Goal: Information Seeking & Learning: Learn about a topic

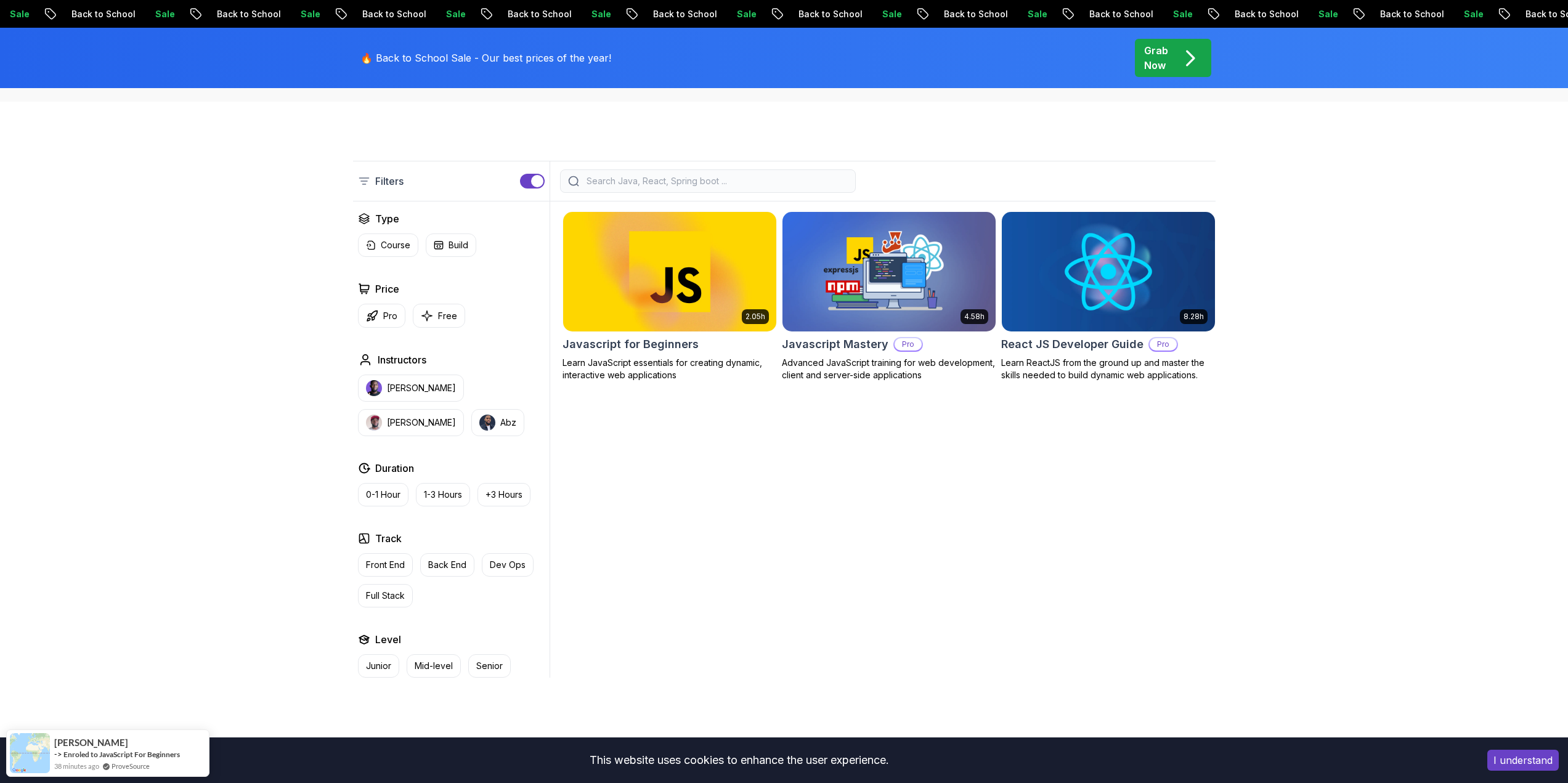
click at [848, 346] on h2 "Javascript Mastery" at bounding box center [834, 344] width 107 height 17
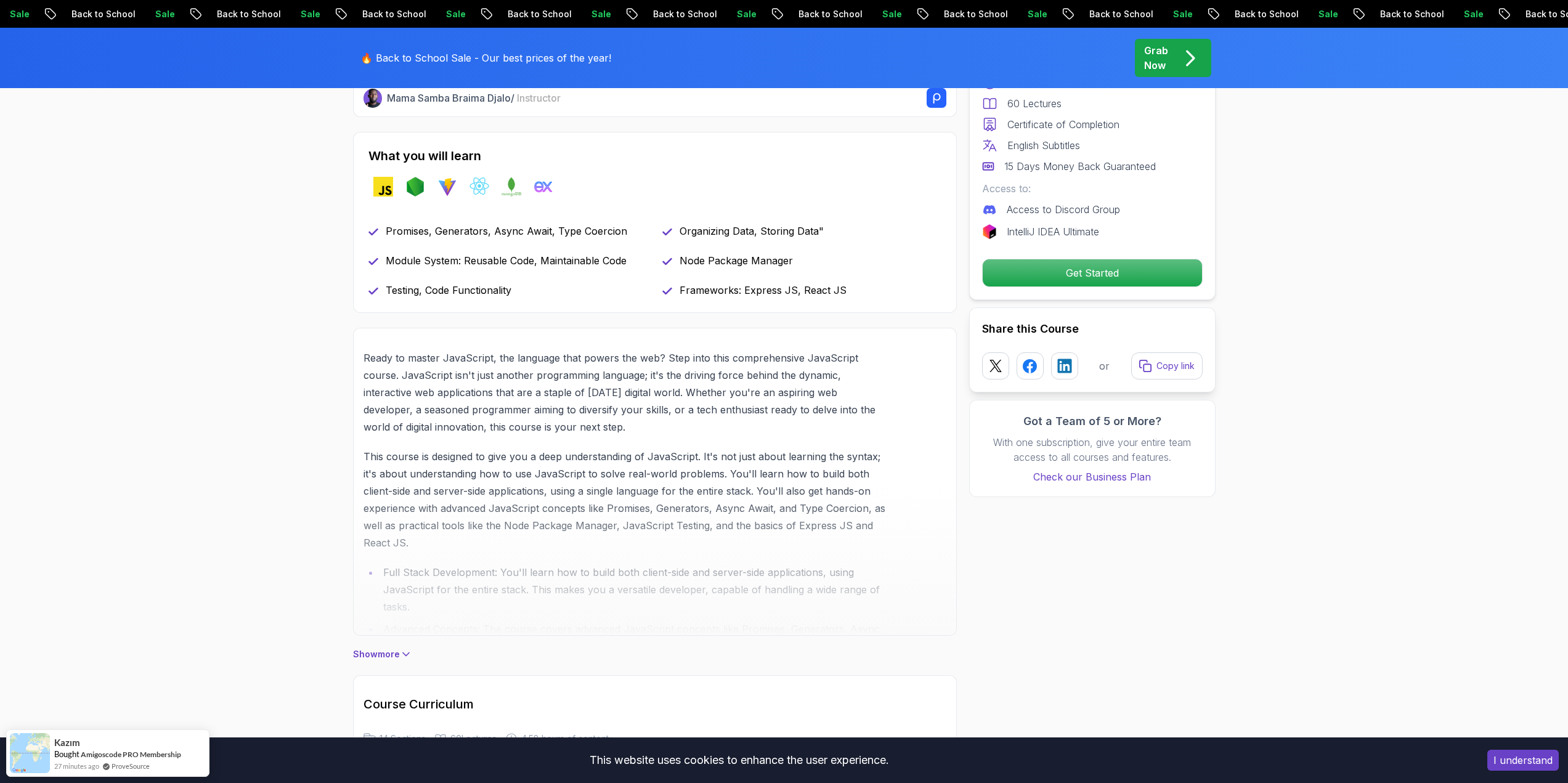
scroll to position [493, 0]
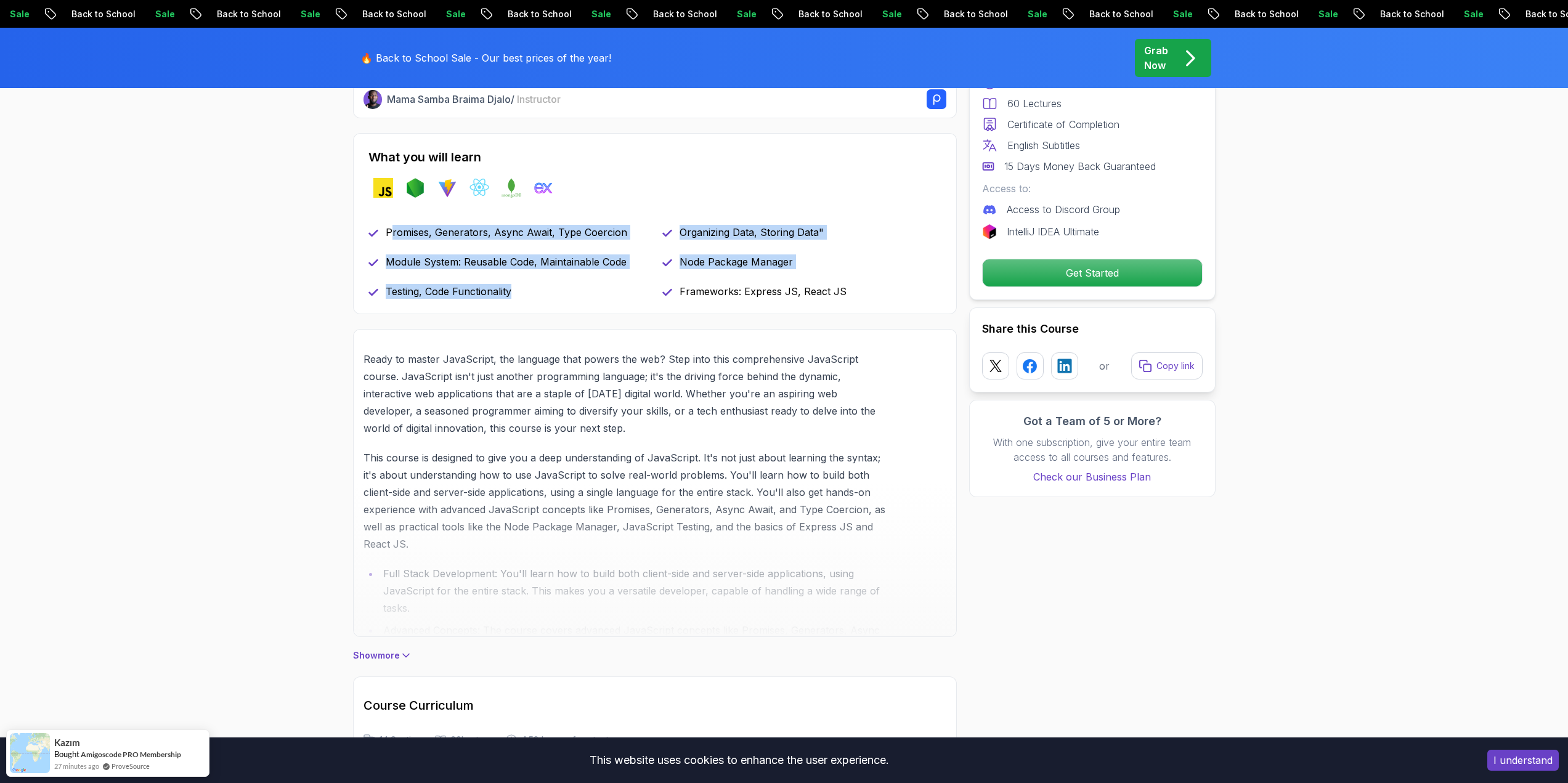
drag, startPoint x: 391, startPoint y: 226, endPoint x: 558, endPoint y: 286, distance: 177.5
click at [558, 286] on div "Promises, Generators, Async Await, Type Coercion Organizing Data, Storing Data"…" at bounding box center [655, 262] width 573 height 74
click at [558, 286] on div "Testing, Code Functionality" at bounding box center [508, 291] width 279 height 15
drag, startPoint x: 535, startPoint y: 290, endPoint x: 388, endPoint y: 224, distance: 161.1
click at [388, 224] on div "What you will learn javascript nodejs vite react mongodb exppressjs Promises, G…" at bounding box center [655, 224] width 604 height 181
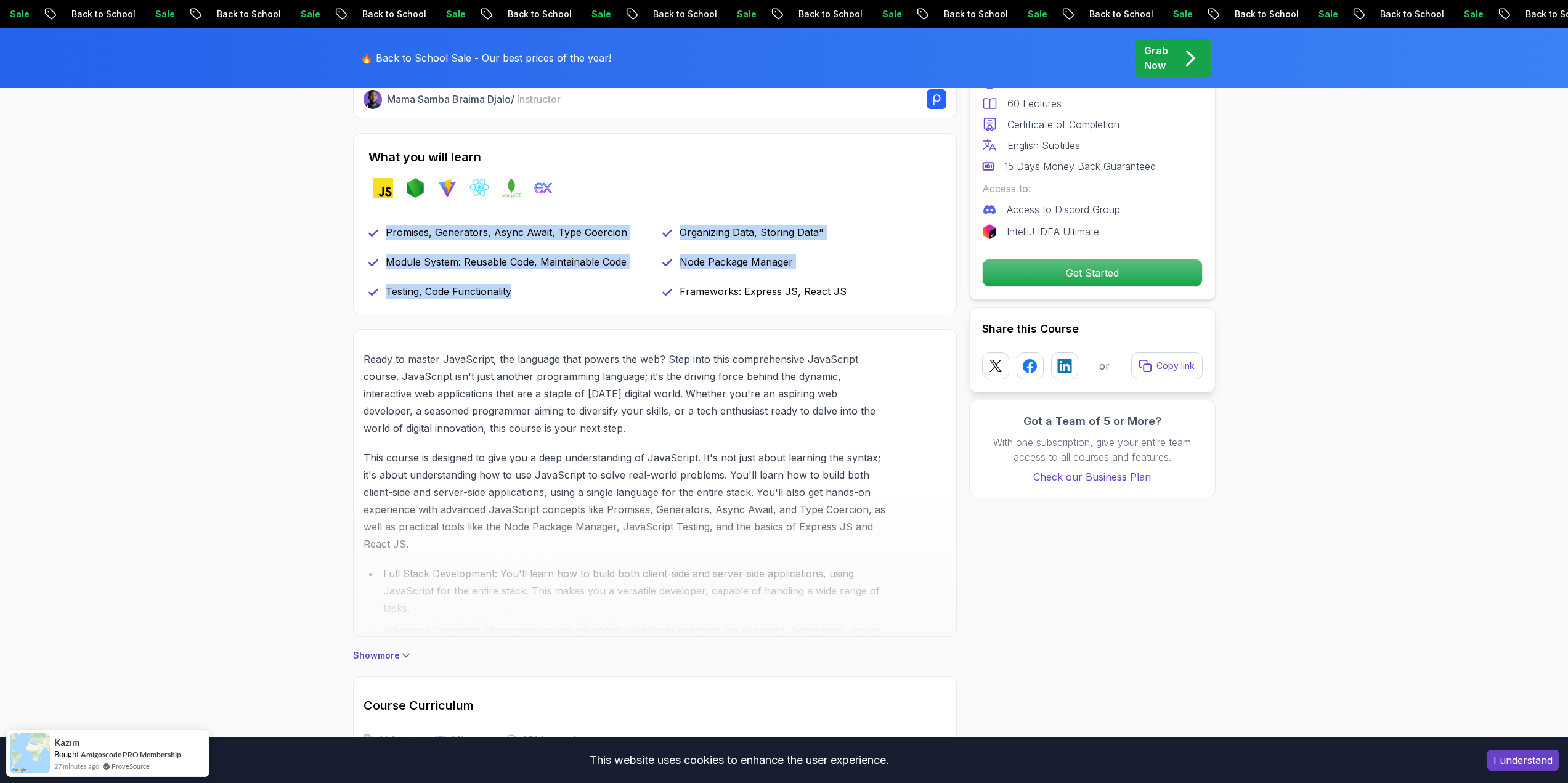
click at [388, 224] on div "What you will learn javascript nodejs vite react mongodb exppressjs Promises, G…" at bounding box center [655, 224] width 604 height 181
drag, startPoint x: 389, startPoint y: 229, endPoint x: 631, endPoint y: 245, distance: 242.5
click at [639, 250] on div "Promises, Generators, Async Await, Type Coercion Organizing Data, Storing Data"…" at bounding box center [655, 262] width 573 height 74
click at [621, 239] on p "Promises, Generators, Async Await, Type Coercion" at bounding box center [506, 232] width 241 height 15
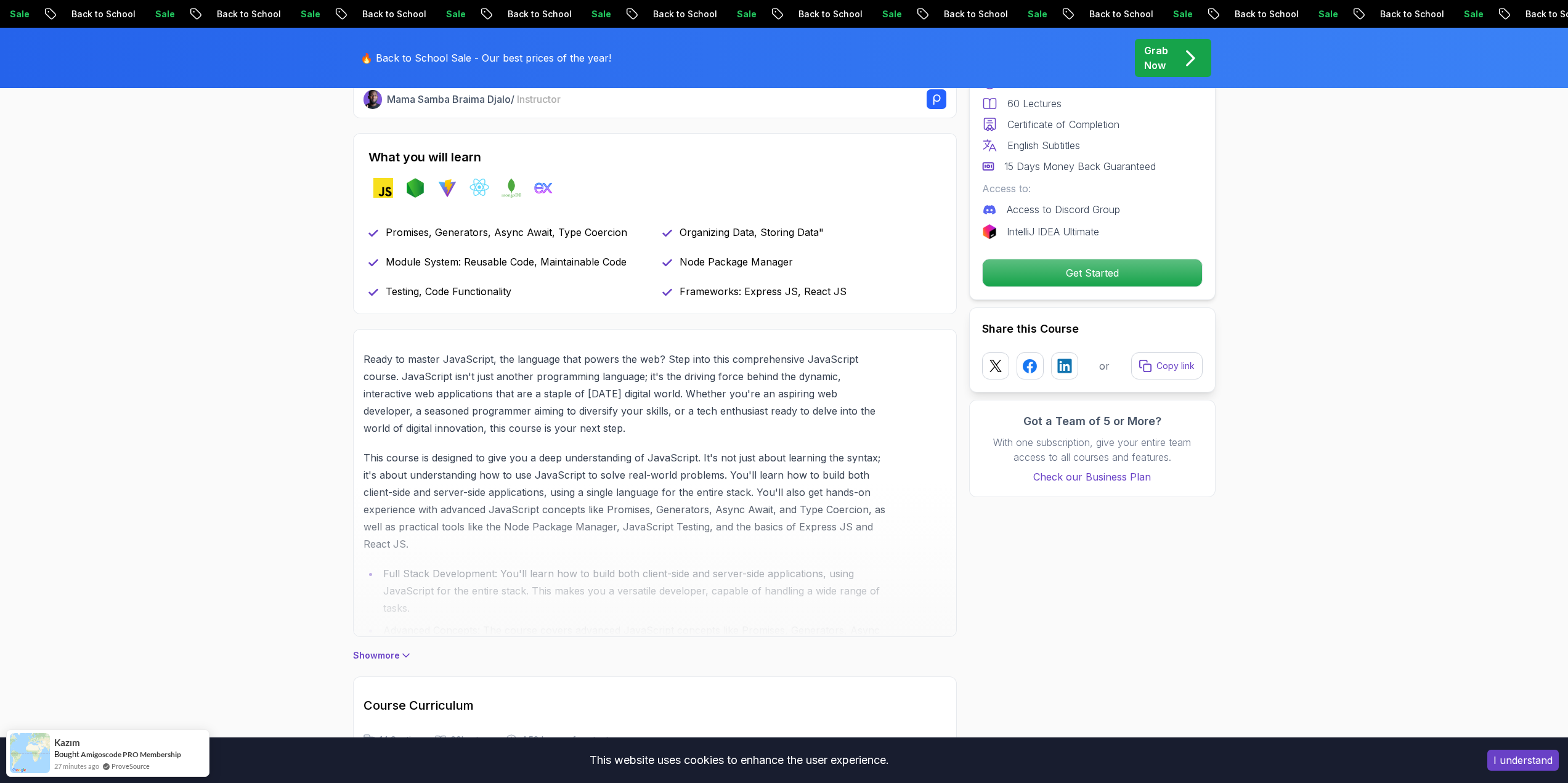
click at [621, 239] on p "Promises, Generators, Async Await, Type Coercion" at bounding box center [506, 232] width 241 height 15
click at [716, 250] on div "Promises, Generators, Async Await, Type Coercion Organizing Data, Storing Data"…" at bounding box center [655, 262] width 573 height 74
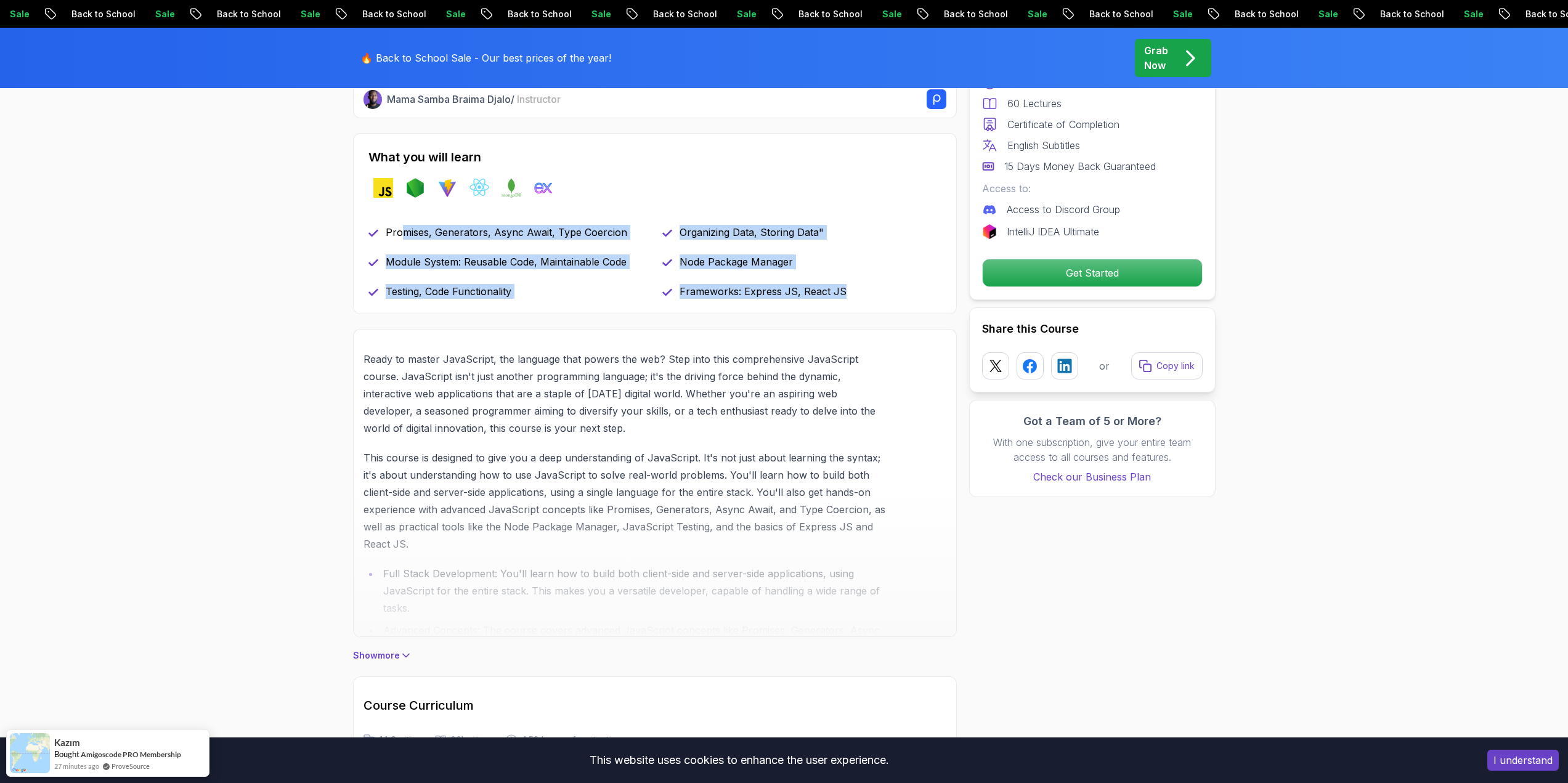
drag, startPoint x: 859, startPoint y: 292, endPoint x: 398, endPoint y: 232, distance: 464.9
click at [398, 232] on div "Promises, Generators, Async Await, Type Coercion Organizing Data, Storing Data"…" at bounding box center [655, 262] width 573 height 74
click at [399, 233] on p "Promises, Generators, Async Await, Type Coercion" at bounding box center [506, 232] width 241 height 15
drag, startPoint x: 847, startPoint y: 298, endPoint x: 320, endPoint y: 225, distance: 532.0
click at [320, 225] on section "Javascript Mastery Advanced JavaScript training for web development, client and…" at bounding box center [784, 645] width 1568 height 2012
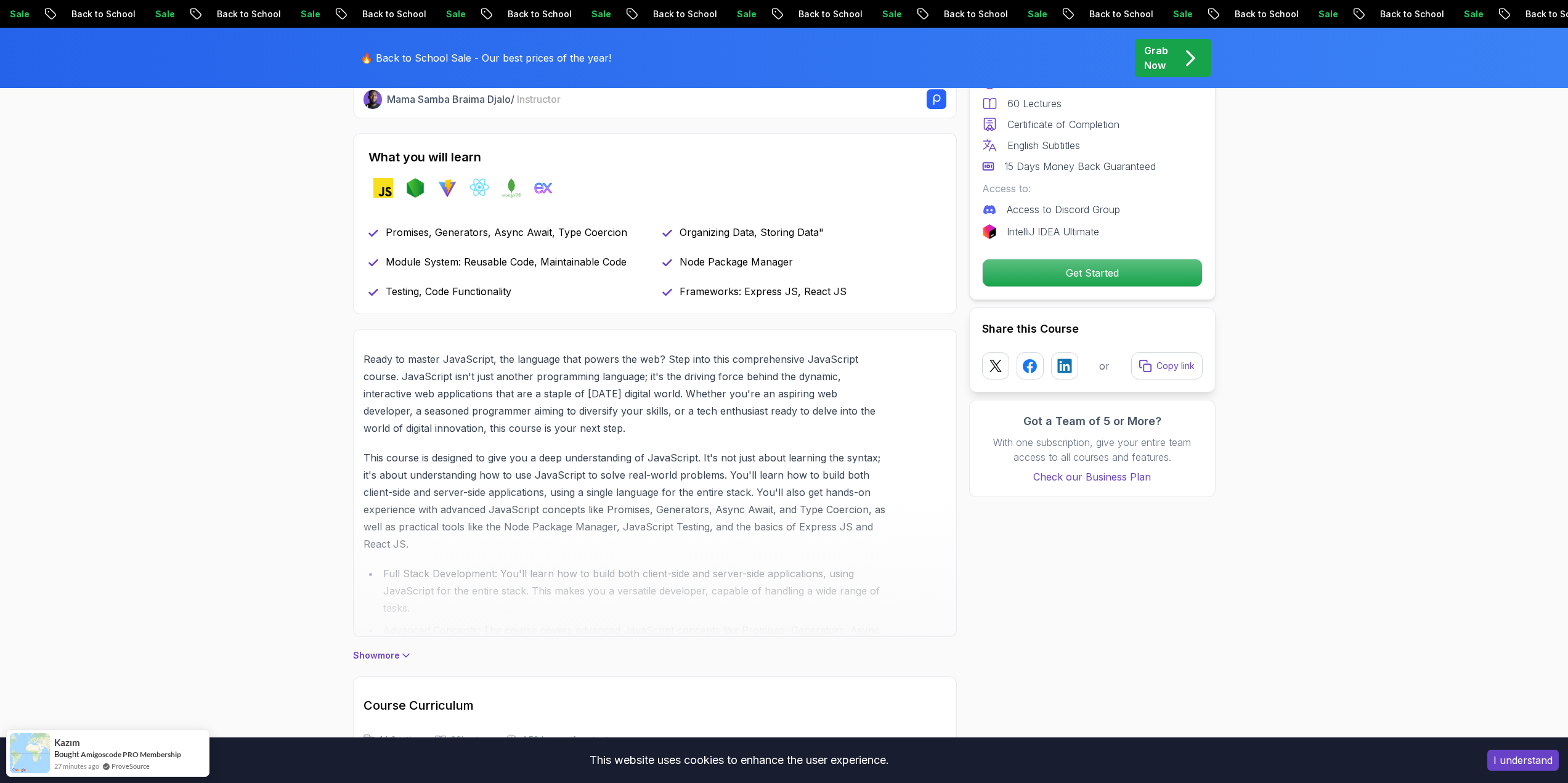
click at [320, 225] on section "Javascript Mastery Advanced JavaScript training for web development, client and…" at bounding box center [784, 645] width 1568 height 2012
drag, startPoint x: 425, startPoint y: 265, endPoint x: 652, endPoint y: 269, distance: 227.0
click at [652, 269] on div "Promises, Generators, Async Await, Type Coercion Organizing Data, Storing Data"…" at bounding box center [655, 262] width 573 height 74
click at [648, 269] on div "Promises, Generators, Async Await, Type Coercion Organizing Data, Storing Data"…" at bounding box center [655, 262] width 573 height 74
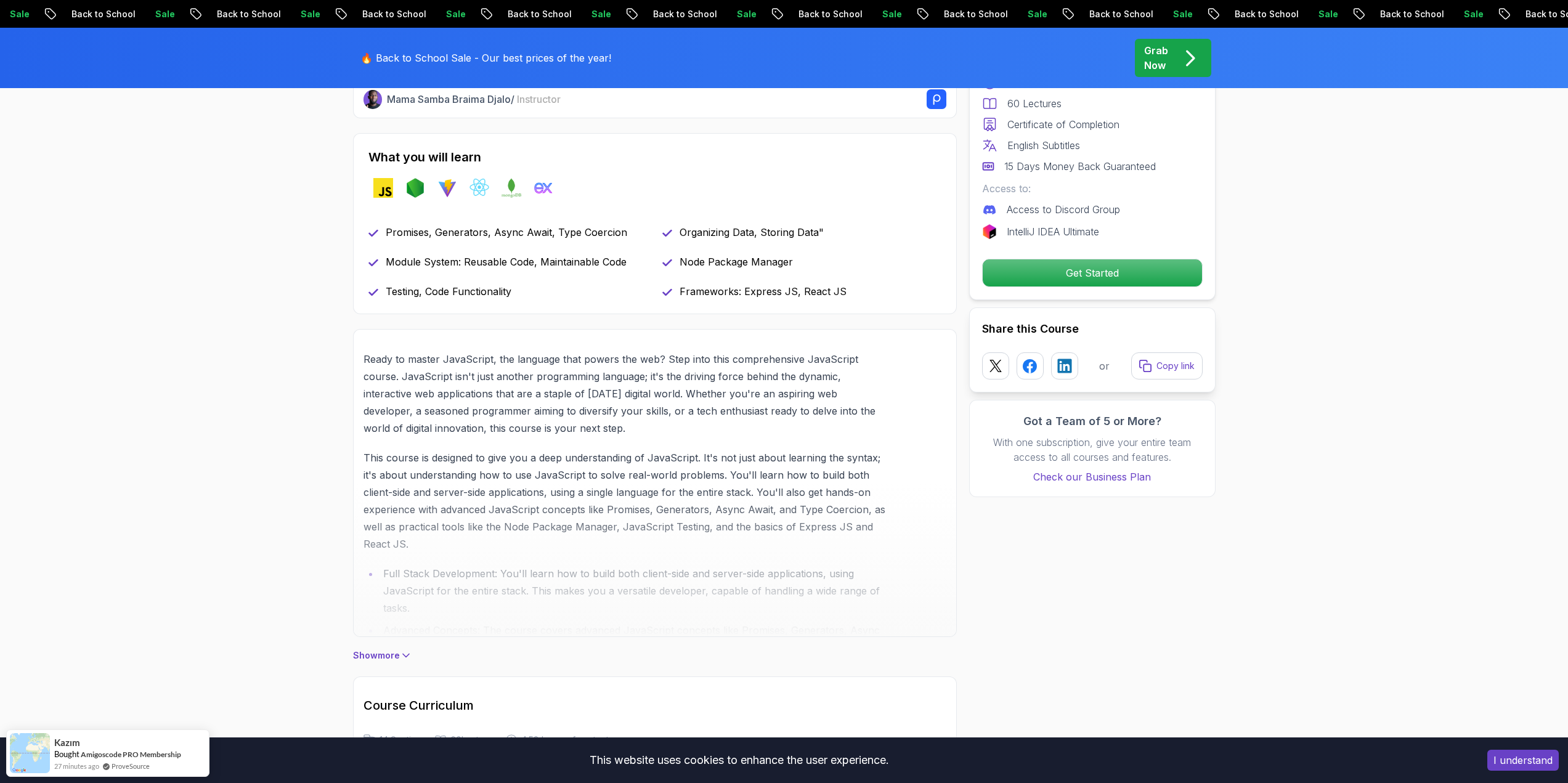
click at [648, 269] on div "Promises, Generators, Async Await, Type Coercion Organizing Data, Storing Data"…" at bounding box center [655, 262] width 573 height 74
click at [611, 268] on p "Module System: Reusable Code, Maintainable Code" at bounding box center [506, 262] width 241 height 15
click at [568, 272] on div "Promises, Generators, Async Await, Type Coercion Organizing Data, Storing Data"…" at bounding box center [655, 262] width 573 height 74
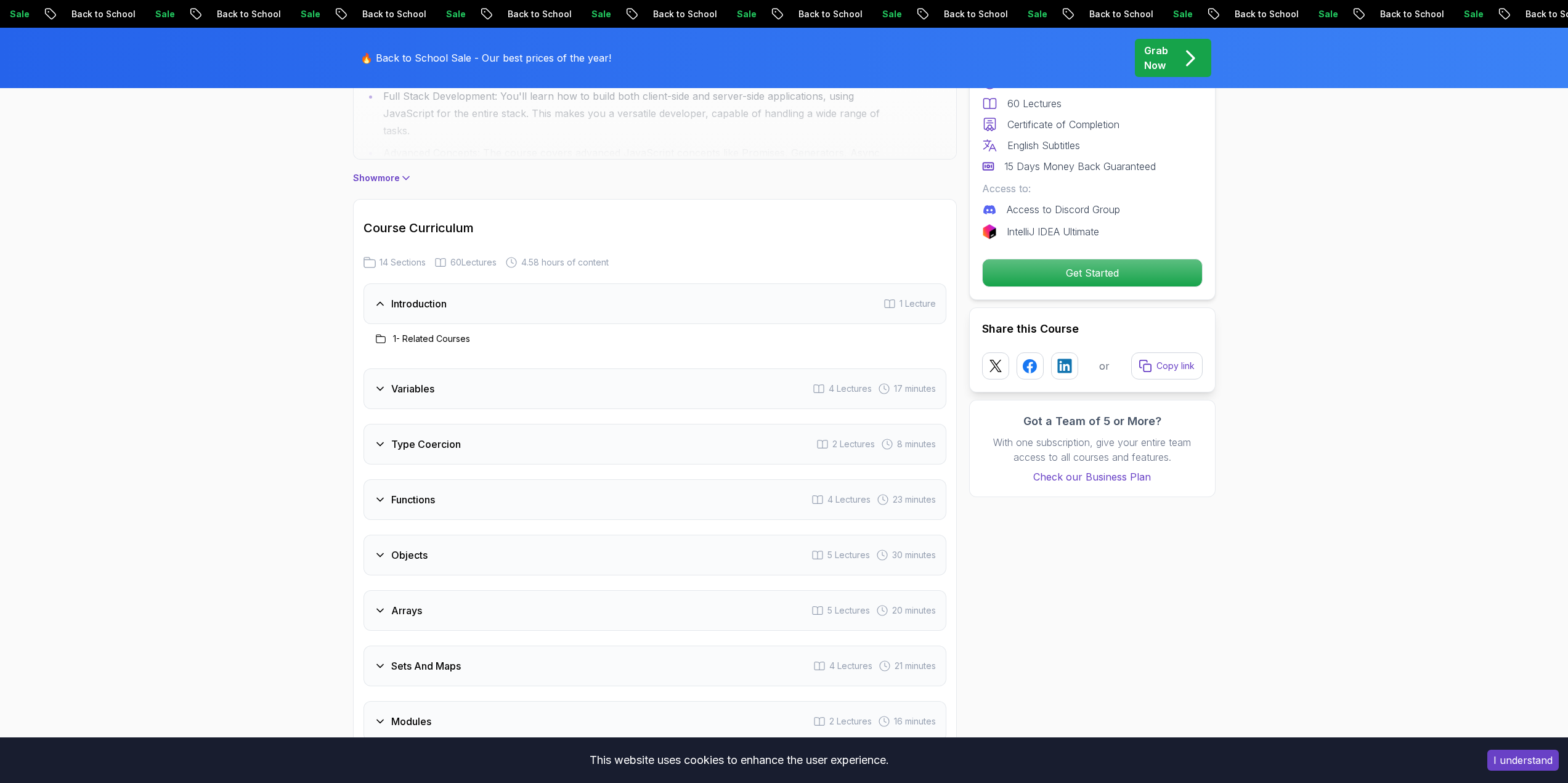
scroll to position [985, 0]
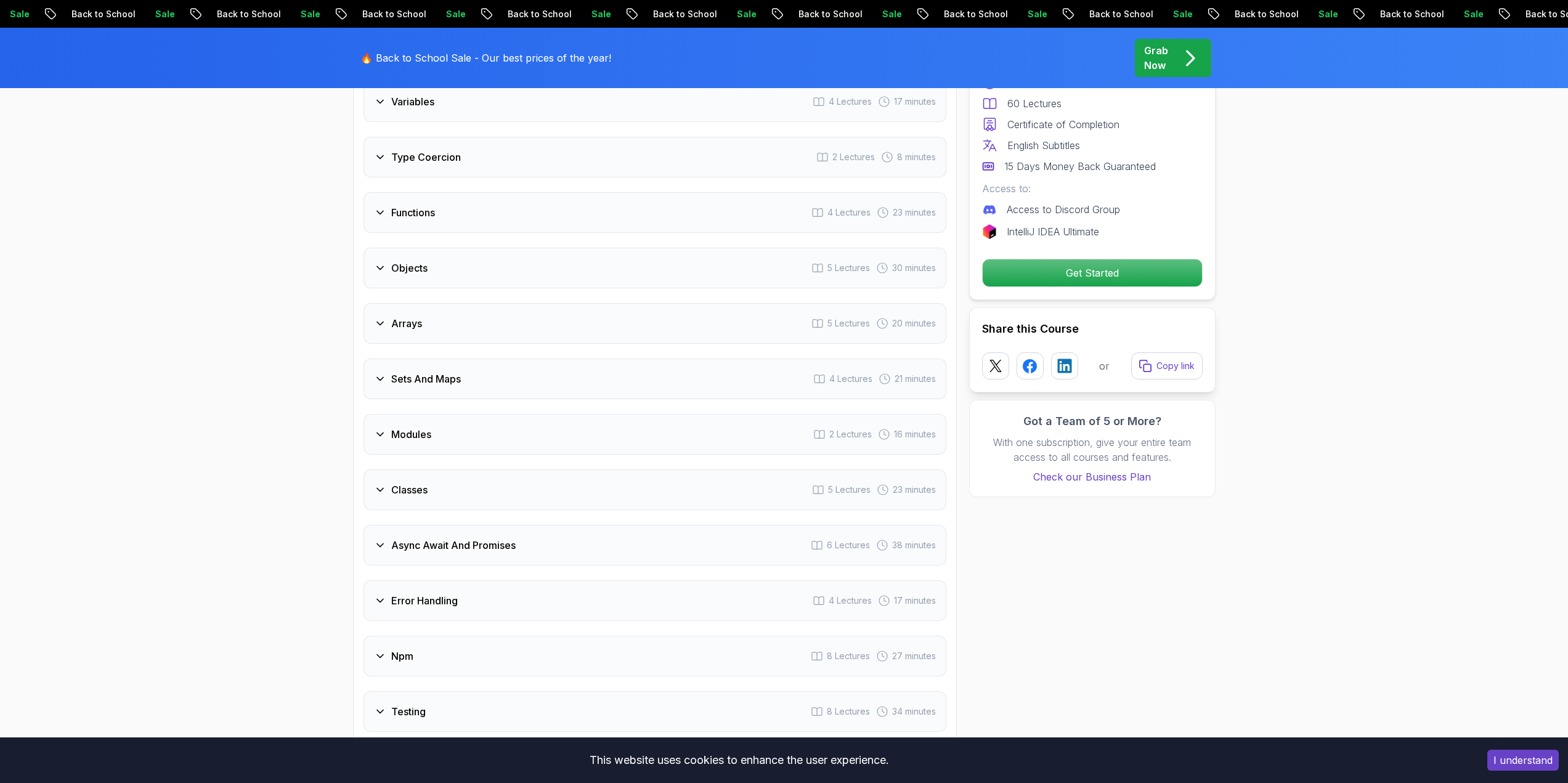
drag, startPoint x: 327, startPoint y: 491, endPoint x: 324, endPoint y: 370, distance: 121.0
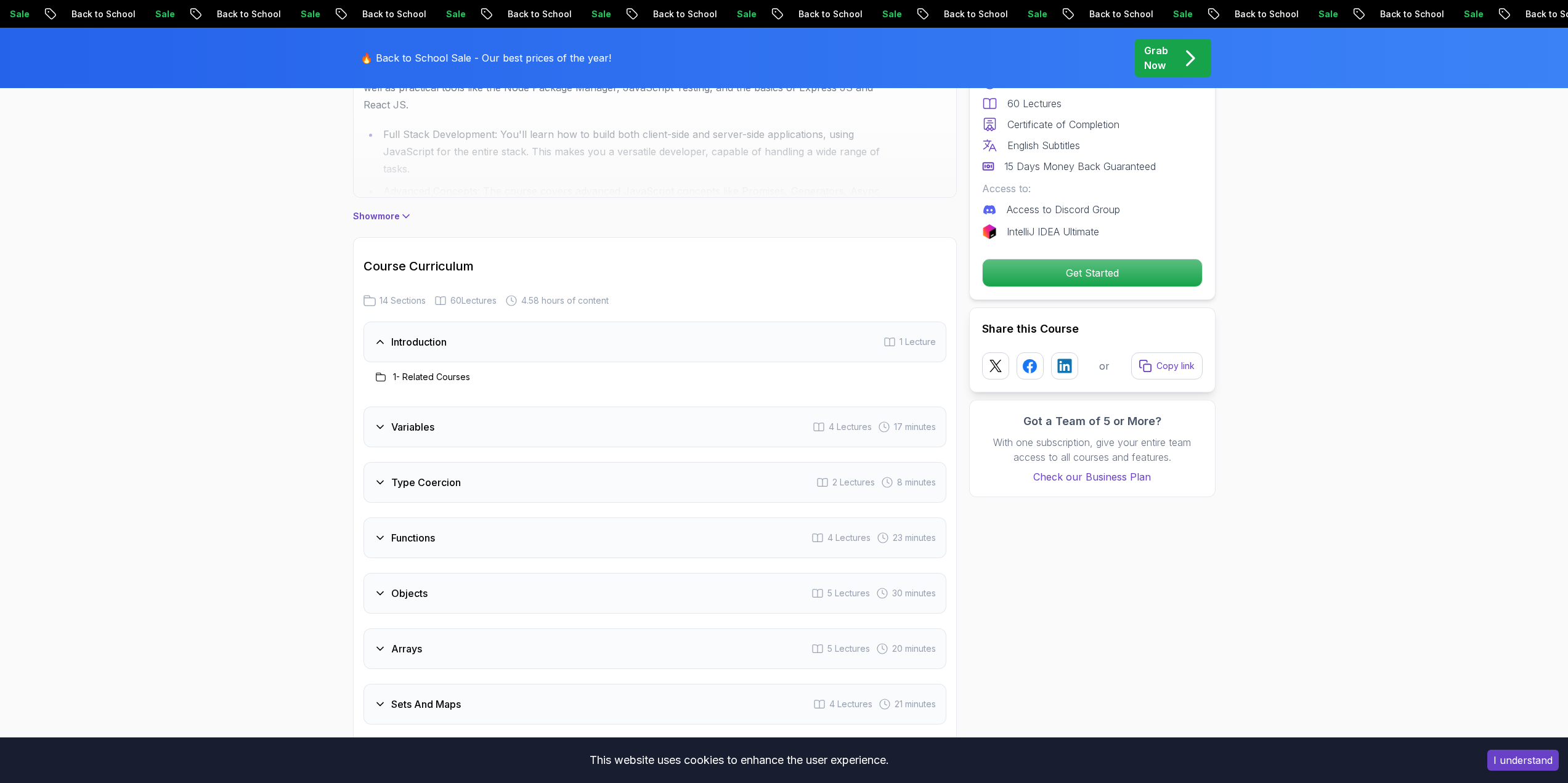
scroll to position [882, 0]
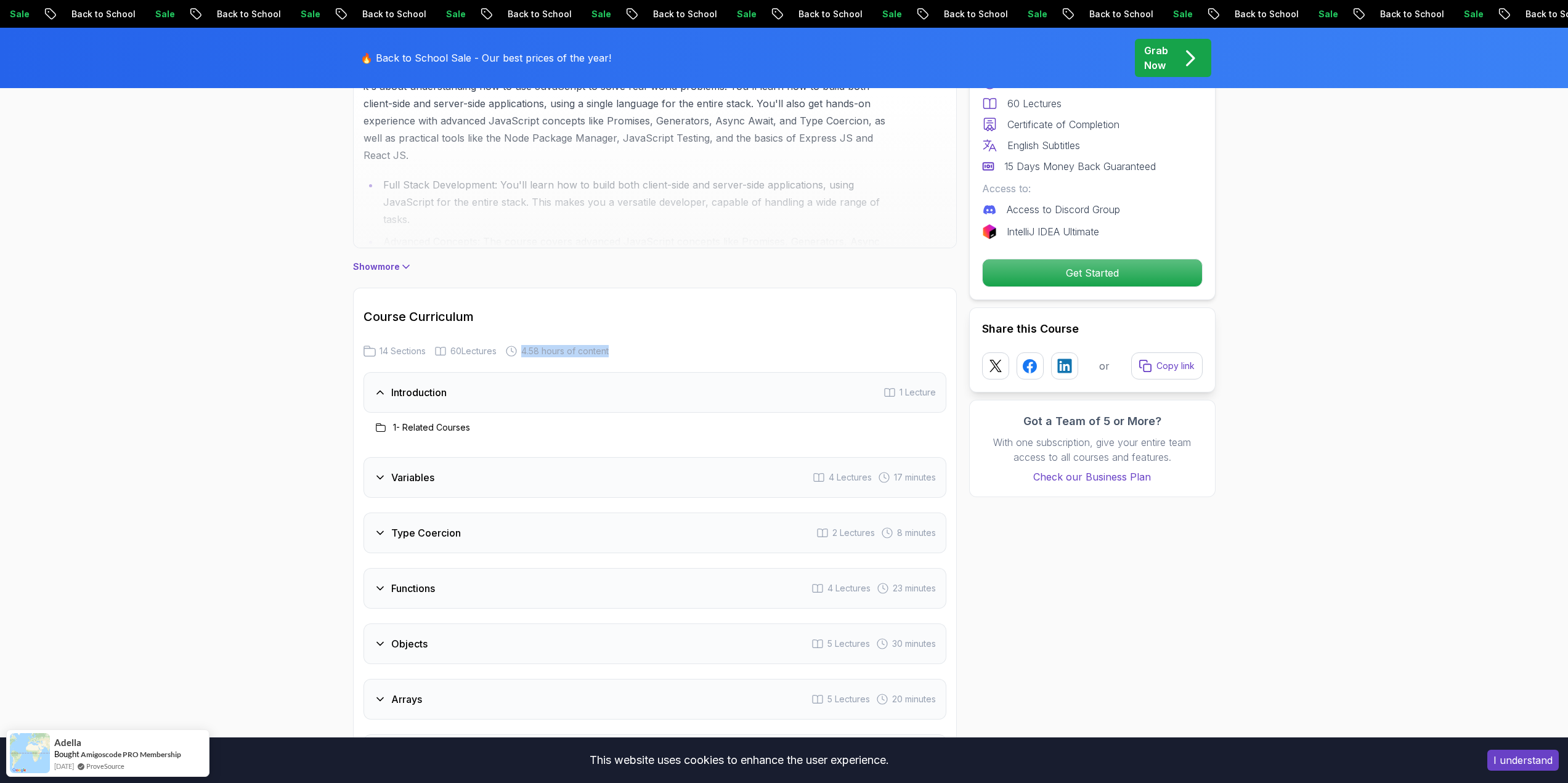
drag, startPoint x: 522, startPoint y: 352, endPoint x: 621, endPoint y: 352, distance: 99.0
click at [621, 352] on div "14 Sections 60 Lectures 4.58 hours of content" at bounding box center [655, 351] width 583 height 12
click at [381, 389] on icon at bounding box center [379, 392] width 12 height 12
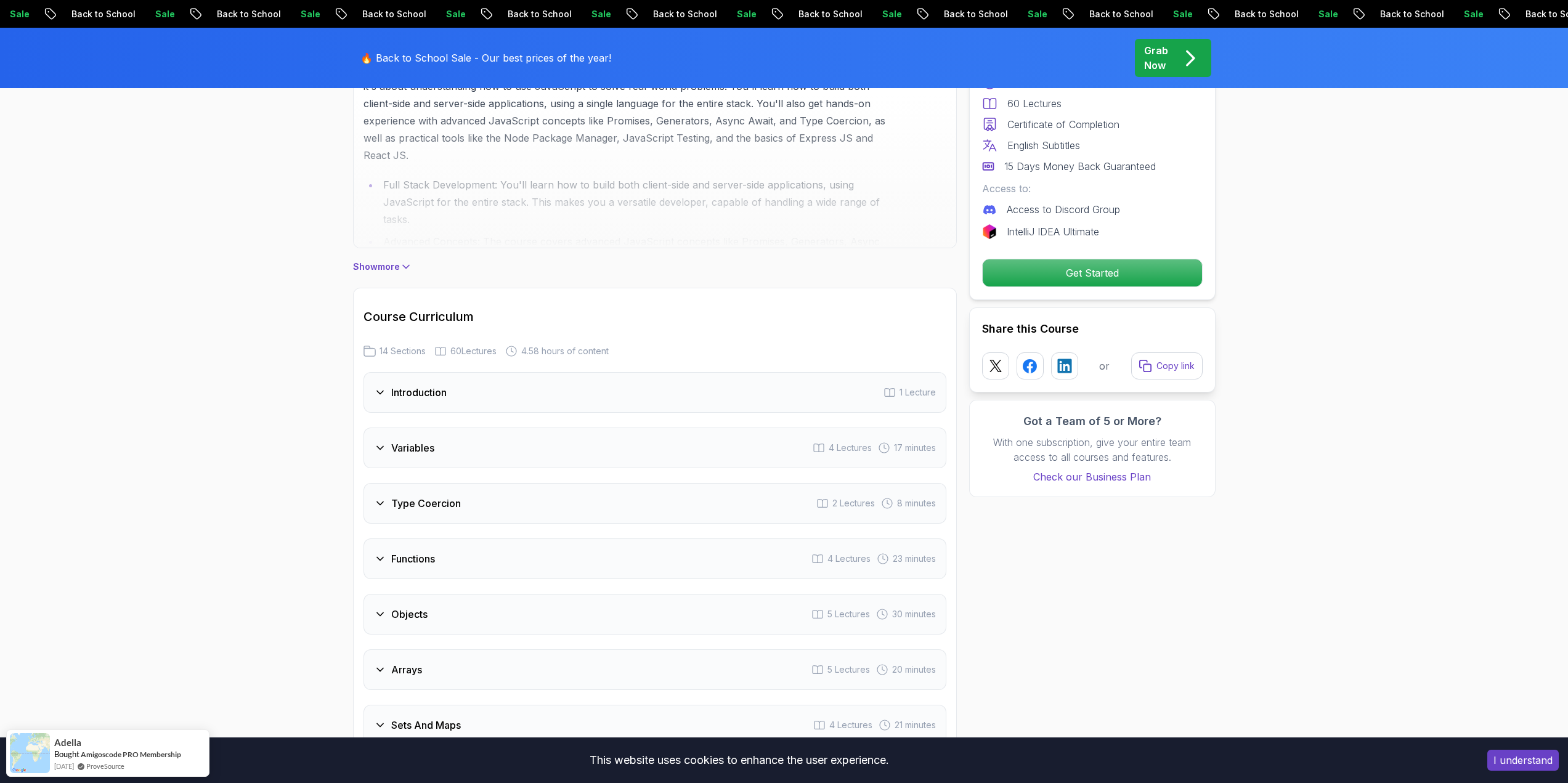
click at [381, 389] on icon at bounding box center [379, 392] width 12 height 12
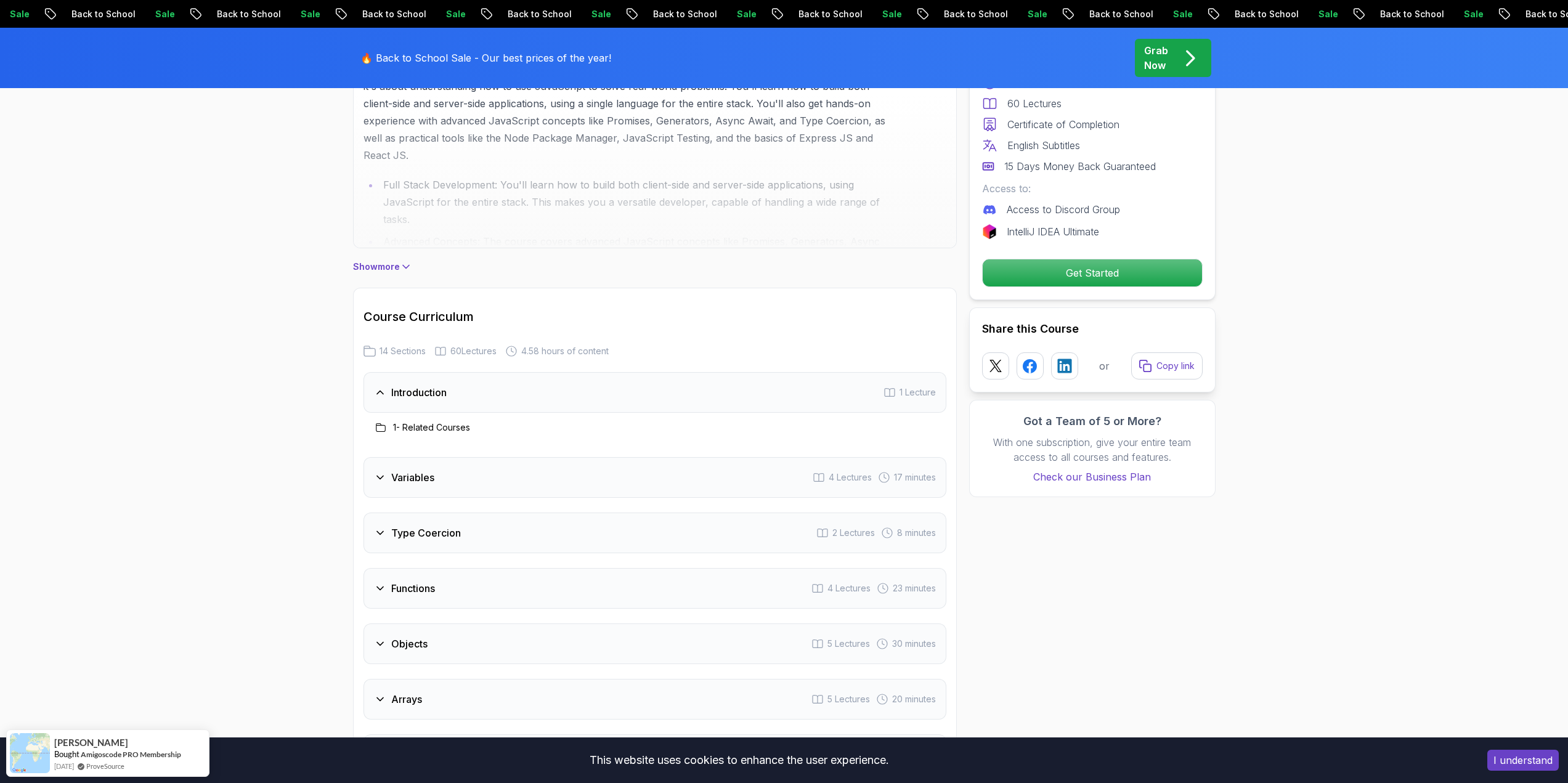
drag, startPoint x: 204, startPoint y: 351, endPoint x: 197, endPoint y: 324, distance: 27.9
click at [204, 351] on section "Javascript Mastery Advanced JavaScript training for web development, client and…" at bounding box center [784, 257] width 1568 height 2012
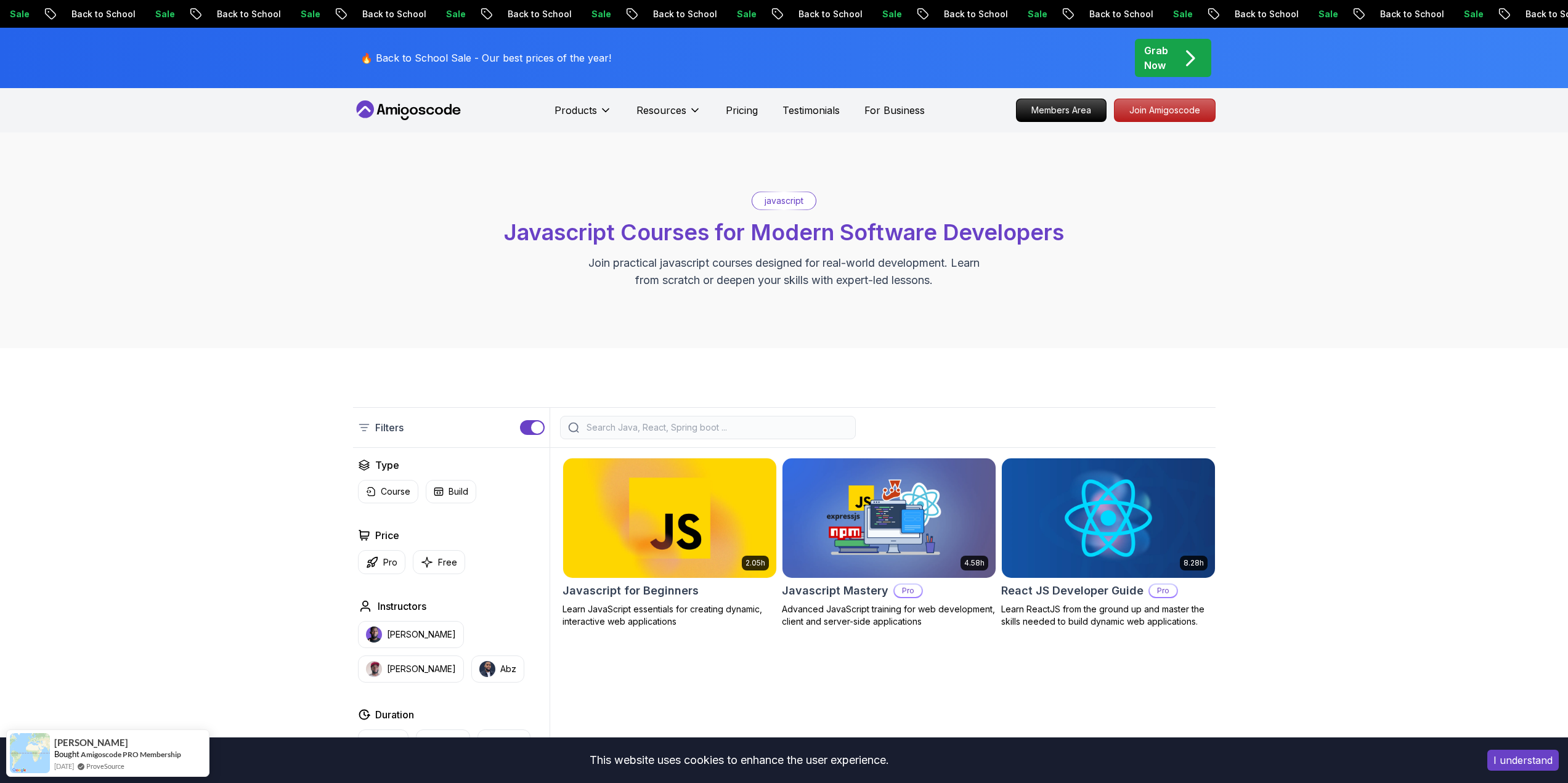
click at [643, 423] on input "search" at bounding box center [716, 427] width 264 height 12
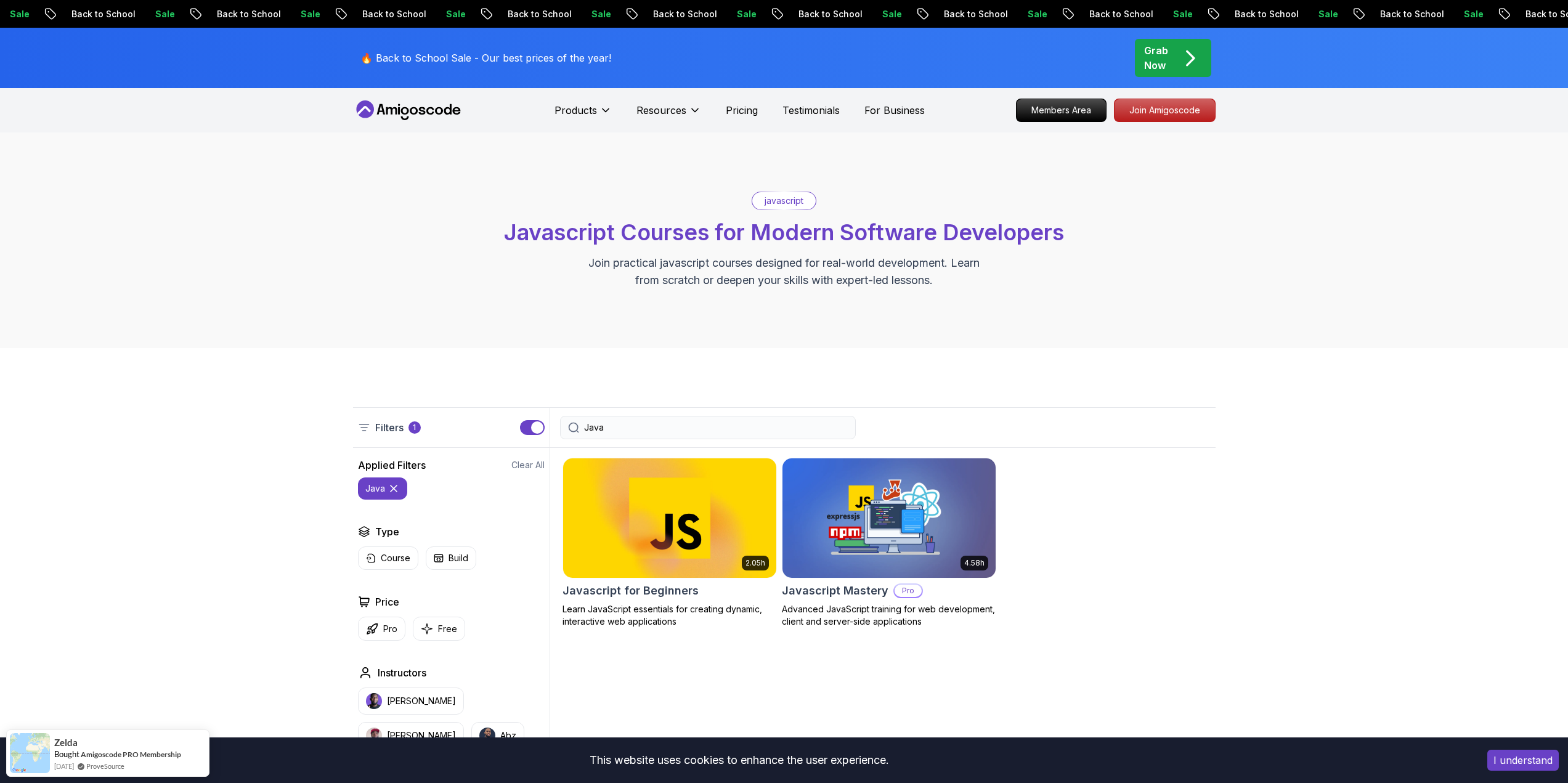
type input "Java"
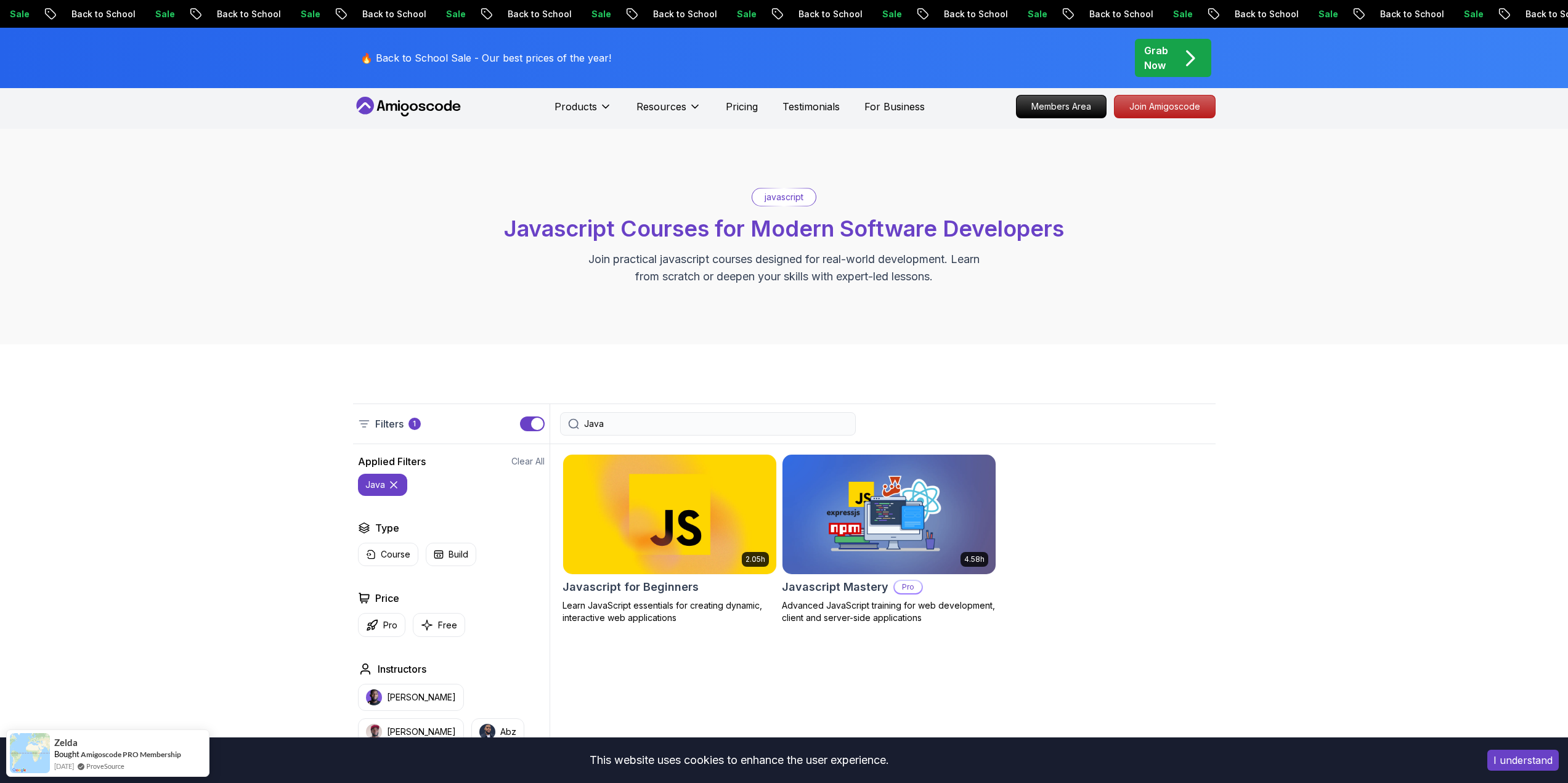
drag, startPoint x: 255, startPoint y: 530, endPoint x: 260, endPoint y: 411, distance: 119.1
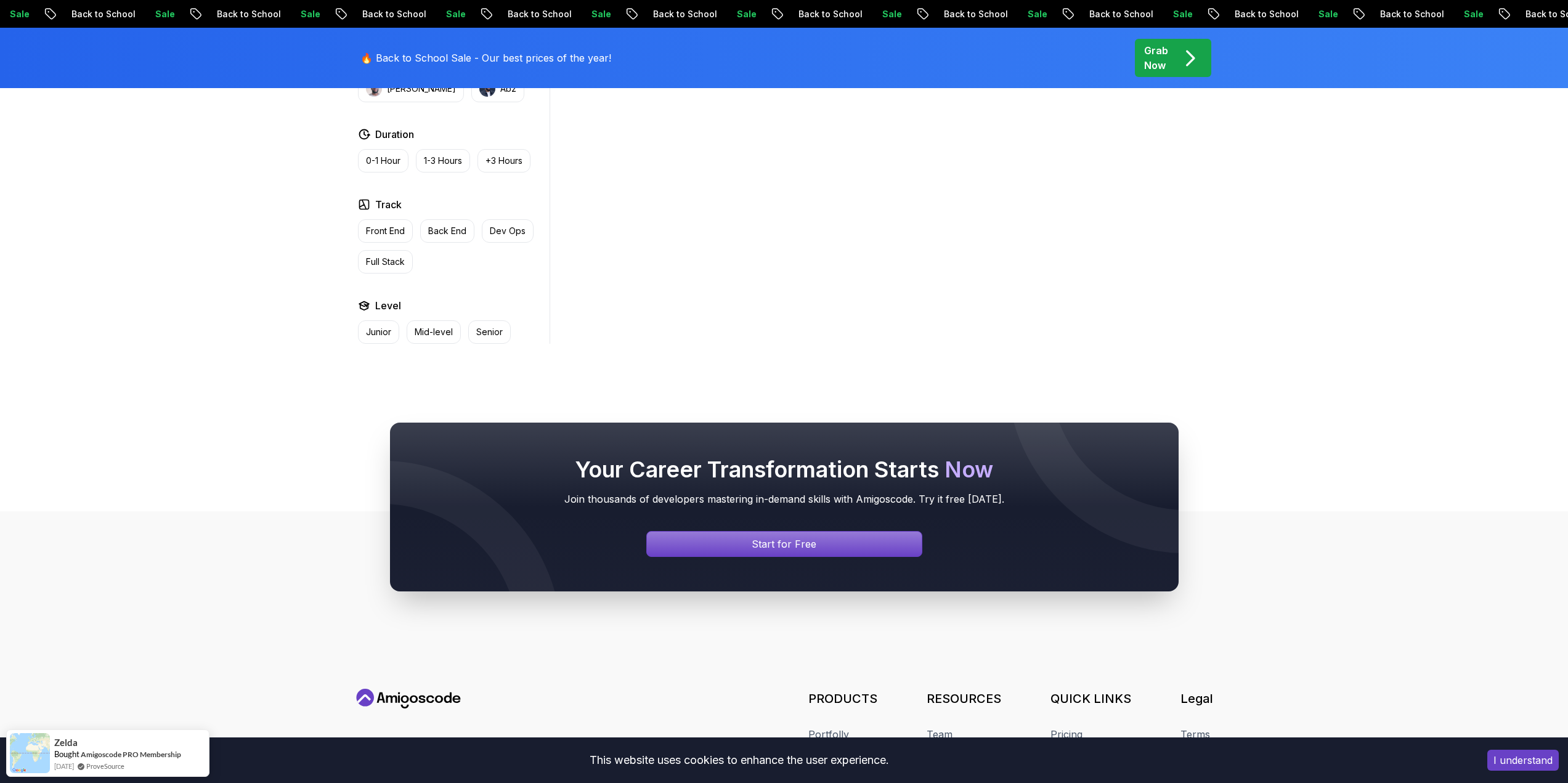
drag, startPoint x: 261, startPoint y: 542, endPoint x: 255, endPoint y: 629, distance: 87.2
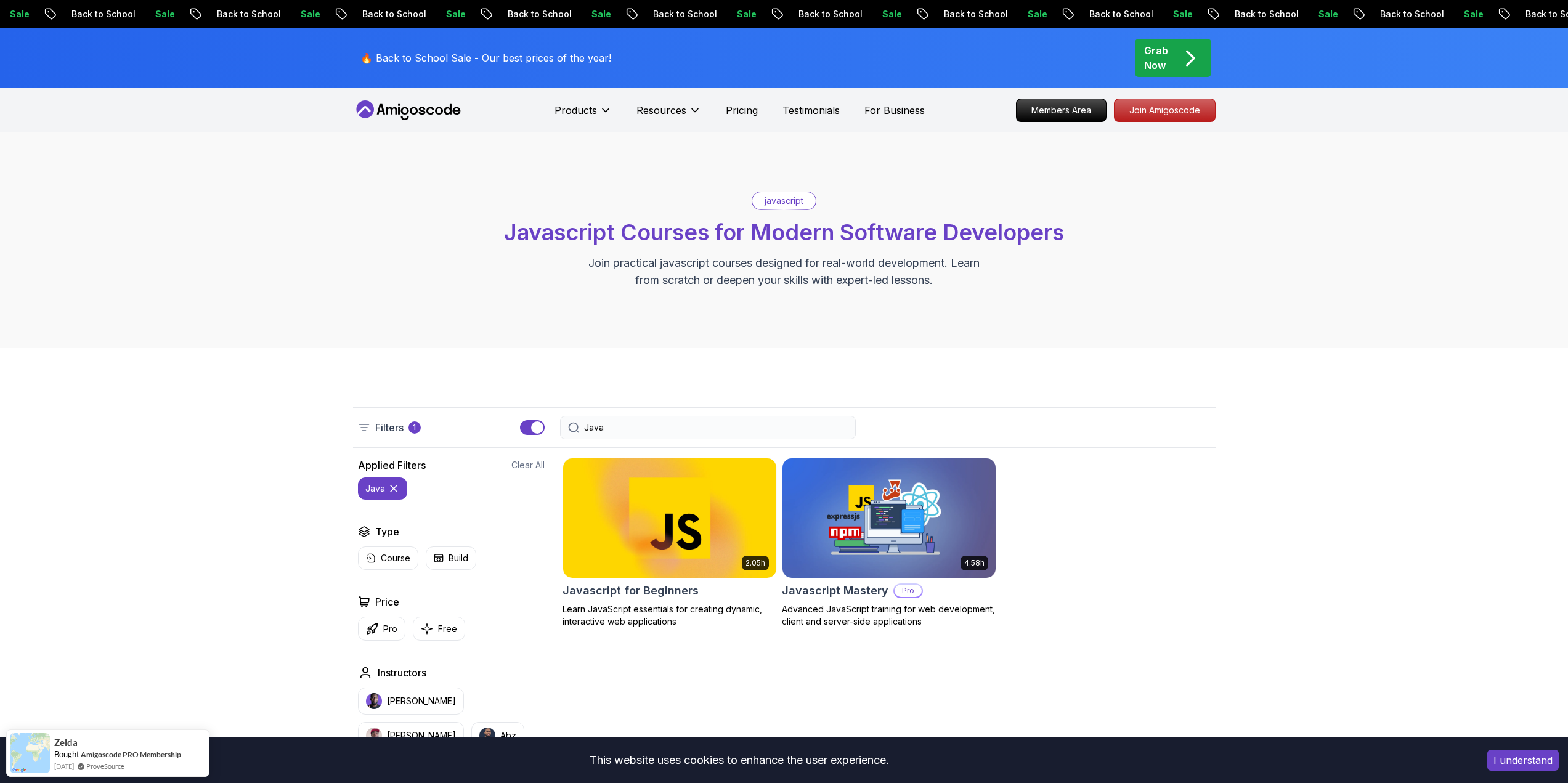
drag, startPoint x: 255, startPoint y: 609, endPoint x: 282, endPoint y: 368, distance: 242.5
click at [417, 117] on icon at bounding box center [408, 110] width 111 height 20
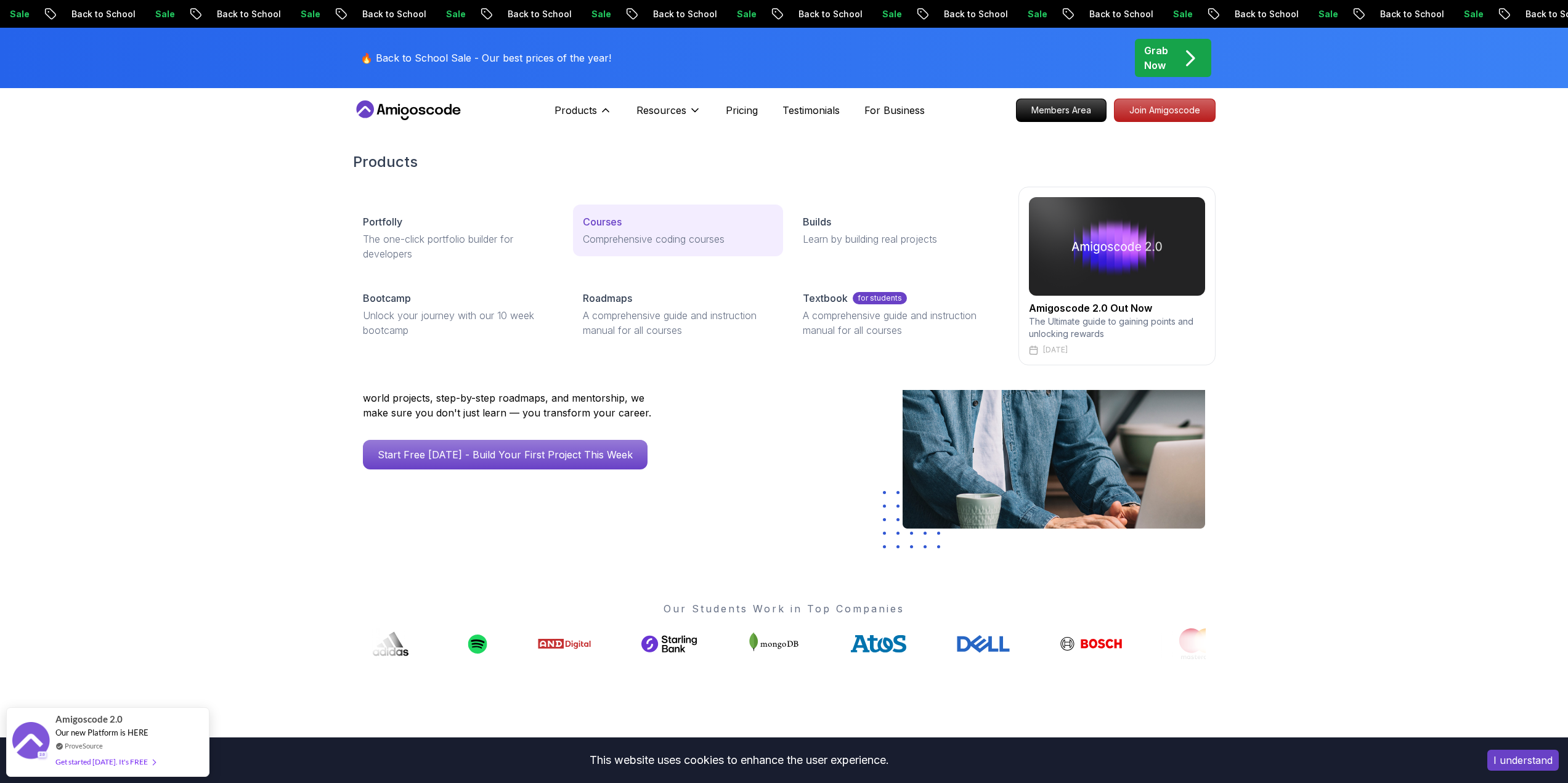
click at [691, 234] on p "Comprehensive coding courses" at bounding box center [678, 238] width 190 height 15
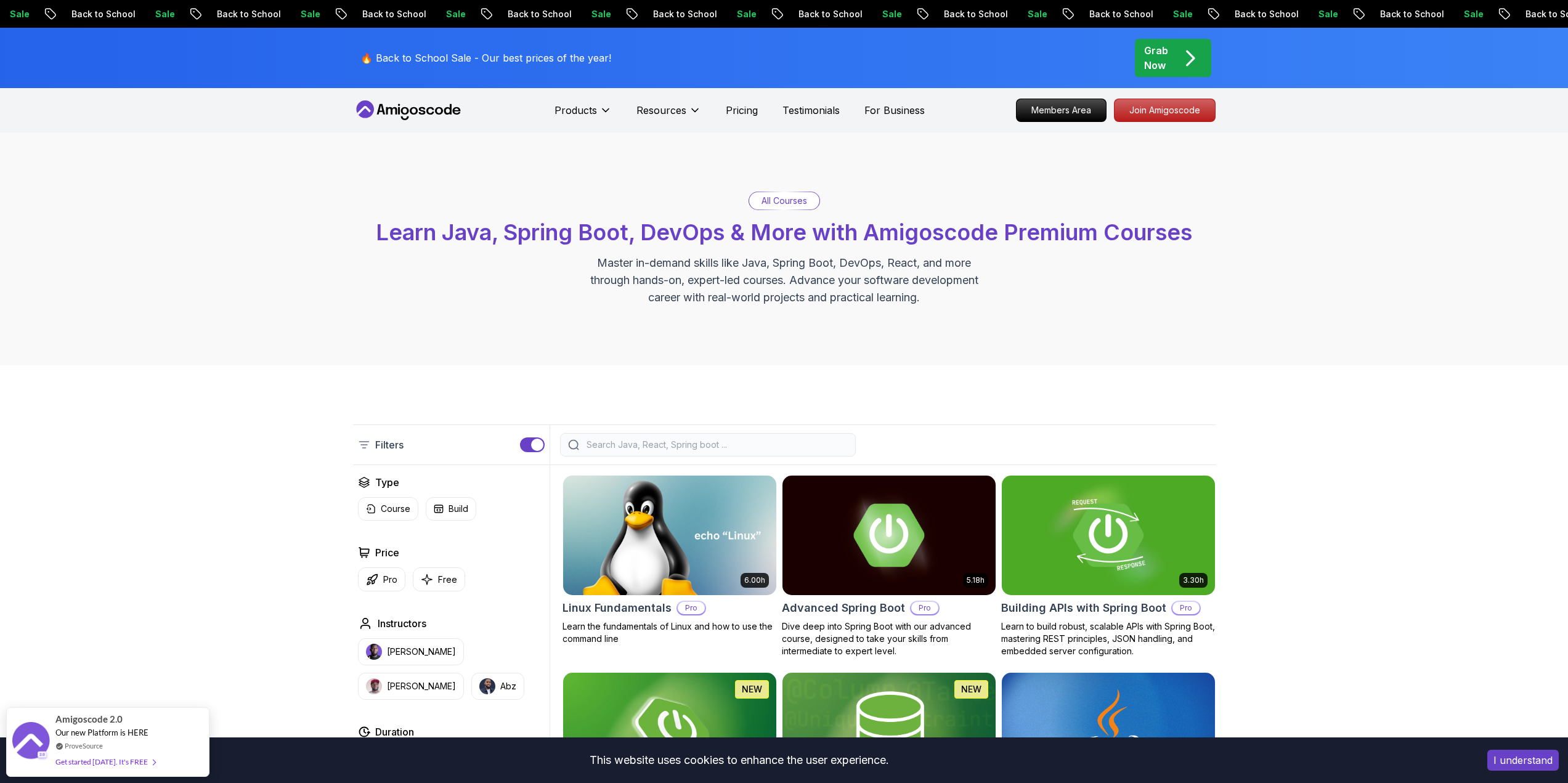
click at [648, 445] on input "search" at bounding box center [716, 444] width 264 height 12
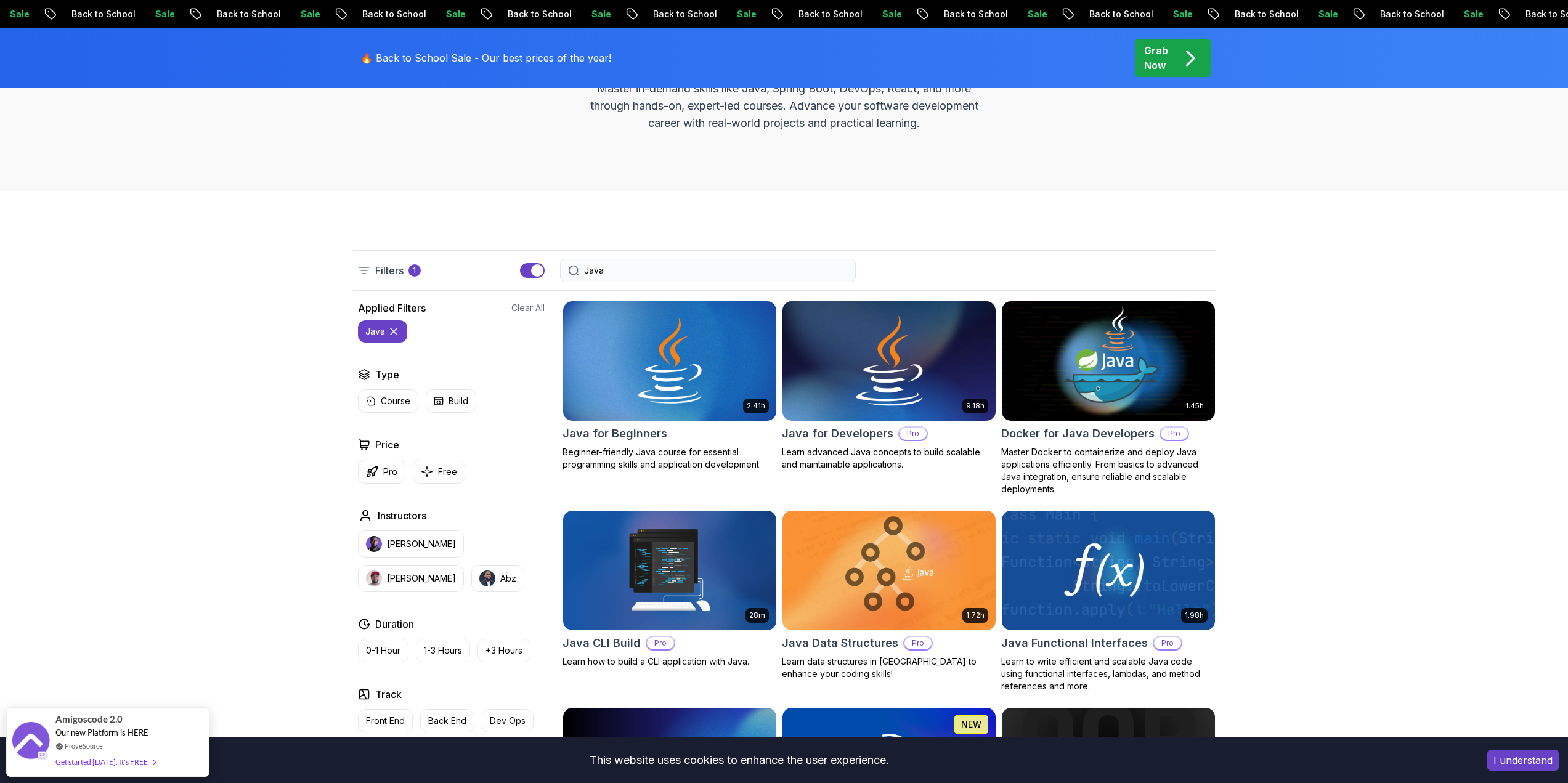
scroll to position [185, 0]
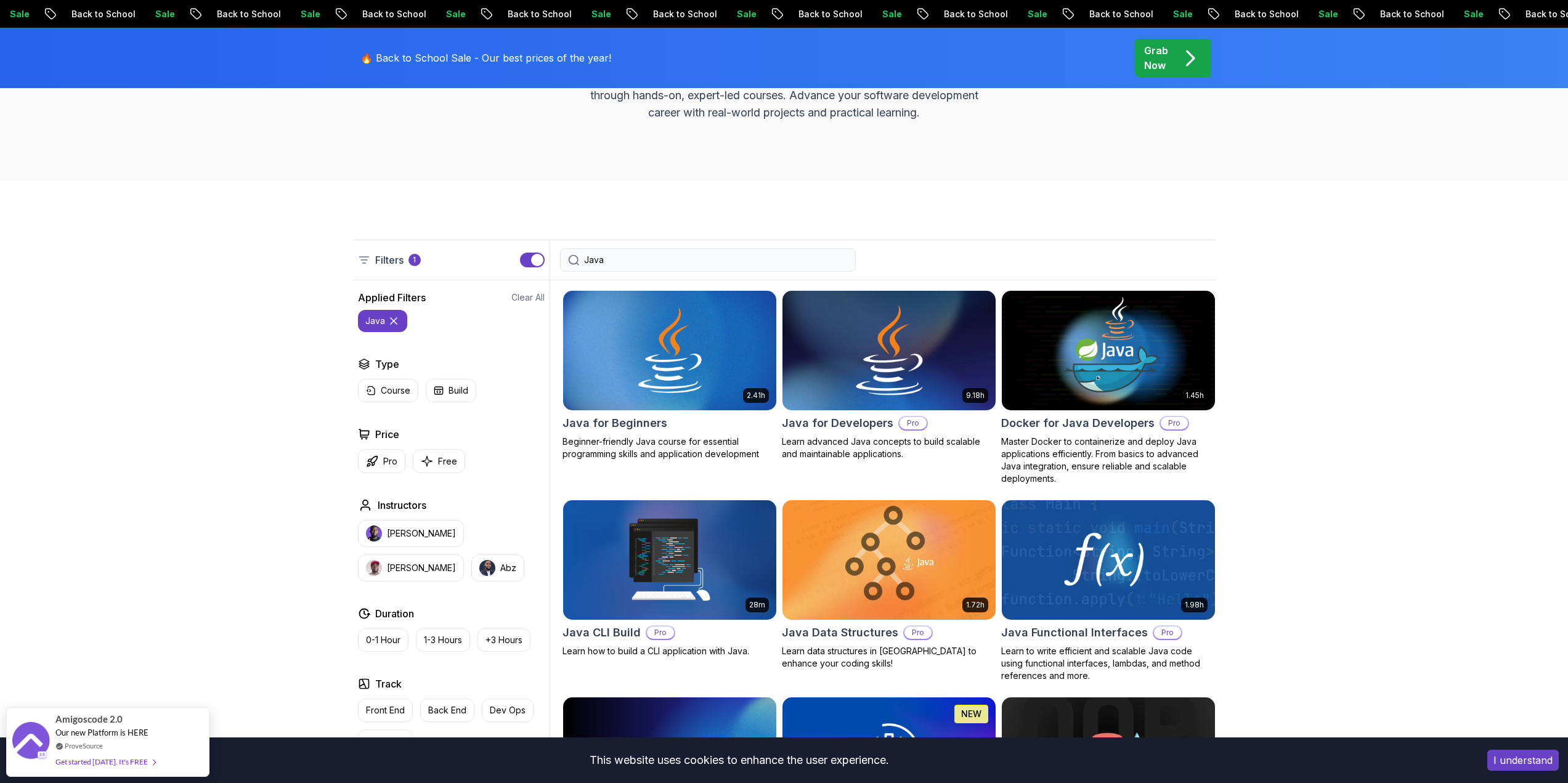
type input "Java"
click at [865, 425] on h2 "Java for Developers" at bounding box center [837, 423] width 111 height 17
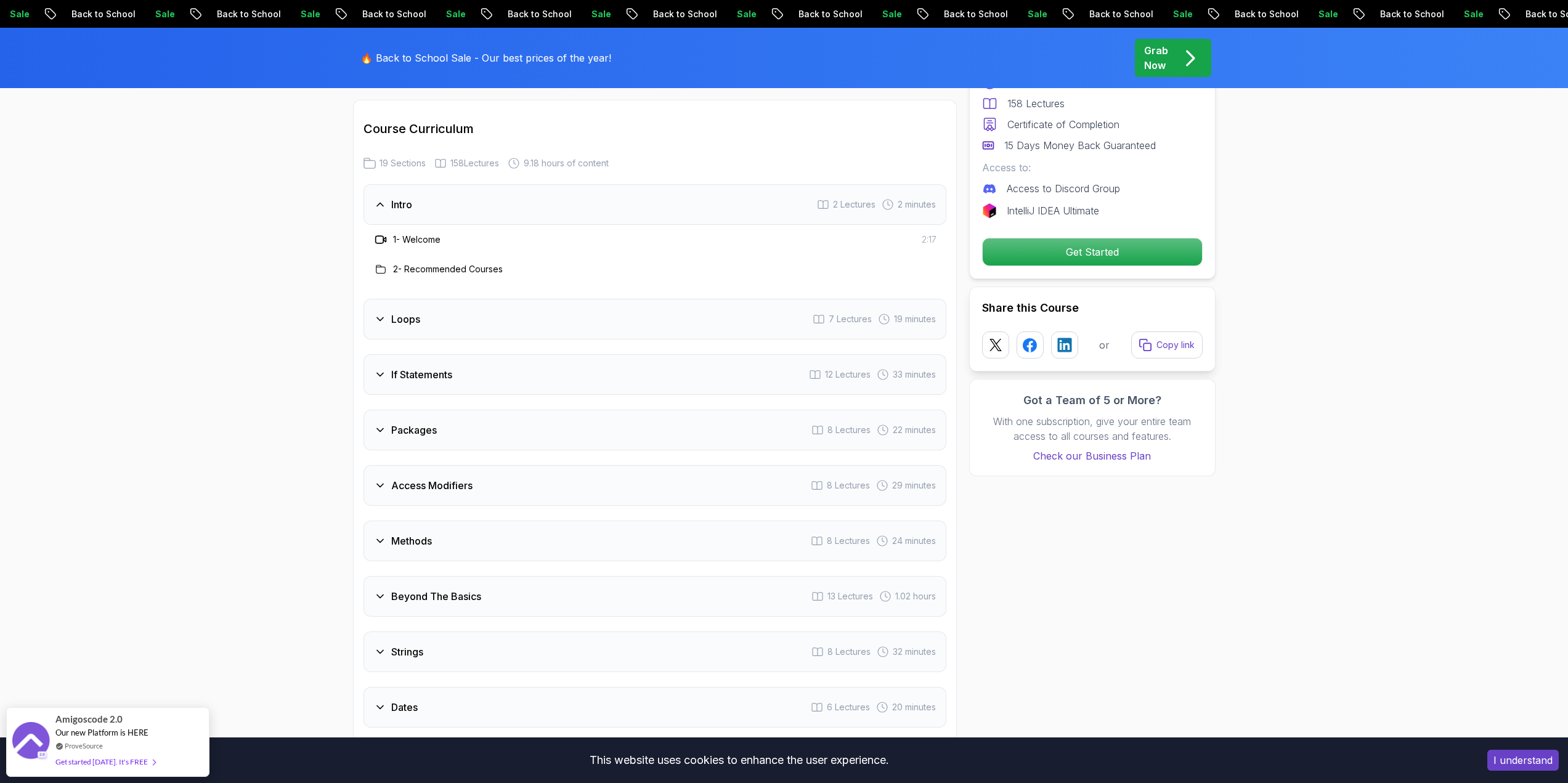
scroll to position [1602, 0]
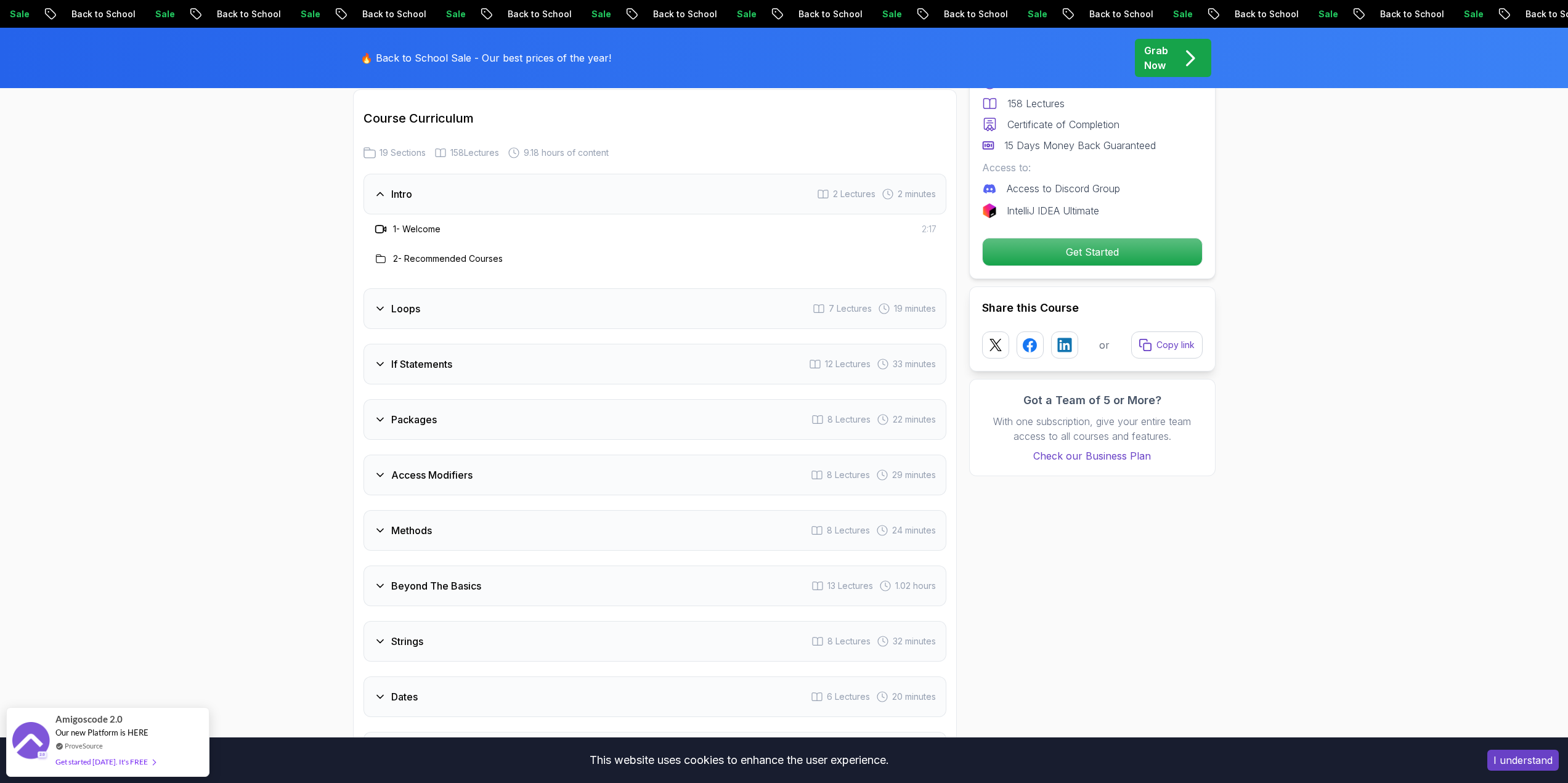
click at [418, 468] on h3 "Access Modifiers" at bounding box center [432, 475] width 81 height 15
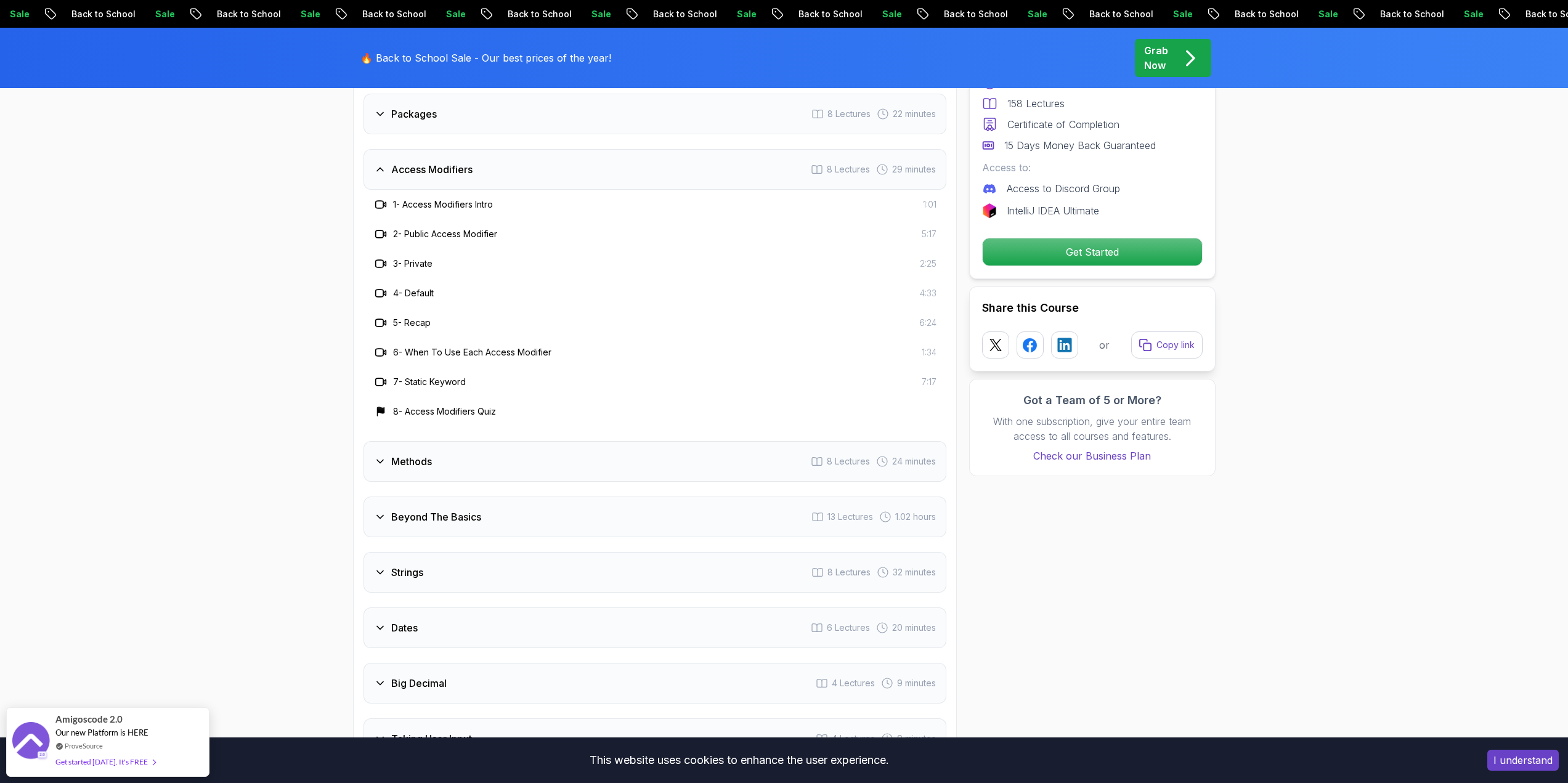
click at [425, 454] on h3 "Methods" at bounding box center [412, 461] width 41 height 15
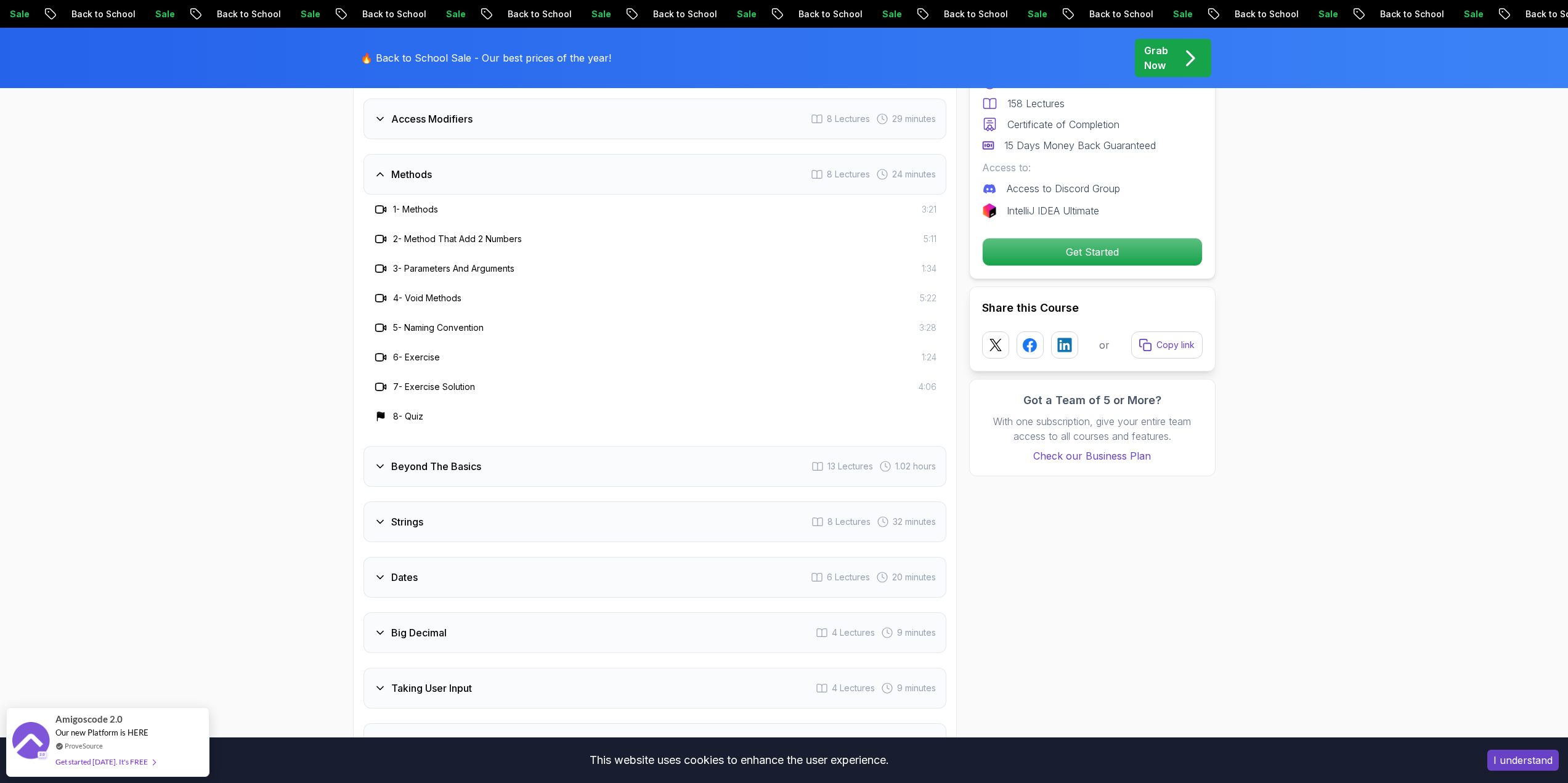
scroll to position [2095, 0]
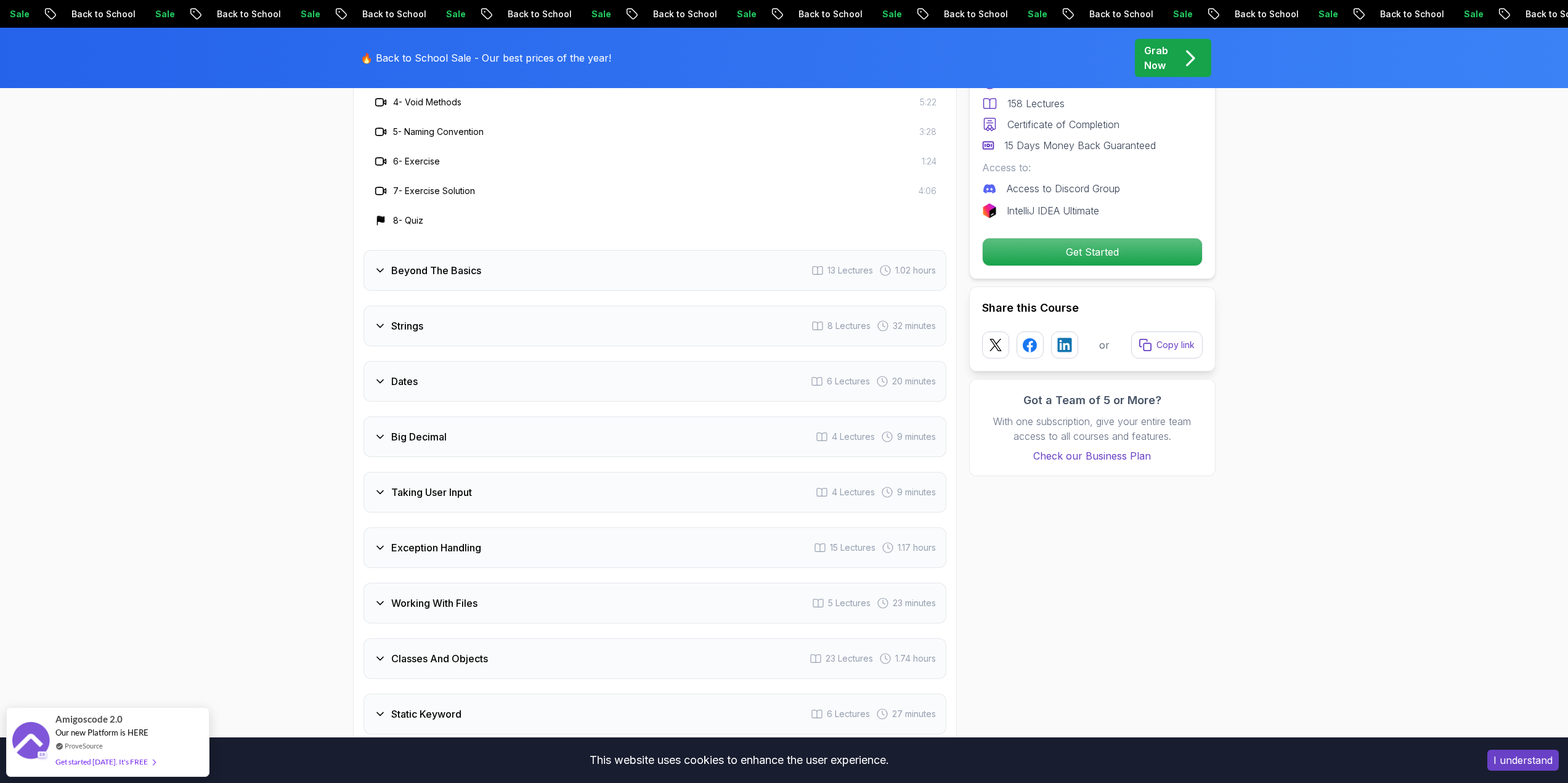
click at [440, 430] on h3 "Big Decimal" at bounding box center [419, 437] width 56 height 15
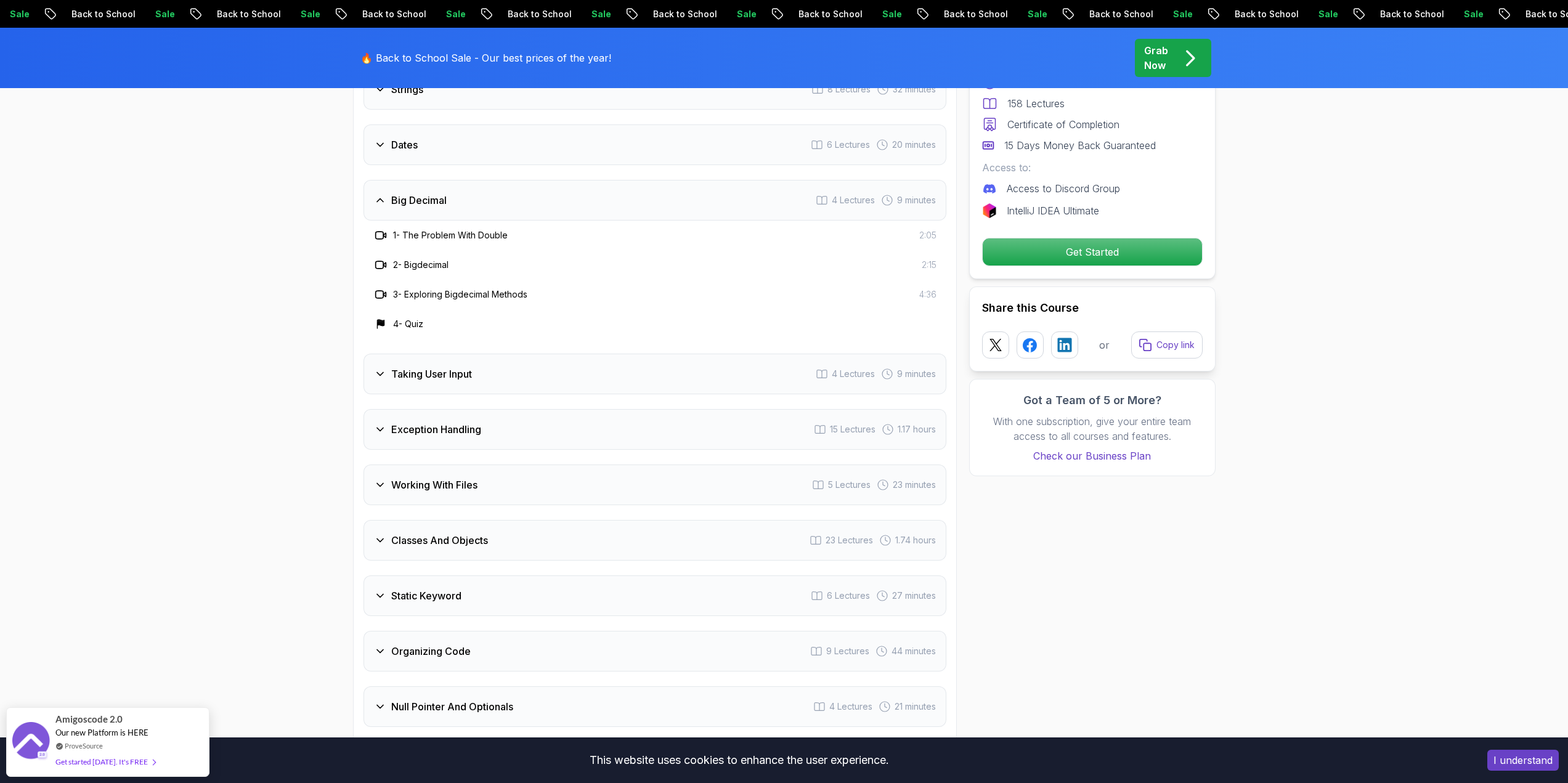
click at [426, 422] on h3 "Exception Handling" at bounding box center [437, 429] width 90 height 15
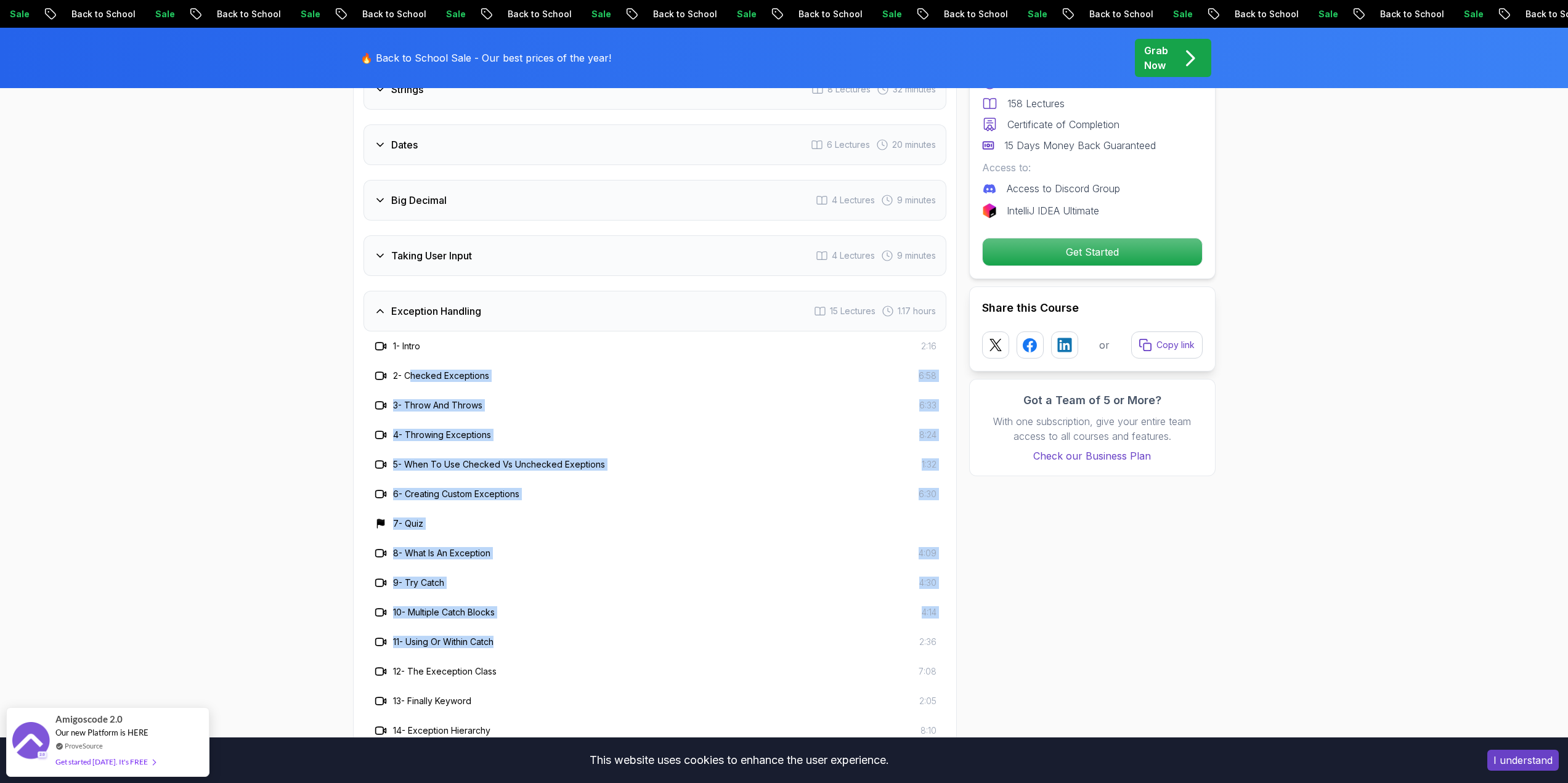
drag, startPoint x: 411, startPoint y: 350, endPoint x: 524, endPoint y: 612, distance: 285.3
click at [524, 612] on div "1 - Intro 2:16 2 - Checked Exceptions 6:58 3 - Throw And Throws 6:33 4 - Throwi…" at bounding box center [655, 553] width 583 height 444
click at [524, 627] on div "11 - Using Or Within Catch 2:36" at bounding box center [655, 642] width 583 height 30
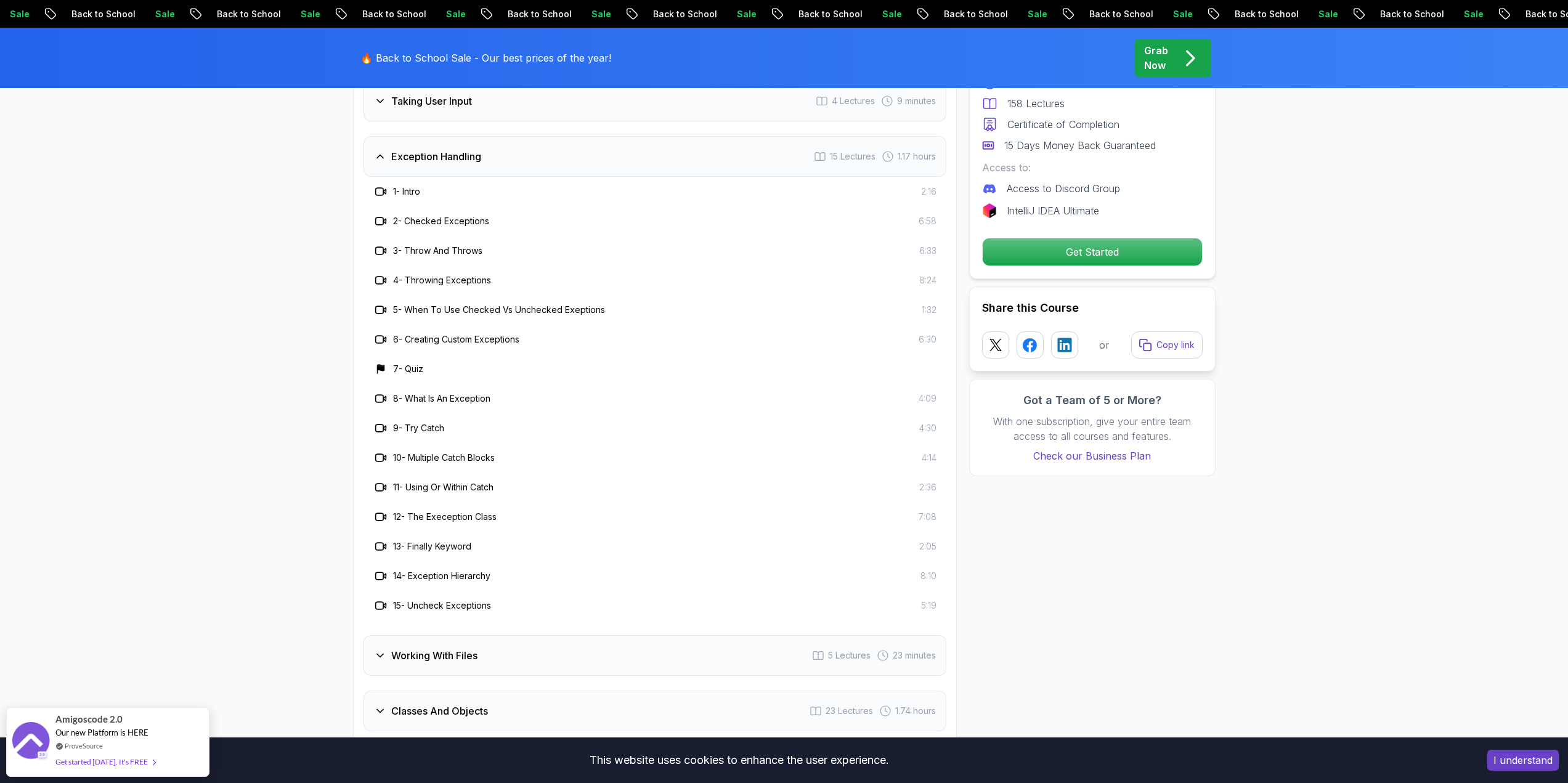
scroll to position [2280, 0]
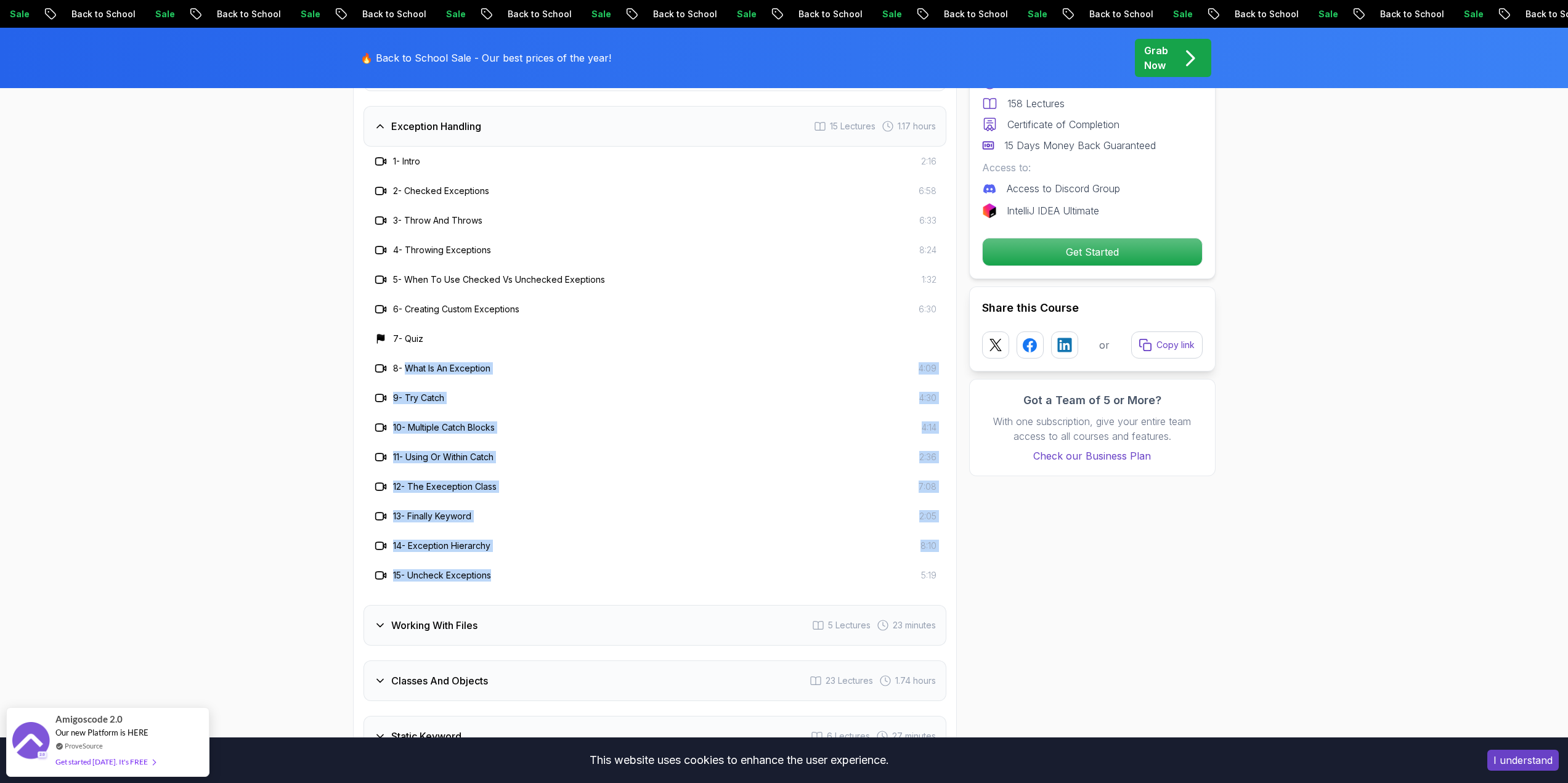
drag, startPoint x: 406, startPoint y: 354, endPoint x: 505, endPoint y: 550, distance: 219.6
click at [505, 550] on div "1 - Intro 2:16 2 - Checked Exceptions 6:58 3 - Throw And Throws 6:33 4 - Throwi…" at bounding box center [655, 368] width 583 height 444
click at [506, 568] on div "15 - Uncheck Exceptions 5:19" at bounding box center [655, 575] width 563 height 15
drag, startPoint x: 518, startPoint y: 559, endPoint x: 419, endPoint y: 363, distance: 219.6
click at [419, 363] on div "1 - Intro 2:16 2 - Checked Exceptions 6:58 3 - Throw And Throws 6:33 4 - Throwi…" at bounding box center [655, 368] width 583 height 444
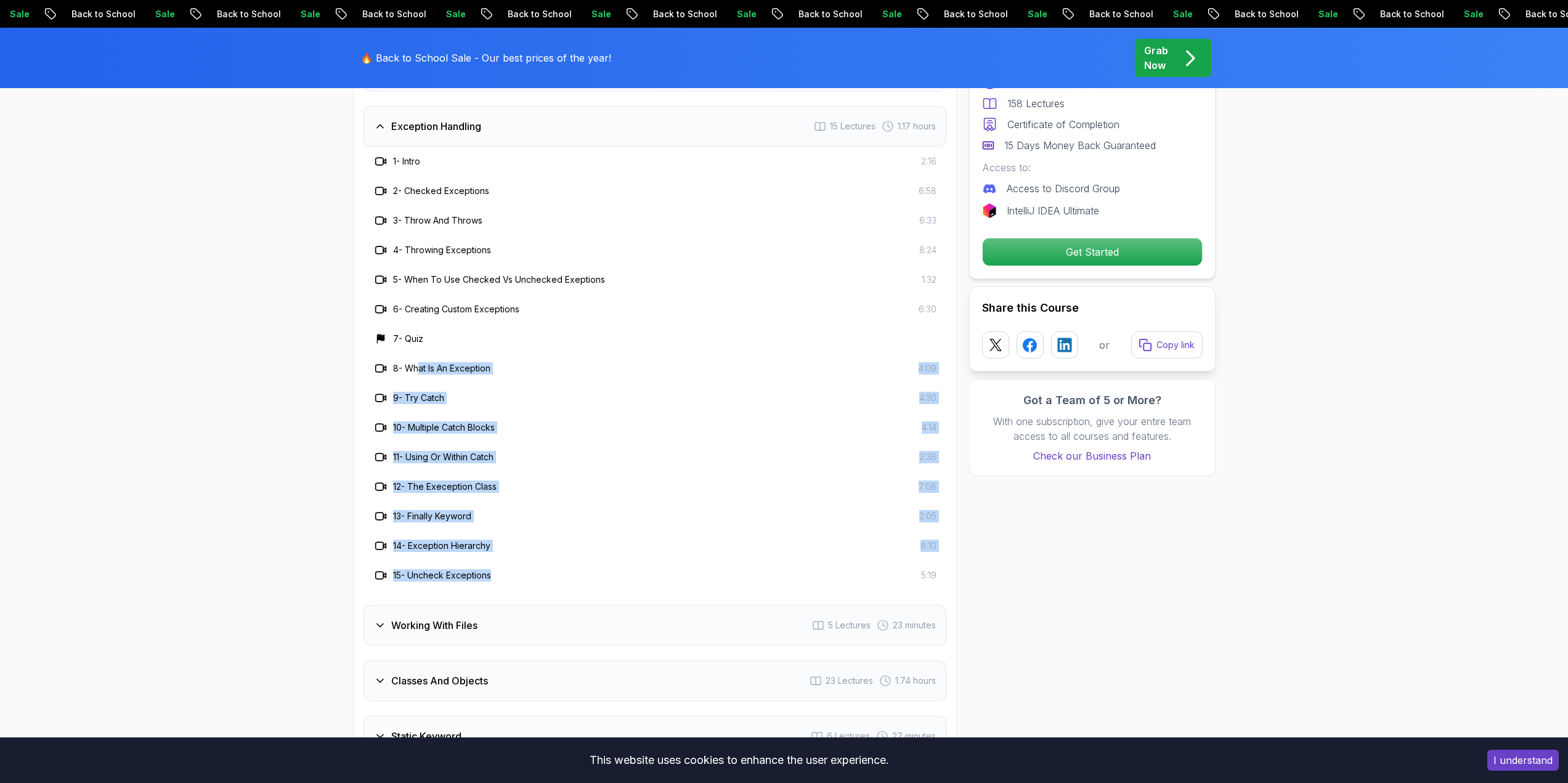
click at [605, 472] on div "12 - The Exeception Class 7:08" at bounding box center [655, 487] width 583 height 30
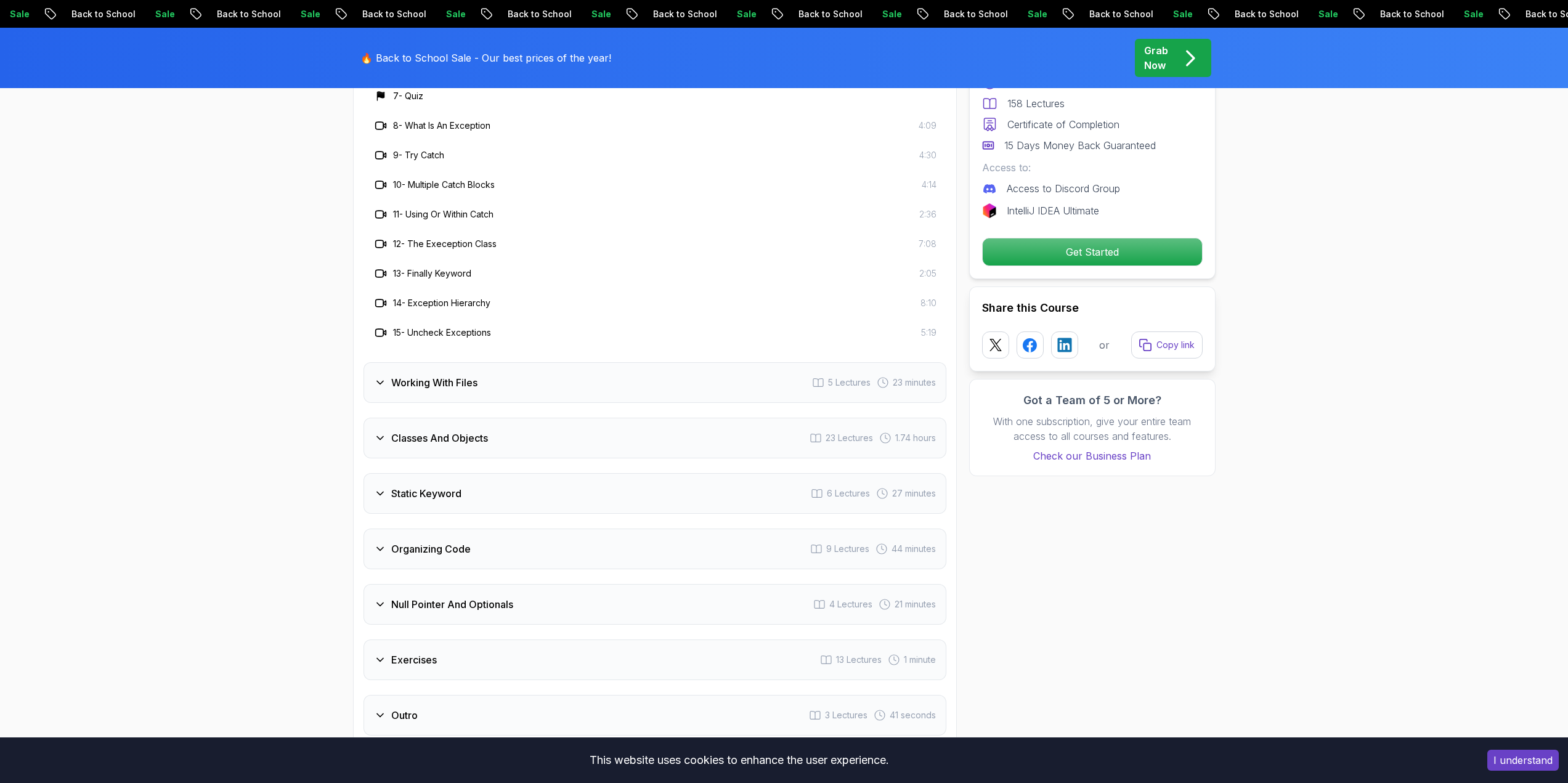
scroll to position [2526, 0]
click at [435, 372] on h3 "Working With Files" at bounding box center [434, 379] width 86 height 15
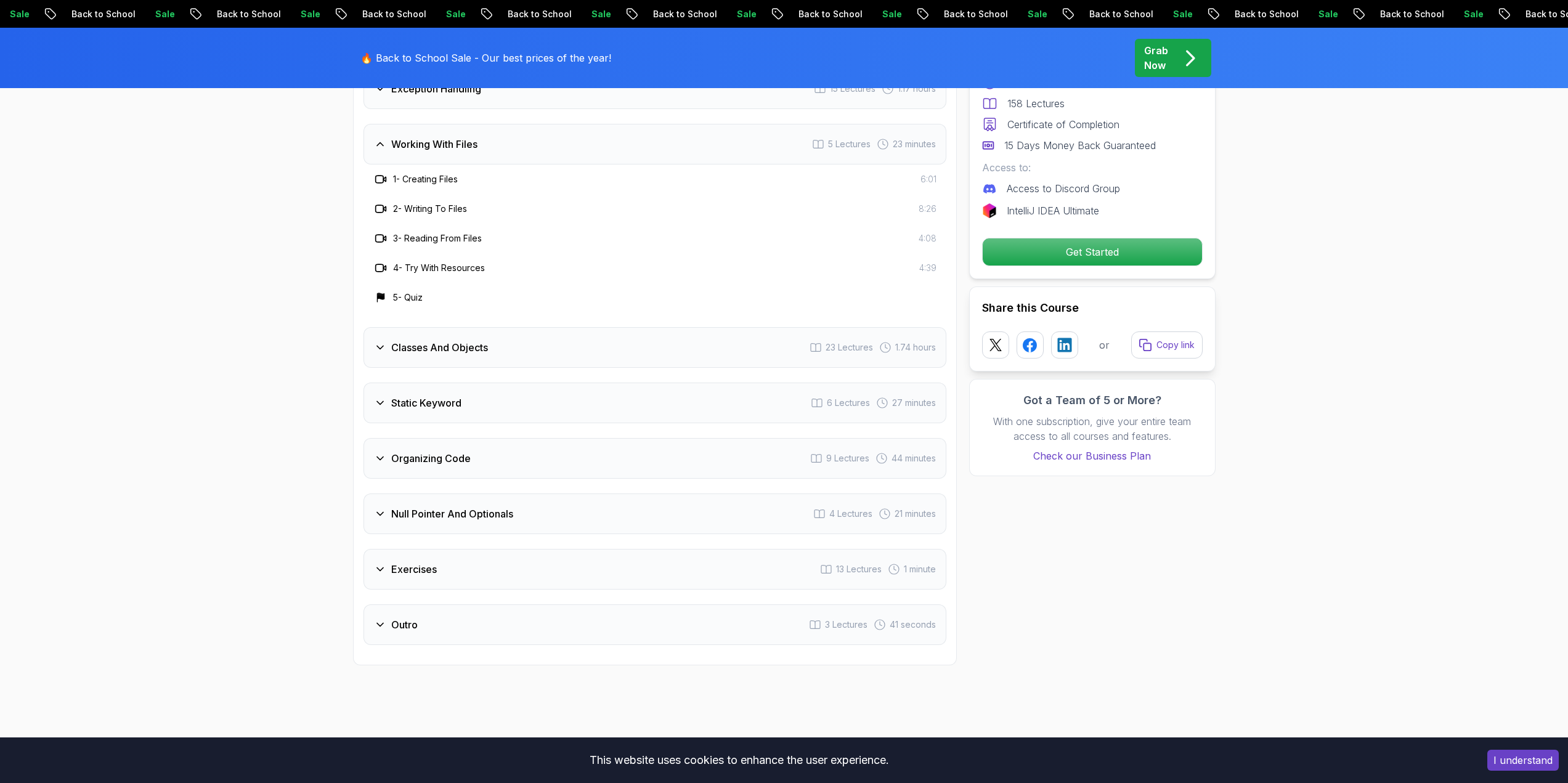
scroll to position [2280, 0]
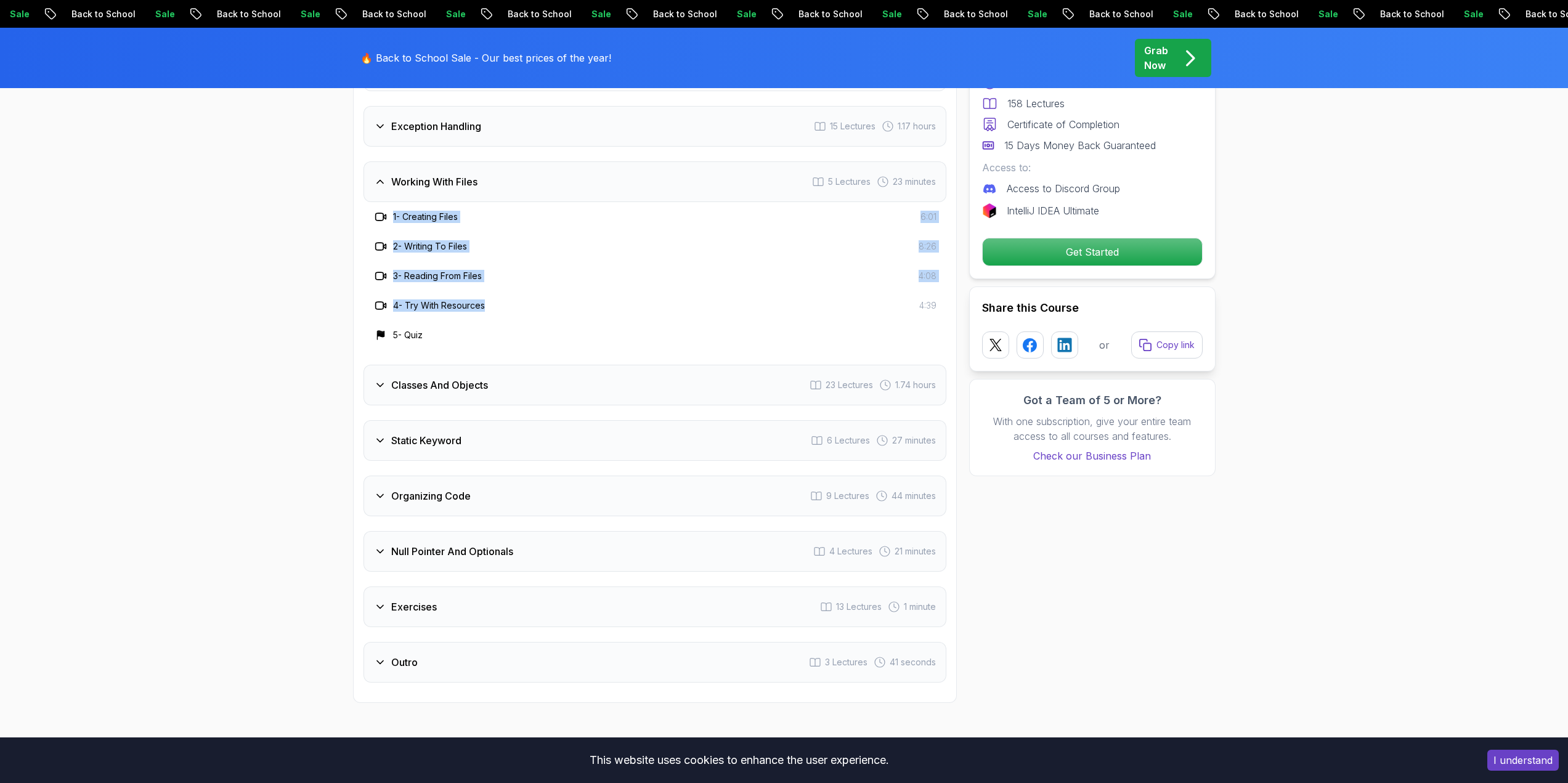
drag, startPoint x: 410, startPoint y: 223, endPoint x: 328, endPoint y: 190, distance: 88.4
click at [375, 379] on icon at bounding box center [379, 384] width 12 height 12
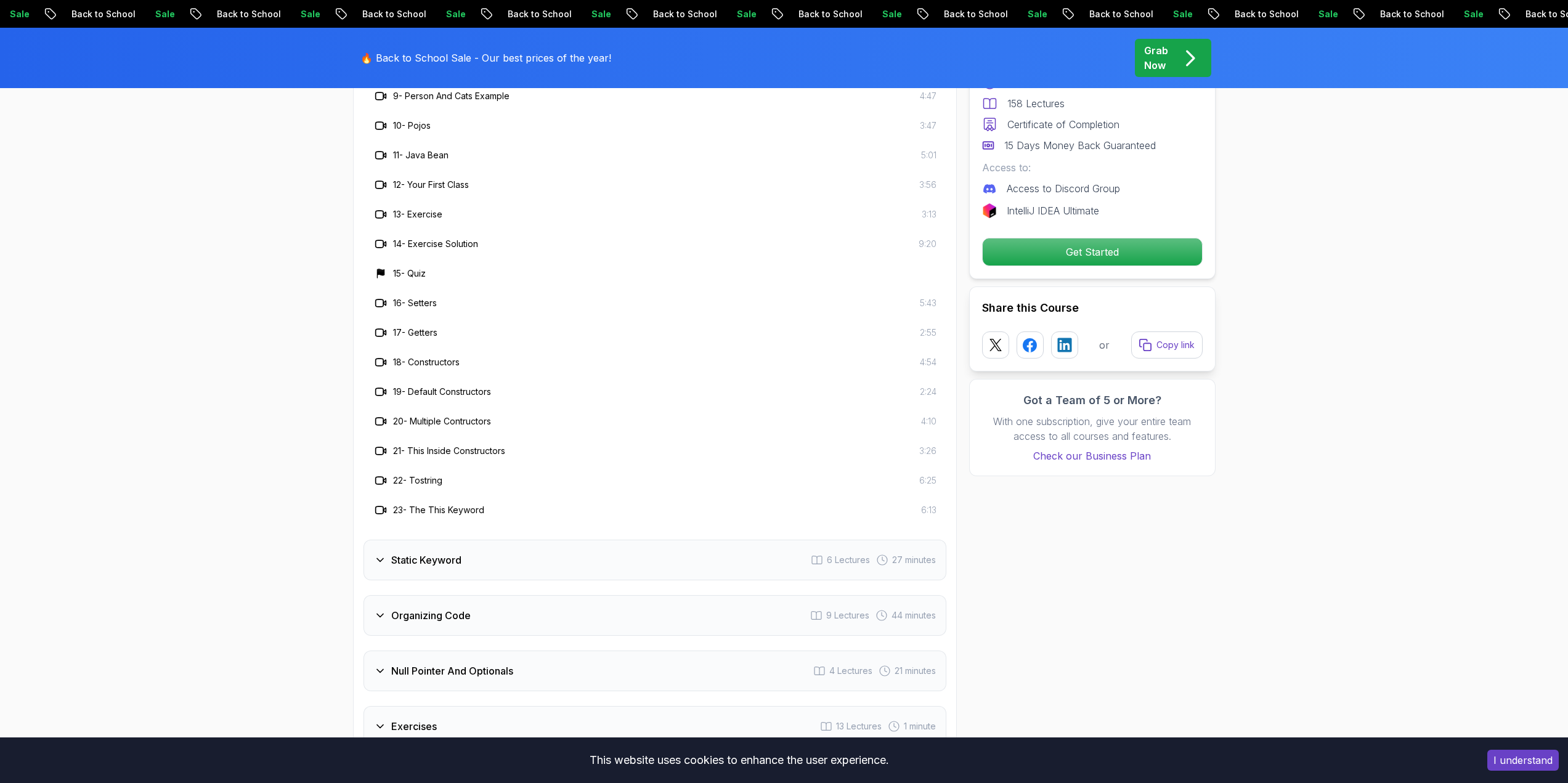
scroll to position [2772, 0]
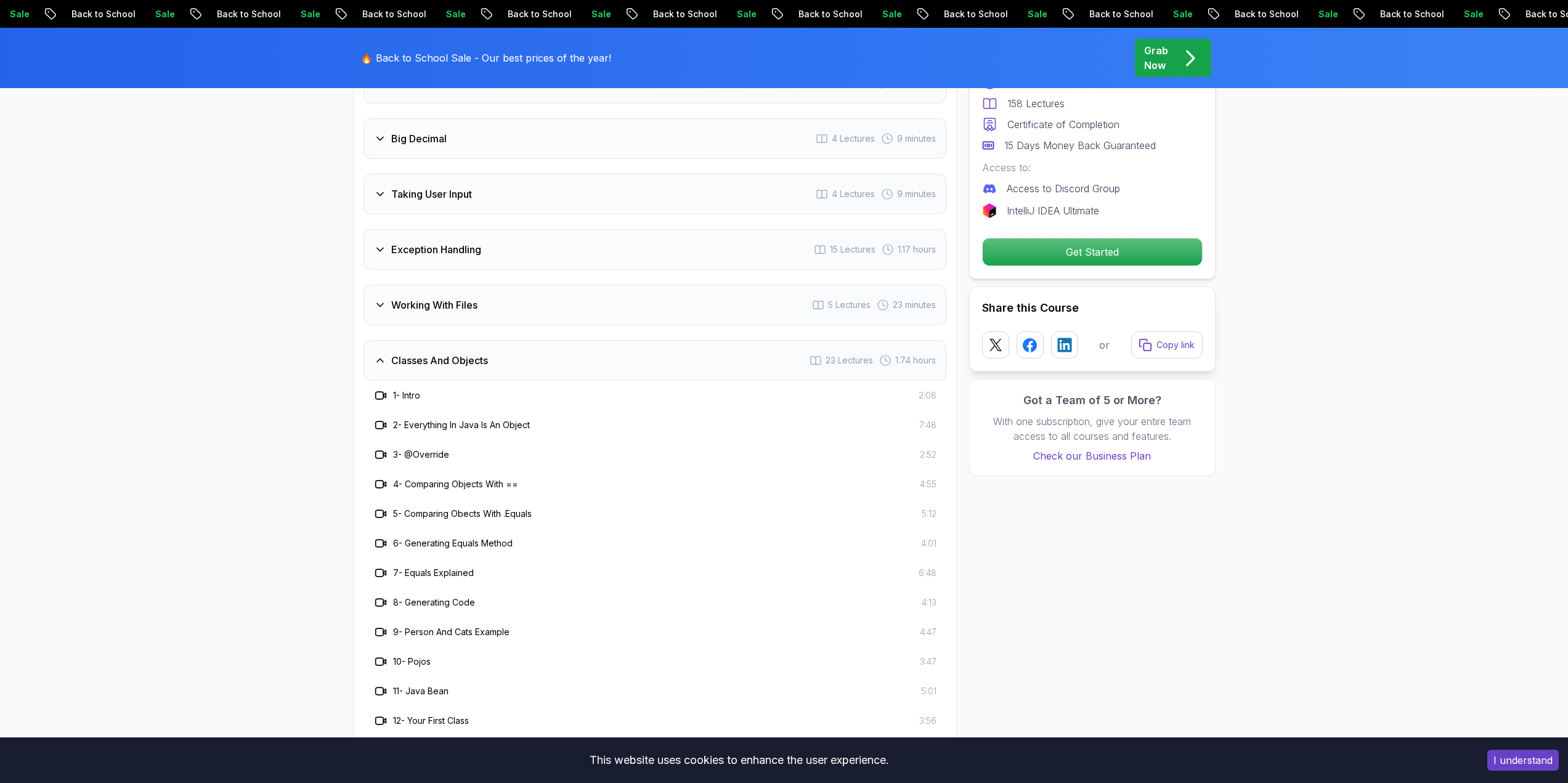
click at [432, 353] on h3 "Classes And Objects" at bounding box center [439, 360] width 97 height 15
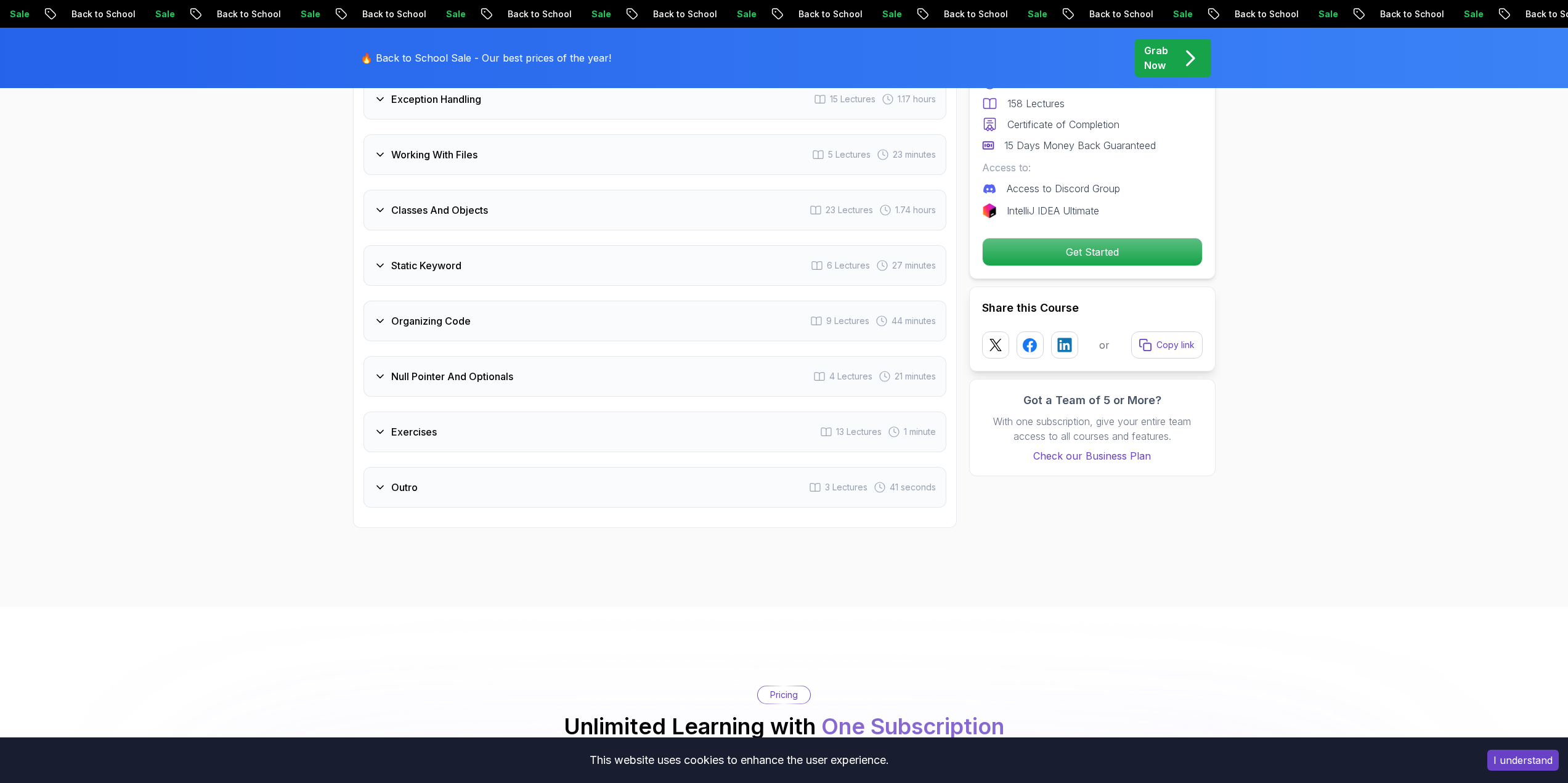
scroll to position [2280, 0]
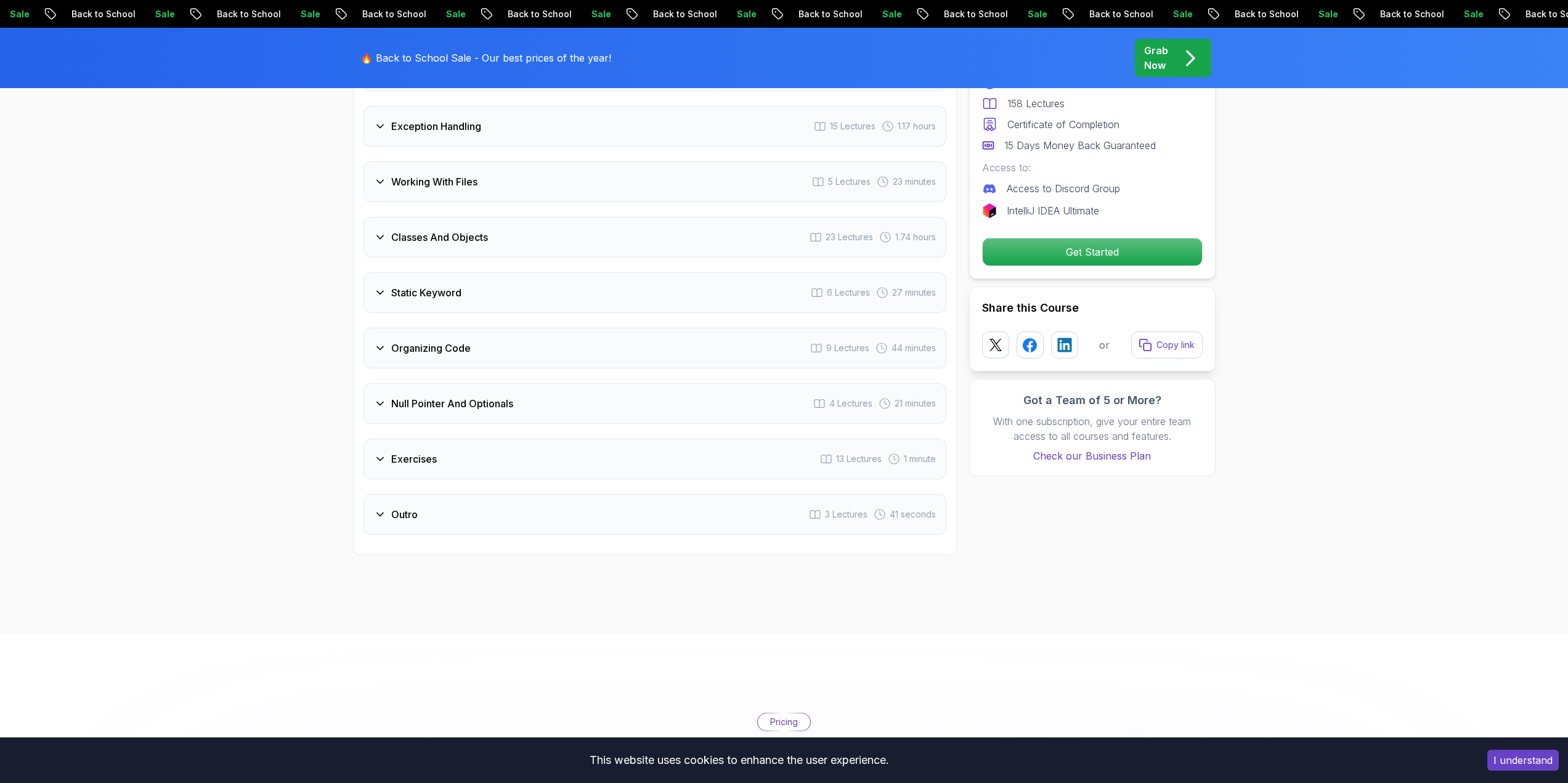
click at [396, 341] on h3 "Organizing Code" at bounding box center [431, 348] width 80 height 15
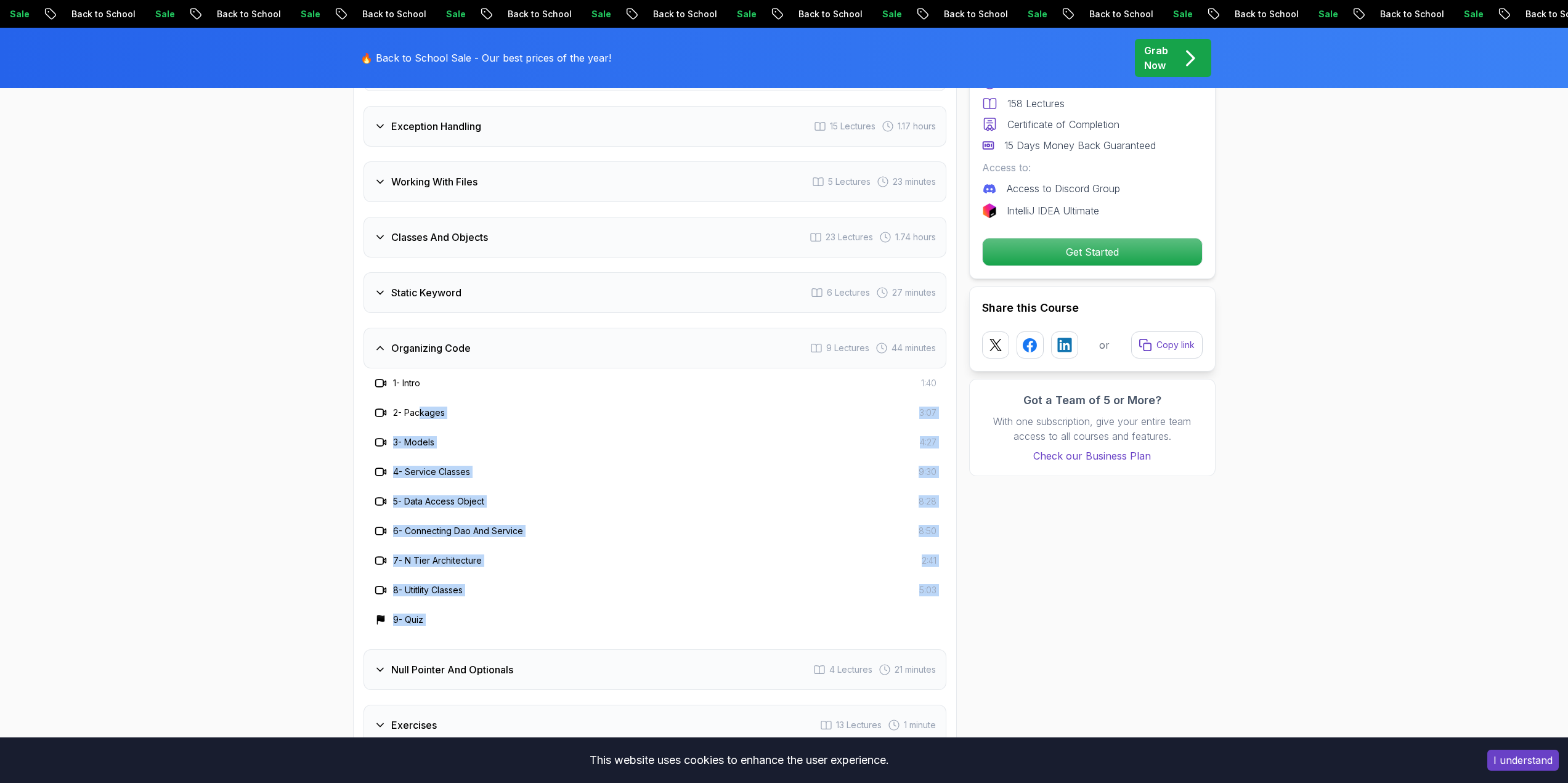
drag, startPoint x: 470, startPoint y: 511, endPoint x: 499, endPoint y: 619, distance: 111.8
click at [499, 619] on div "Intro 2 Lectures 2 minutes Loops 7 Lectures 19 minutes If Statements 12 Lecture…" at bounding box center [655, 149] width 583 height 1305
drag, startPoint x: 480, startPoint y: 612, endPoint x: 347, endPoint y: 358, distance: 286.7
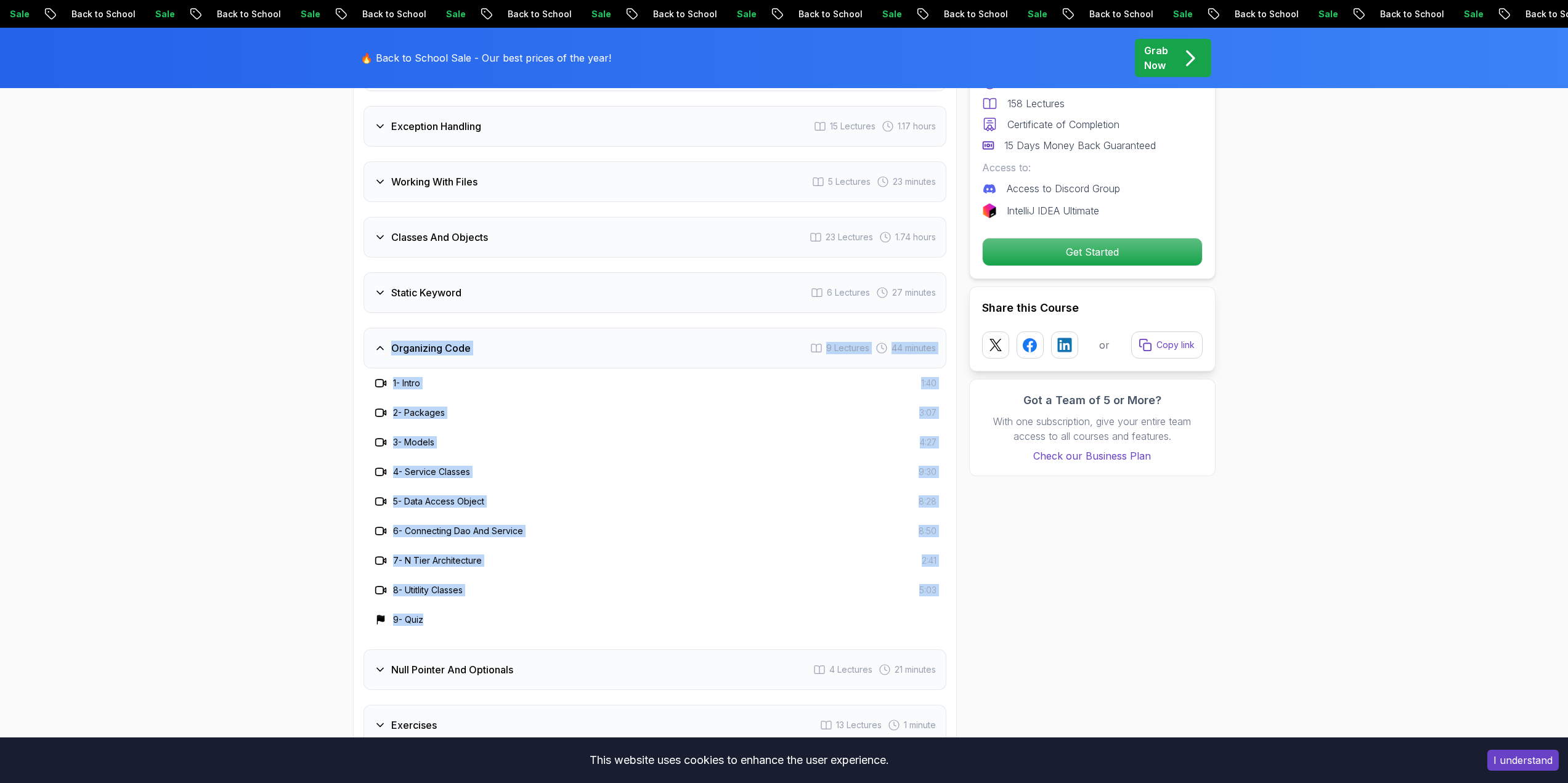
drag, startPoint x: 455, startPoint y: 593, endPoint x: 336, endPoint y: 316, distance: 301.5
drag, startPoint x: 465, startPoint y: 600, endPoint x: 280, endPoint y: 355, distance: 307.0
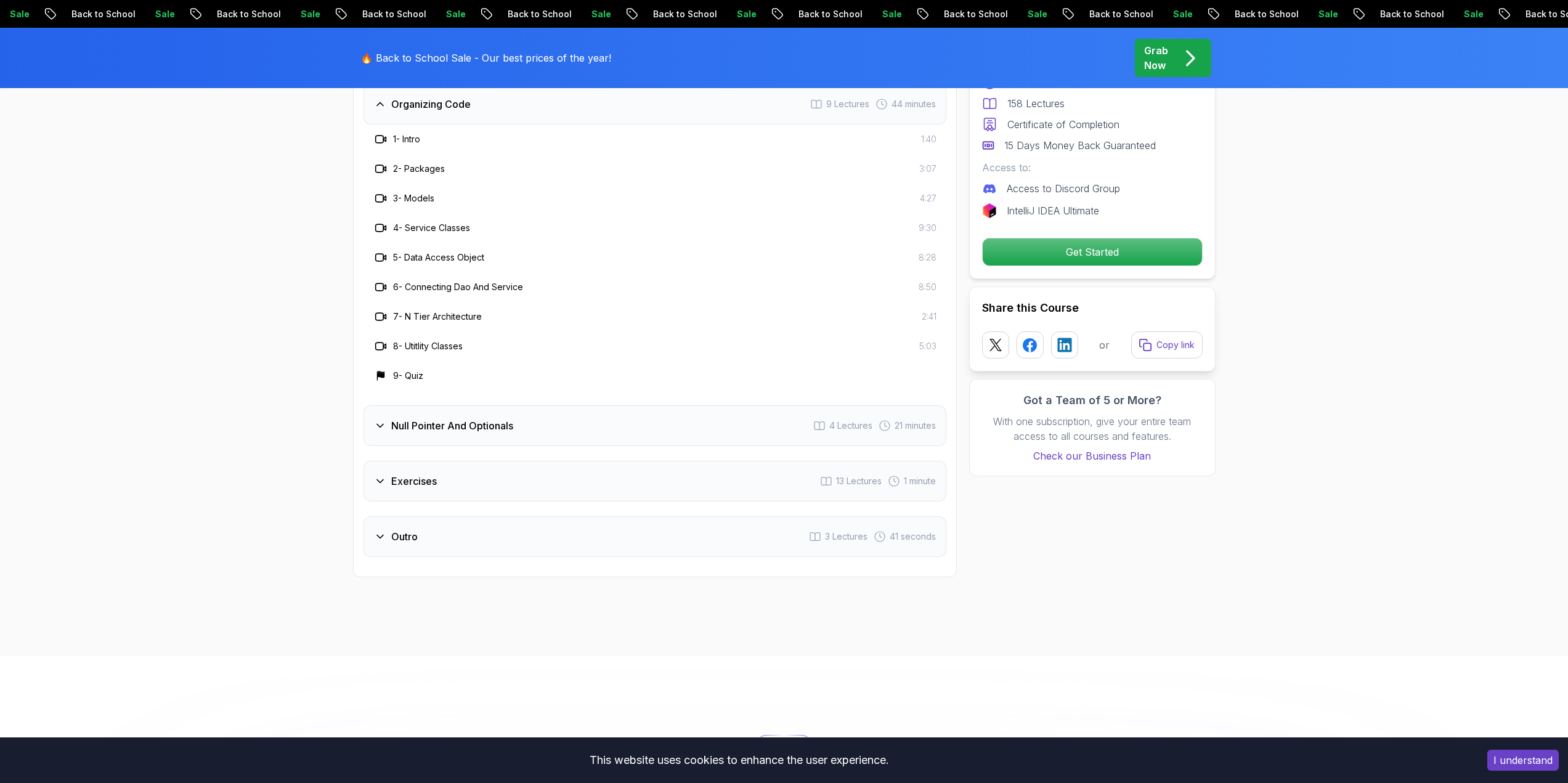
scroll to position [2526, 0]
click at [379, 417] on icon at bounding box center [379, 423] width 12 height 12
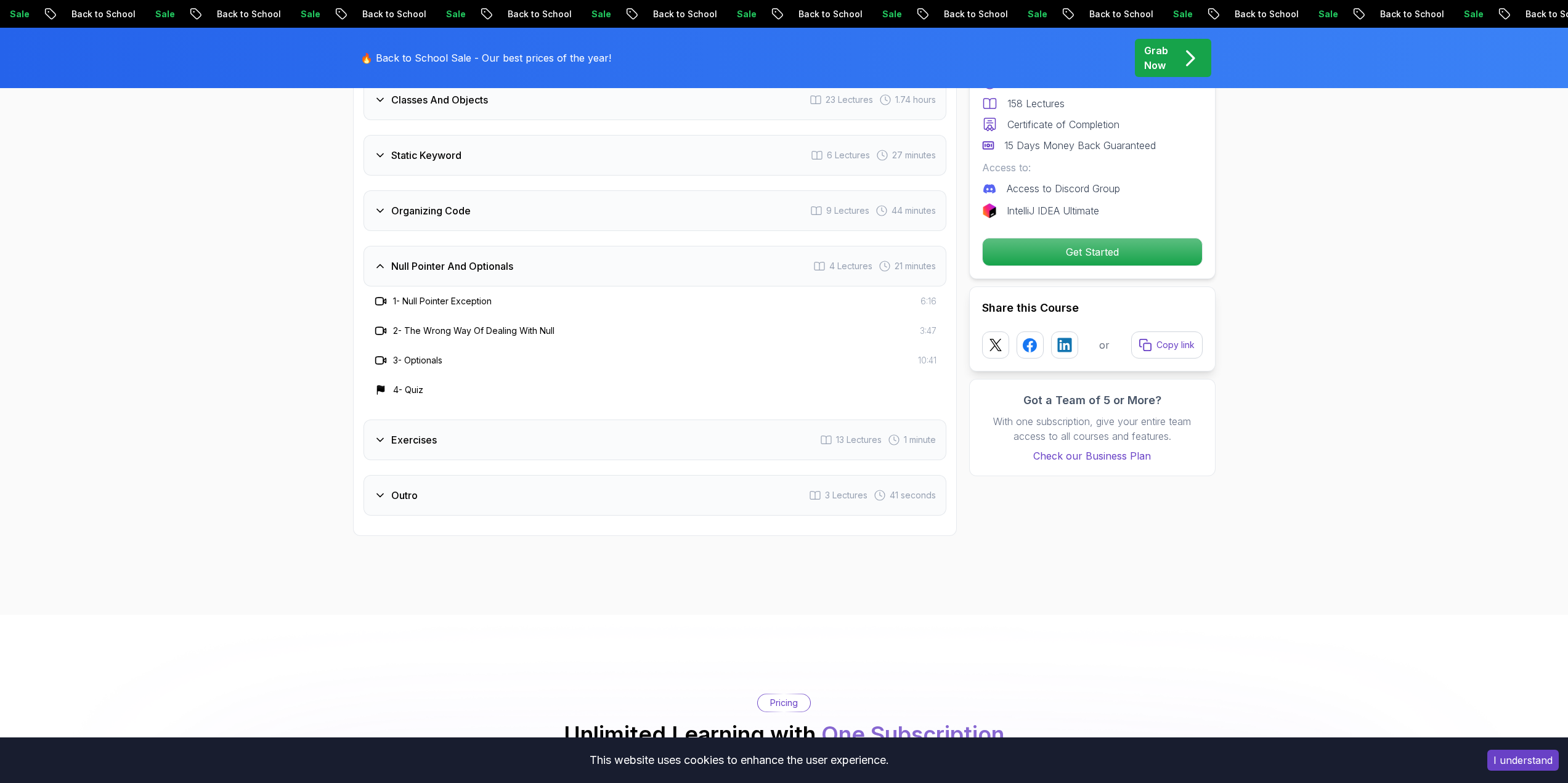
scroll to position [2403, 0]
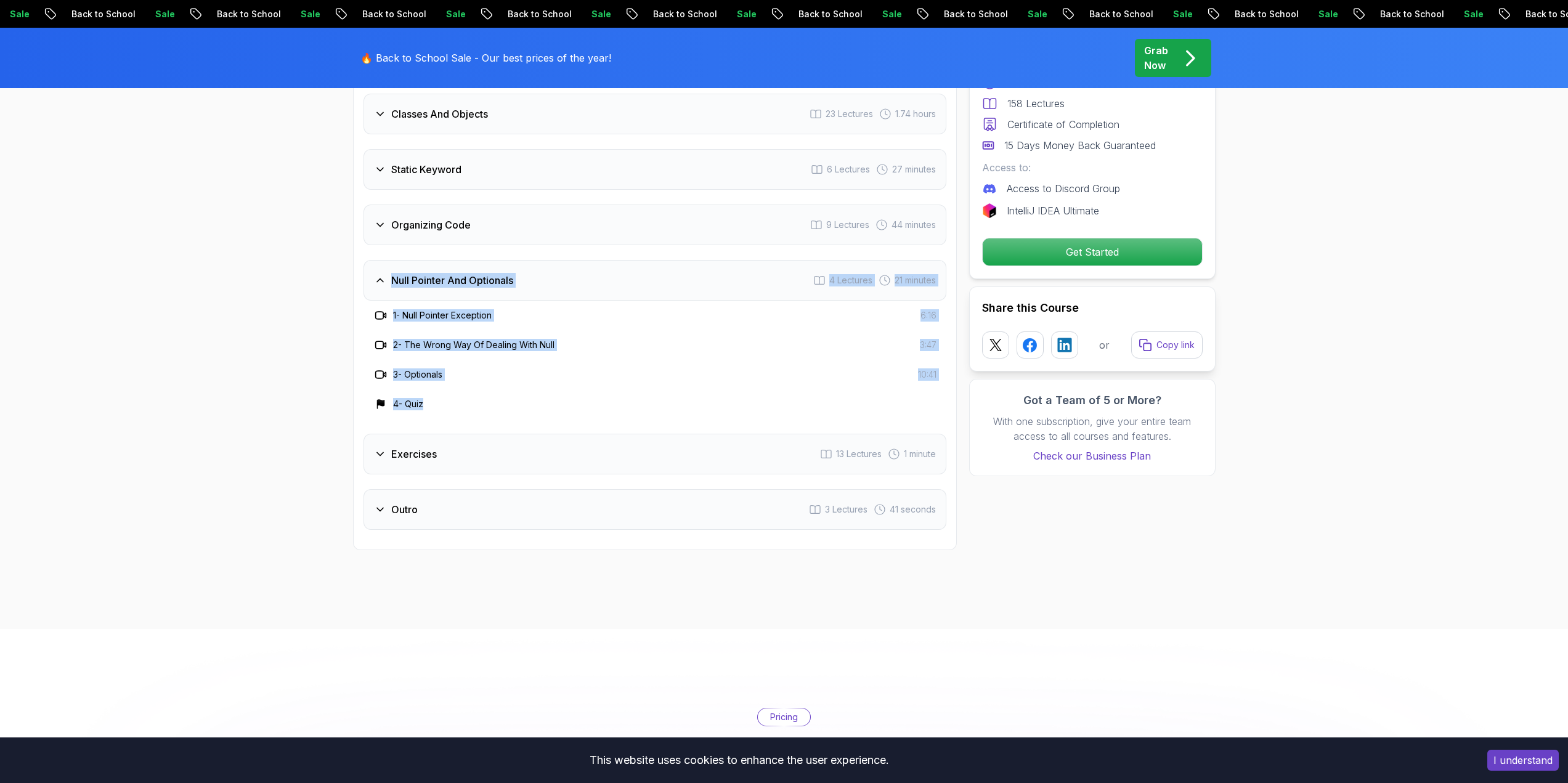
drag, startPoint x: 437, startPoint y: 396, endPoint x: 270, endPoint y: 277, distance: 205.1
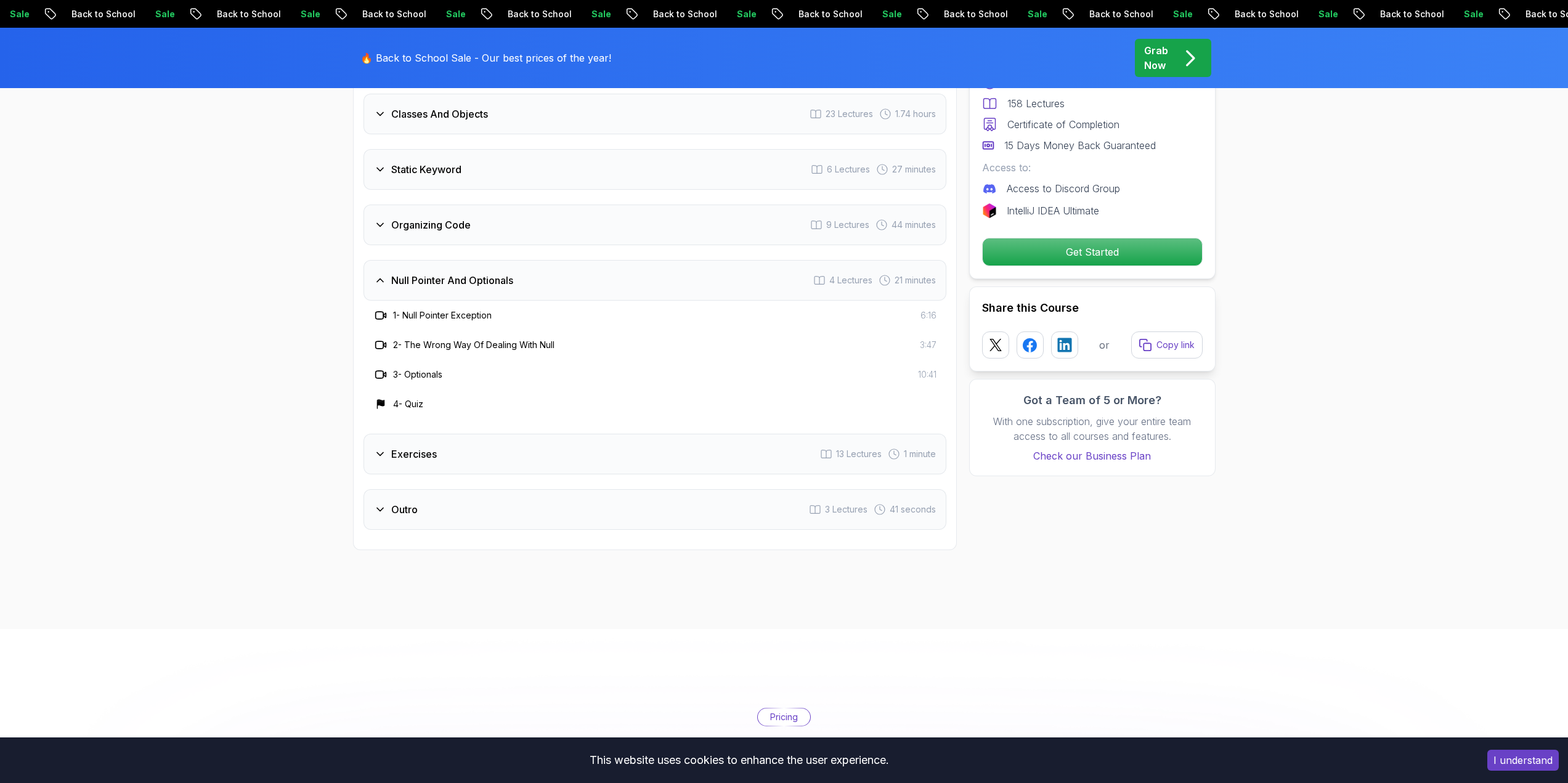
drag, startPoint x: 484, startPoint y: 401, endPoint x: 343, endPoint y: 309, distance: 168.4
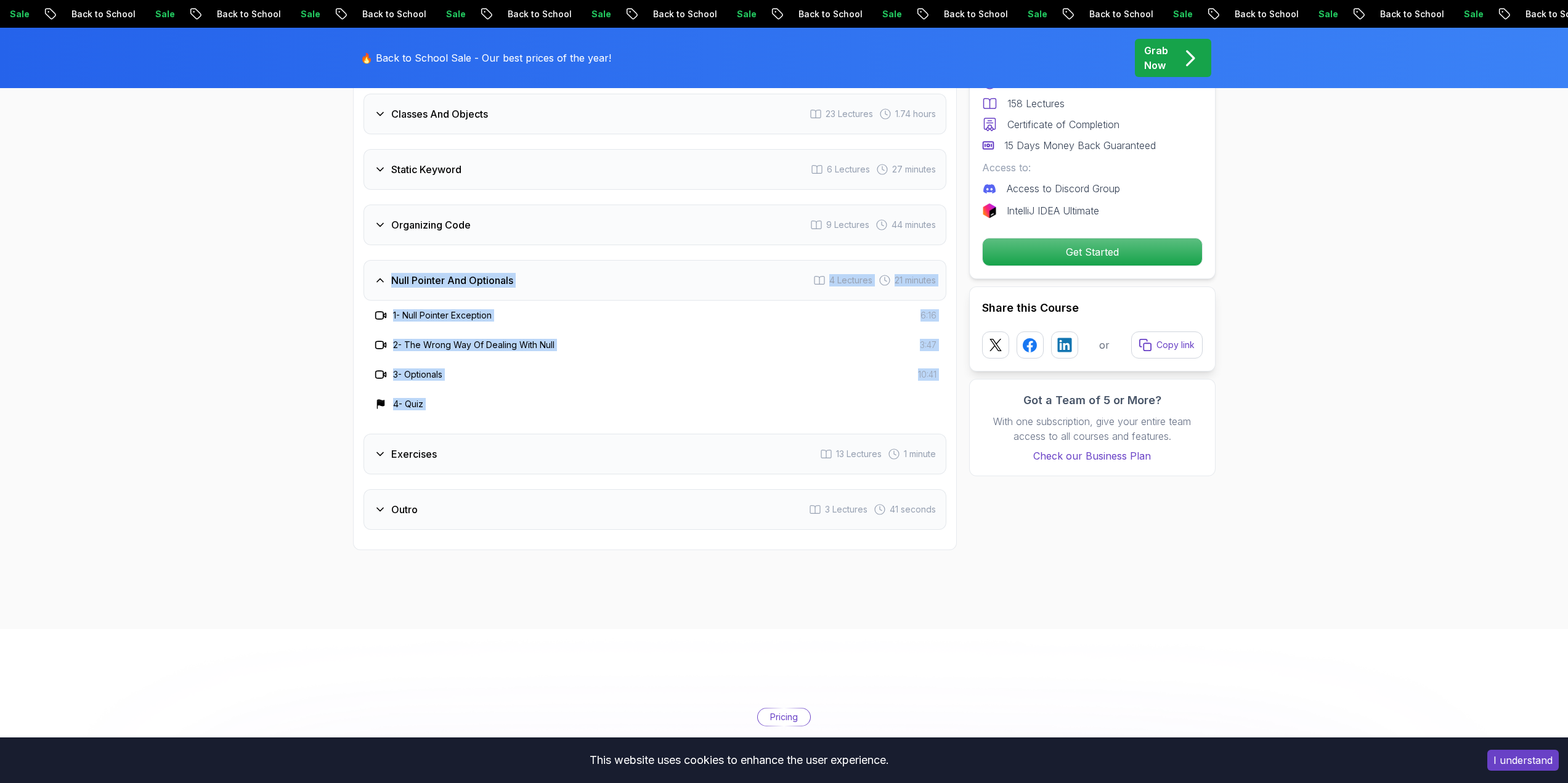
drag, startPoint x: 479, startPoint y: 403, endPoint x: 289, endPoint y: 279, distance: 226.9
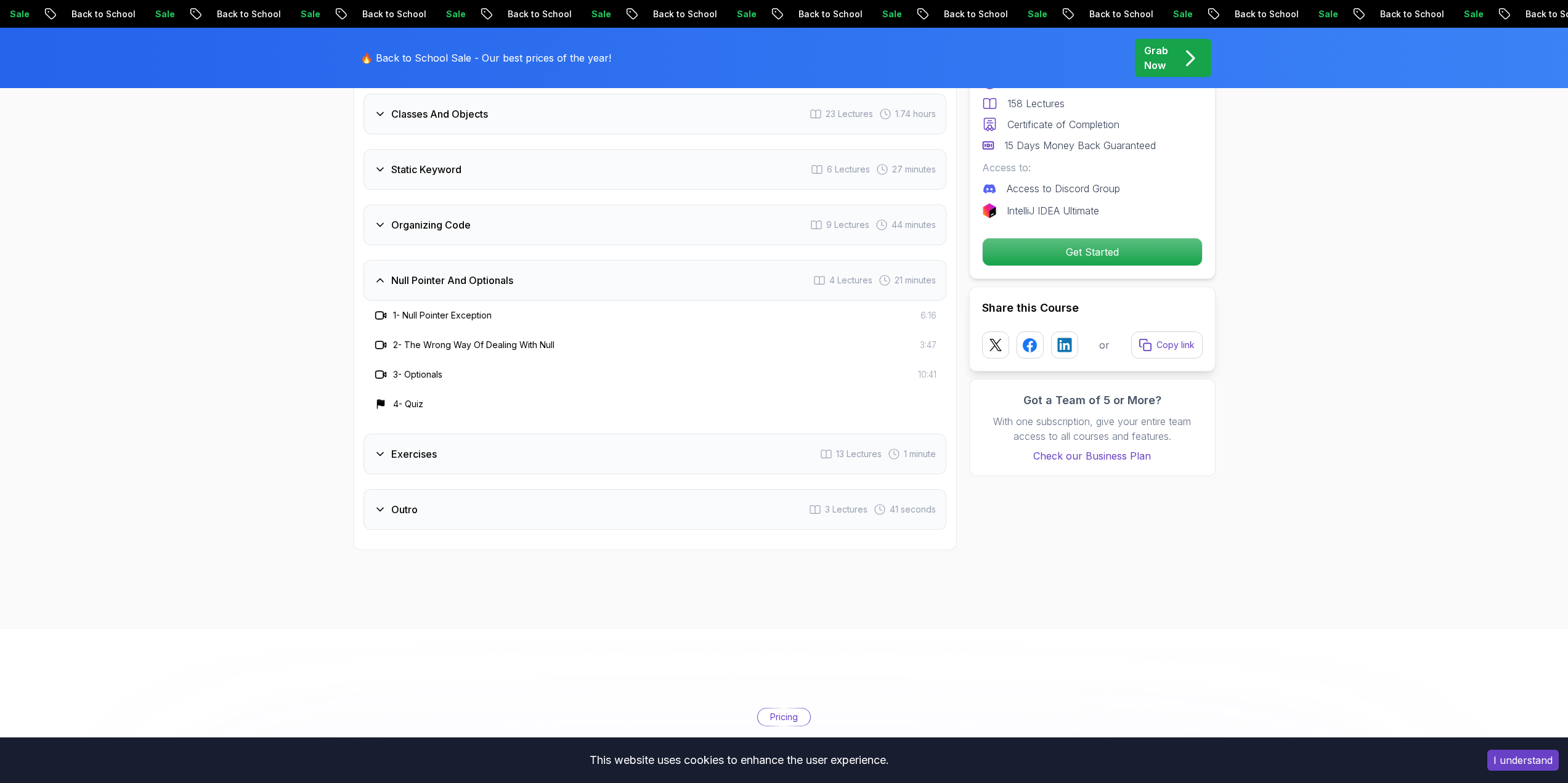
drag, startPoint x: 453, startPoint y: 396, endPoint x: 321, endPoint y: 289, distance: 169.9
click at [387, 447] on div "Exercises" at bounding box center [405, 454] width 63 height 15
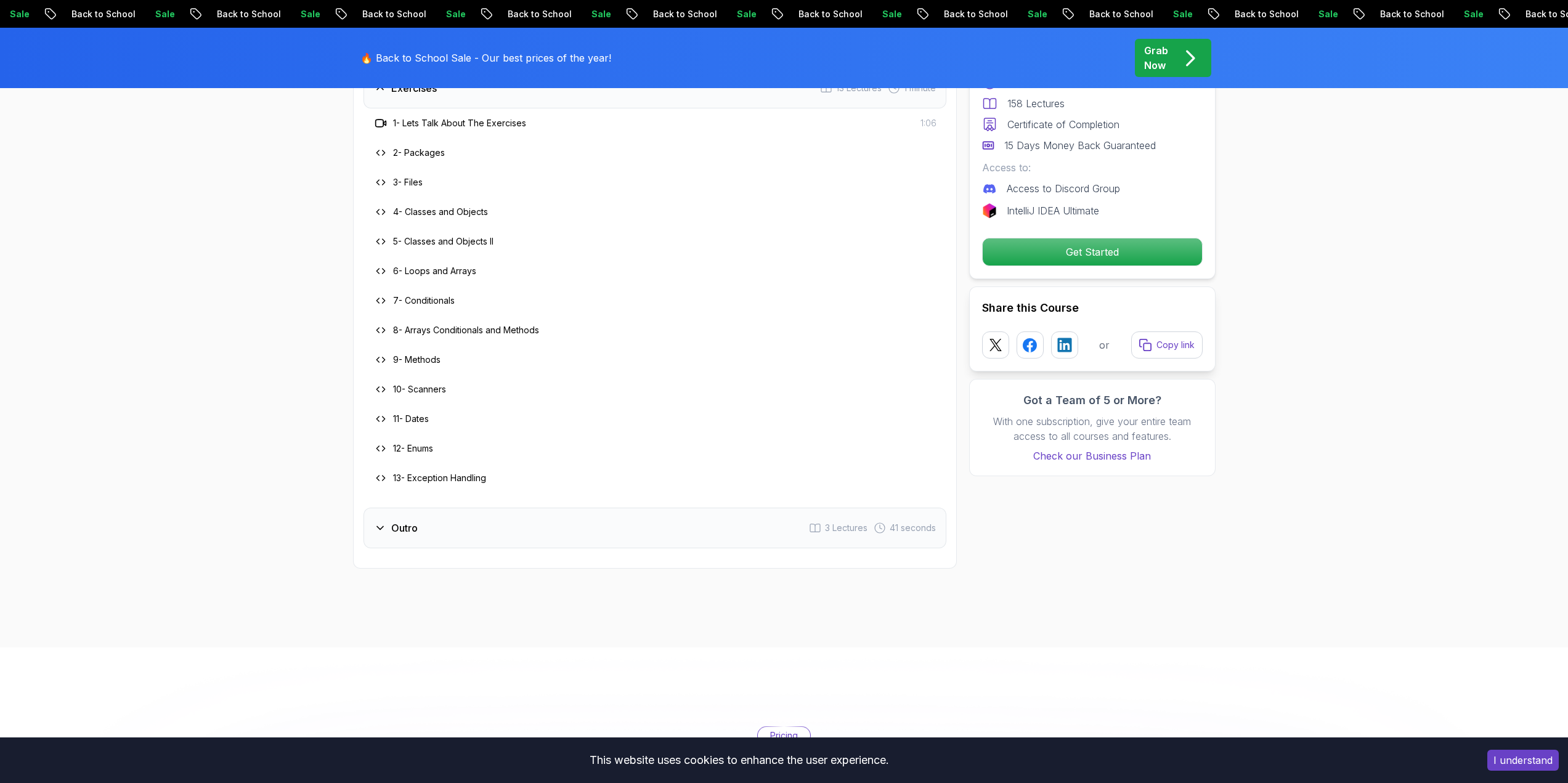
scroll to position [2650, 0]
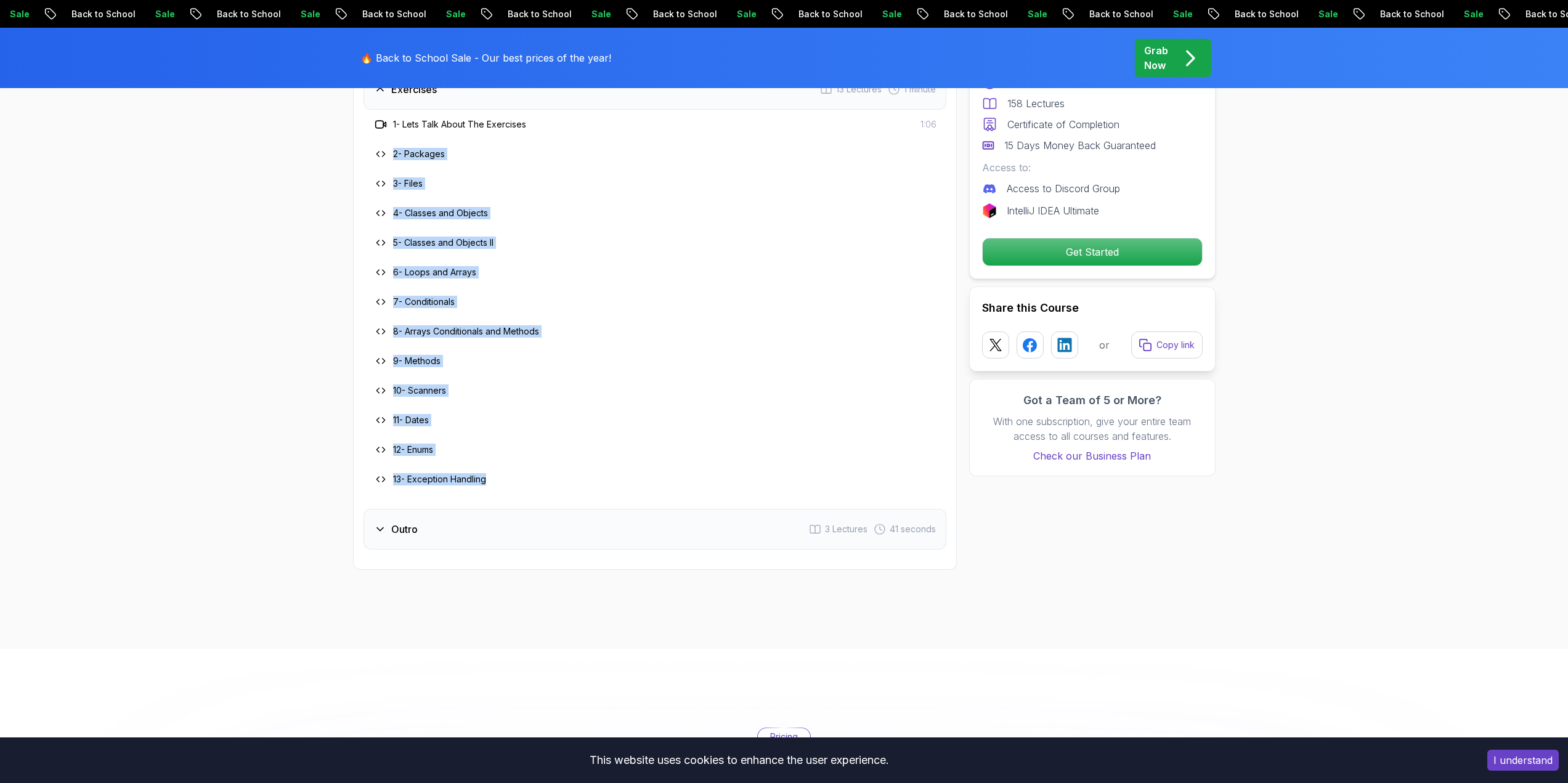
drag, startPoint x: 497, startPoint y: 459, endPoint x: 304, endPoint y: 128, distance: 383.2
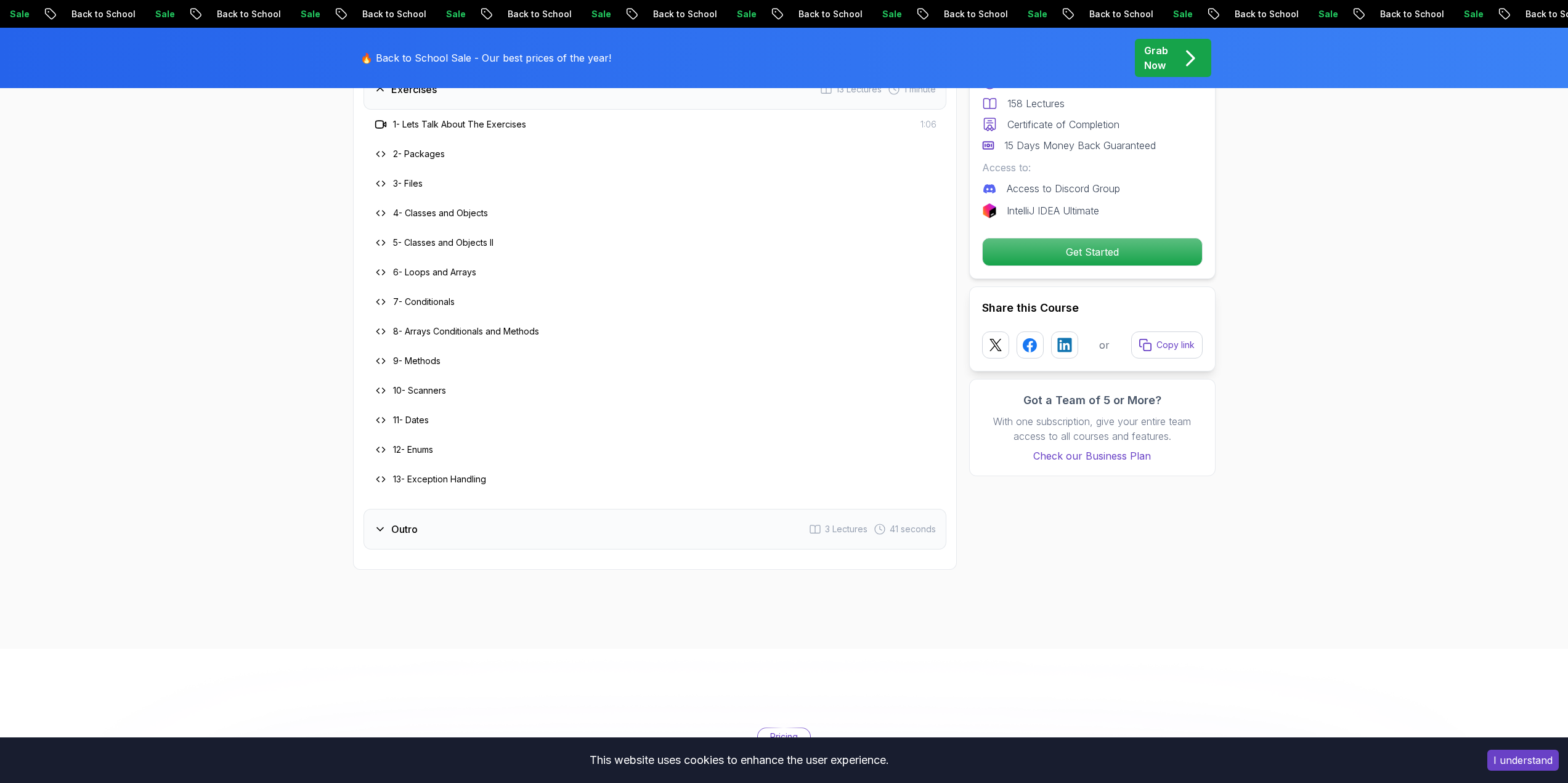
click at [567, 413] on div "11 - Dates" at bounding box center [655, 420] width 563 height 15
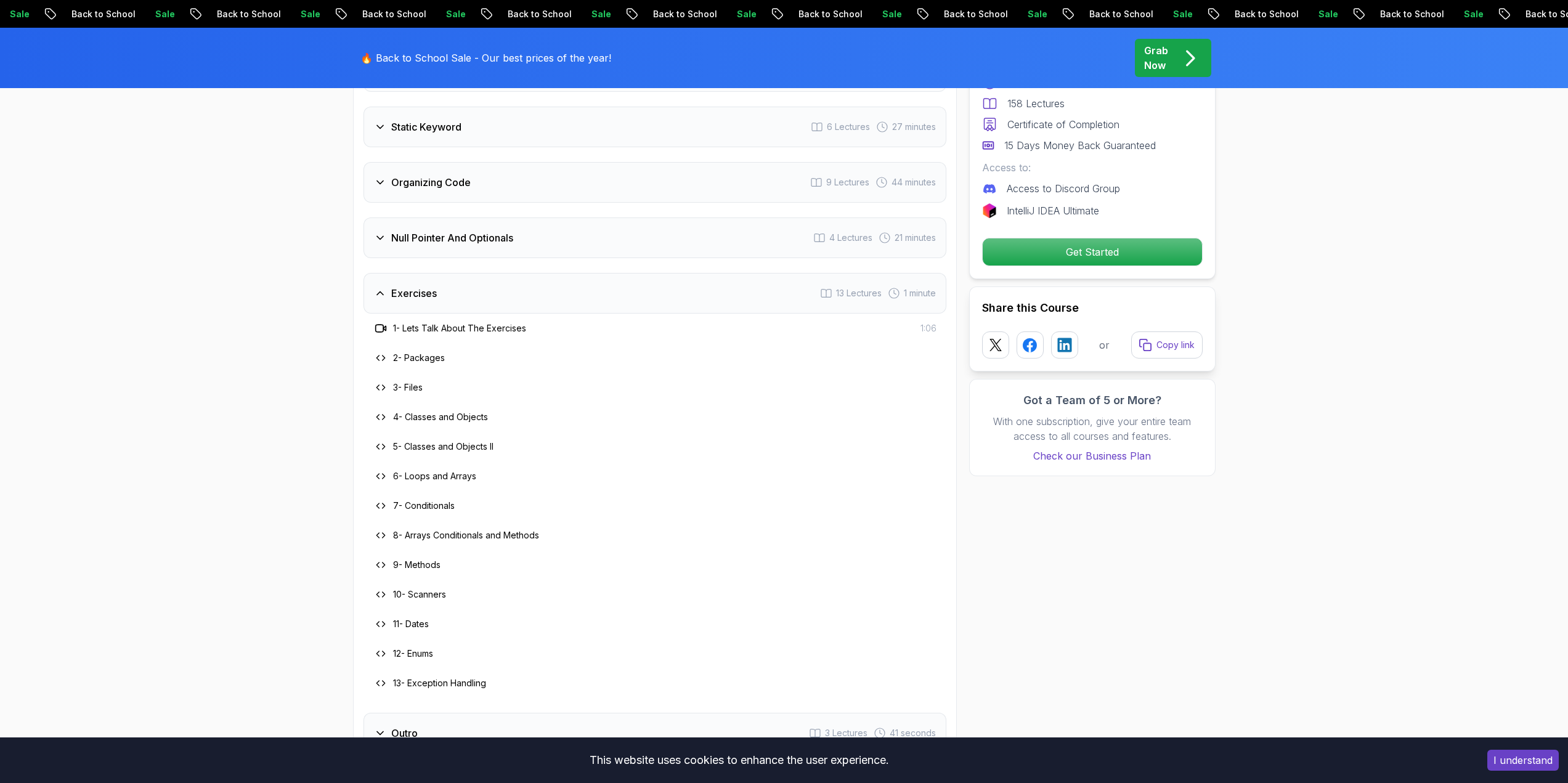
scroll to position [2403, 0]
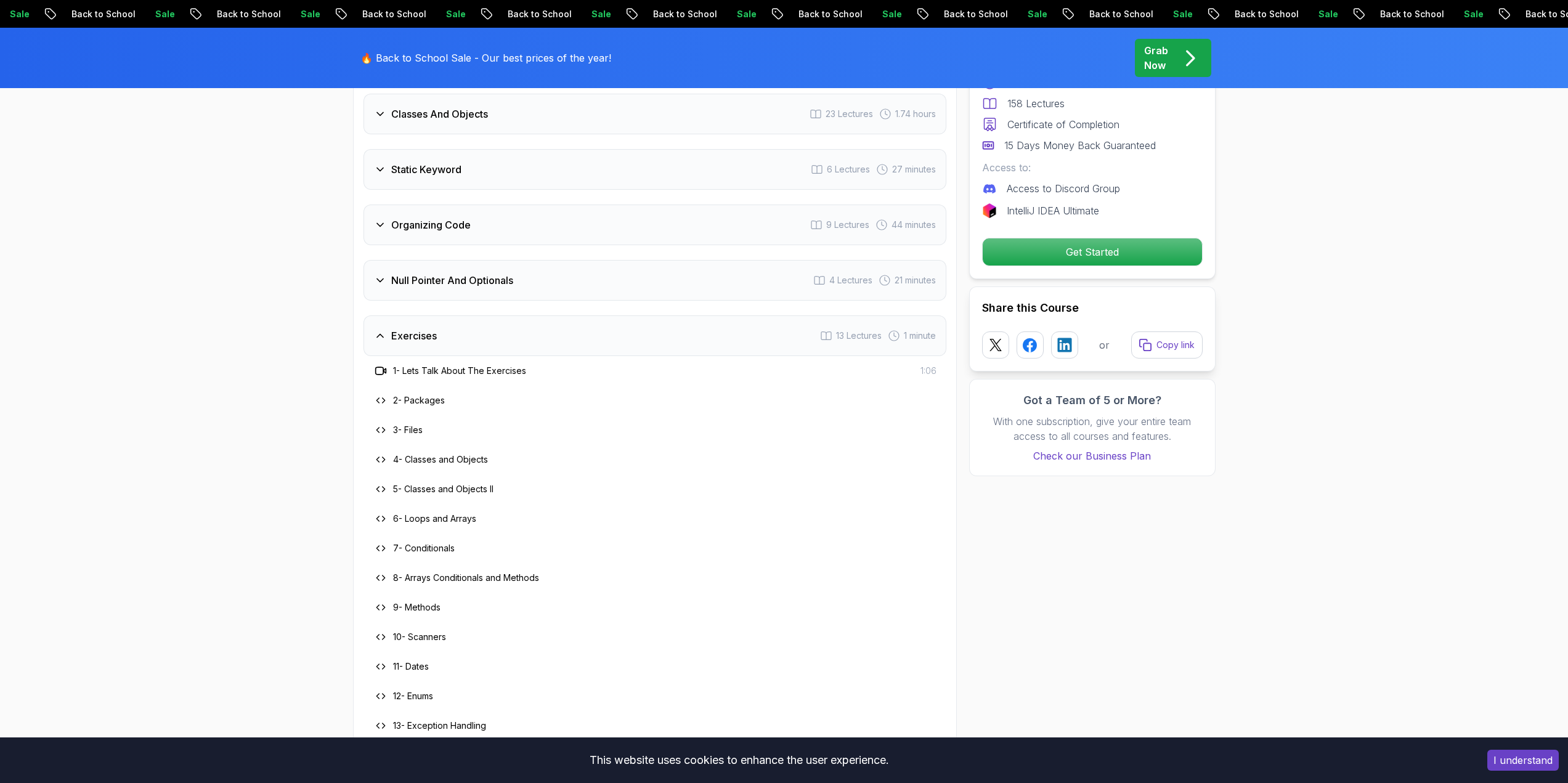
click at [423, 329] on h3 "Exercises" at bounding box center [414, 336] width 46 height 15
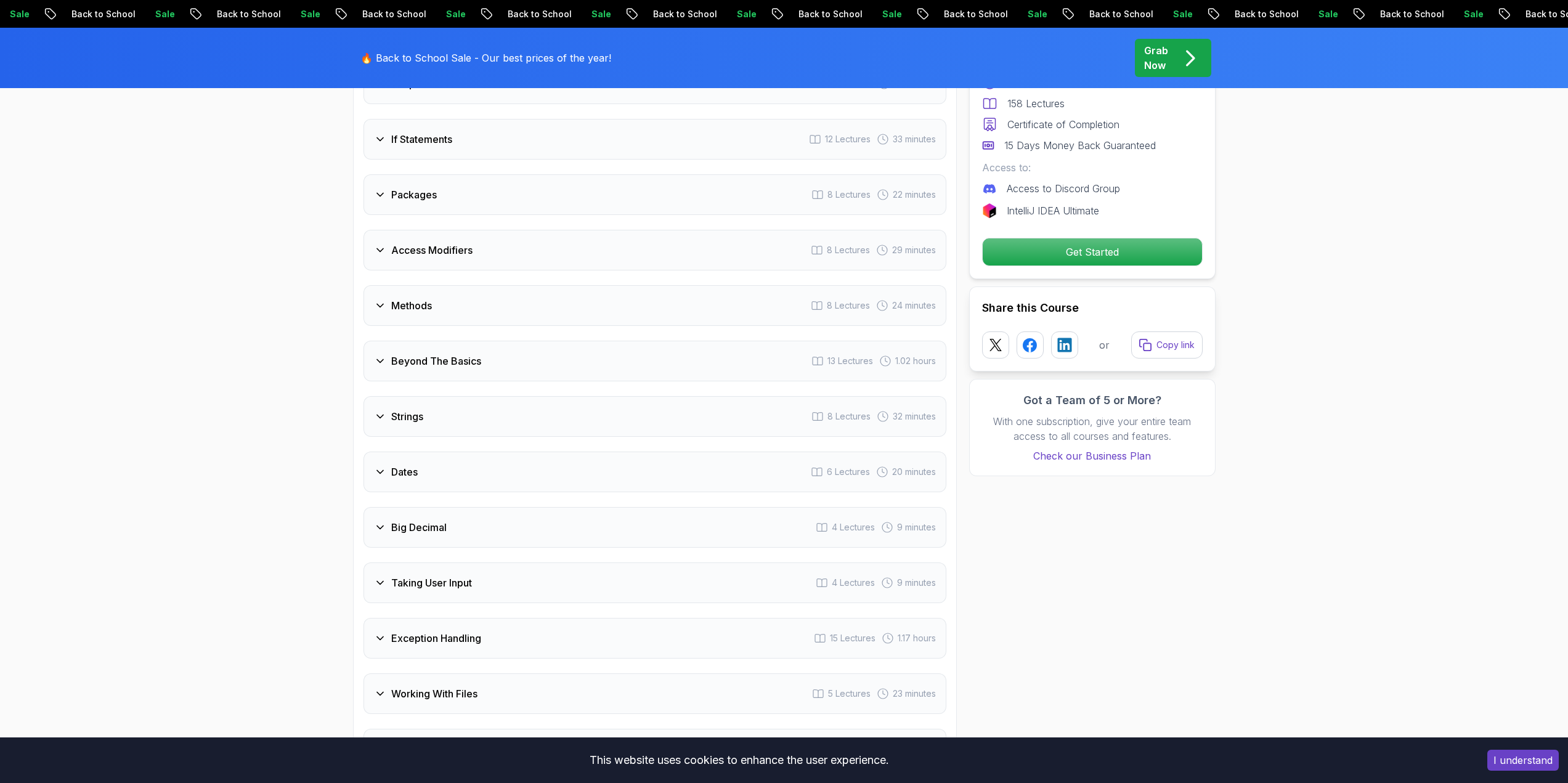
scroll to position [1725, 0]
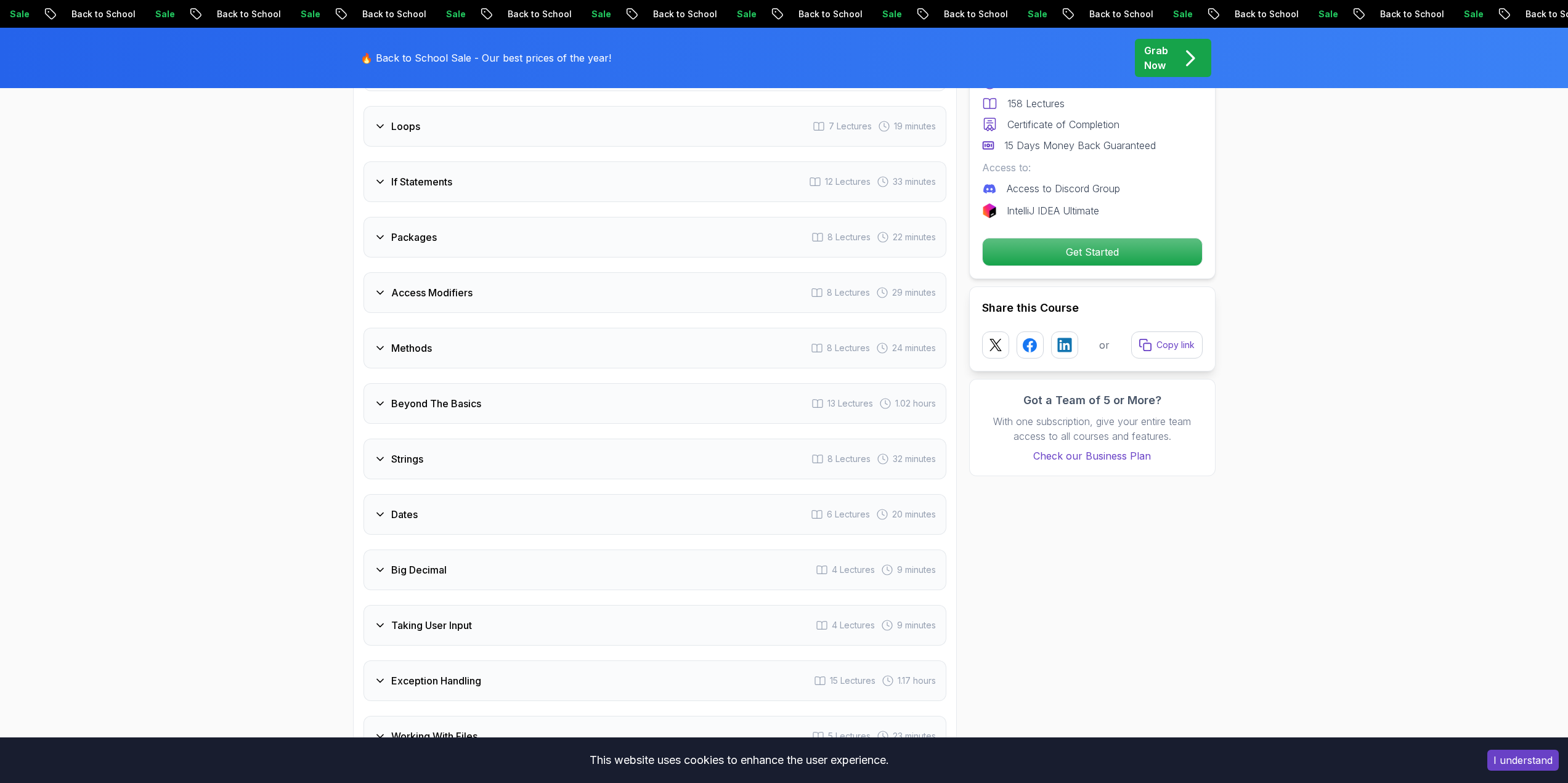
click at [391, 451] on h3 "Strings" at bounding box center [407, 459] width 32 height 15
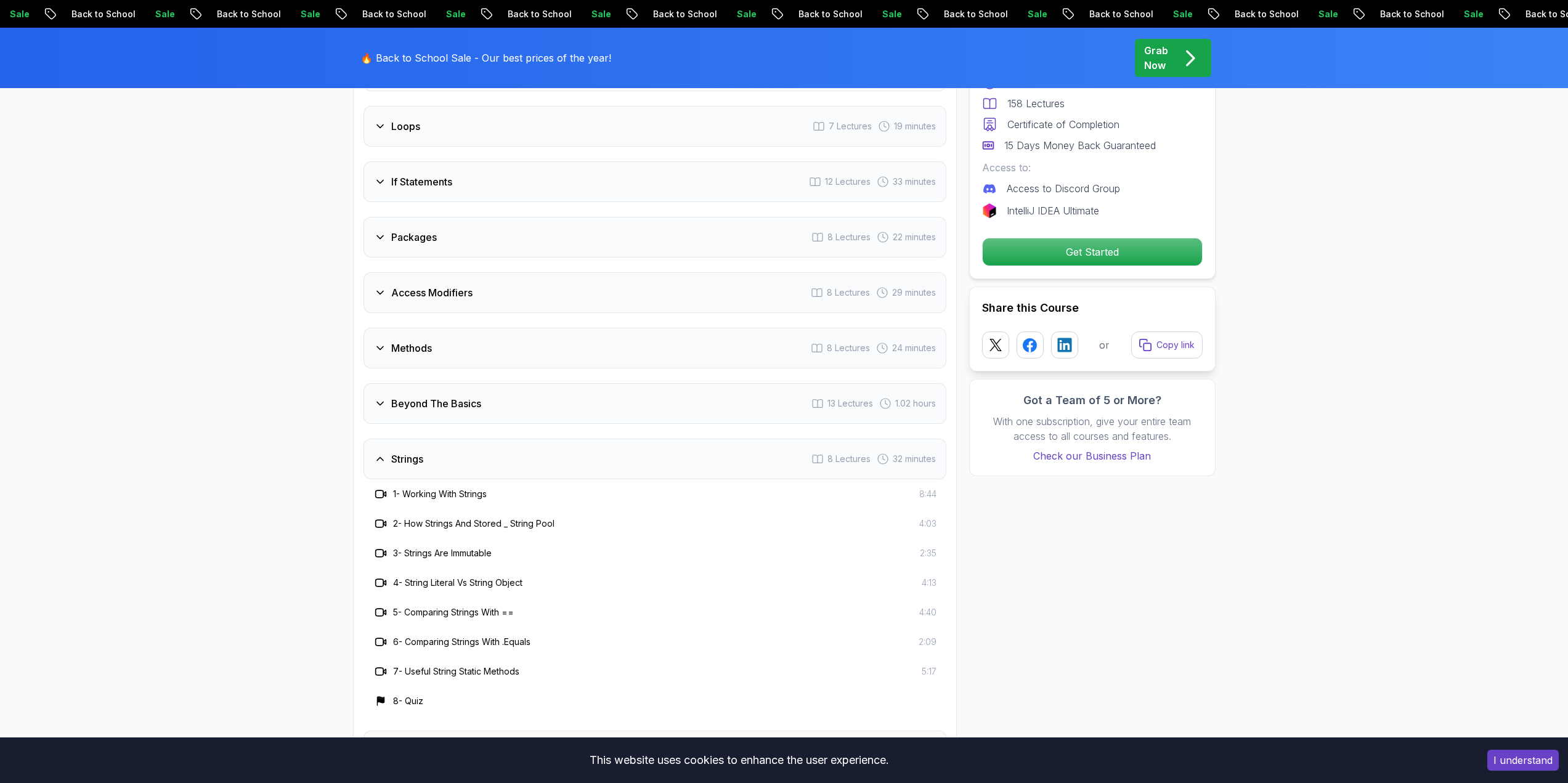
click at [390, 451] on div "Strings" at bounding box center [399, 459] width 49 height 15
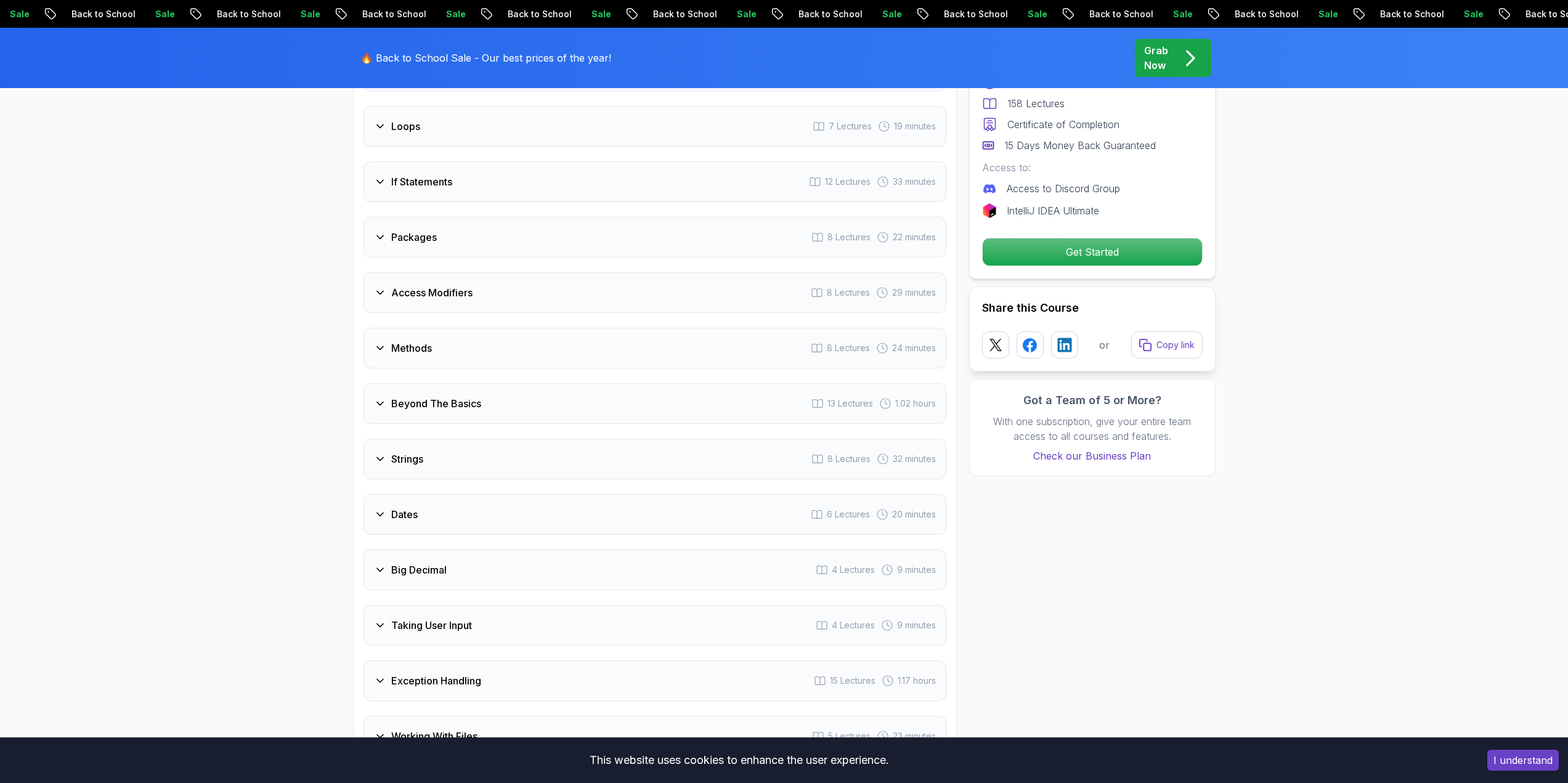
click at [394, 396] on h3 "Beyond The Basics" at bounding box center [437, 403] width 90 height 15
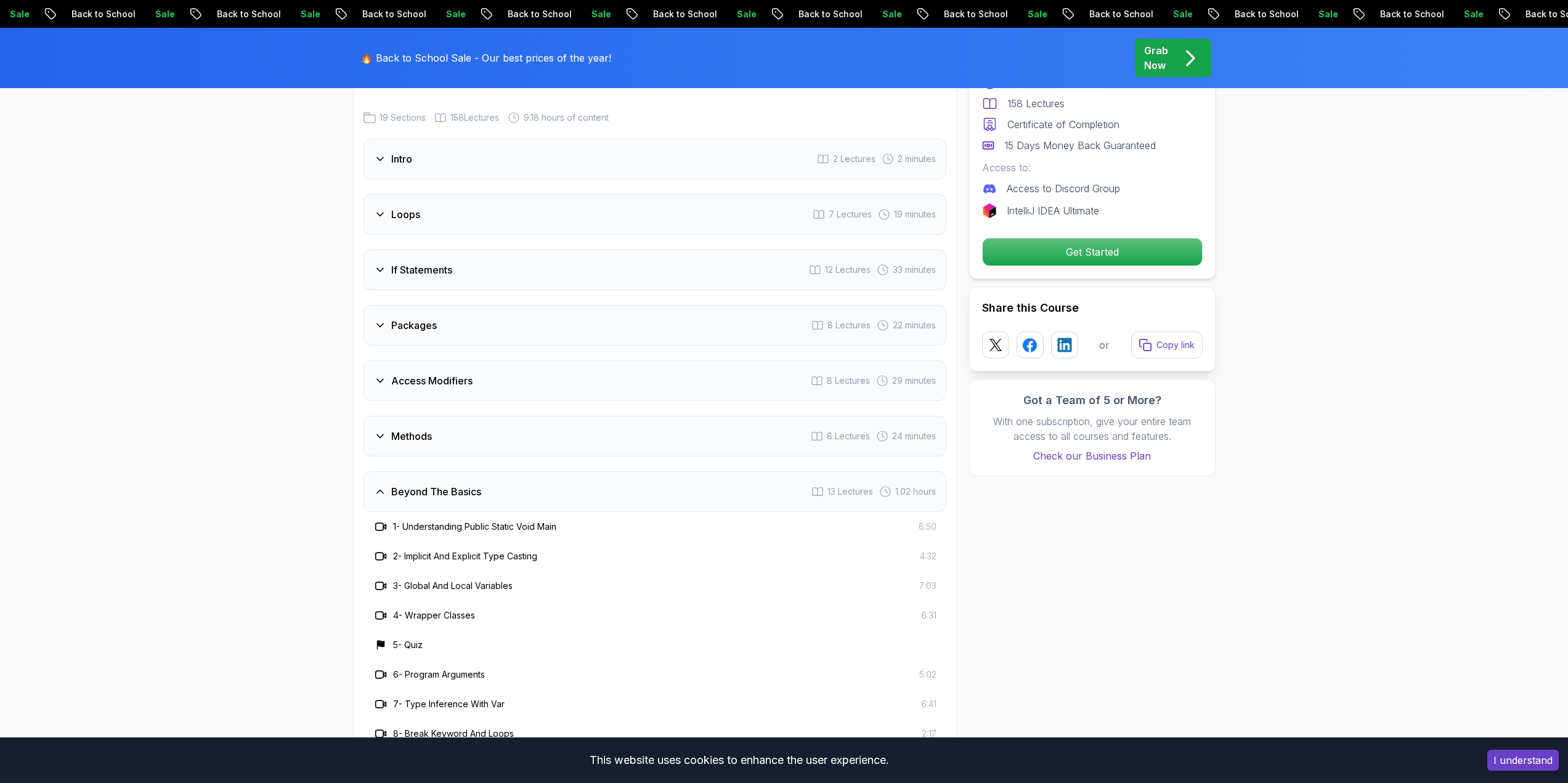
scroll to position [1602, 0]
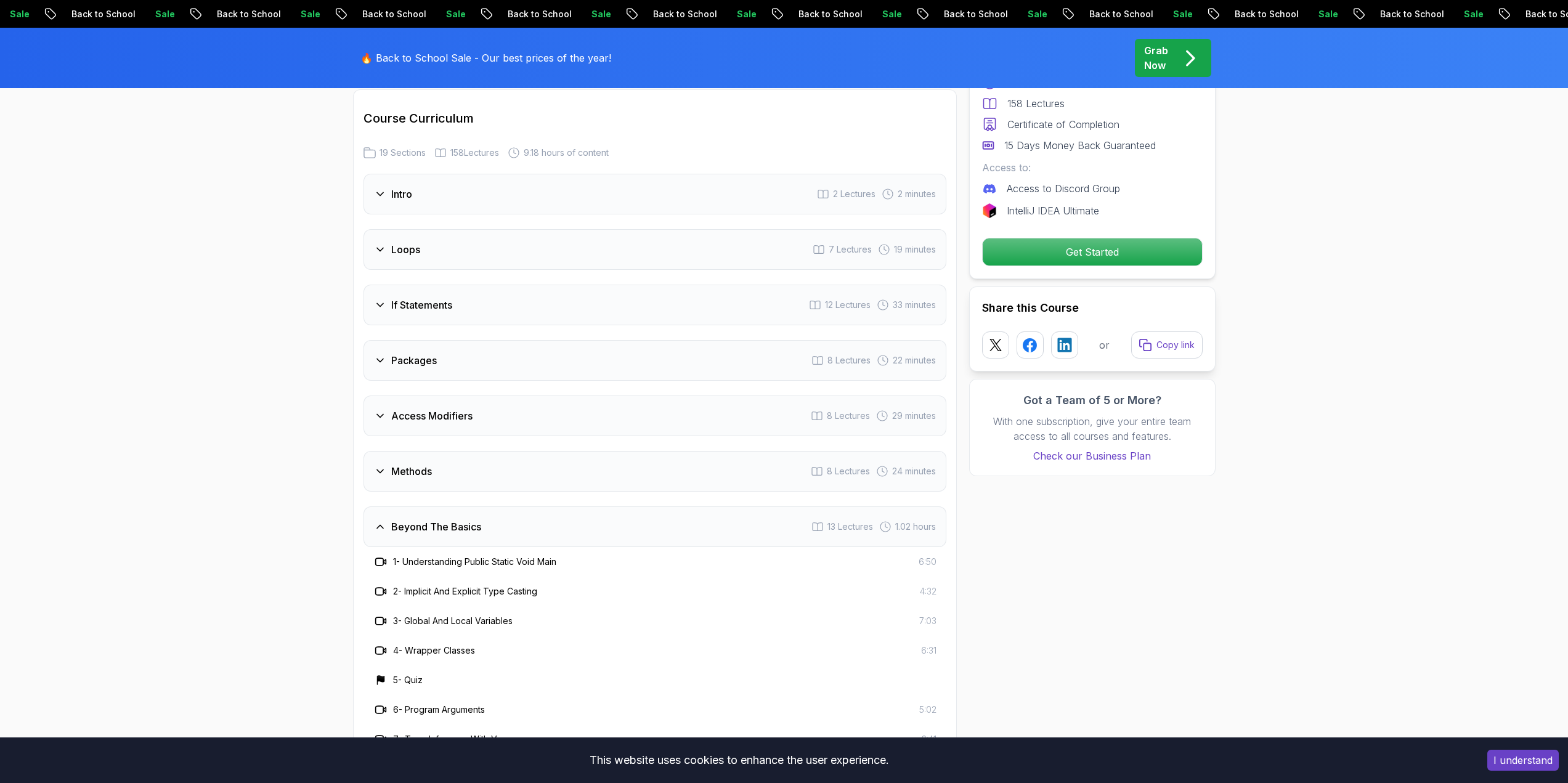
drag, startPoint x: 419, startPoint y: 502, endPoint x: 433, endPoint y: 444, distance: 59.7
click at [420, 519] on h3 "Beyond The Basics" at bounding box center [437, 526] width 90 height 15
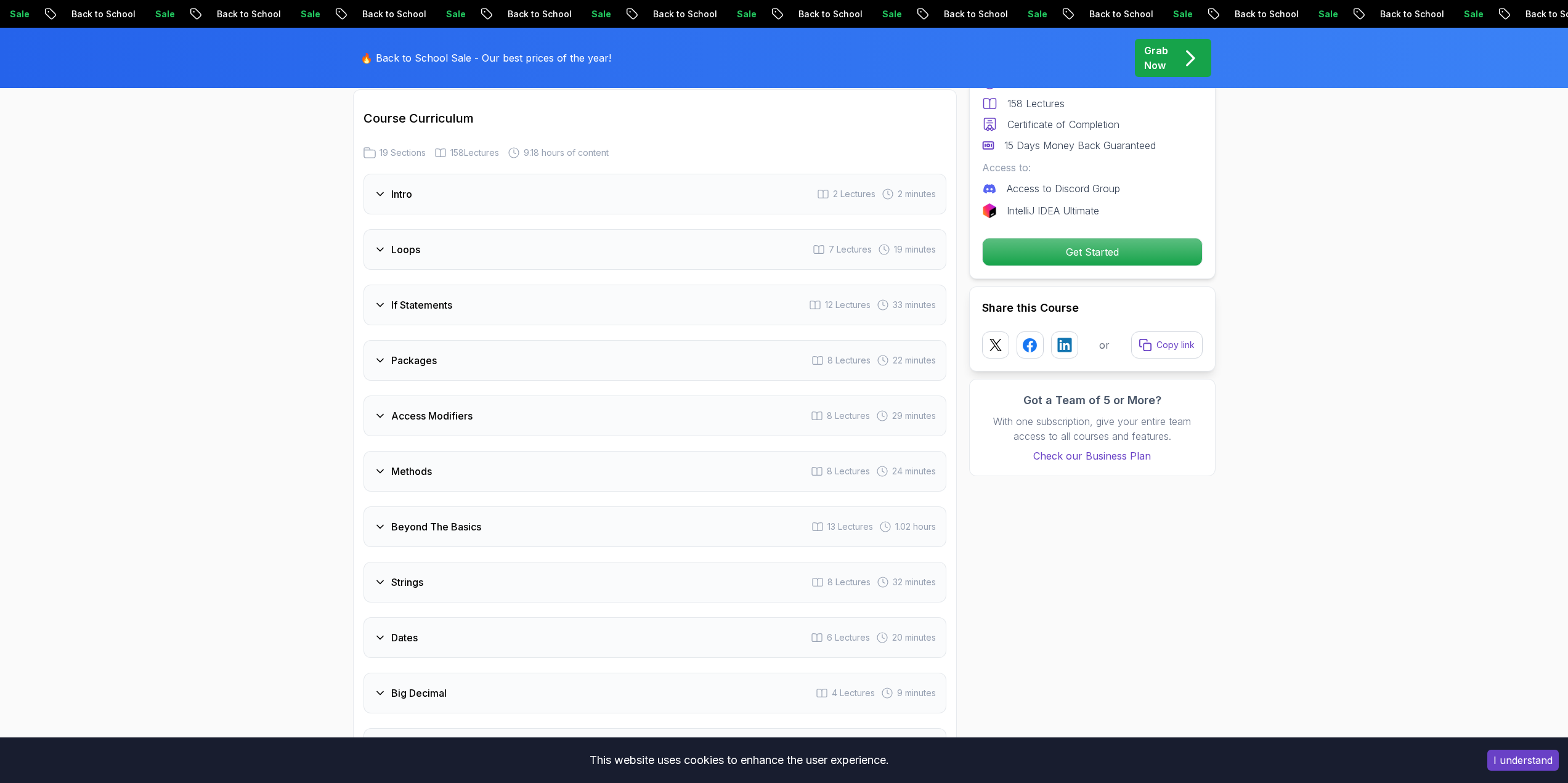
click at [432, 408] on h3 "Access Modifiers" at bounding box center [432, 415] width 81 height 15
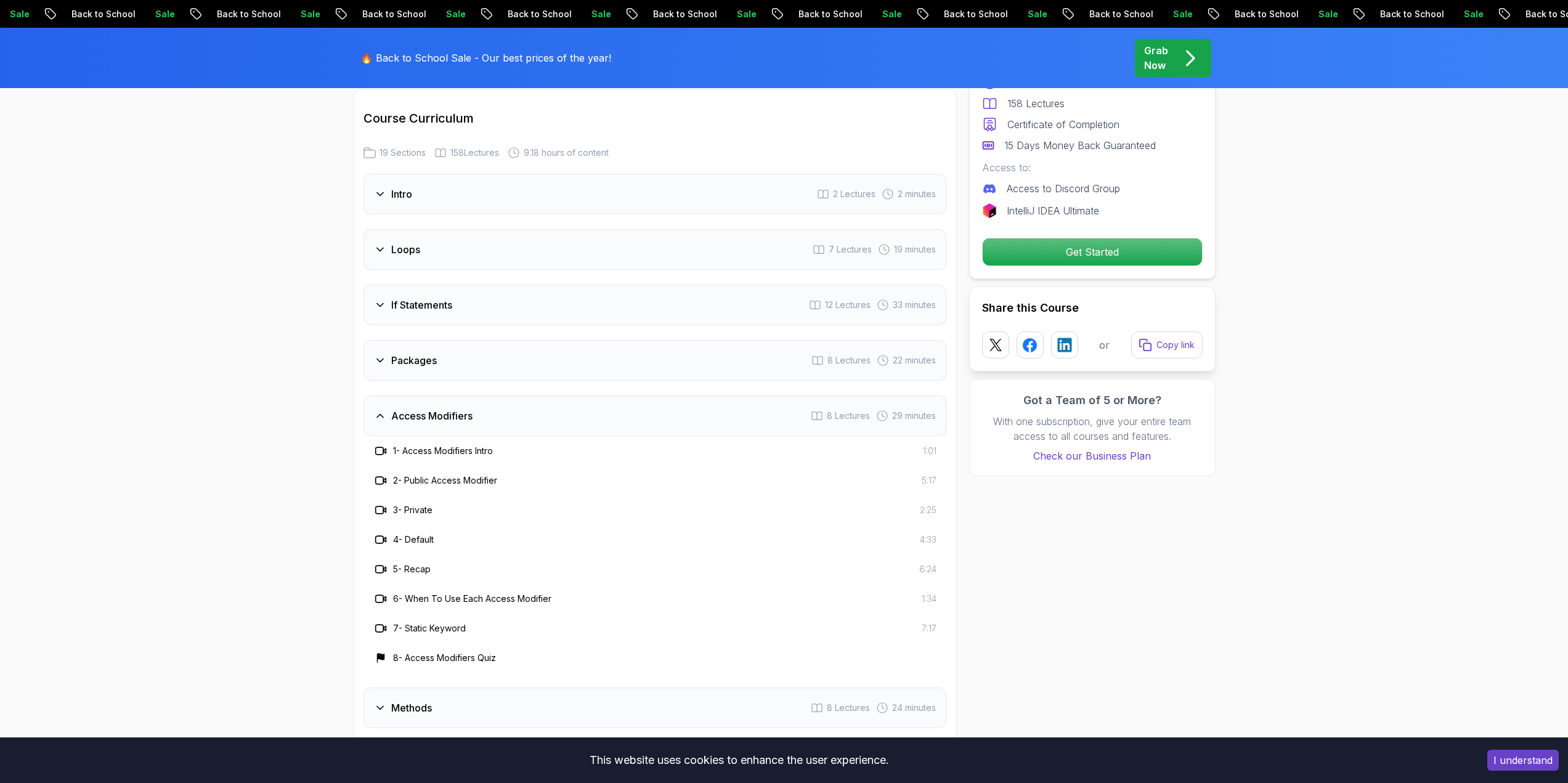
click at [437, 408] on h3 "Access Modifiers" at bounding box center [432, 415] width 81 height 15
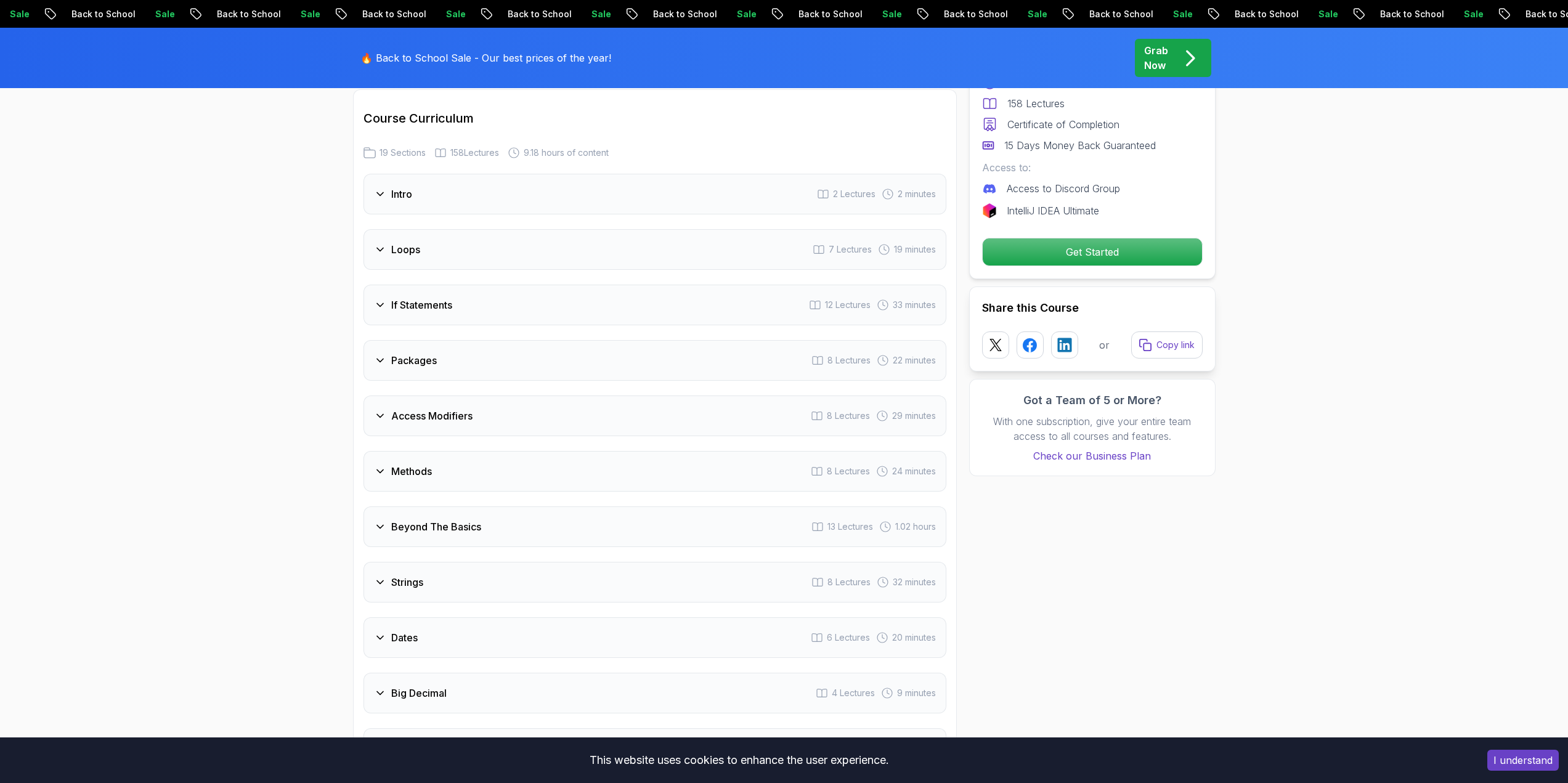
click at [448, 298] on h3 "If Statements" at bounding box center [422, 305] width 61 height 15
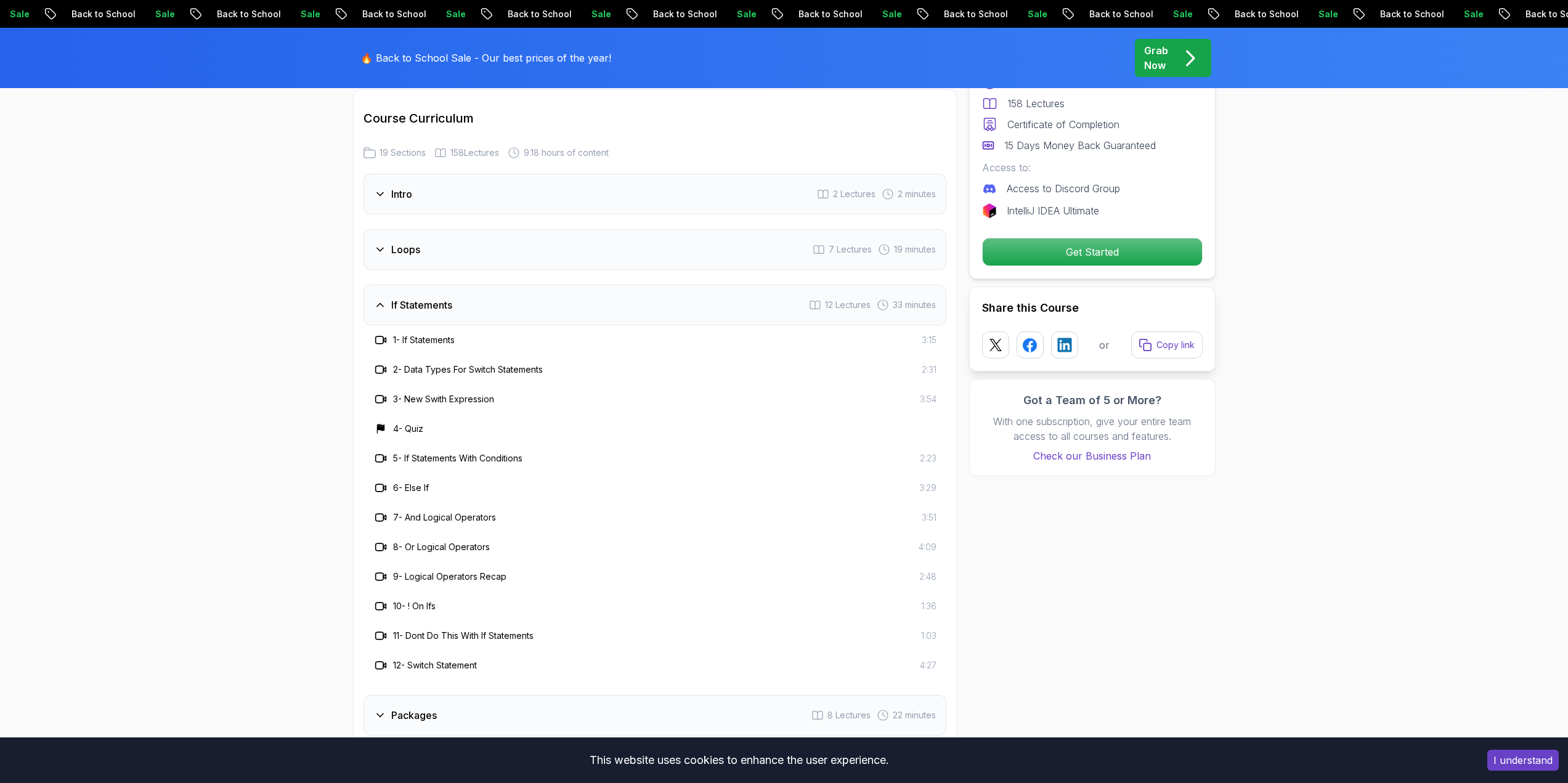
click at [439, 298] on h3 "If Statements" at bounding box center [422, 305] width 61 height 15
click at [438, 298] on h3 "If Statements" at bounding box center [422, 305] width 61 height 15
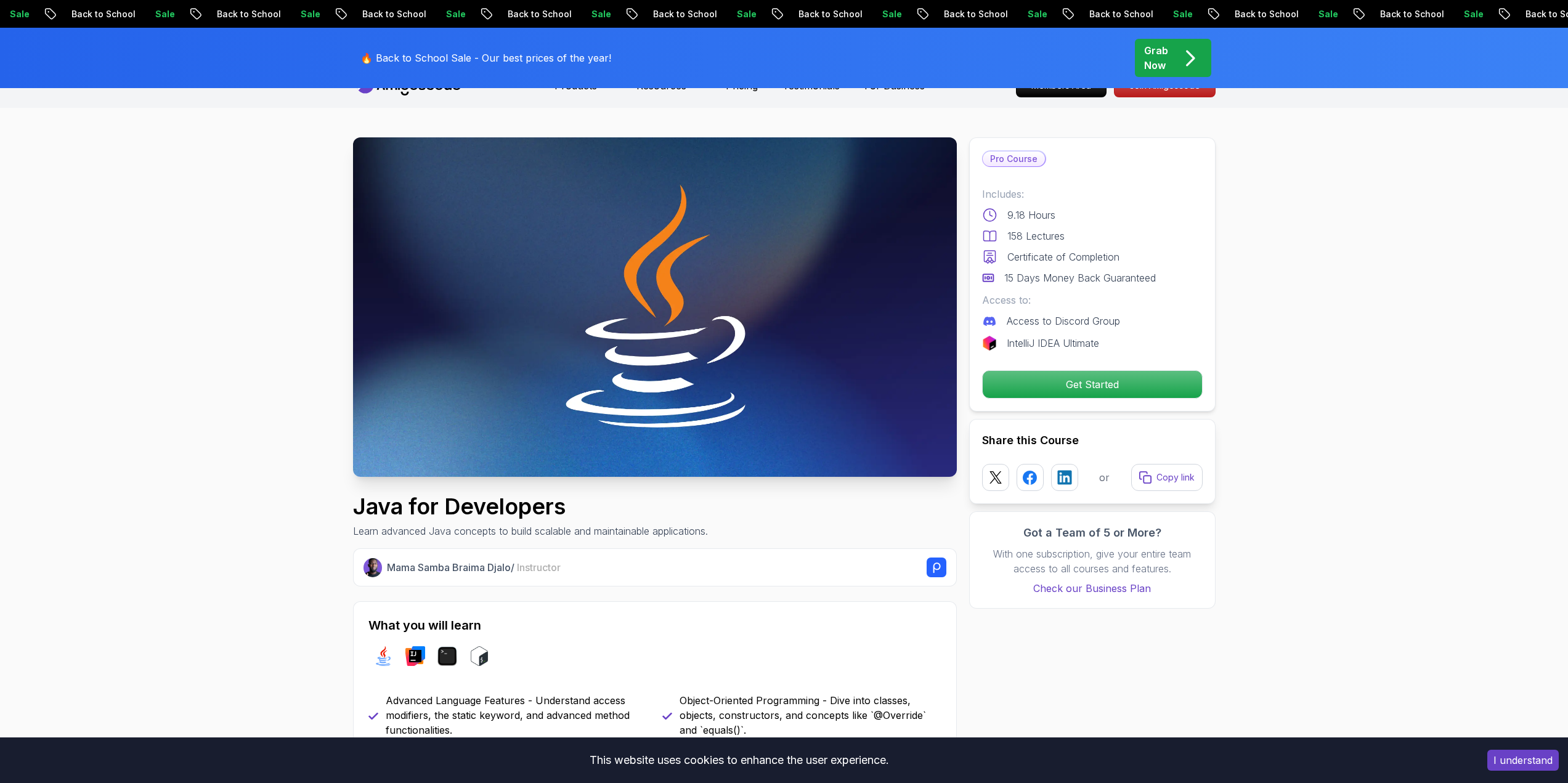
scroll to position [0, 0]
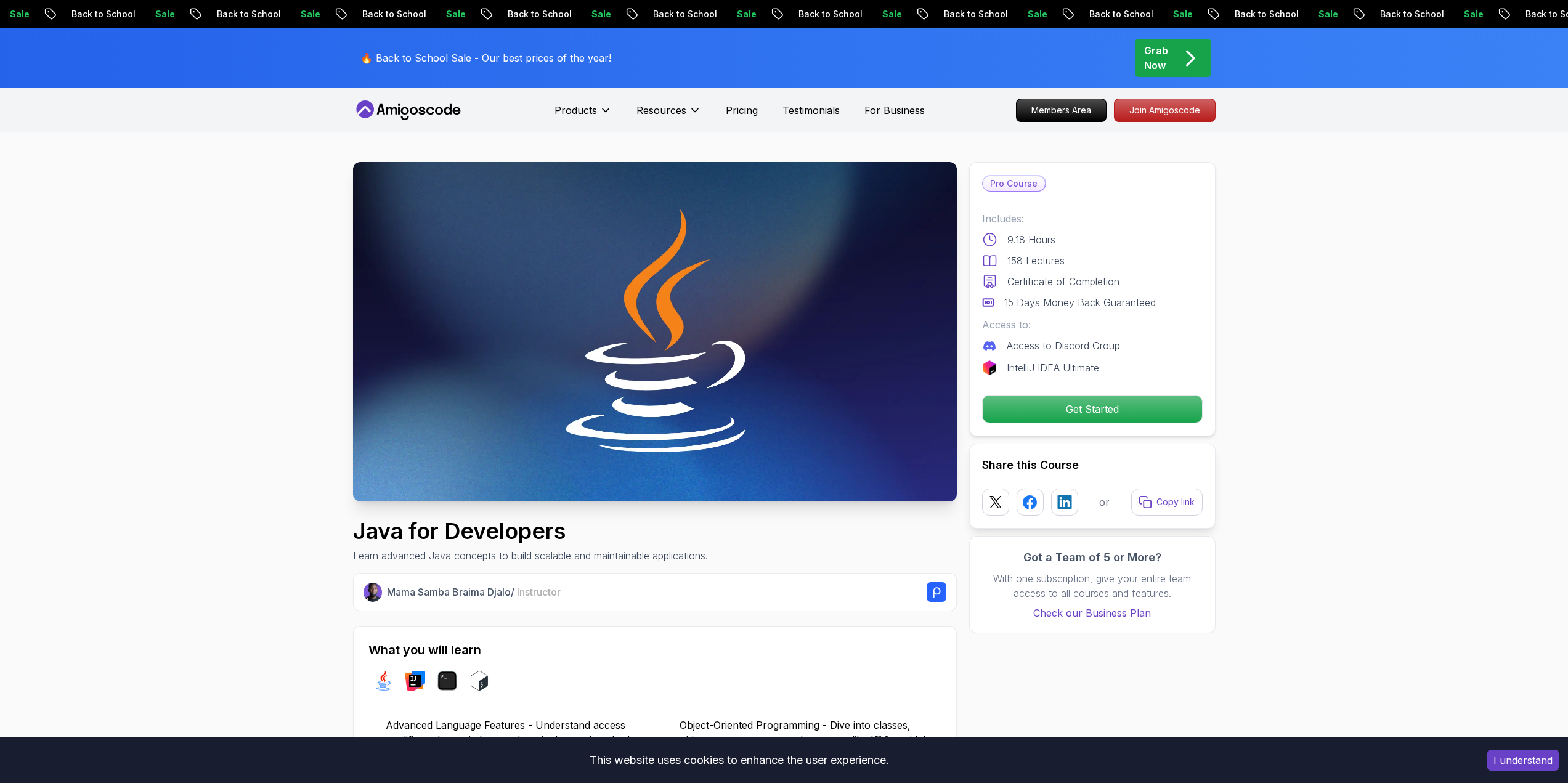
drag, startPoint x: 309, startPoint y: 444, endPoint x: 302, endPoint y: 252, distance: 192.1
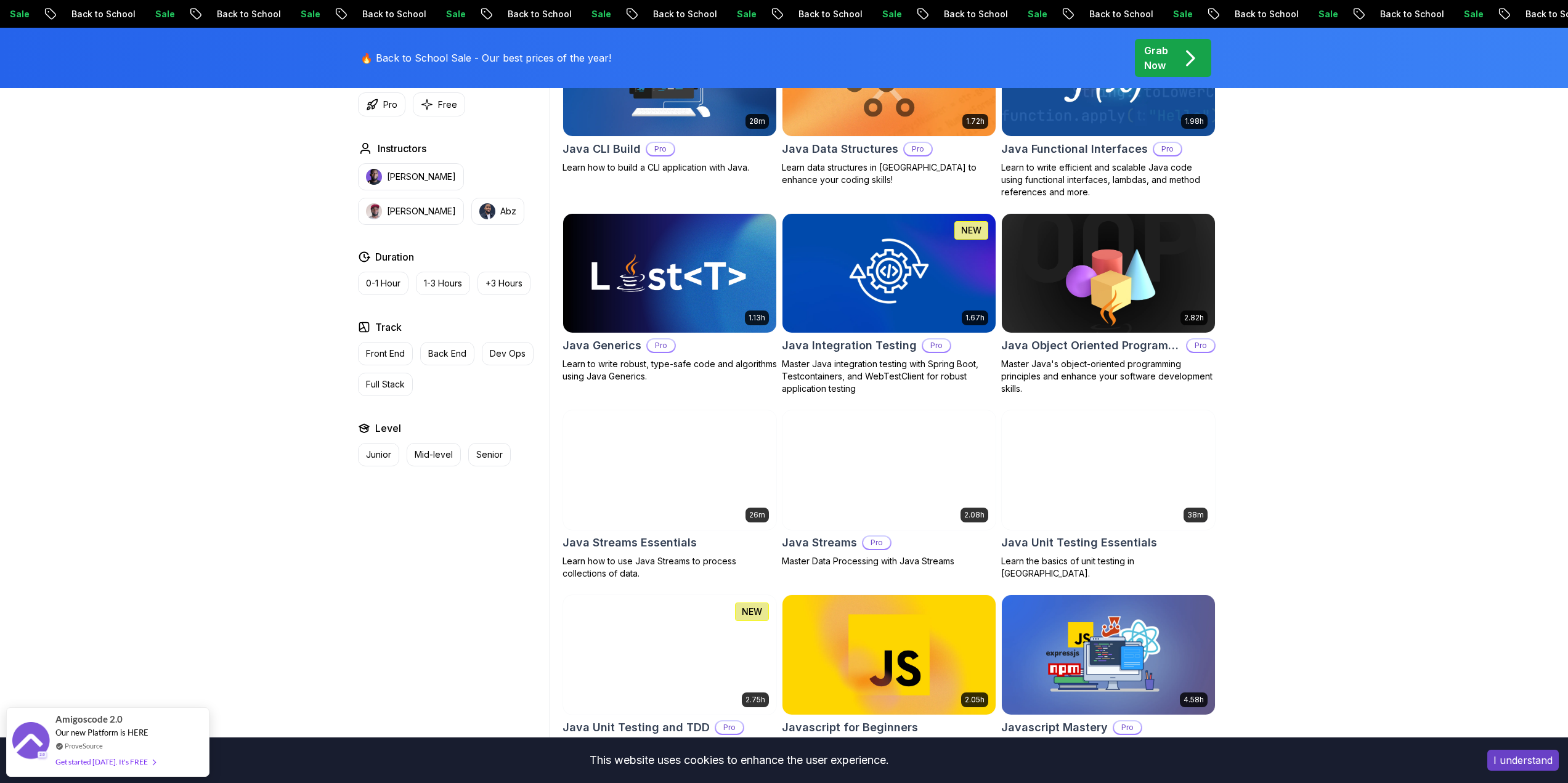
scroll to position [554, 0]
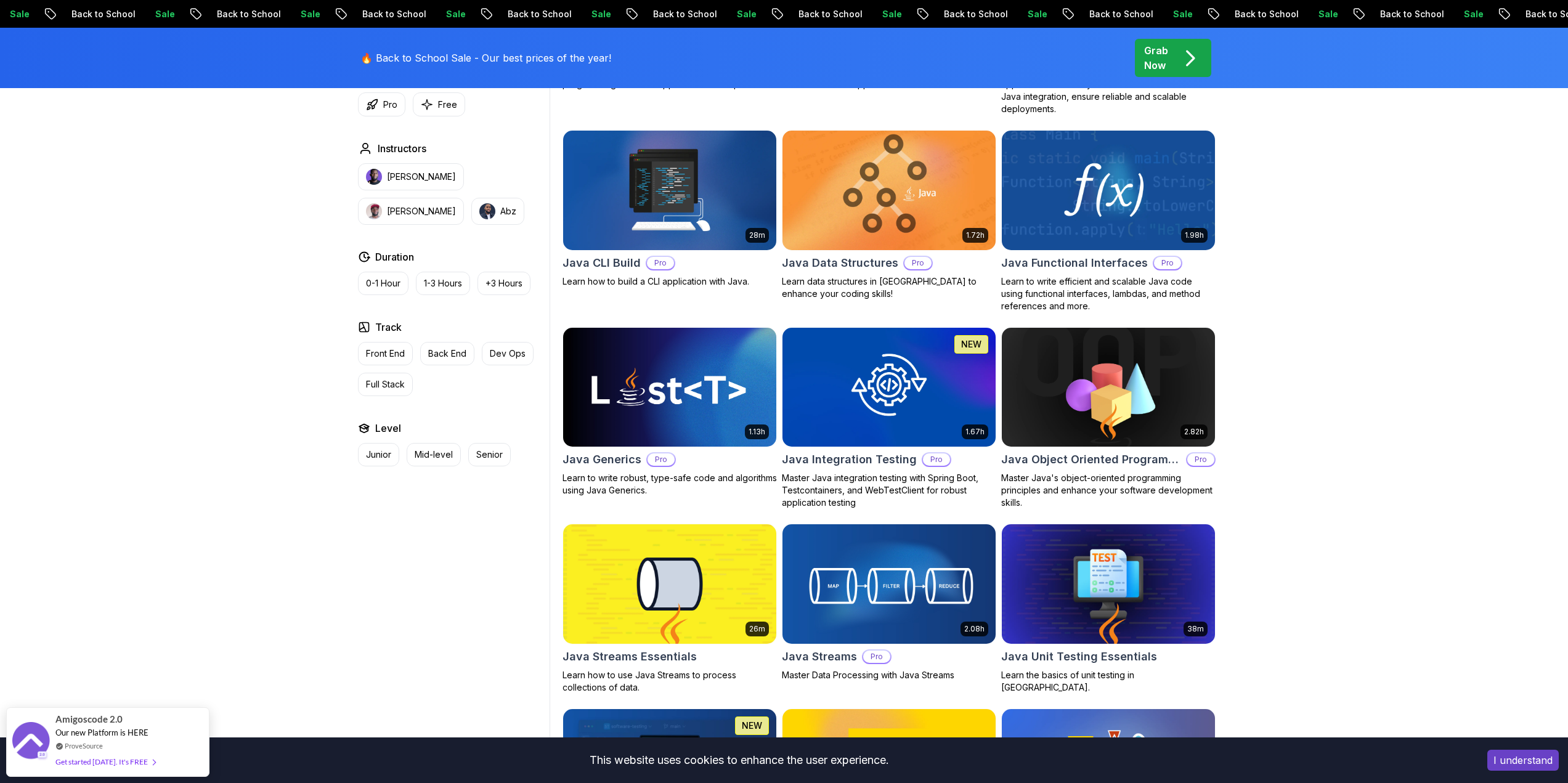
click at [849, 258] on h2 "Java Data Structures" at bounding box center [839, 263] width 116 height 17
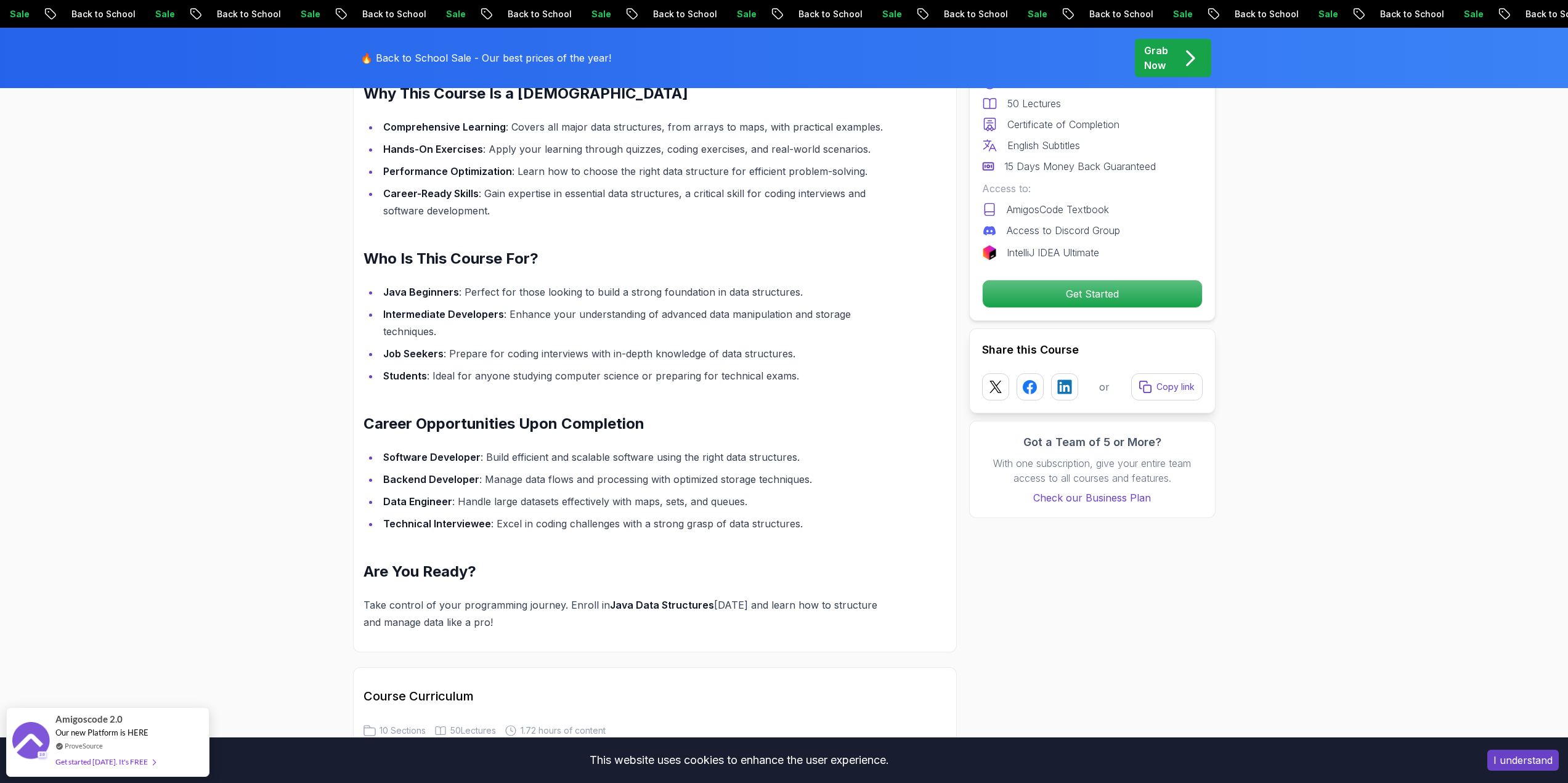
scroll to position [1048, 0]
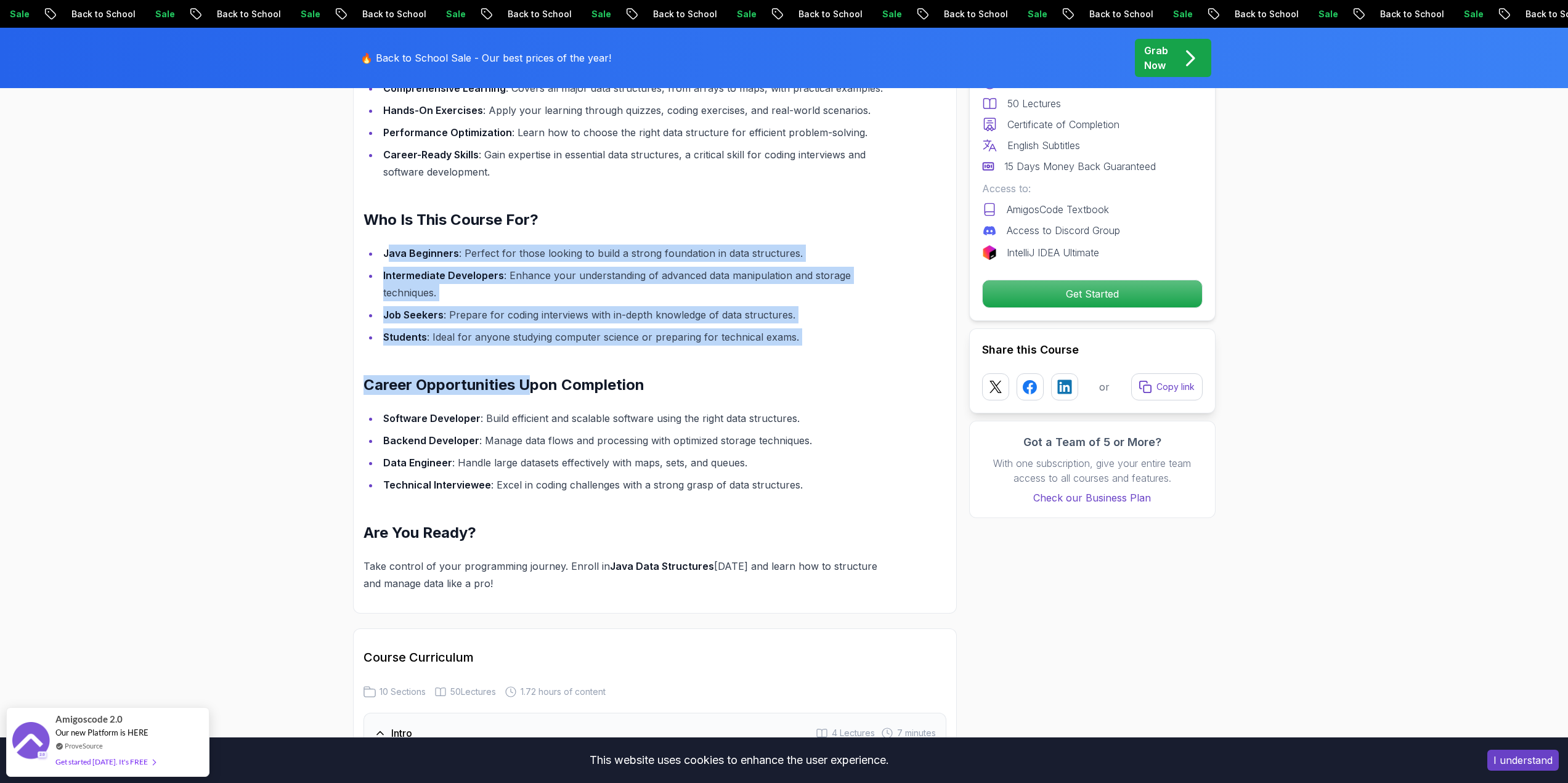
drag, startPoint x: 389, startPoint y: 233, endPoint x: 525, endPoint y: 341, distance: 173.7
click at [525, 341] on div "Master Java Data Structures Data structures are the backbone of efficient progr…" at bounding box center [625, 269] width 524 height 645
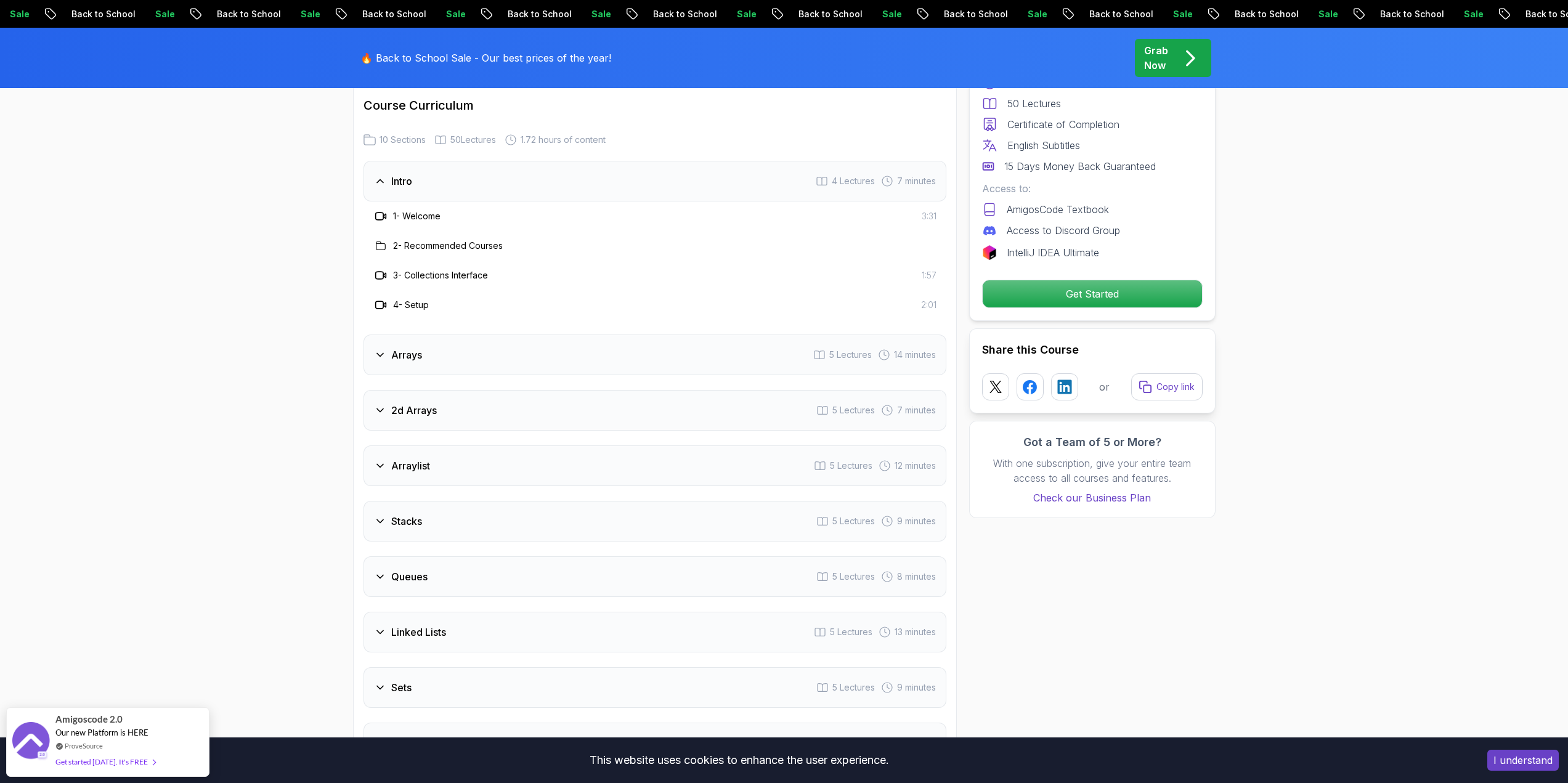
scroll to position [1787, 0]
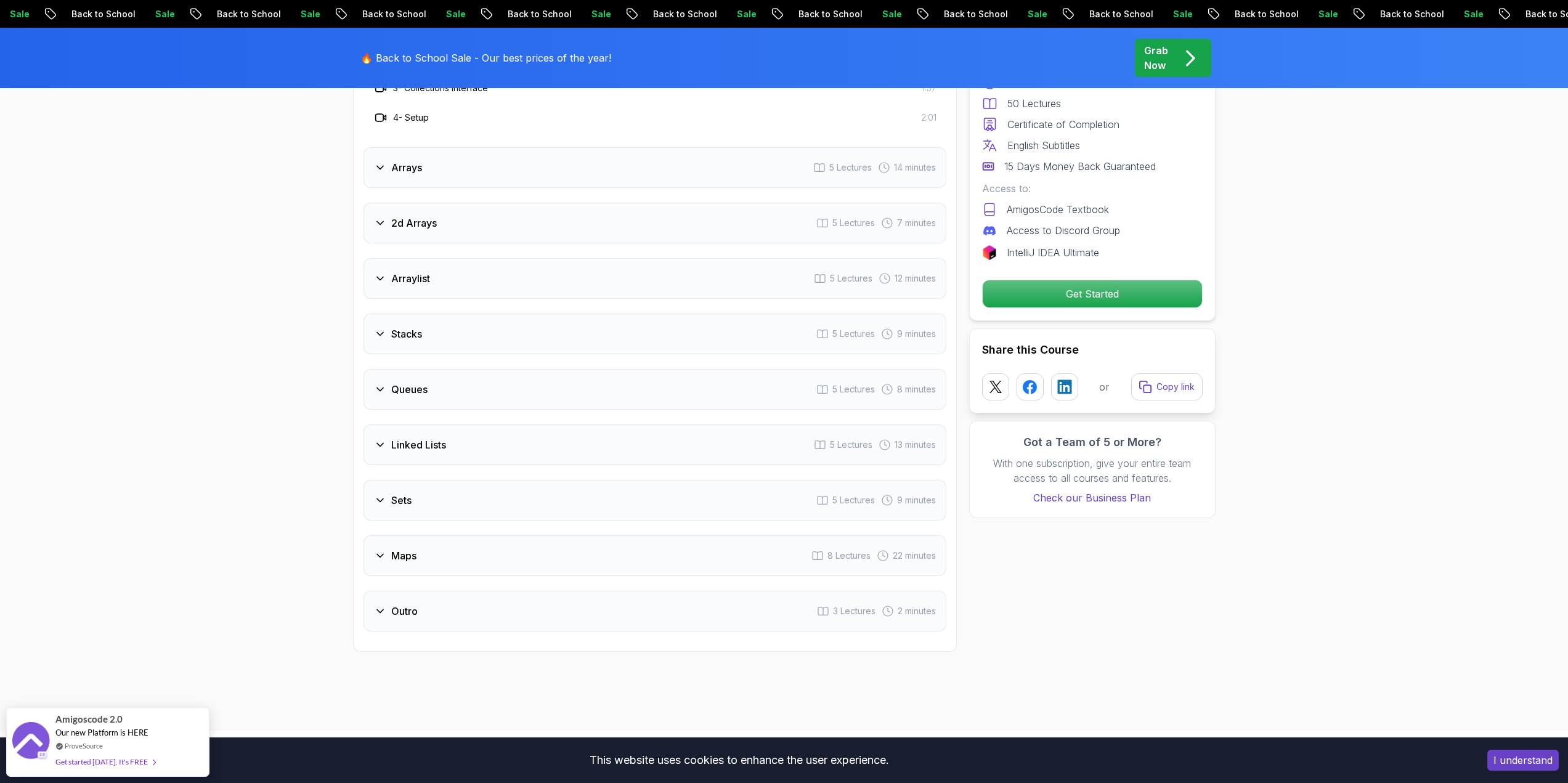
click at [384, 552] on div "Maps 8 Lectures 22 minutes" at bounding box center [655, 556] width 583 height 41
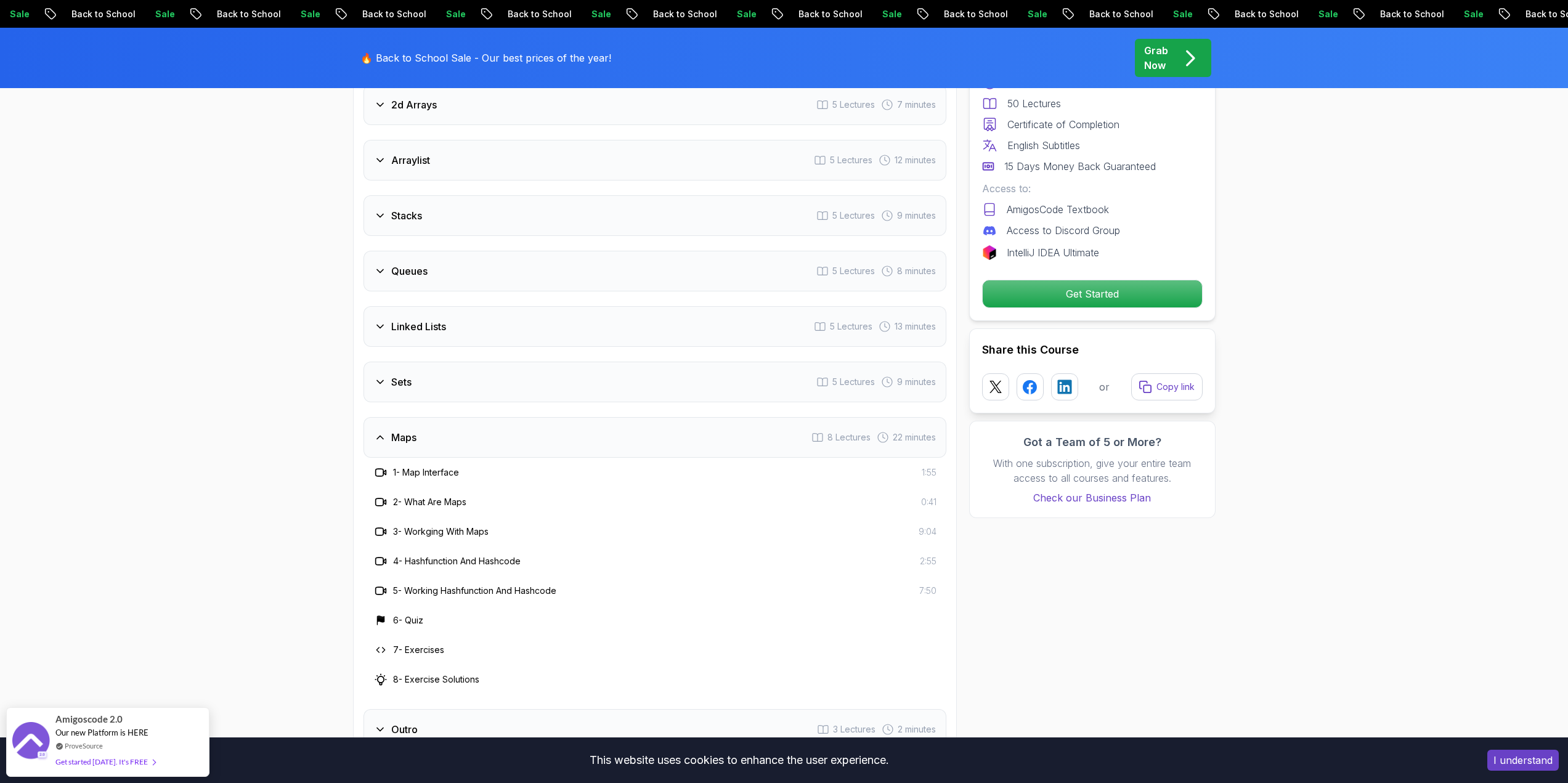
click at [388, 437] on div "Maps 8 Lectures 22 minutes" at bounding box center [655, 437] width 583 height 41
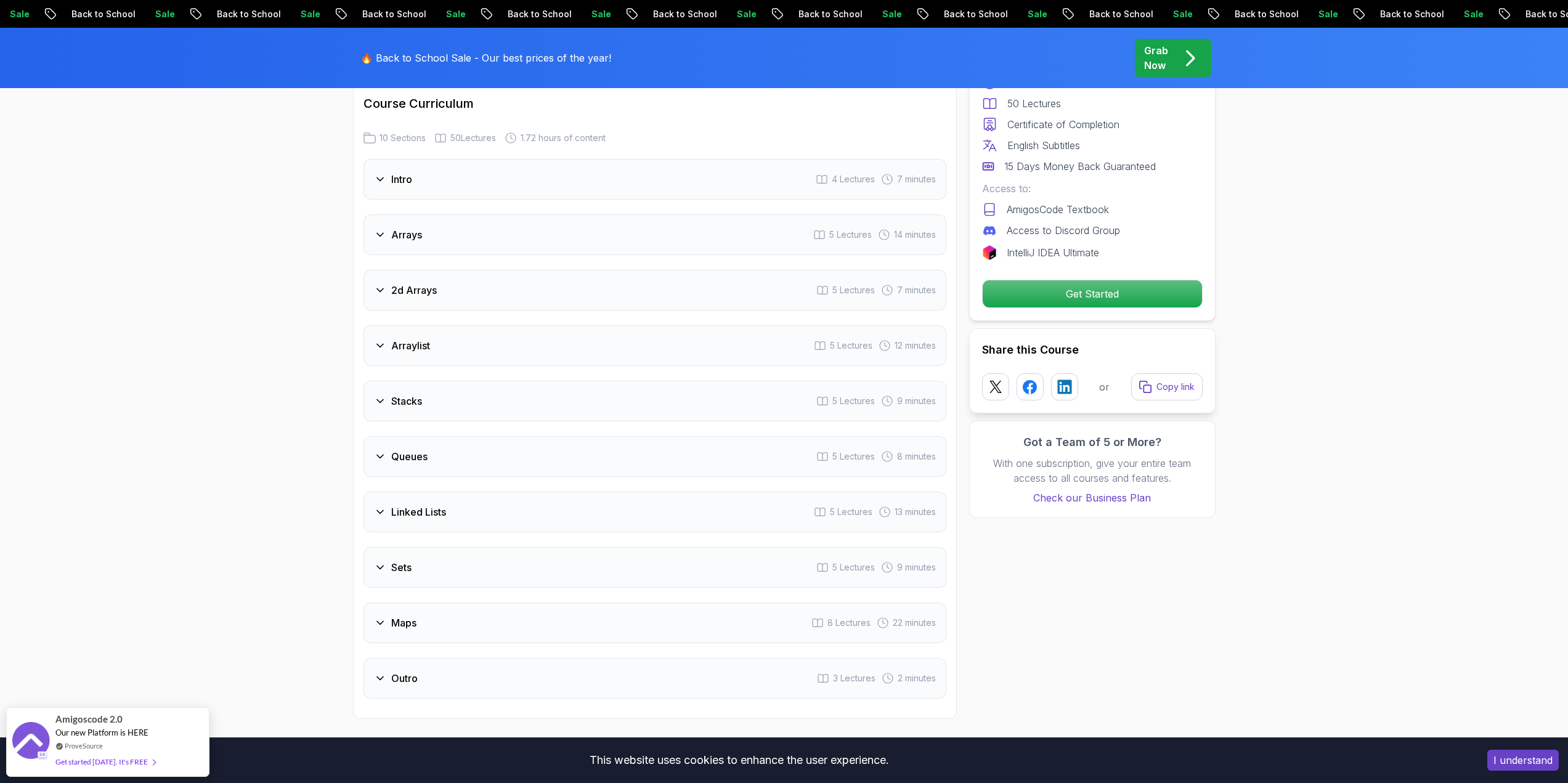
scroll to position [1602, 0]
click at [396, 338] on h3 "Arraylist" at bounding box center [411, 345] width 39 height 15
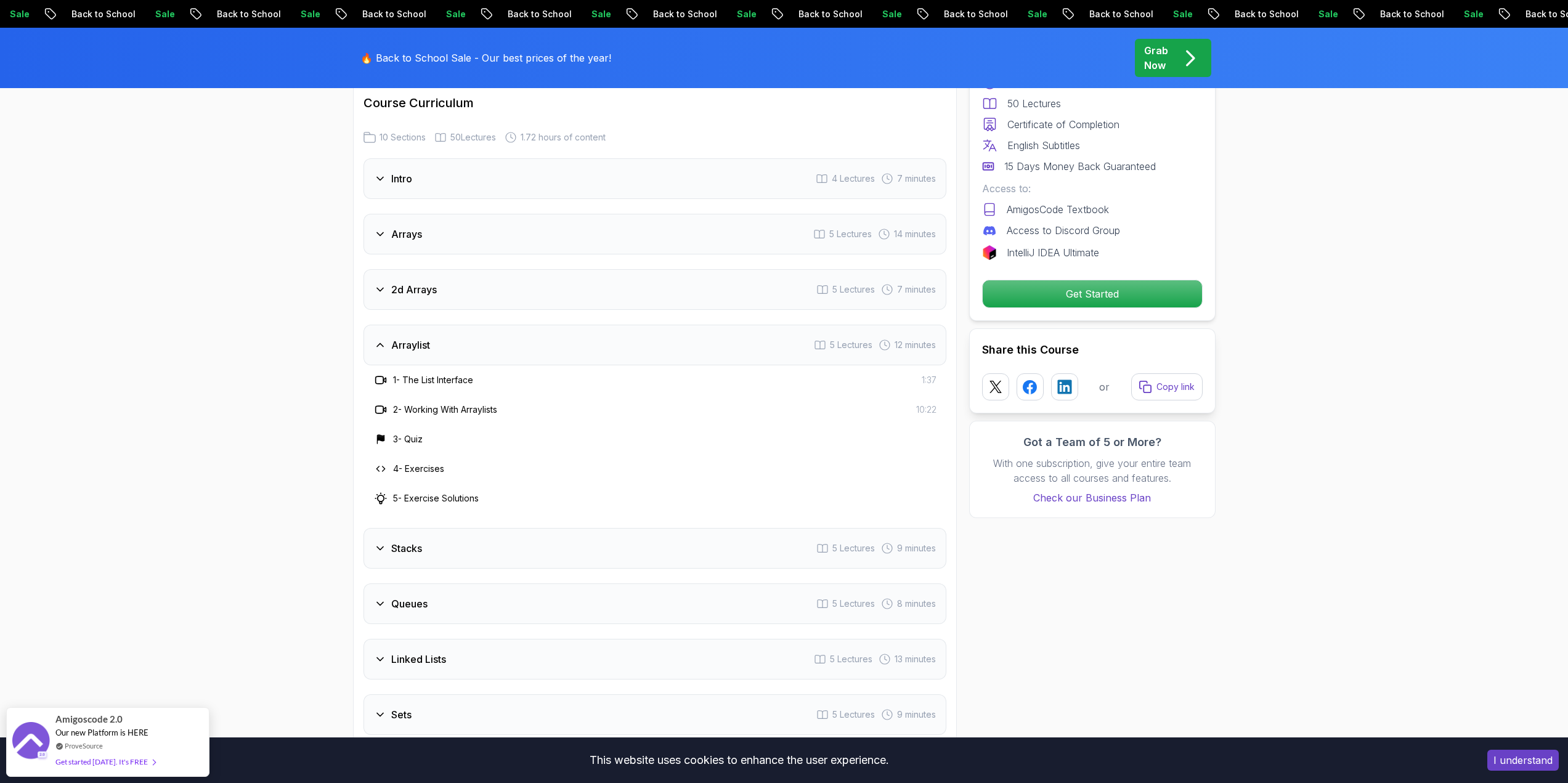
click at [388, 338] on div "Arraylist" at bounding box center [401, 345] width 56 height 15
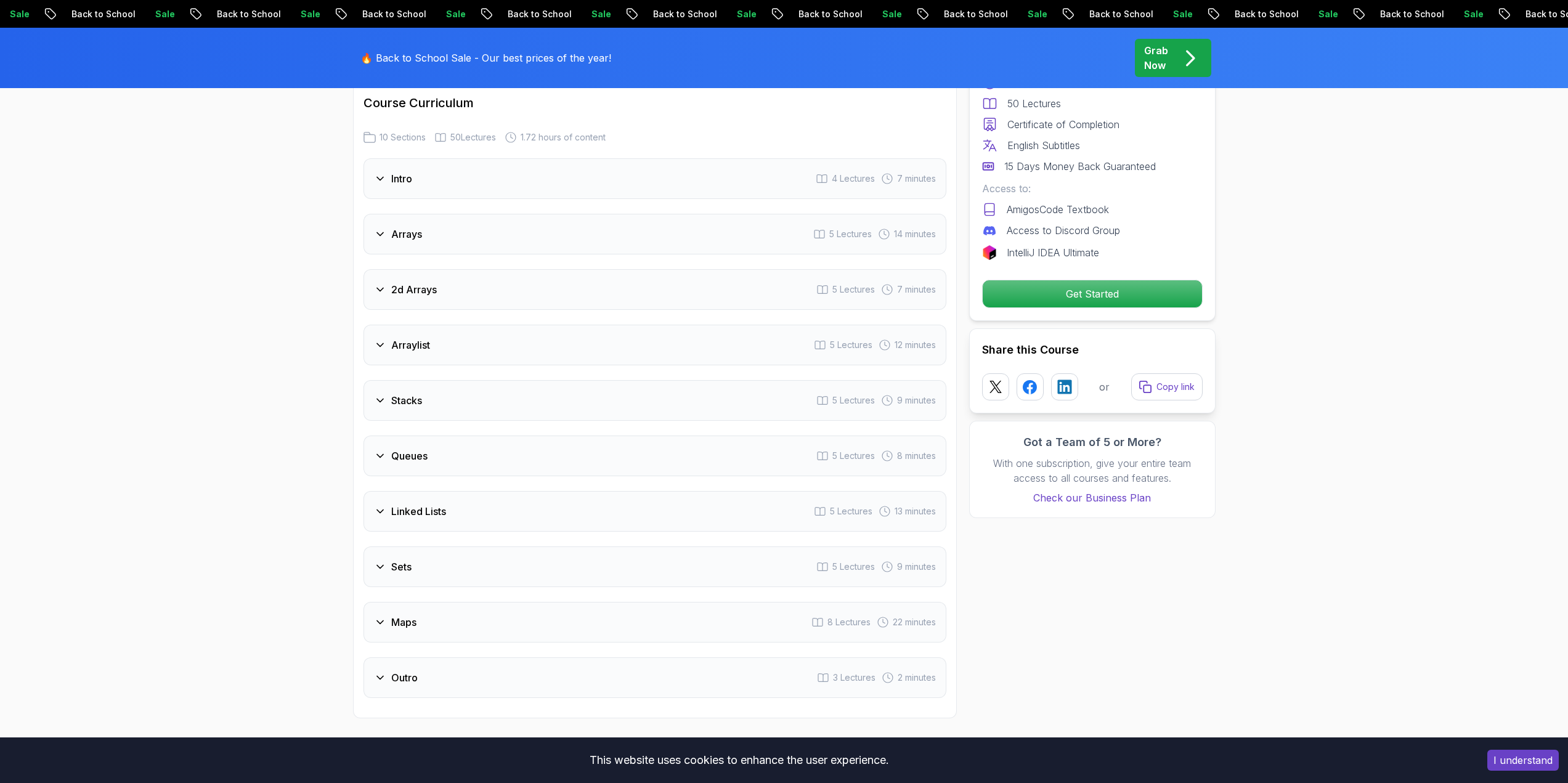
click at [387, 449] on div "Queues" at bounding box center [401, 456] width 54 height 15
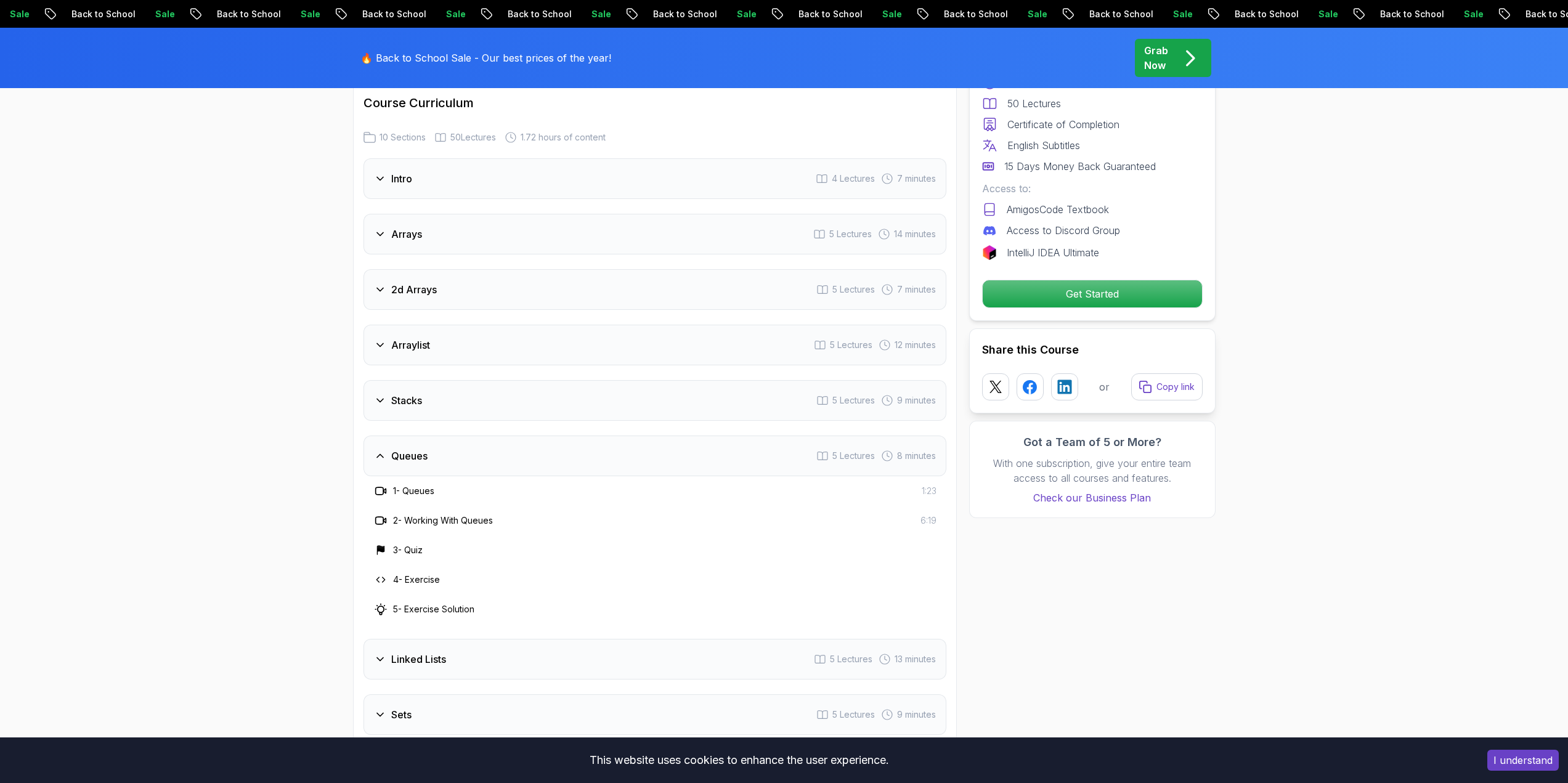
click at [386, 450] on icon at bounding box center [379, 456] width 12 height 12
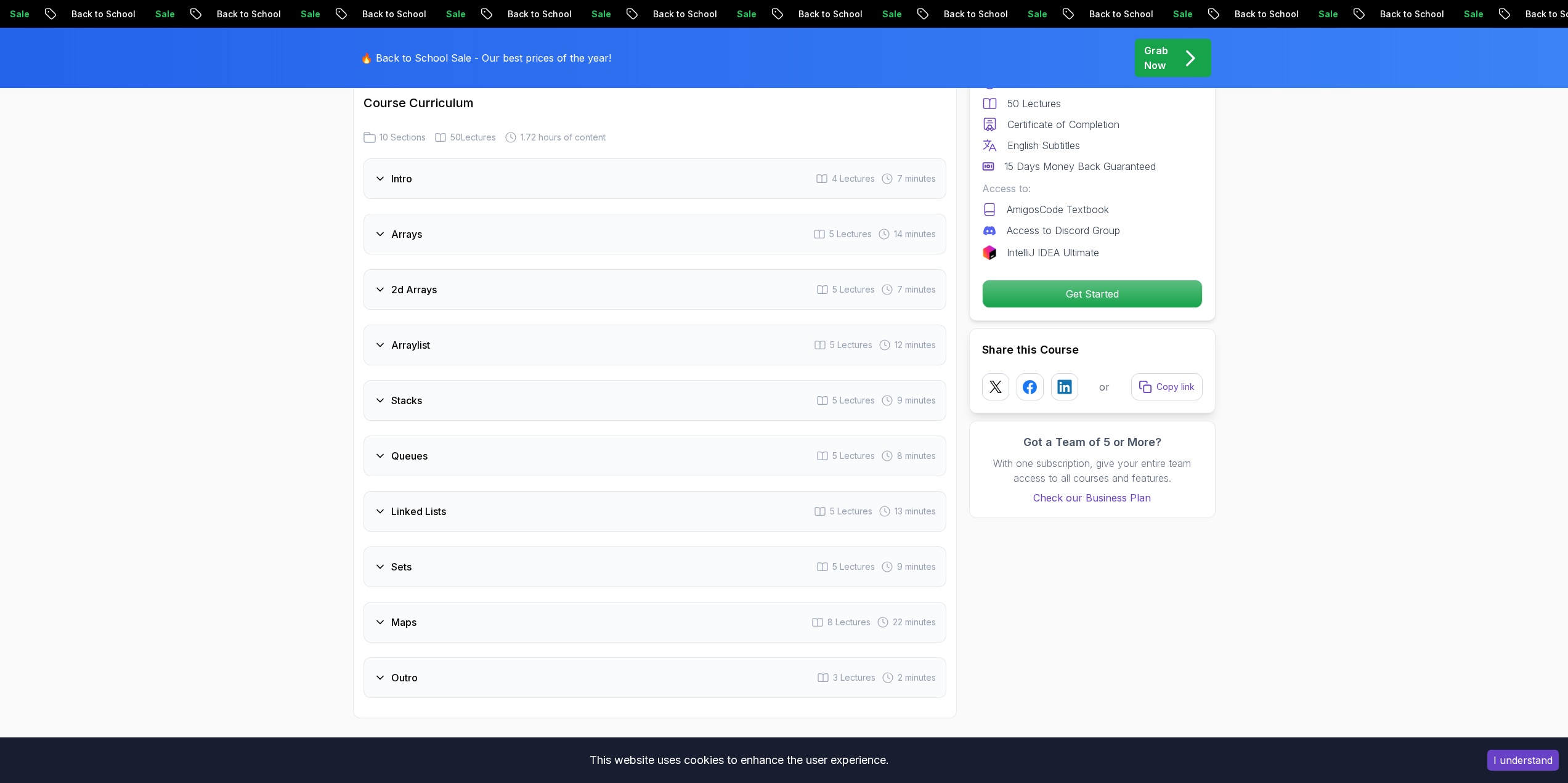
click at [386, 450] on icon at bounding box center [379, 456] width 12 height 12
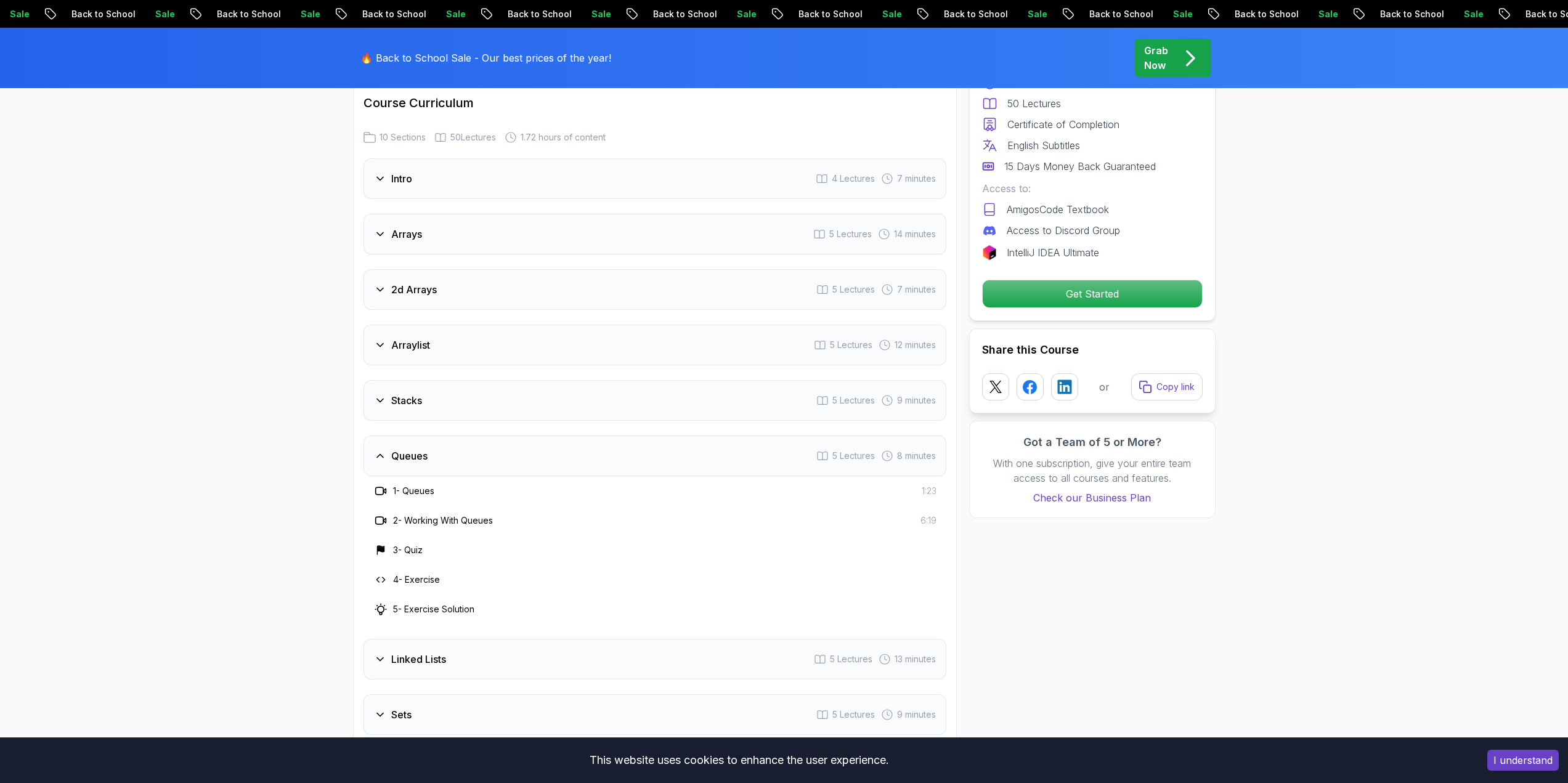
click at [386, 450] on icon at bounding box center [379, 456] width 12 height 12
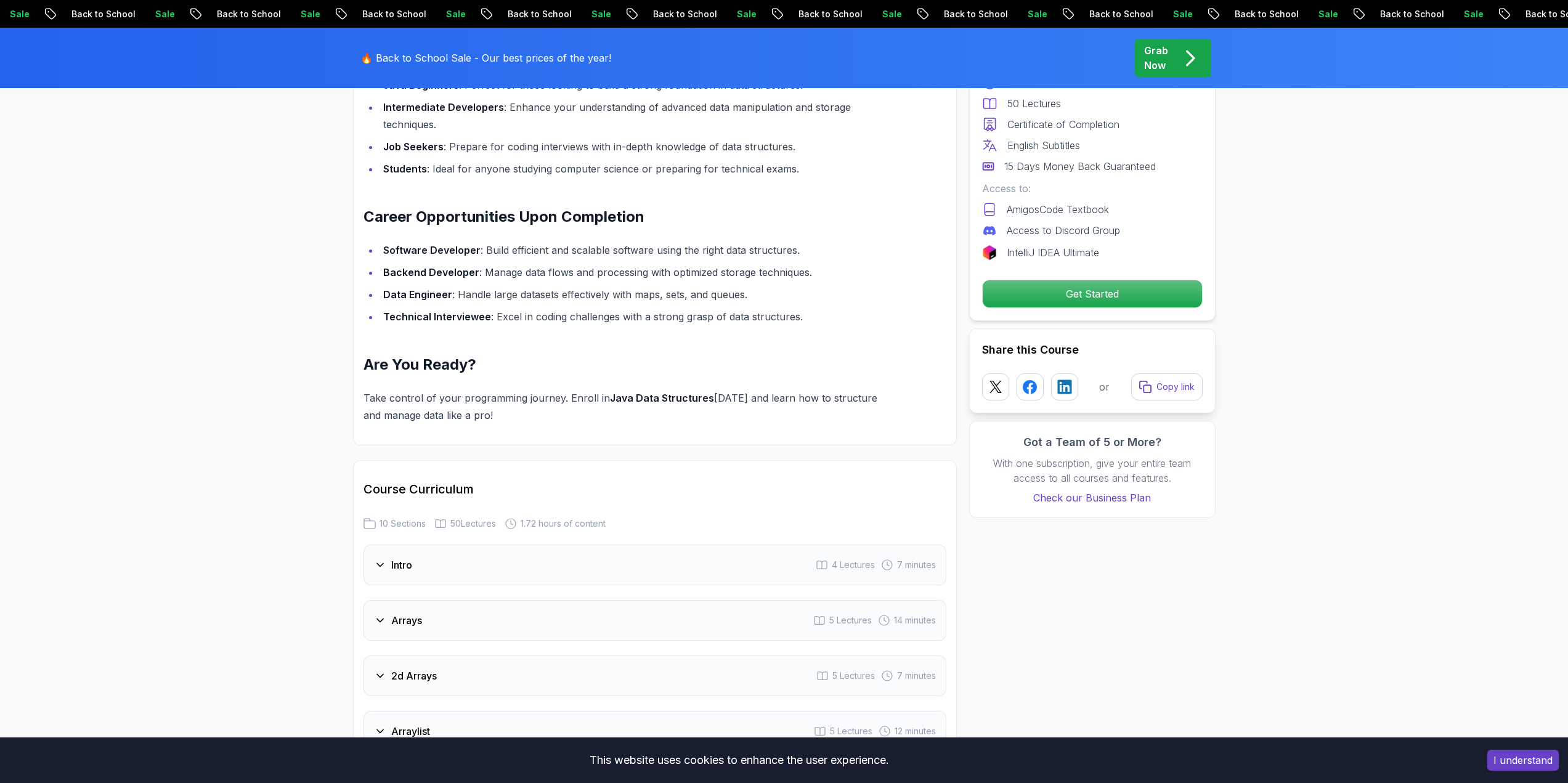
drag, startPoint x: 245, startPoint y: 454, endPoint x: 248, endPoint y: 338, distance: 116.0
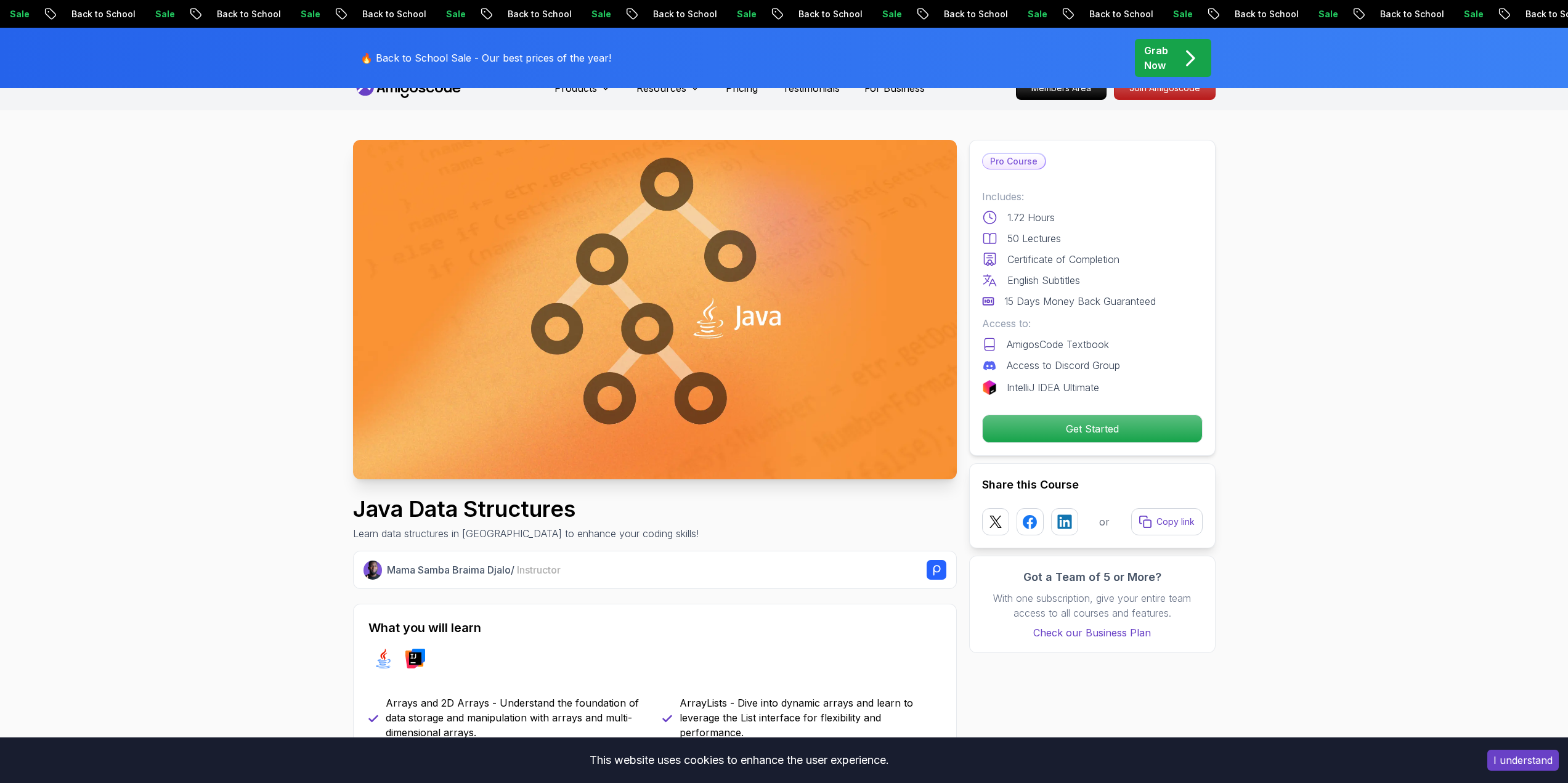
scroll to position [0, 0]
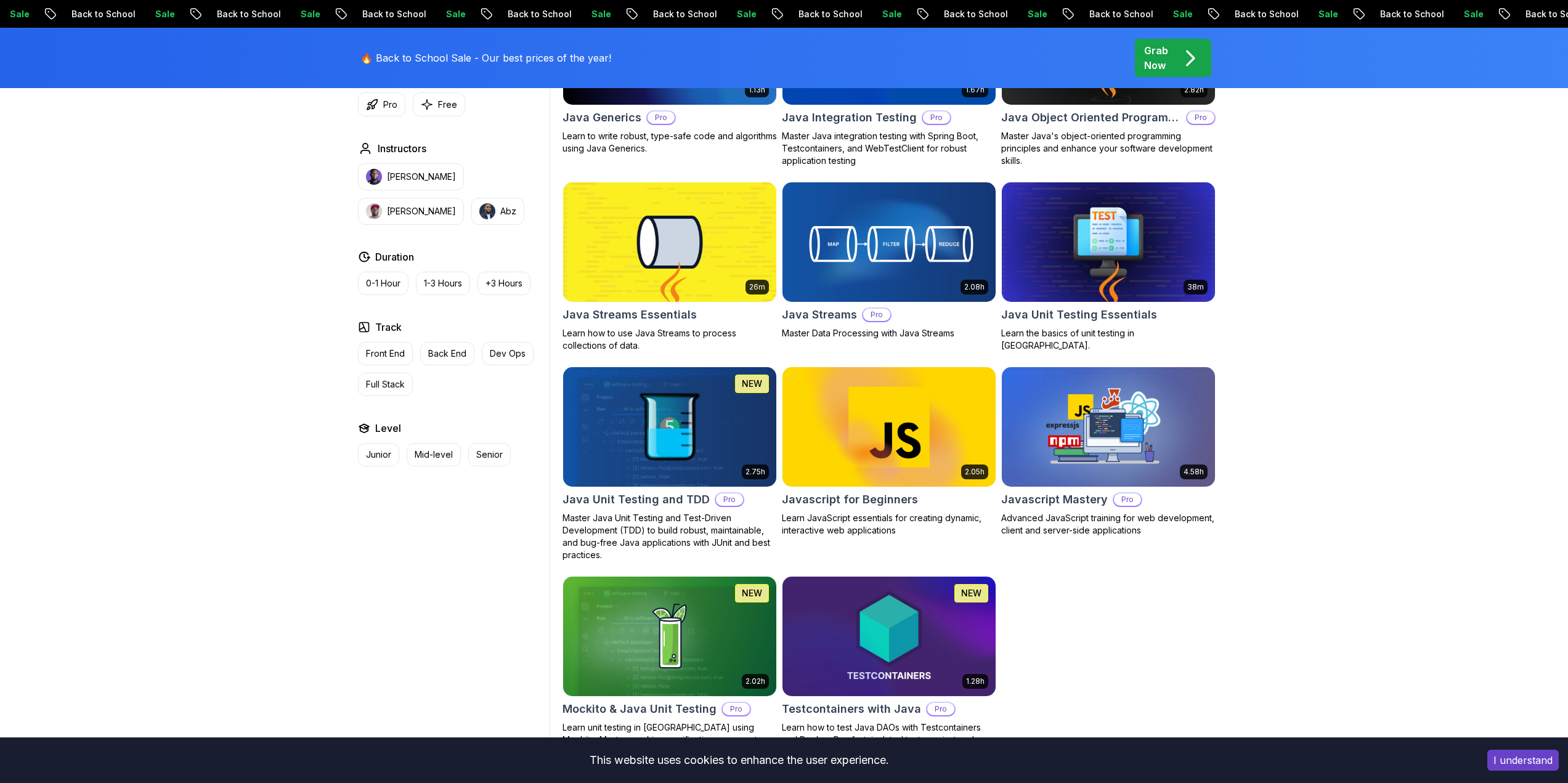
scroll to position [863, 0]
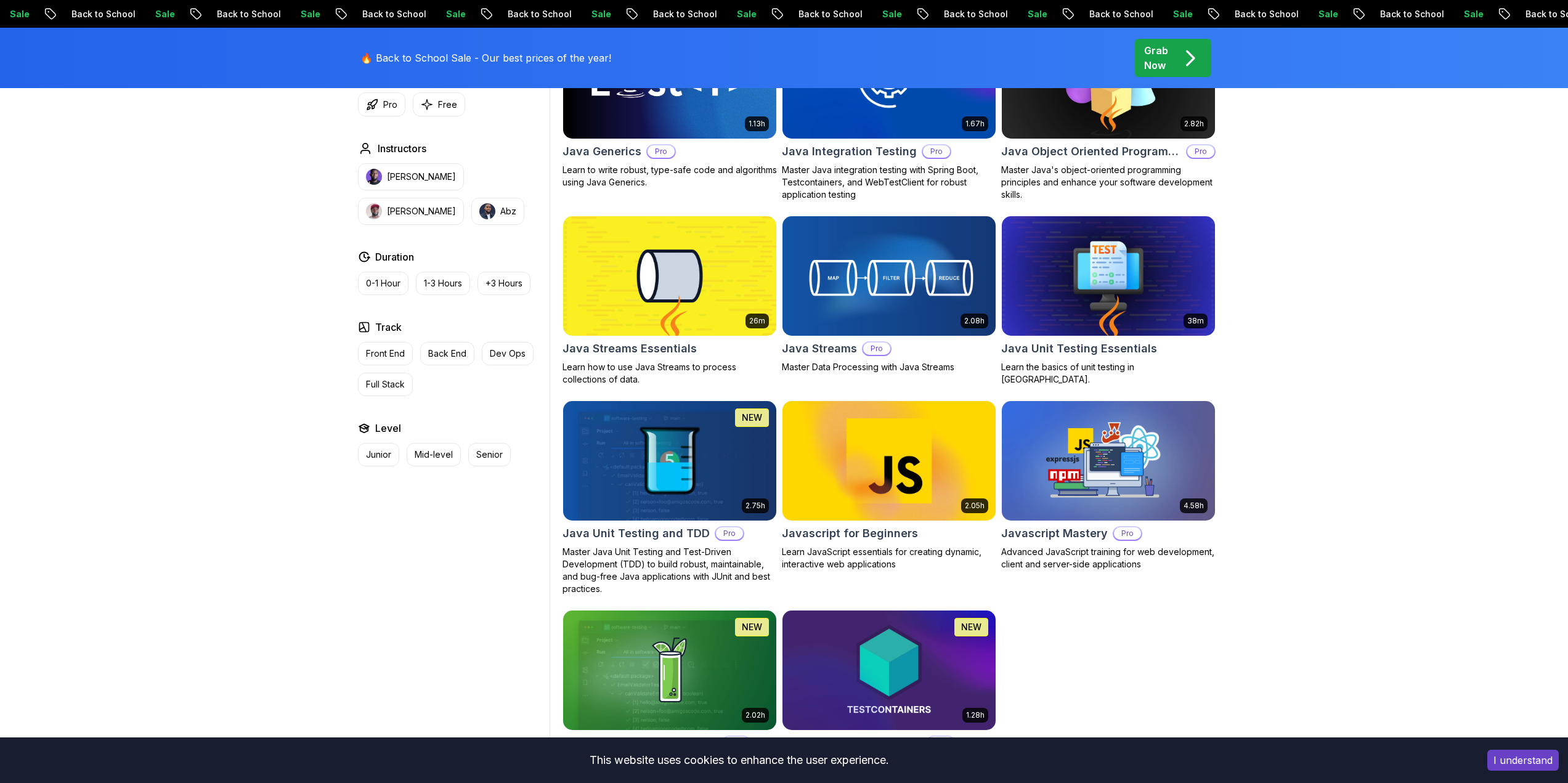
click at [867, 525] on h2 "Javascript for Beginners" at bounding box center [849, 533] width 136 height 17
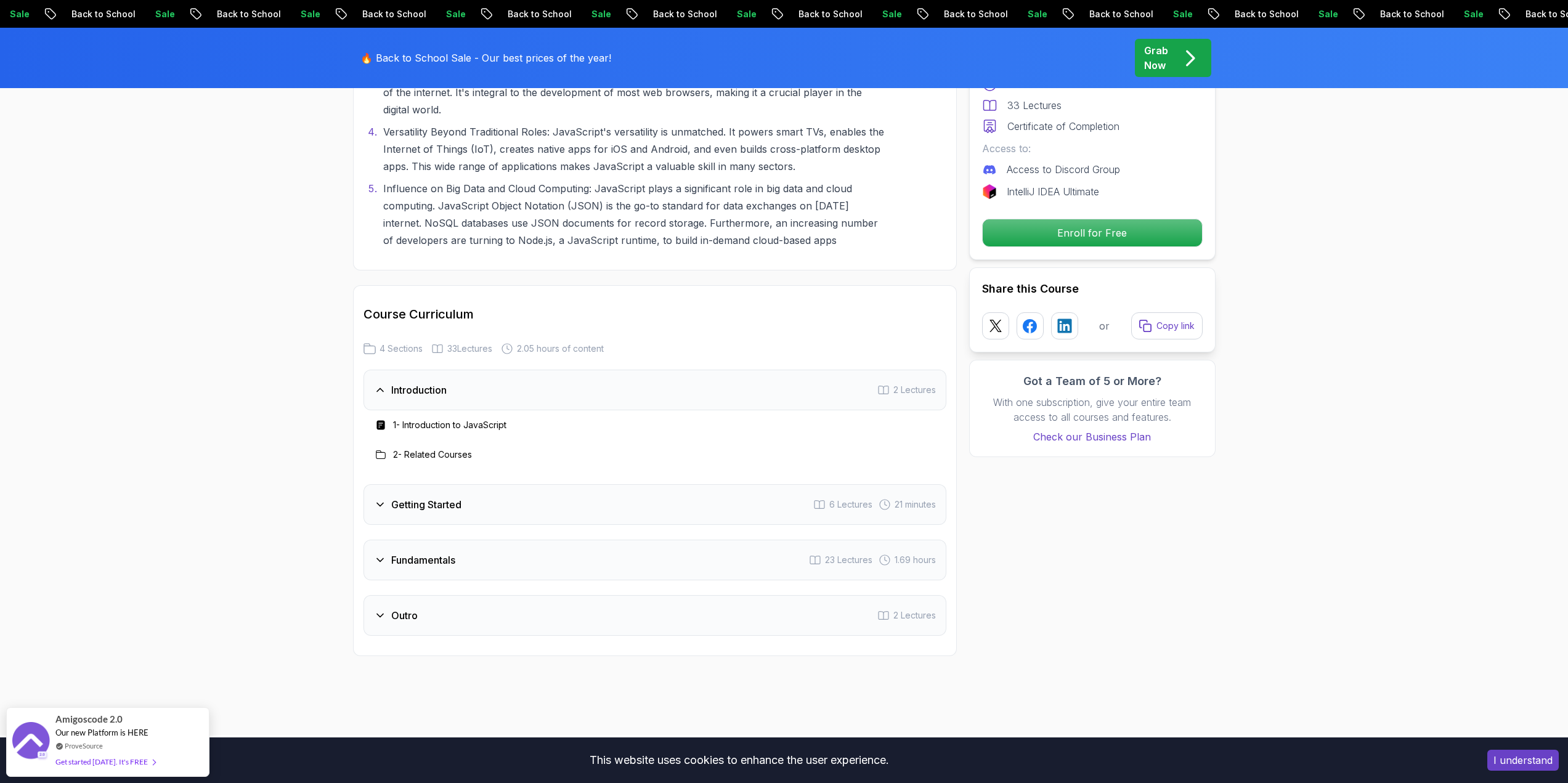
scroll to position [1602, 0]
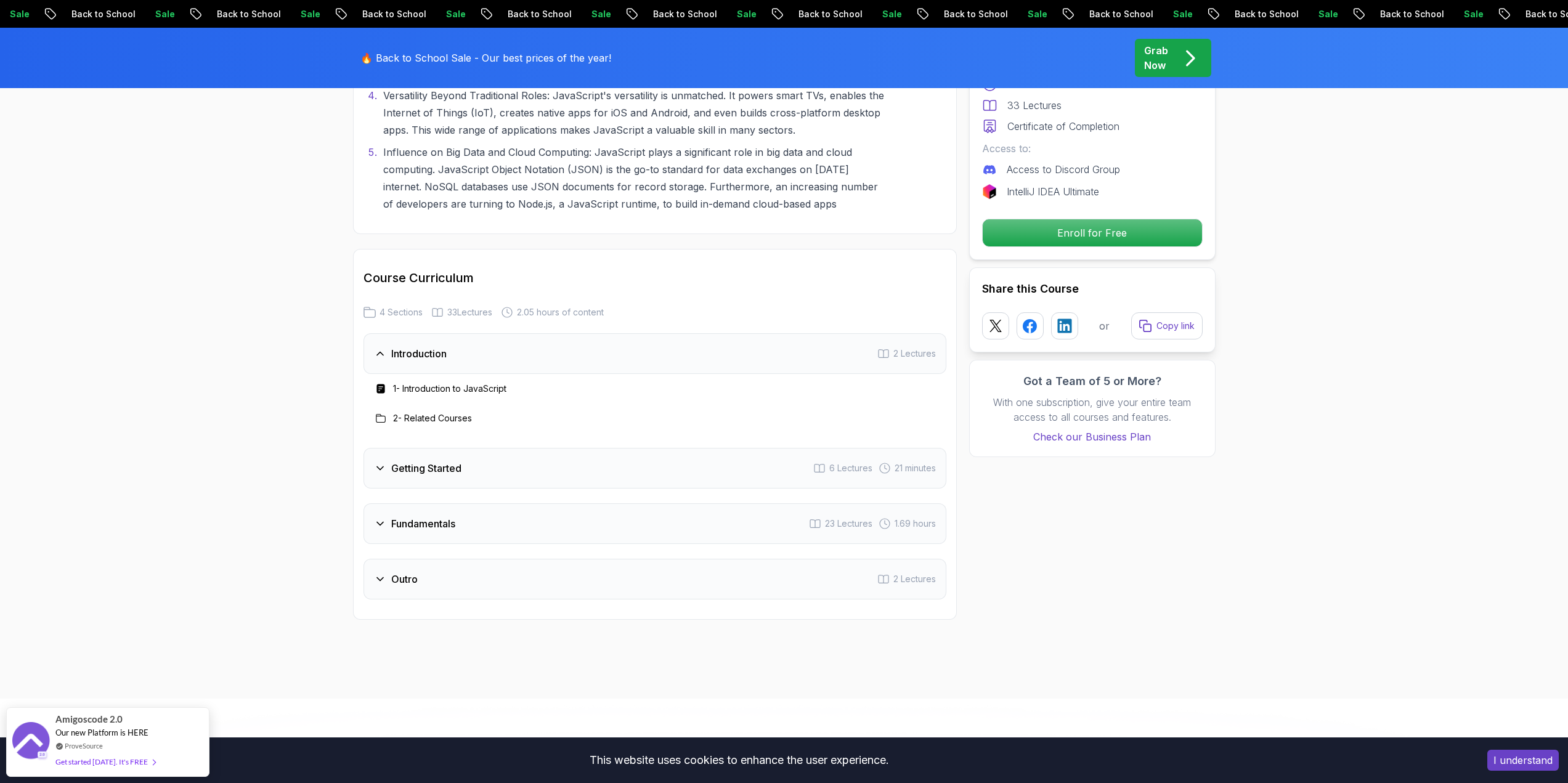
click at [452, 459] on div "Getting Started 6 Lectures 21 minutes" at bounding box center [655, 468] width 583 height 41
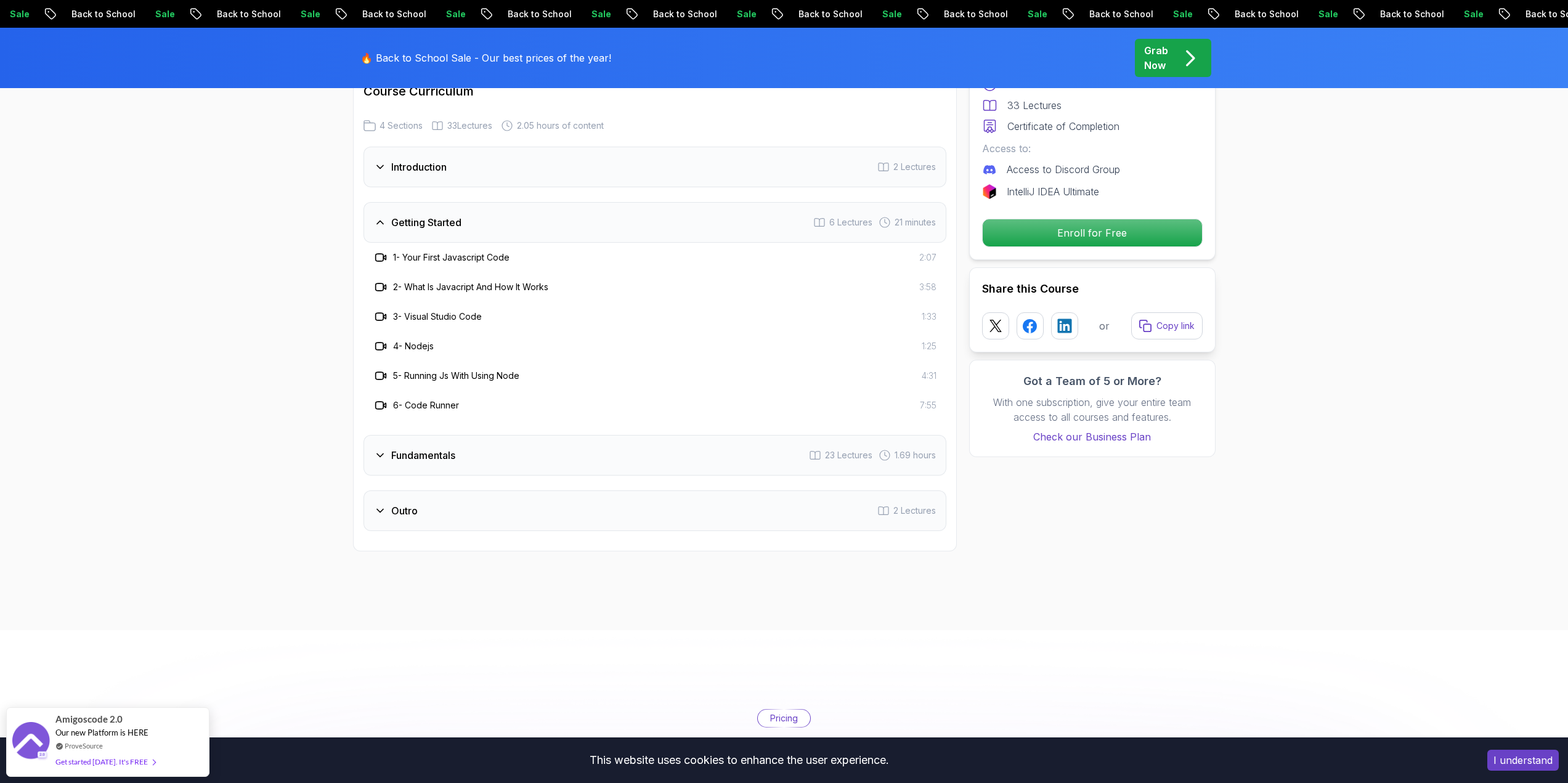
scroll to position [1910, 0]
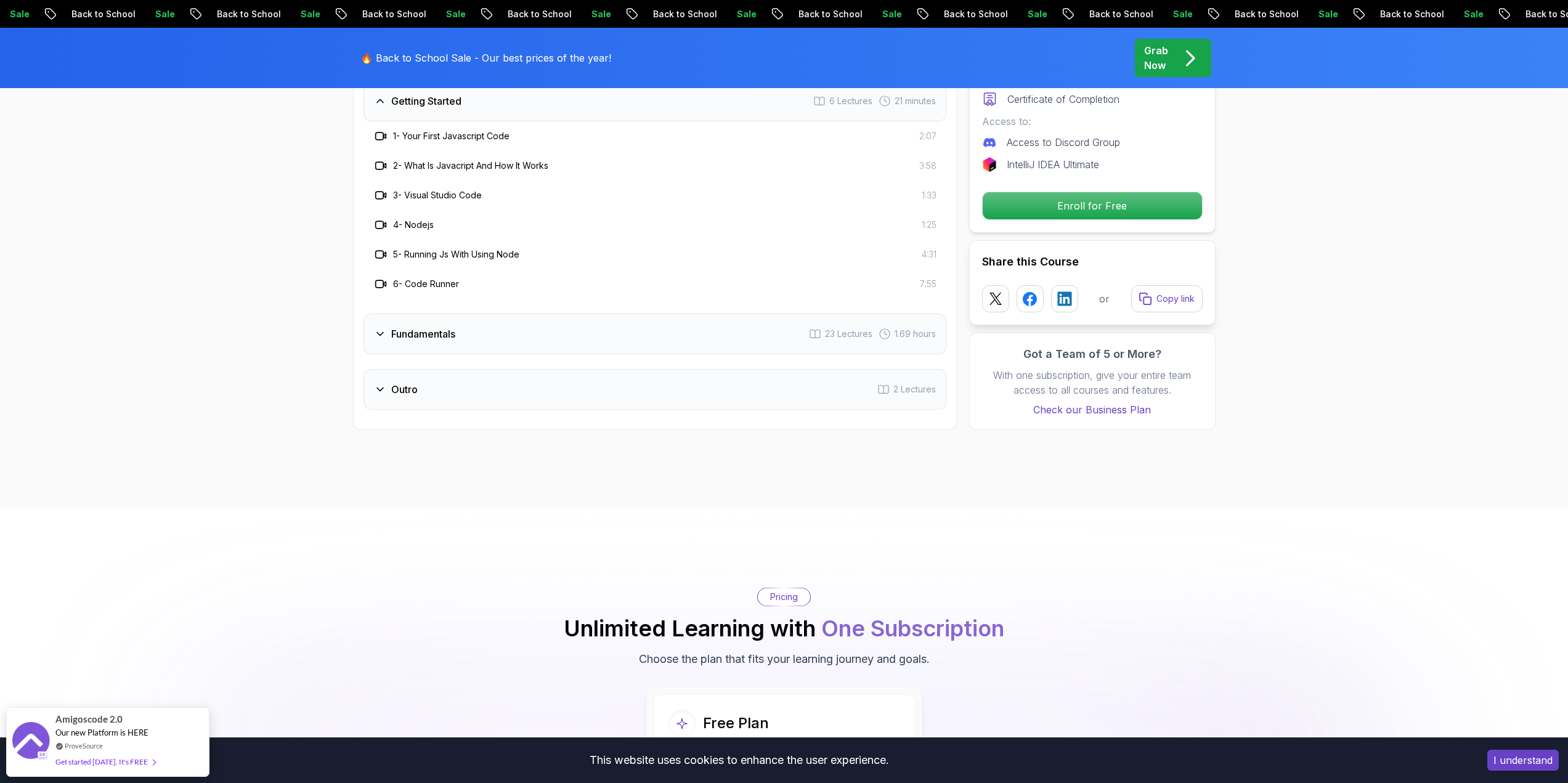
click at [442, 325] on div "Fundamentals 23 Lectures 1.69 hours" at bounding box center [655, 334] width 583 height 41
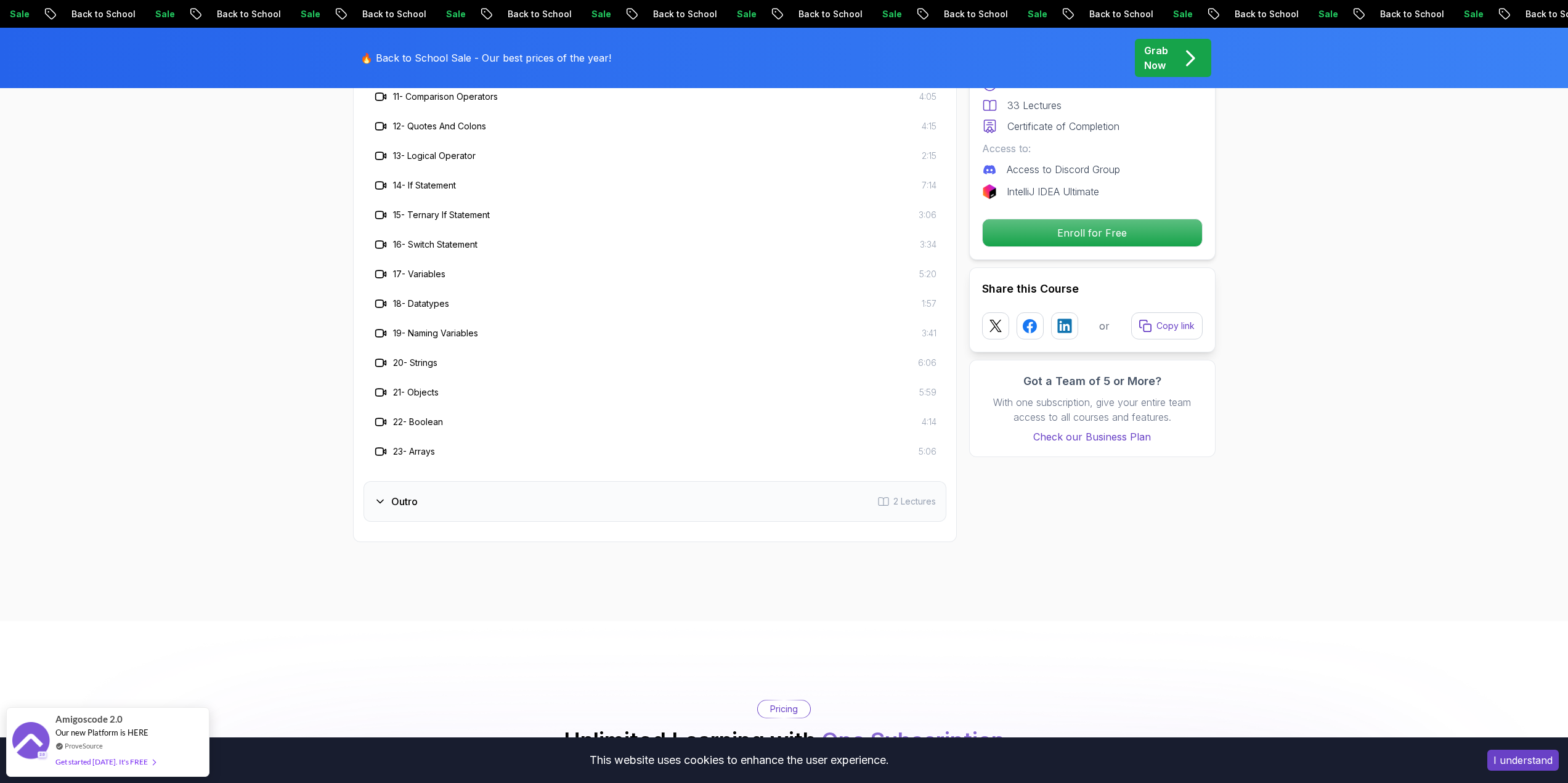
scroll to position [2280, 0]
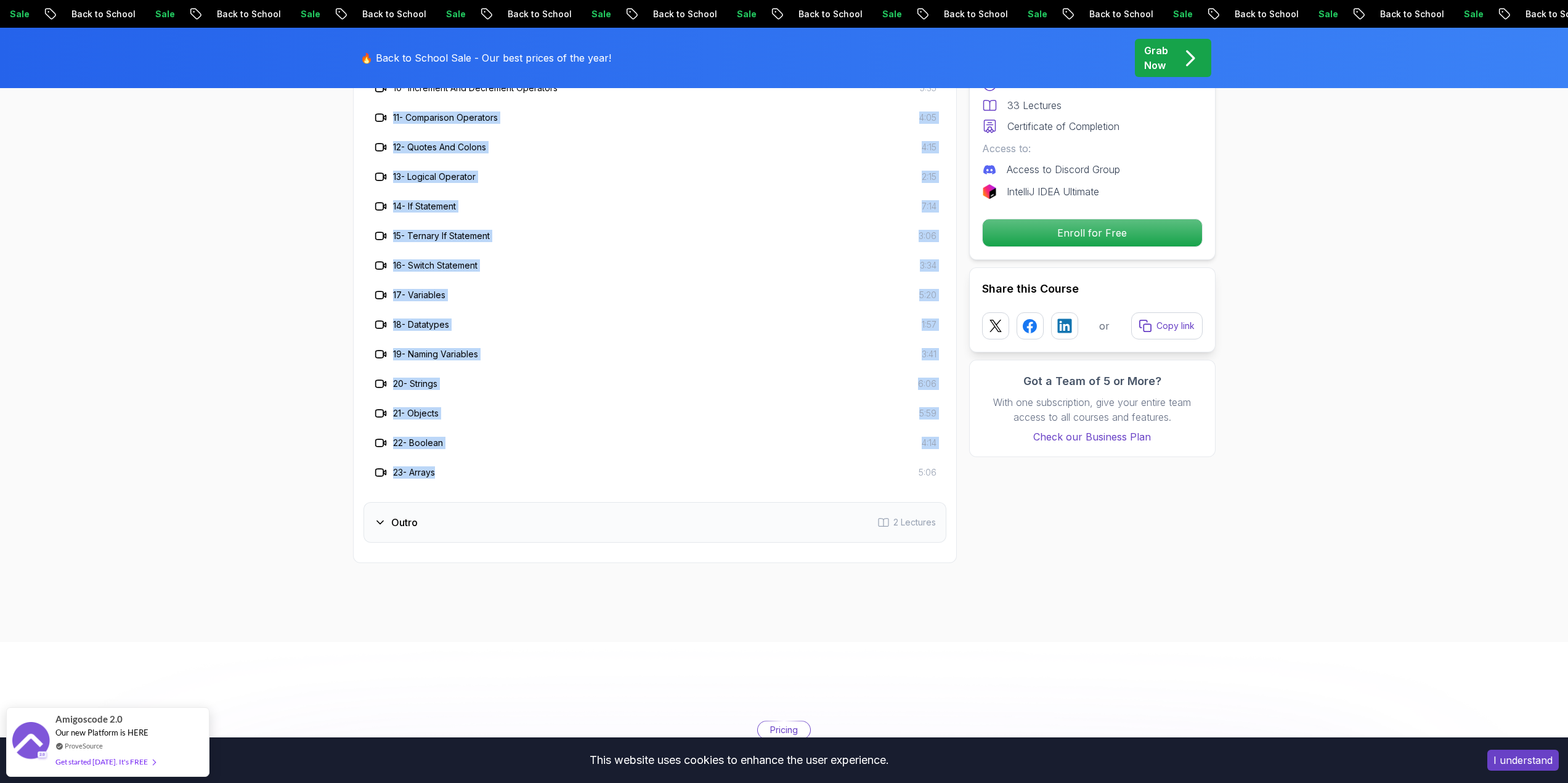
drag, startPoint x: 431, startPoint y: 324, endPoint x: 310, endPoint y: 139, distance: 221.1
click at [353, 117] on div "Course Curriculum 4 Sections 33 Lectures 2.05 hours of content Introduction 2 L…" at bounding box center [655, 67] width 604 height 992
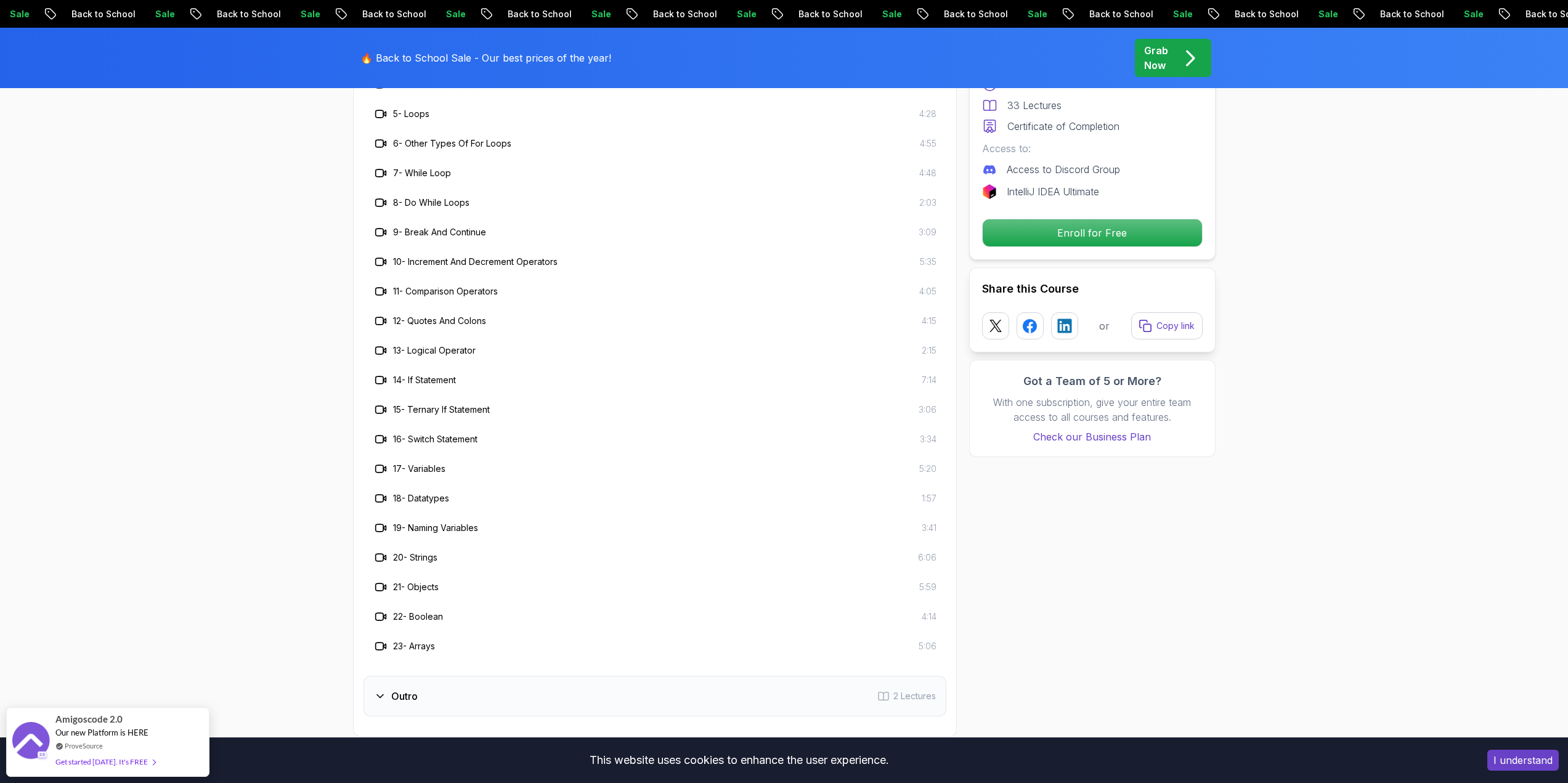
scroll to position [2095, 0]
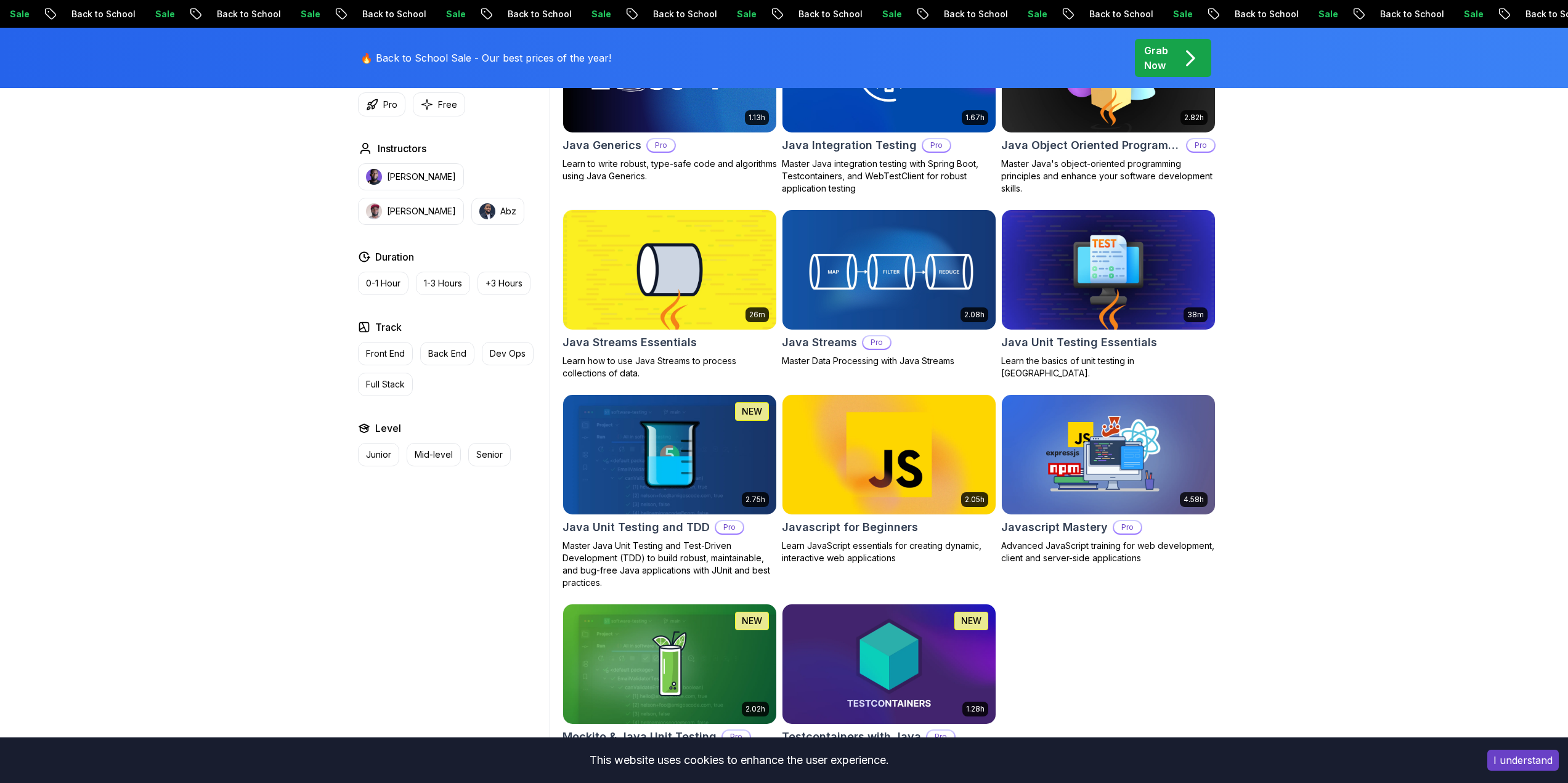
scroll to position [863, 0]
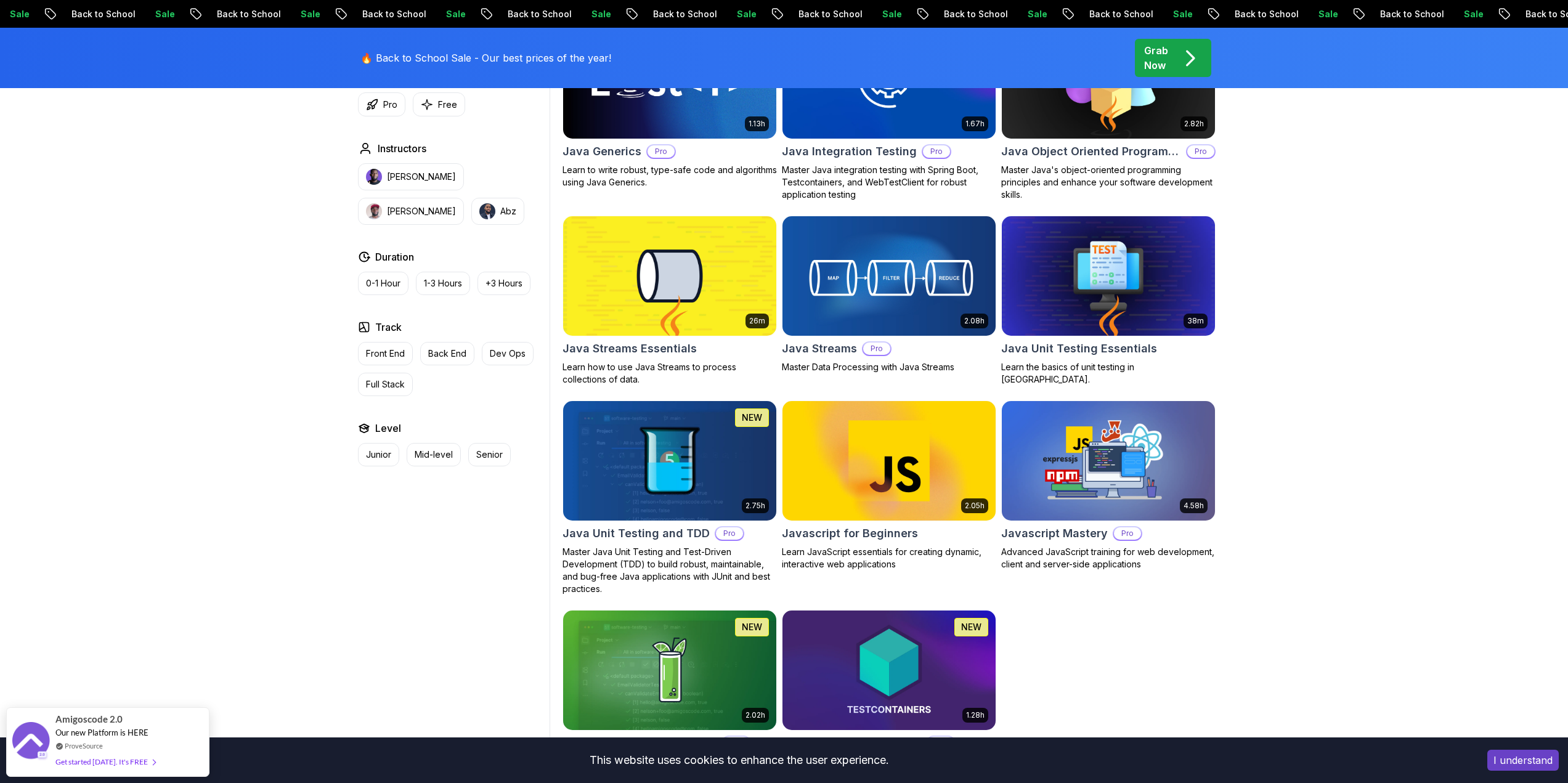
click at [1073, 533] on h2 "Javascript Mastery" at bounding box center [1054, 533] width 107 height 17
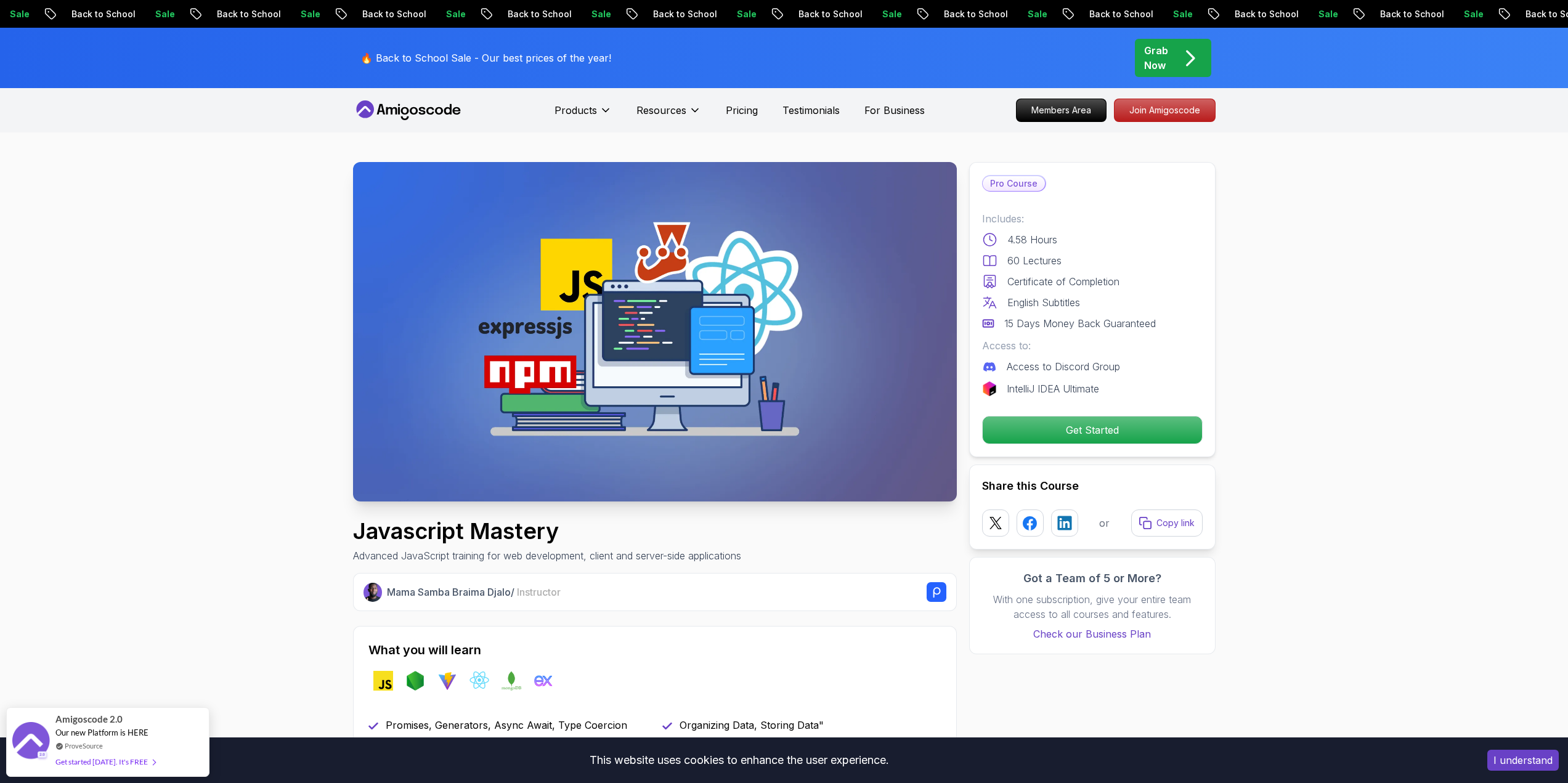
click at [515, 538] on h1 "Javascript Mastery" at bounding box center [547, 530] width 388 height 25
copy h1 "Javascript Mastery"
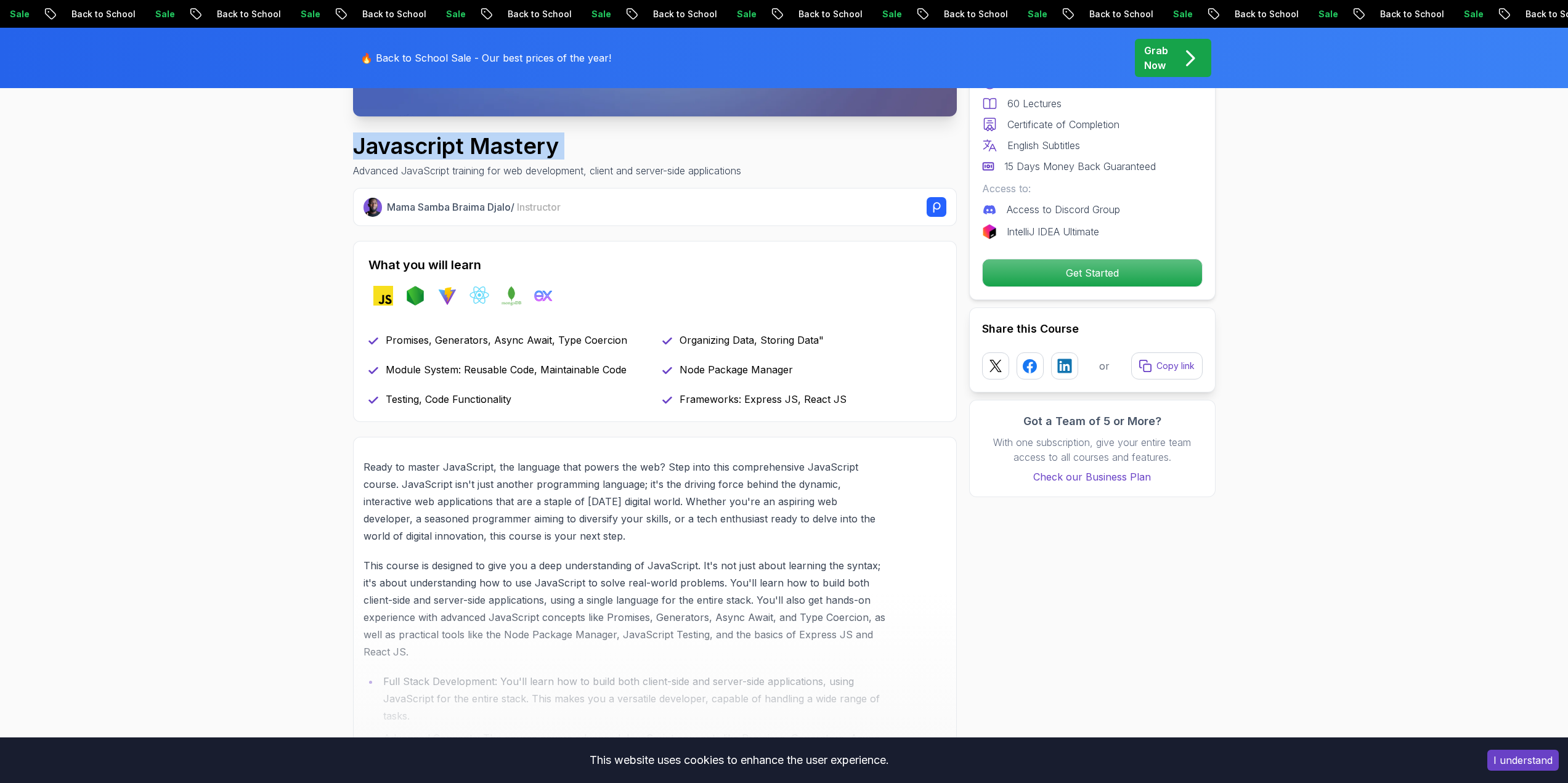
scroll to position [370, 0]
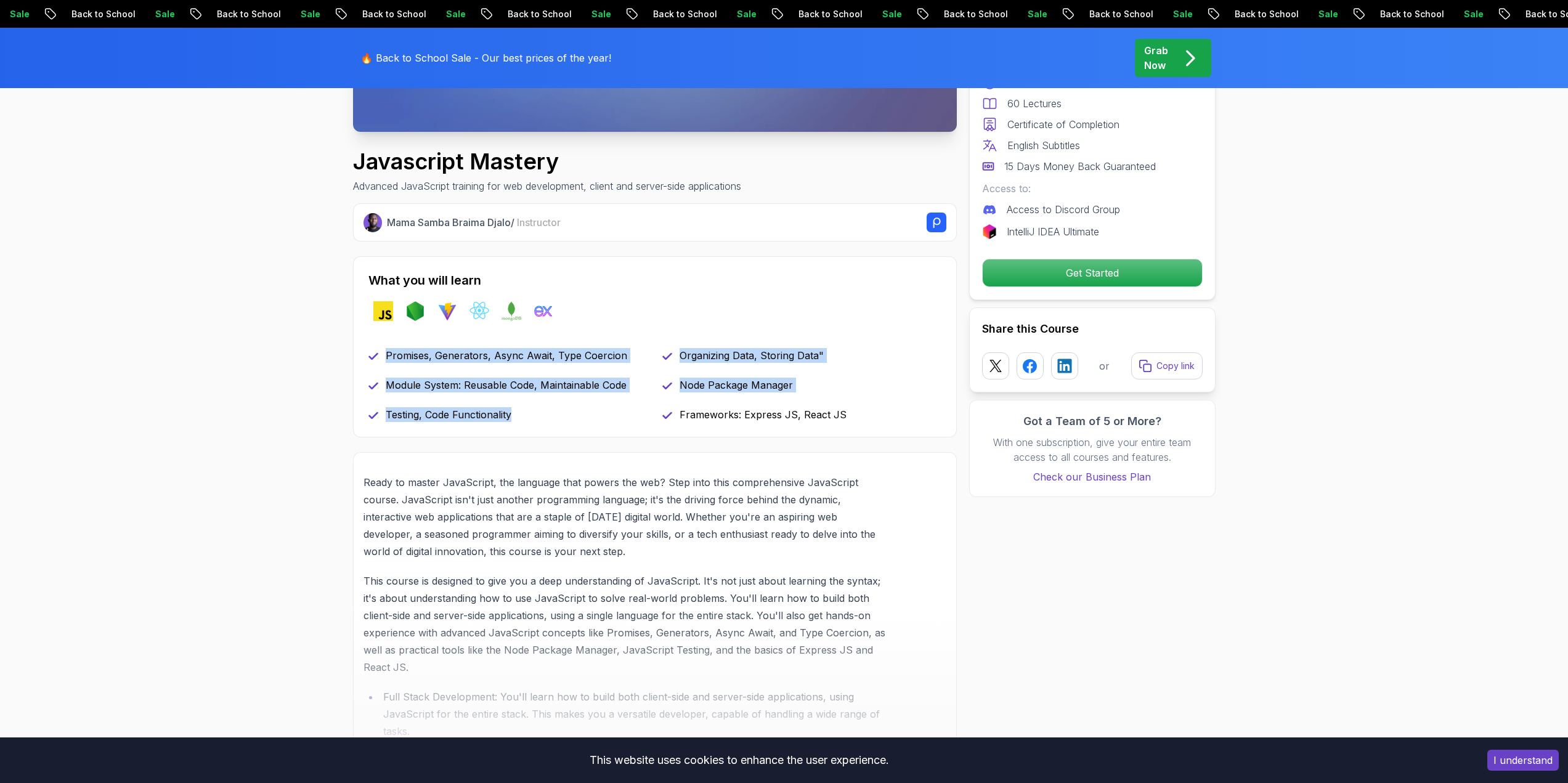
drag, startPoint x: 526, startPoint y: 407, endPoint x: 373, endPoint y: 348, distance: 164.0
click at [376, 349] on div "Promises, Generators, Async Await, Type Coercion Organizing Data, Storing Data"…" at bounding box center [655, 384] width 573 height 74
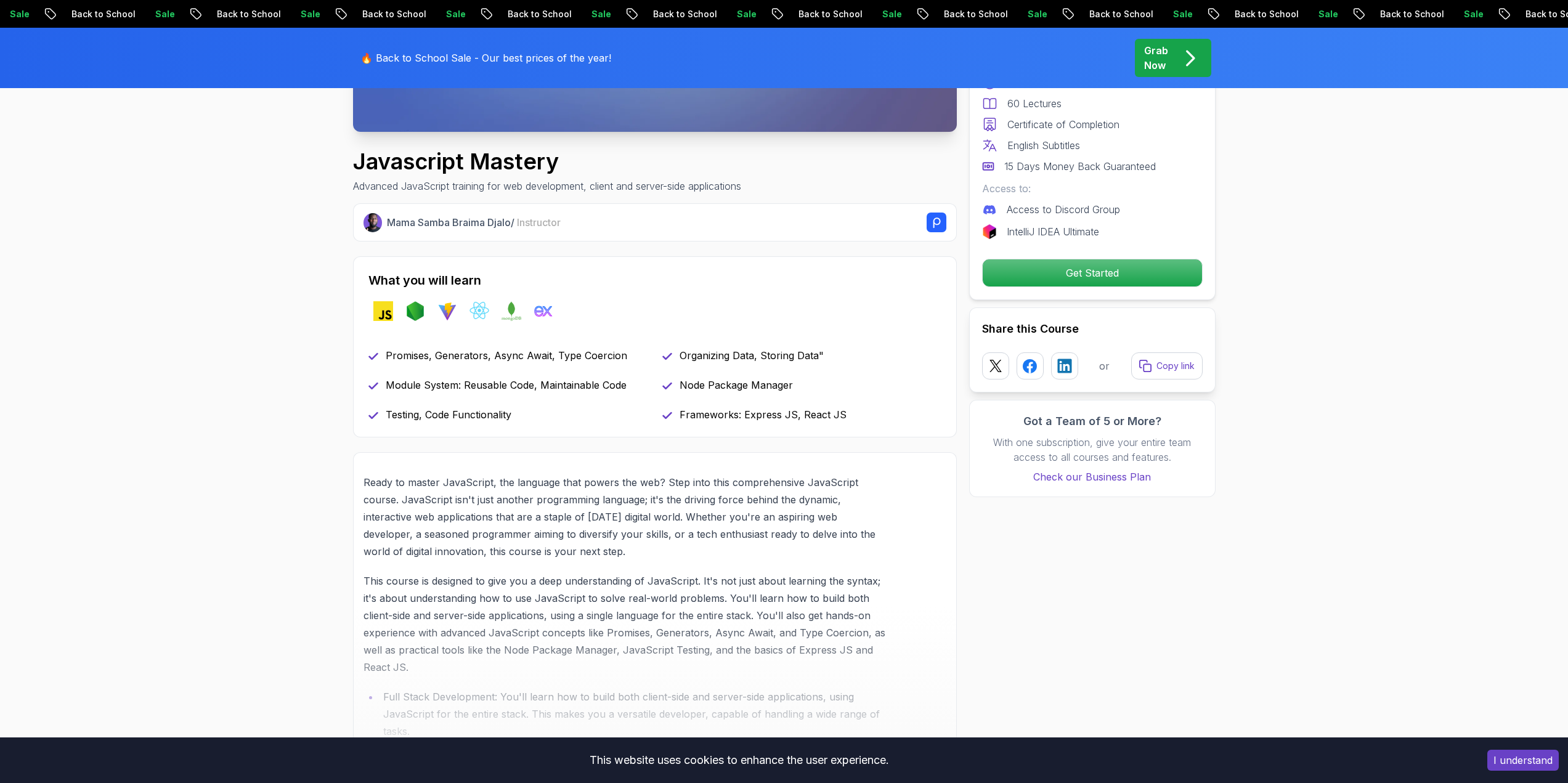
click at [373, 348] on div "Promises, Generators, Async Await, Type Coercion" at bounding box center [508, 355] width 279 height 15
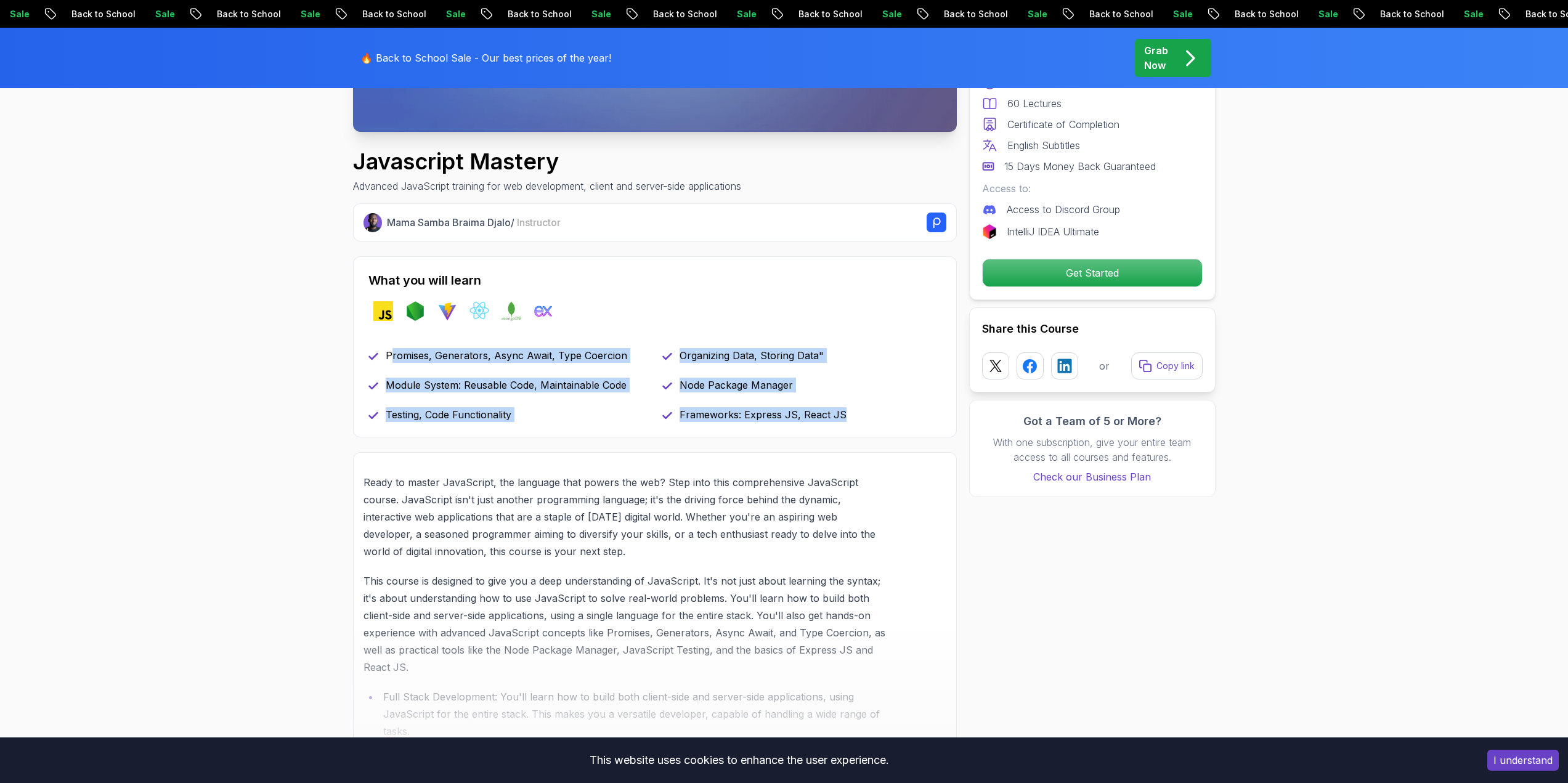
drag, startPoint x: 503, startPoint y: 382, endPoint x: 877, endPoint y: 423, distance: 376.2
click at [877, 425] on div "What you will learn javascript nodejs vite react mongodb exppressjs Promises, G…" at bounding box center [655, 346] width 604 height 181
click at [877, 423] on div "What you will learn javascript nodejs vite react mongodb exppressjs Promises, G…" at bounding box center [655, 346] width 604 height 181
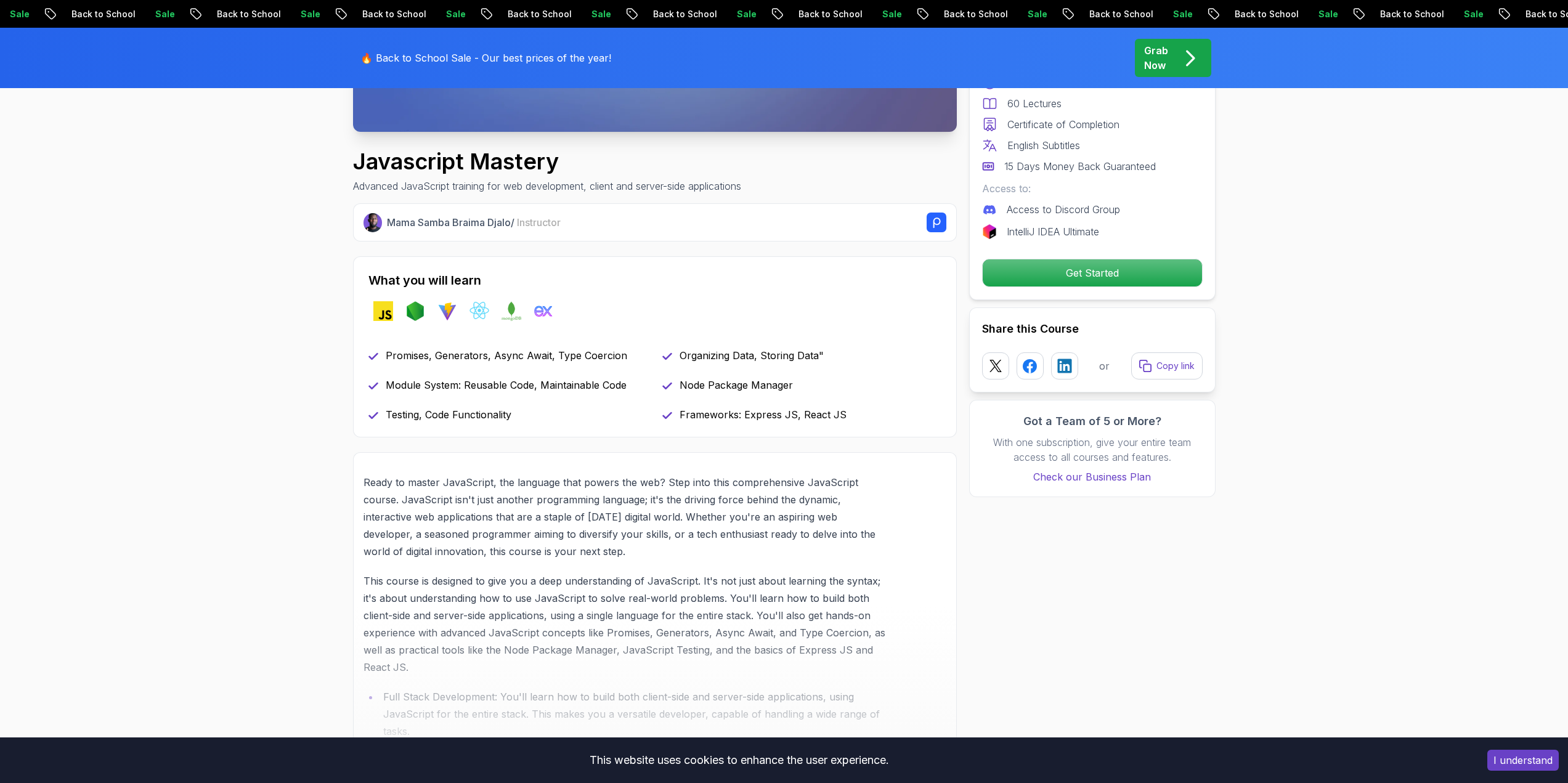
click at [853, 425] on div "What you will learn javascript nodejs vite react mongodb exppressjs Promises, G…" at bounding box center [655, 346] width 604 height 181
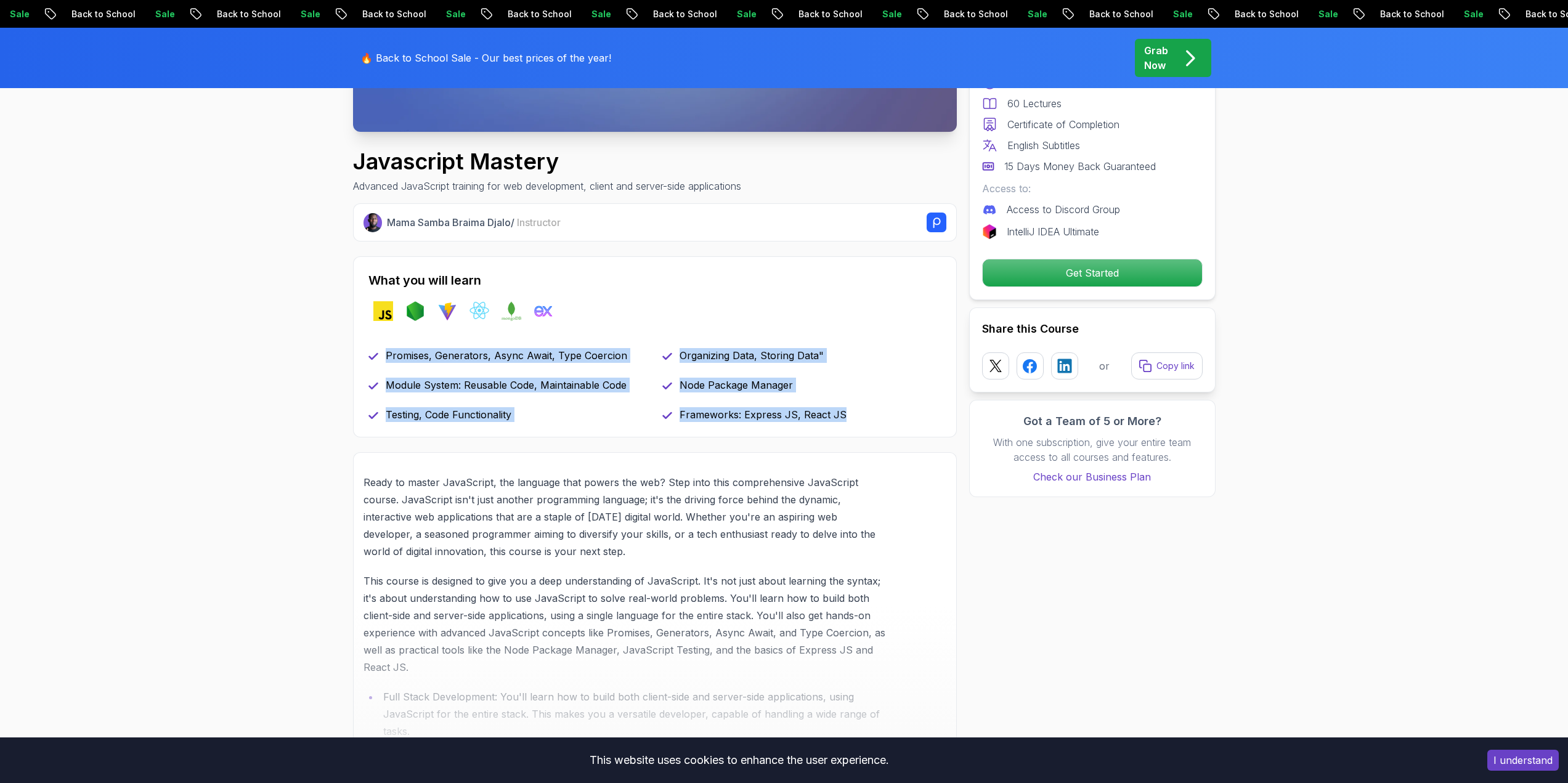
drag, startPoint x: 864, startPoint y: 420, endPoint x: 299, endPoint y: 356, distance: 568.6
click at [299, 356] on section "Javascript Mastery Advanced JavaScript training for web development, client and…" at bounding box center [784, 769] width 1568 height 2012
copy div "Promises, Generators, Async Await, Type Coercion Organizing Data, Storing Data"…"
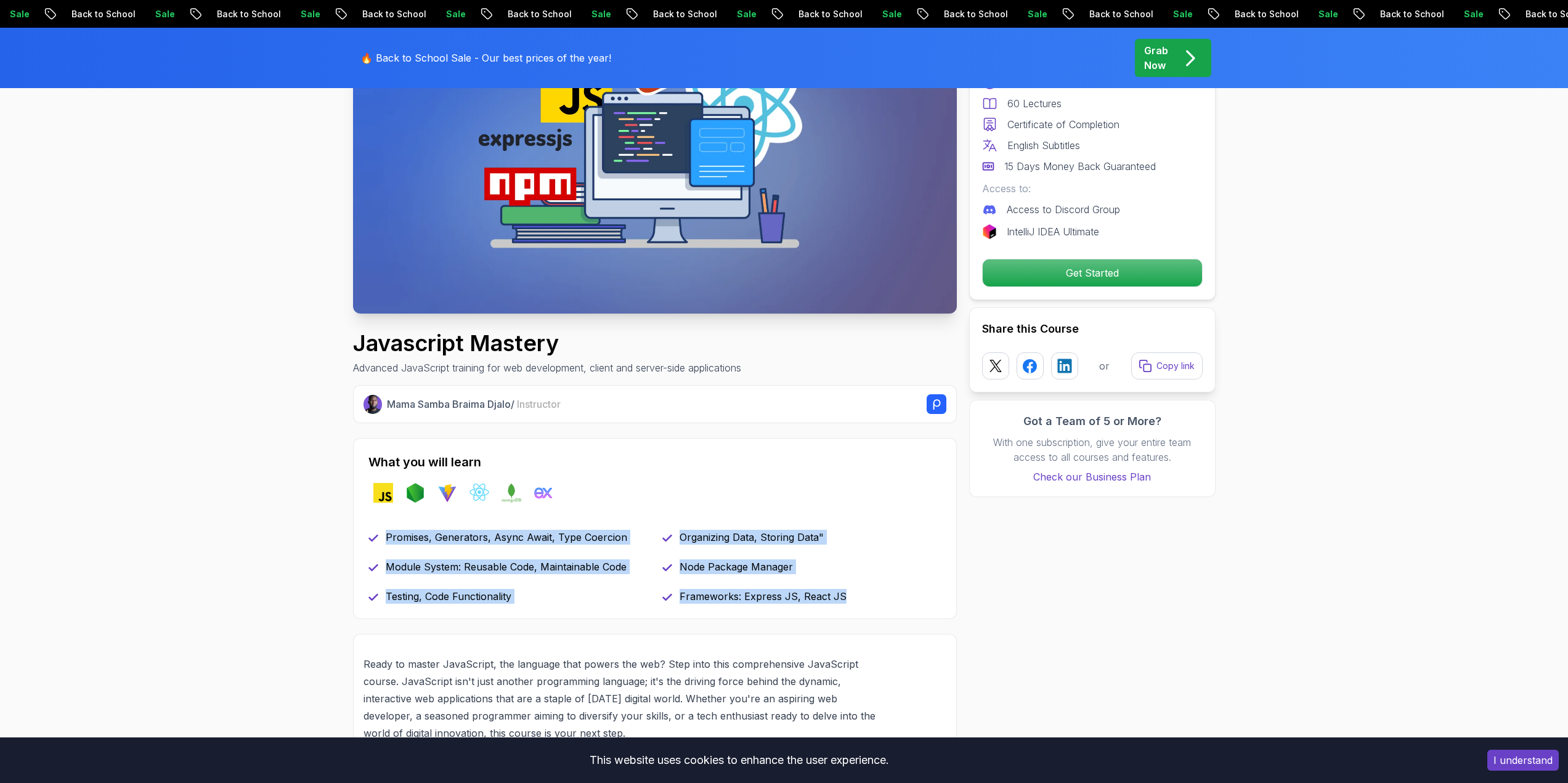
scroll to position [185, 0]
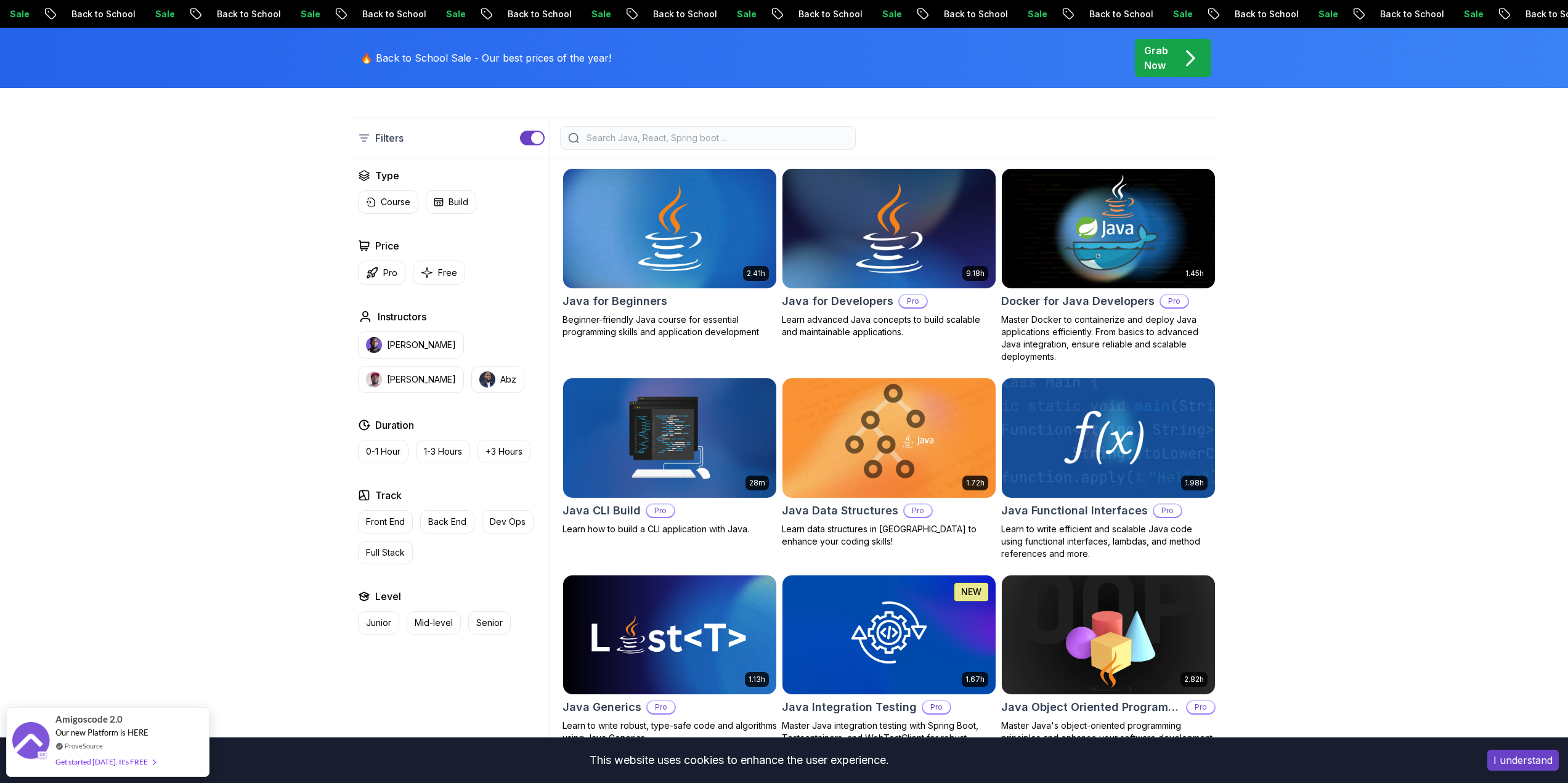
scroll to position [304, 0]
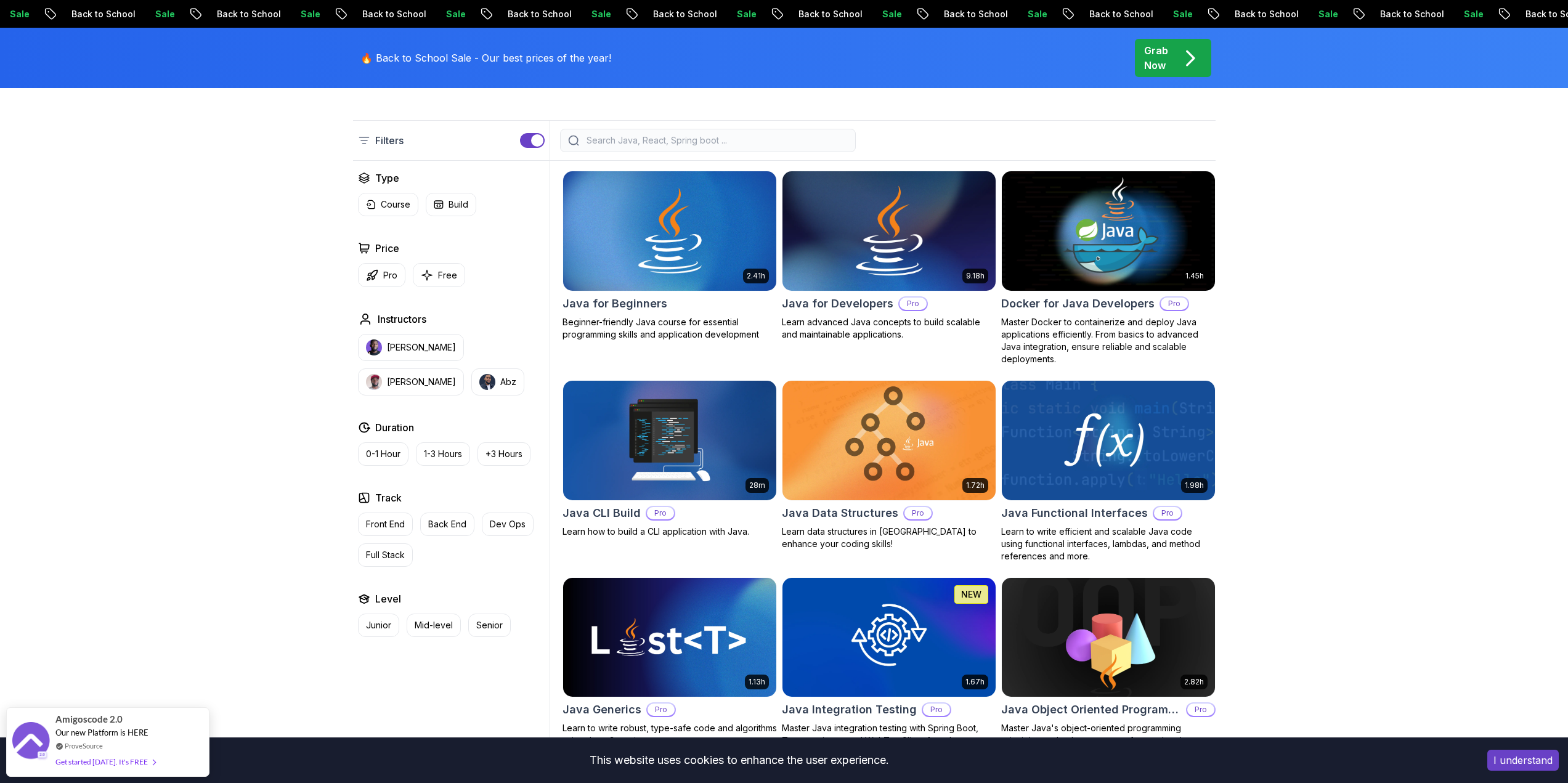
click at [844, 300] on h2 "Java for Developers" at bounding box center [837, 303] width 111 height 17
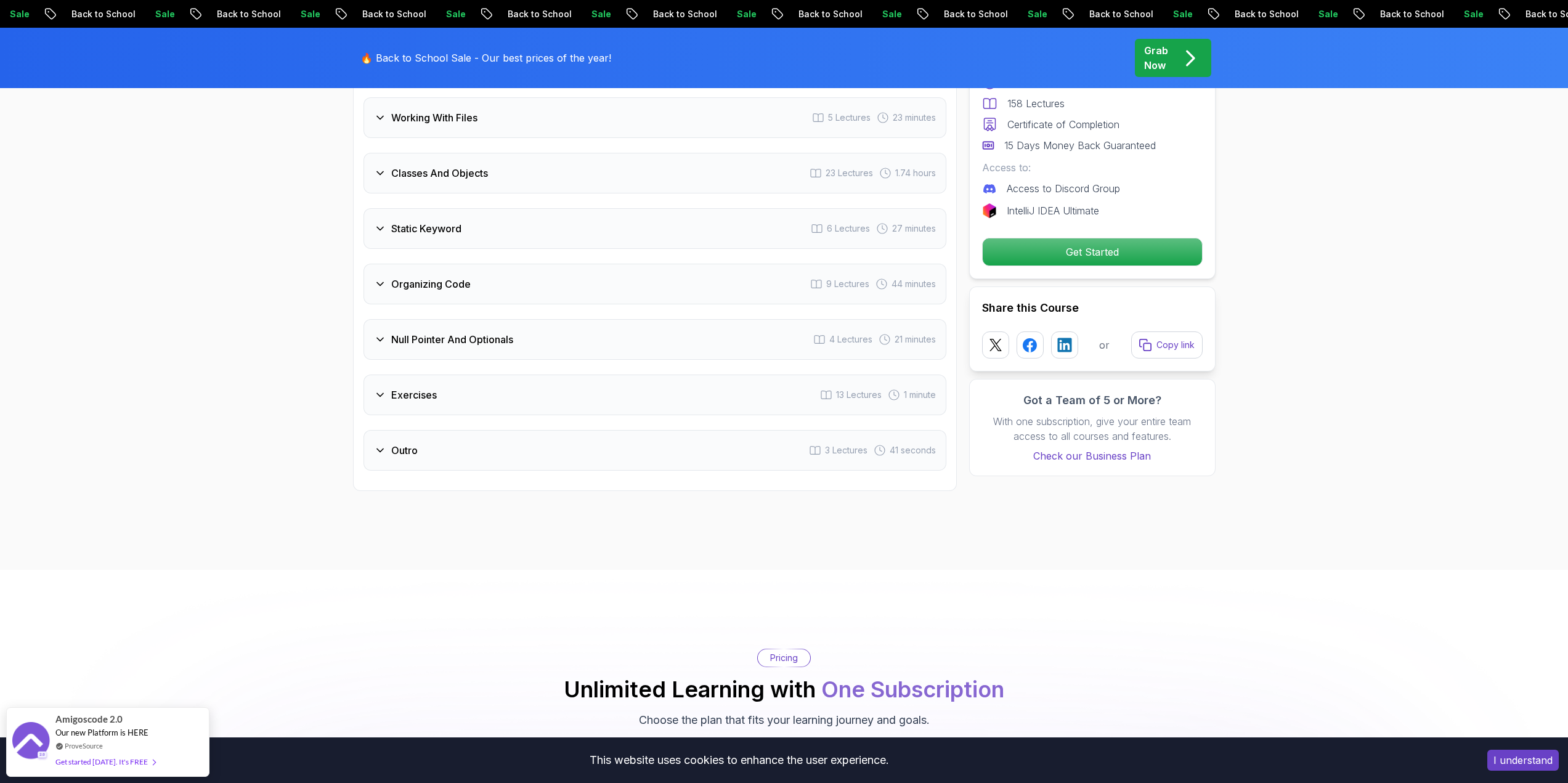
click at [425, 387] on h3 "Exercises" at bounding box center [414, 394] width 46 height 15
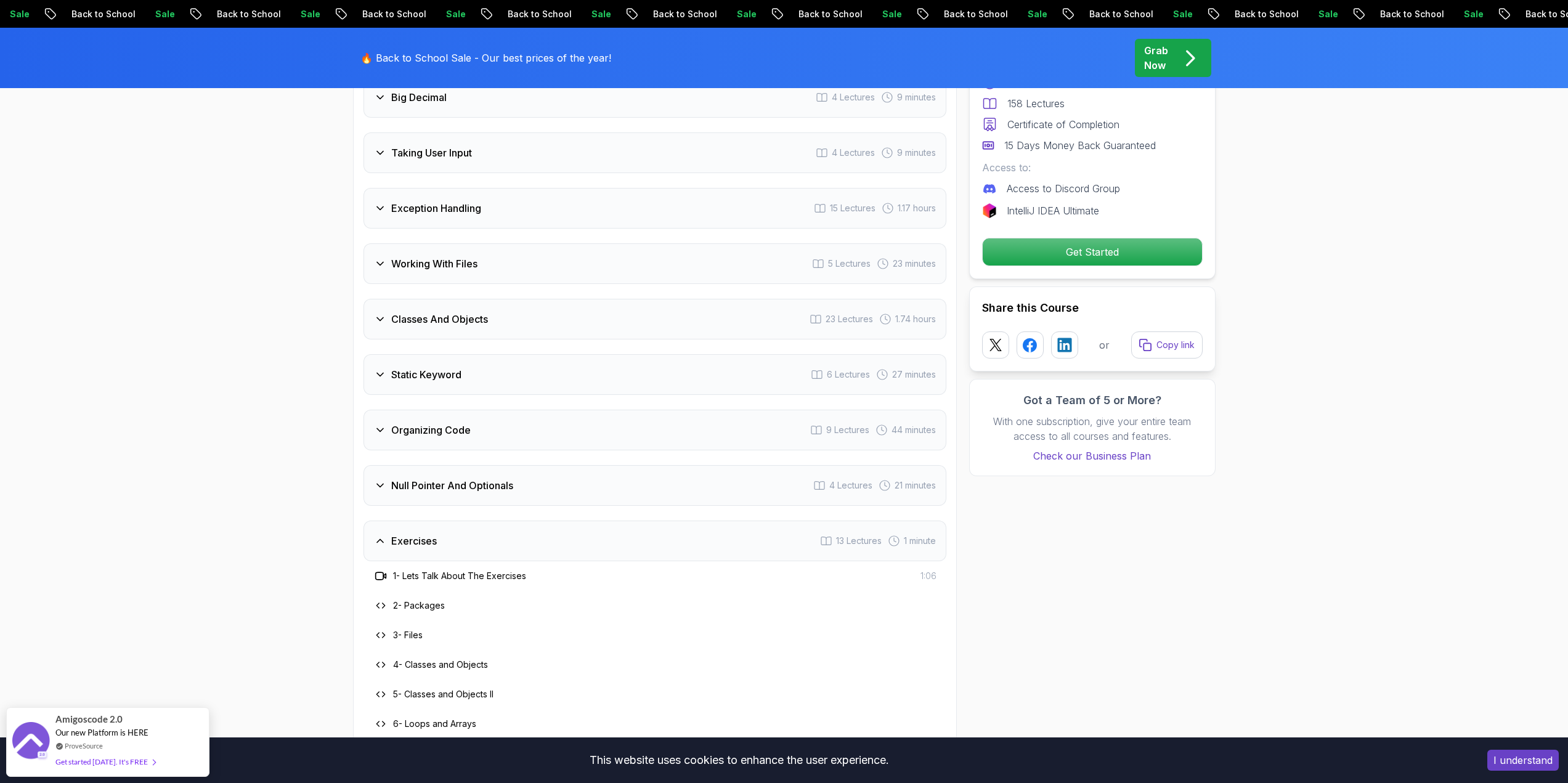
scroll to position [2159, 0]
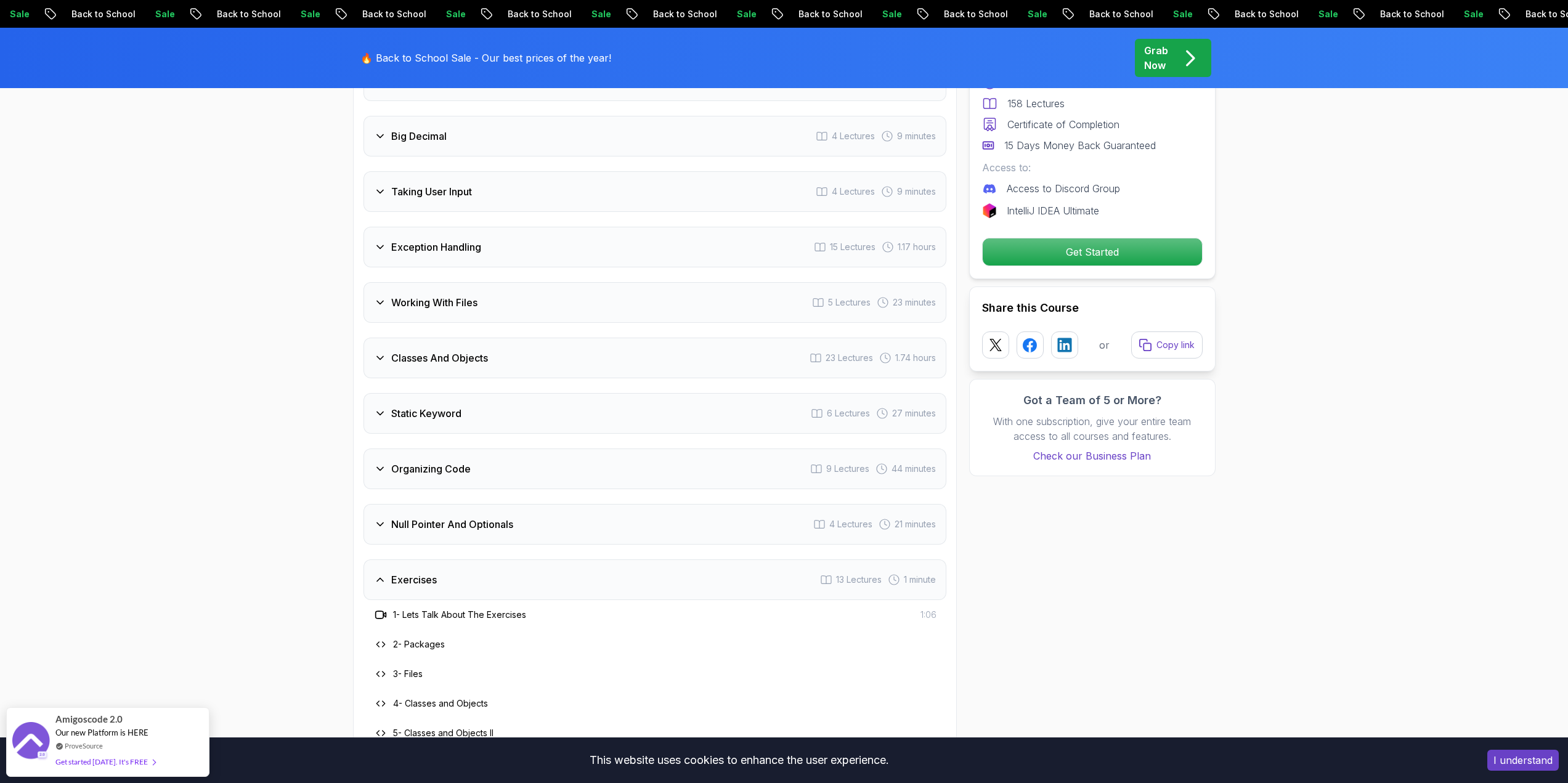
click at [389, 461] on div "Organizing Code" at bounding box center [422, 468] width 97 height 15
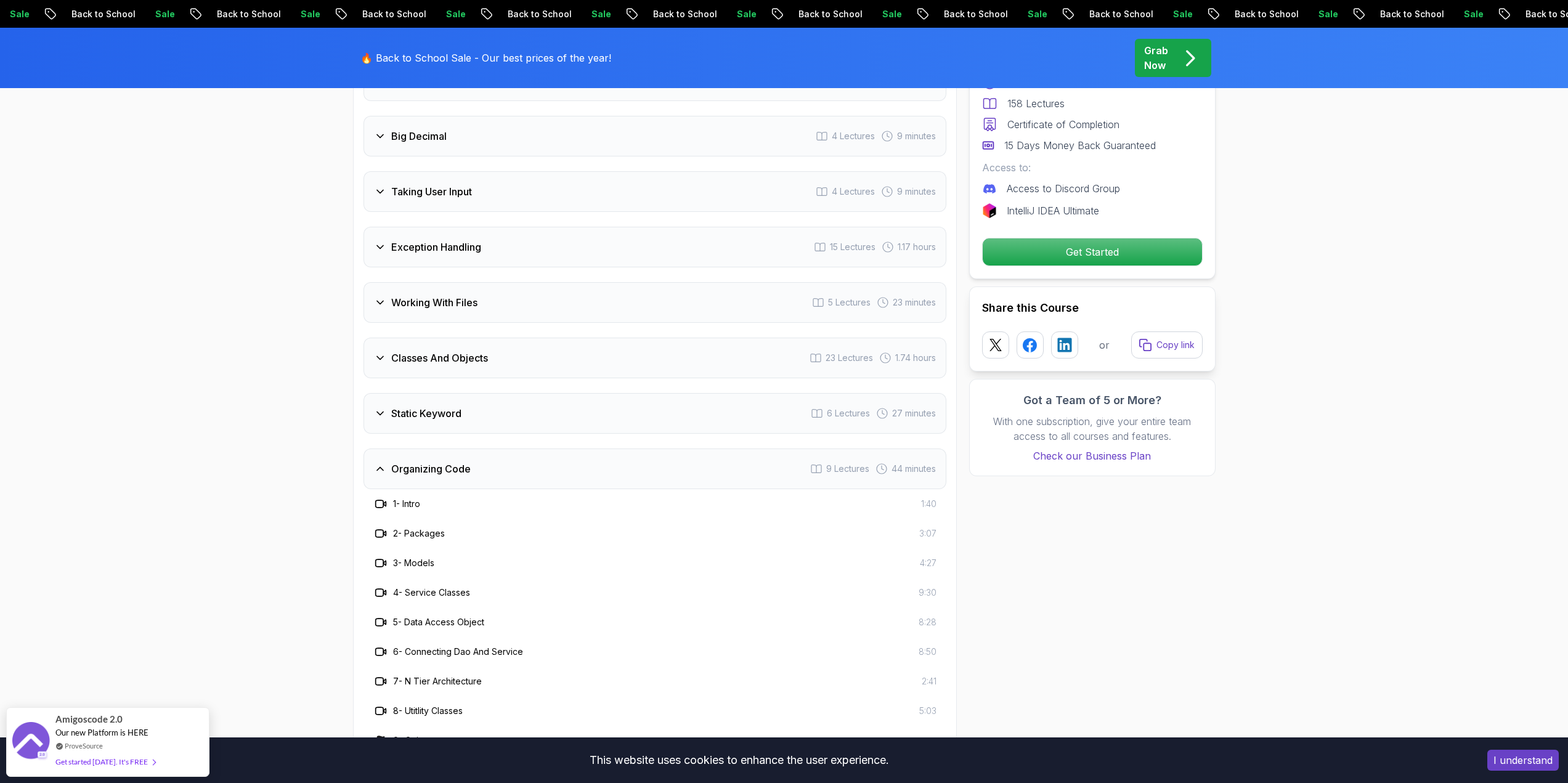
click at [396, 351] on h3 "Classes And Objects" at bounding box center [439, 358] width 97 height 15
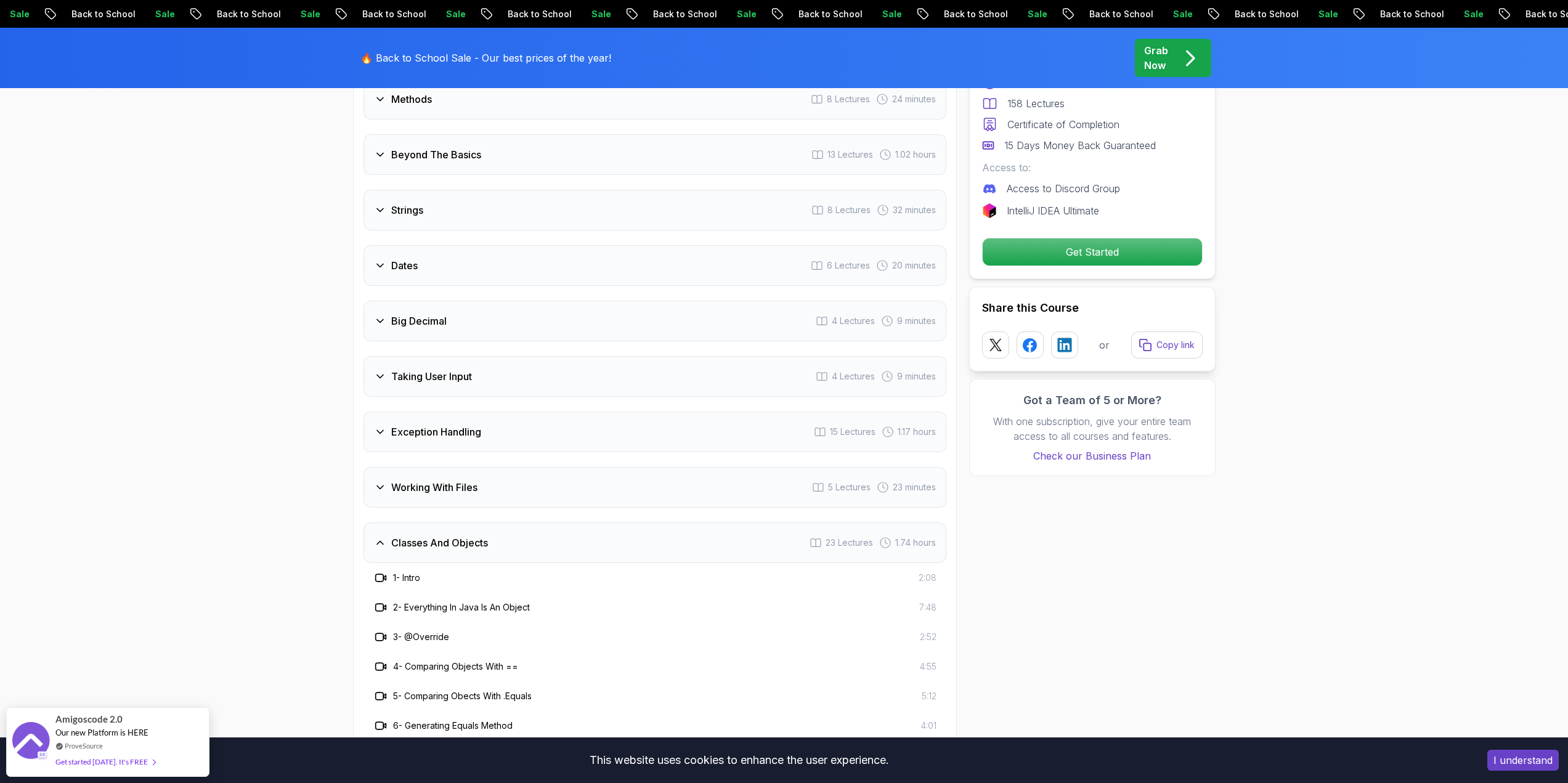
click at [397, 480] on h3 "Working With Files" at bounding box center [434, 487] width 86 height 15
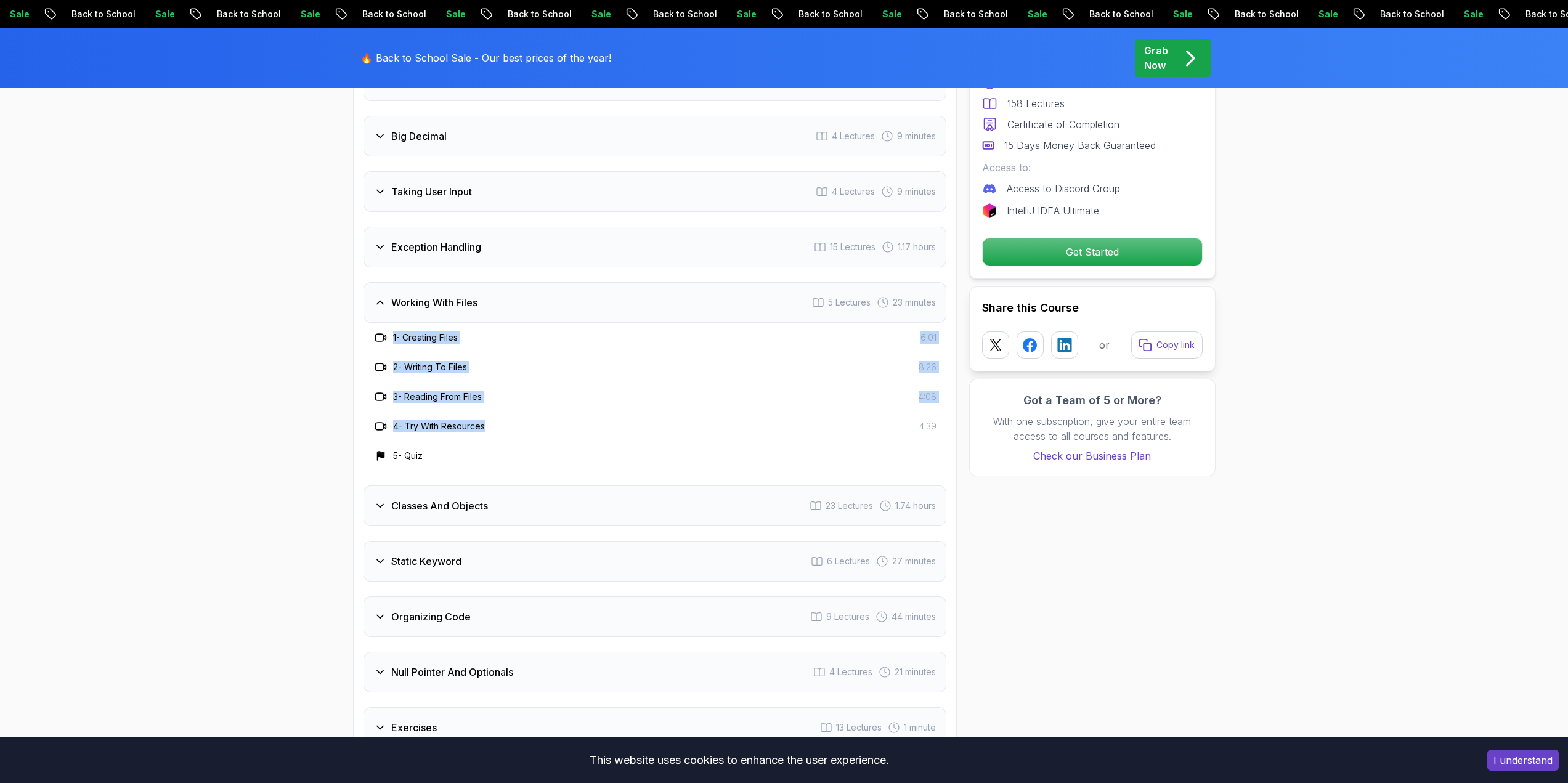
drag, startPoint x: 490, startPoint y: 408, endPoint x: 387, endPoint y: 320, distance: 135.5
click at [387, 323] on div "1 - Creating Files 6:01 2 - Writing To Files 8:26 3 - Reading From Files 4:08 4…" at bounding box center [655, 397] width 583 height 148
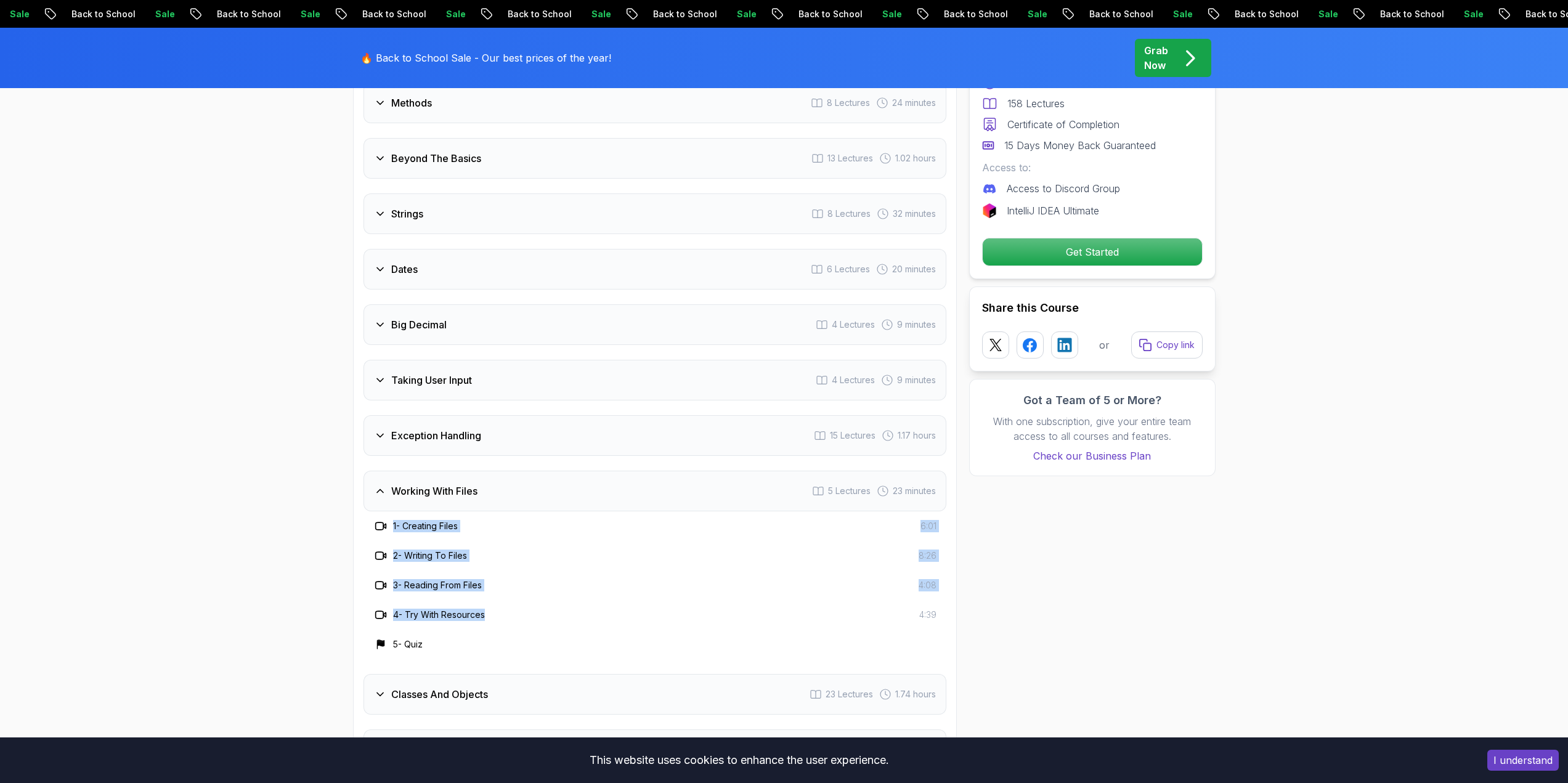
scroll to position [1912, 0]
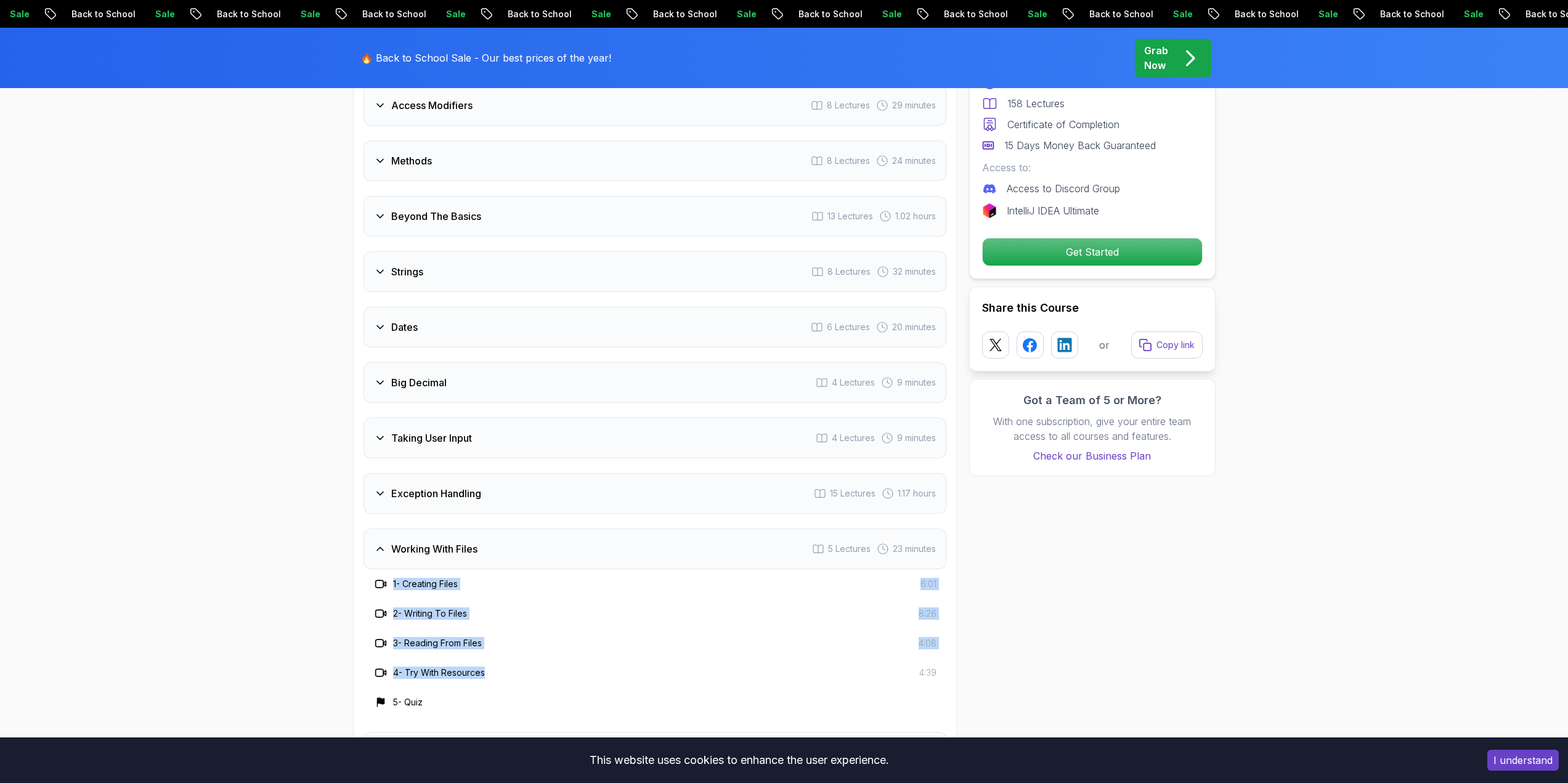
click at [386, 473] on div "Exception Handling 15 Lectures 1.17 hours" at bounding box center [655, 494] width 583 height 41
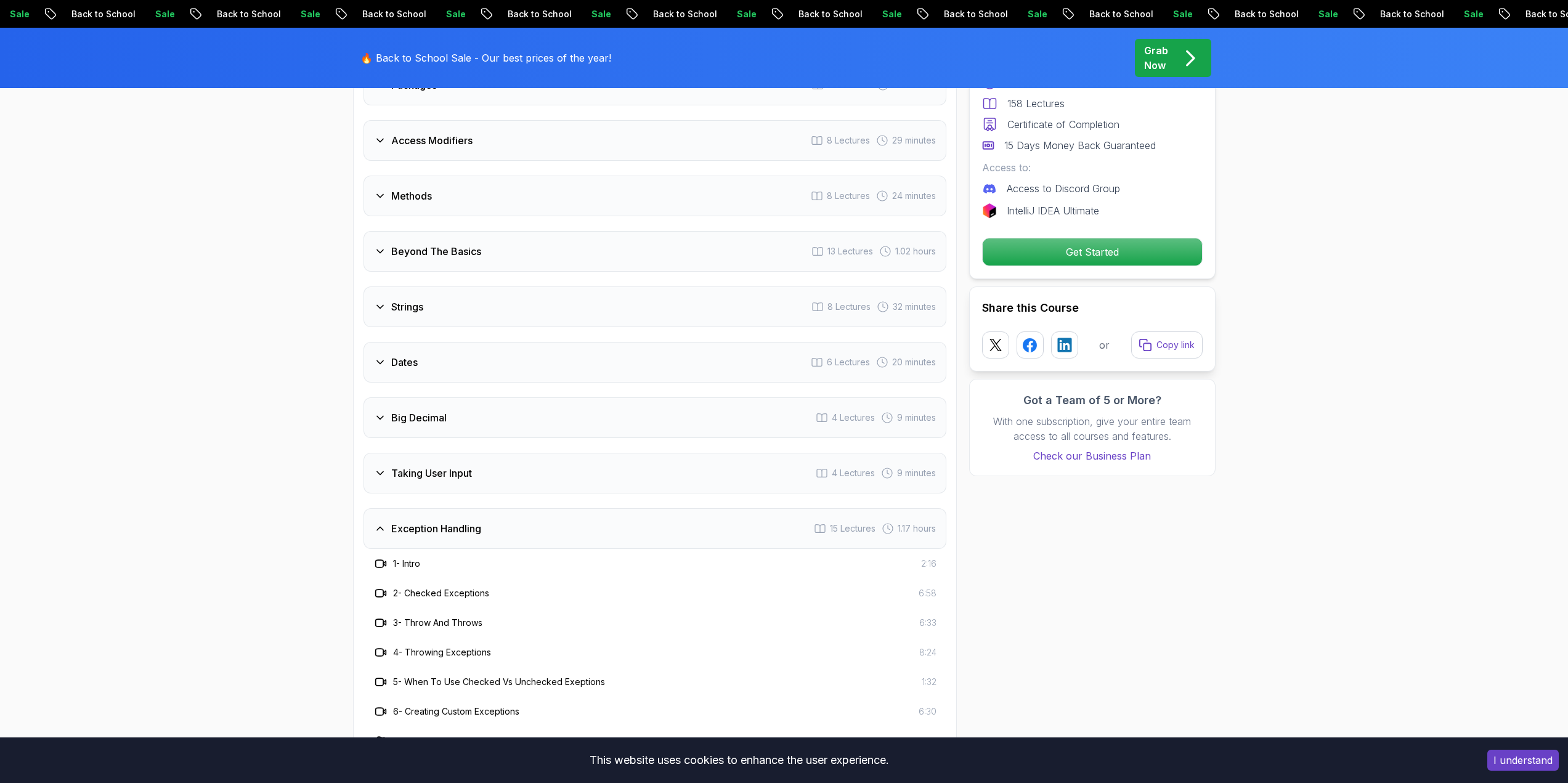
scroll to position [1851, 0]
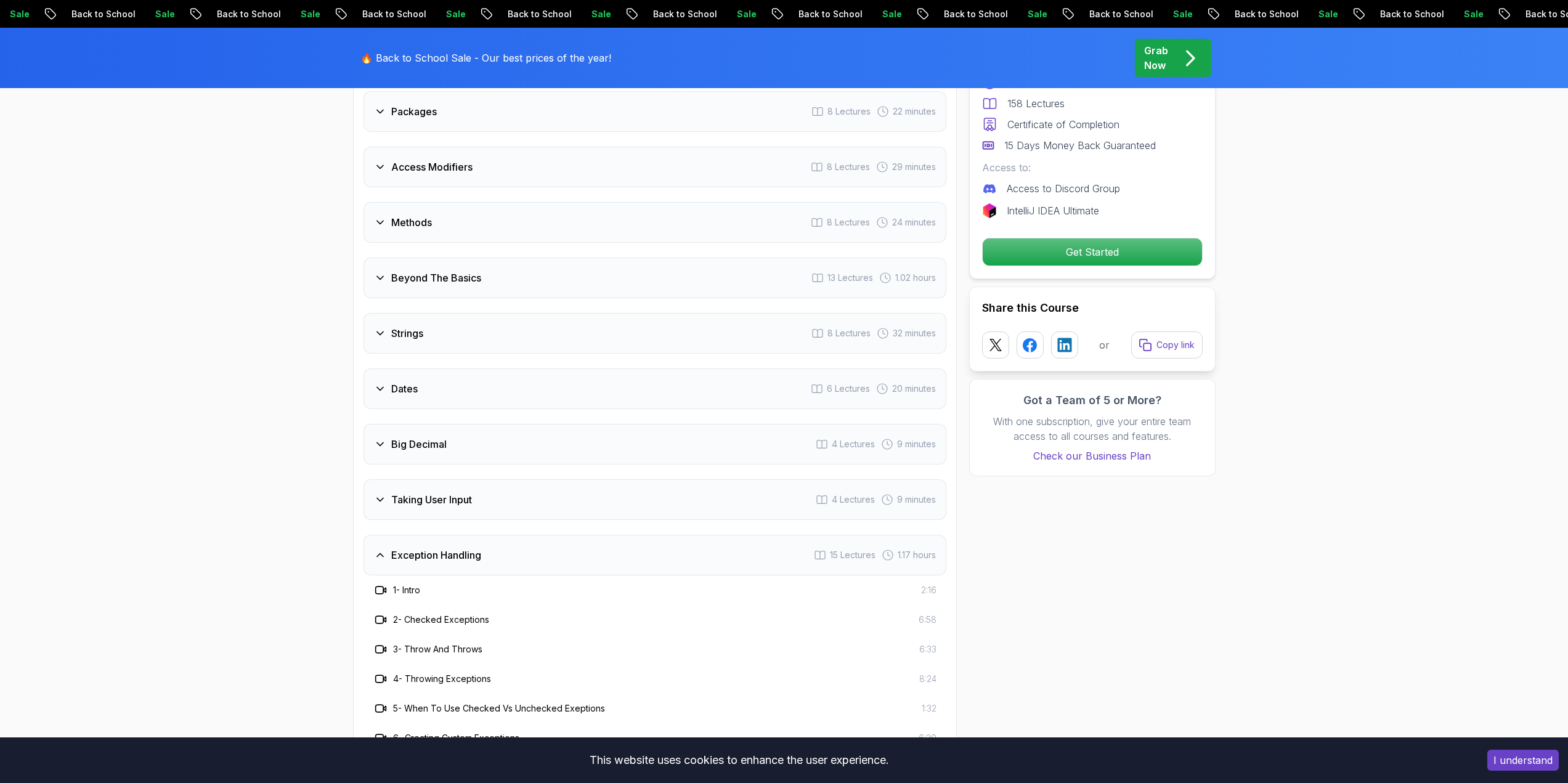
click at [382, 494] on icon at bounding box center [379, 499] width 12 height 12
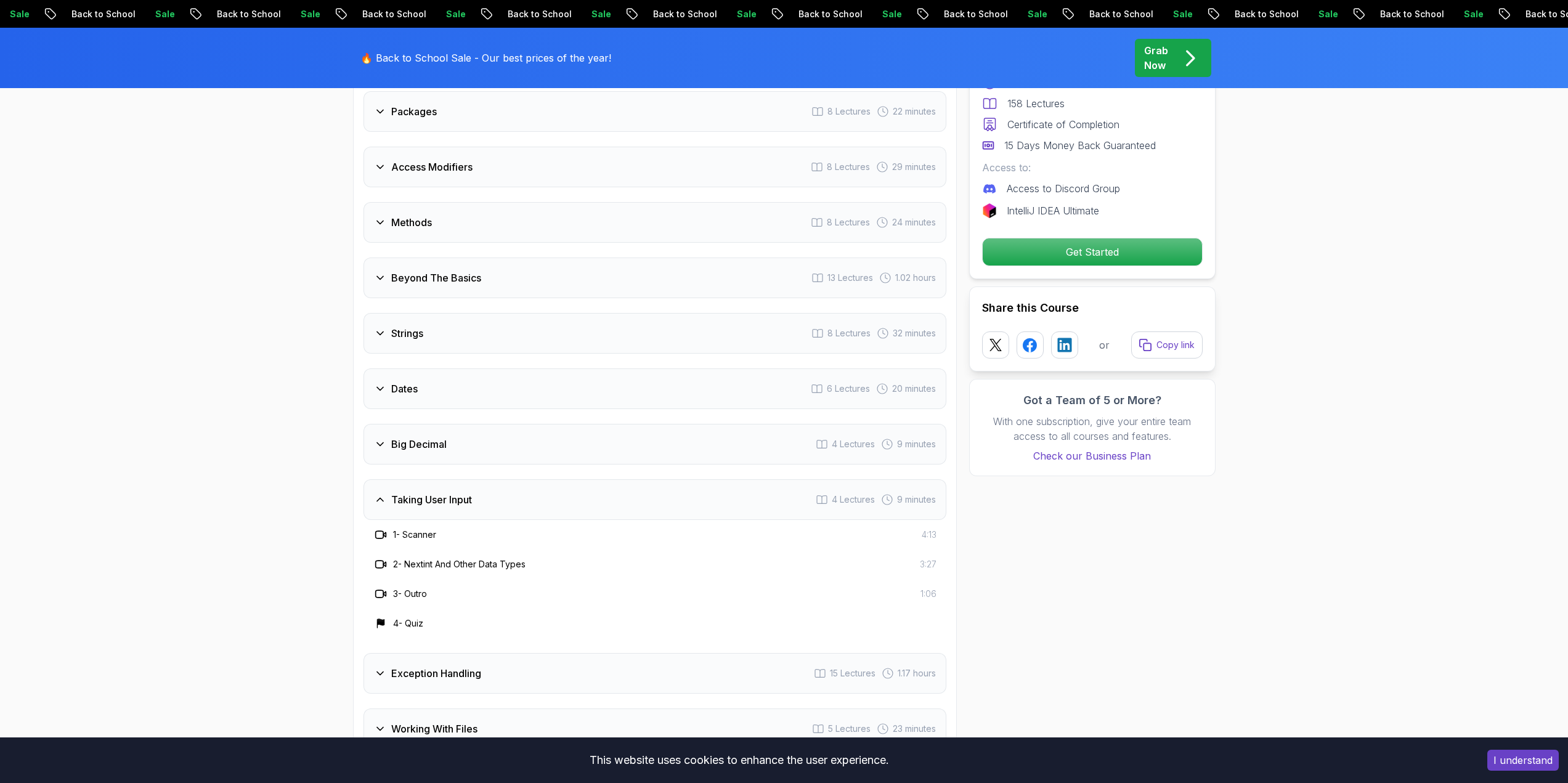
click at [375, 438] on icon at bounding box center [379, 444] width 12 height 12
click at [385, 382] on div "Dates 6 Lectures 20 minutes" at bounding box center [655, 389] width 583 height 41
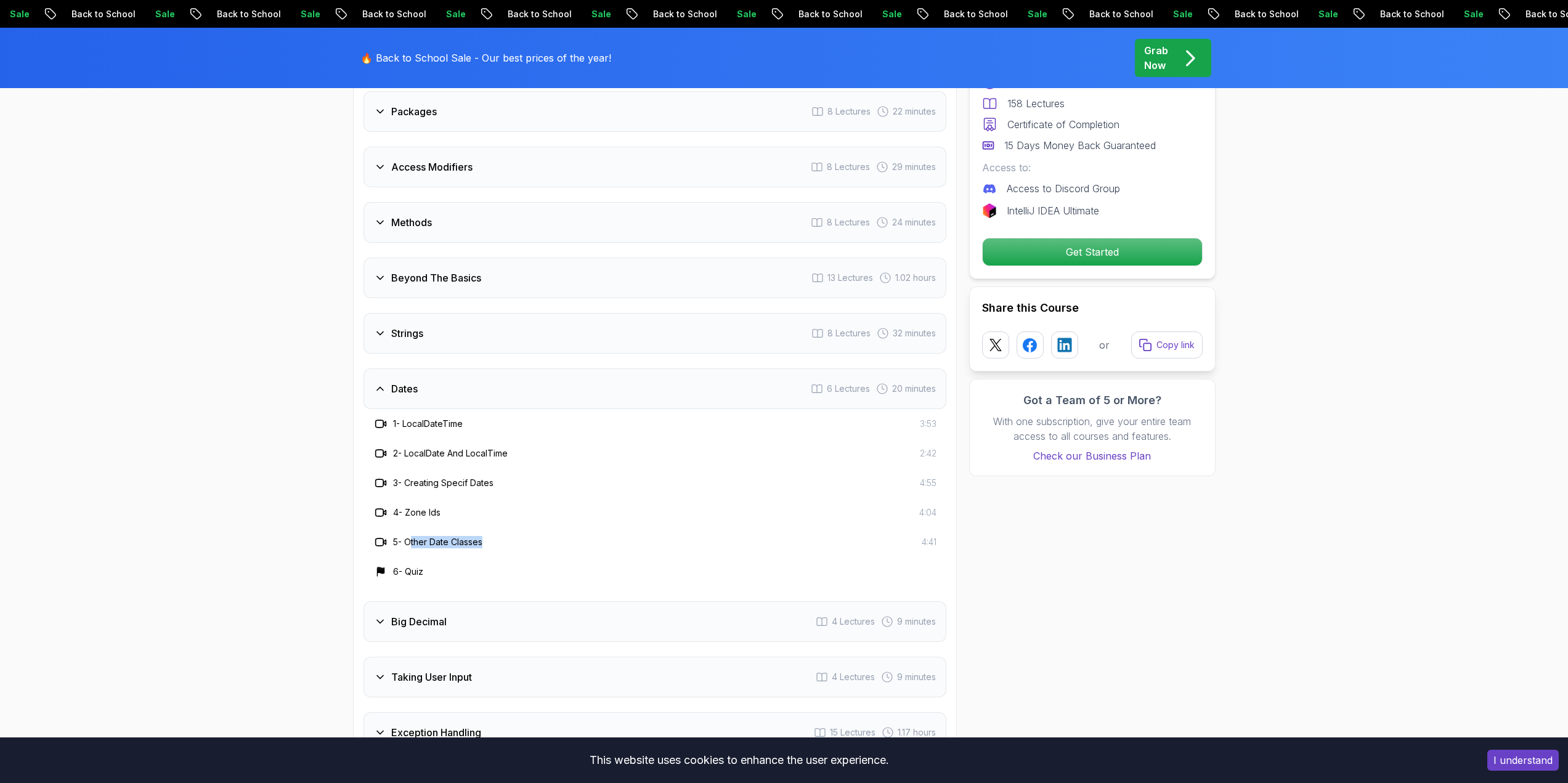
drag, startPoint x: 413, startPoint y: 523, endPoint x: 522, endPoint y: 523, distance: 109.0
click at [522, 535] on div "5 - Other Date Classes 4:41" at bounding box center [655, 542] width 563 height 15
click at [390, 326] on div "Strings" at bounding box center [399, 333] width 49 height 15
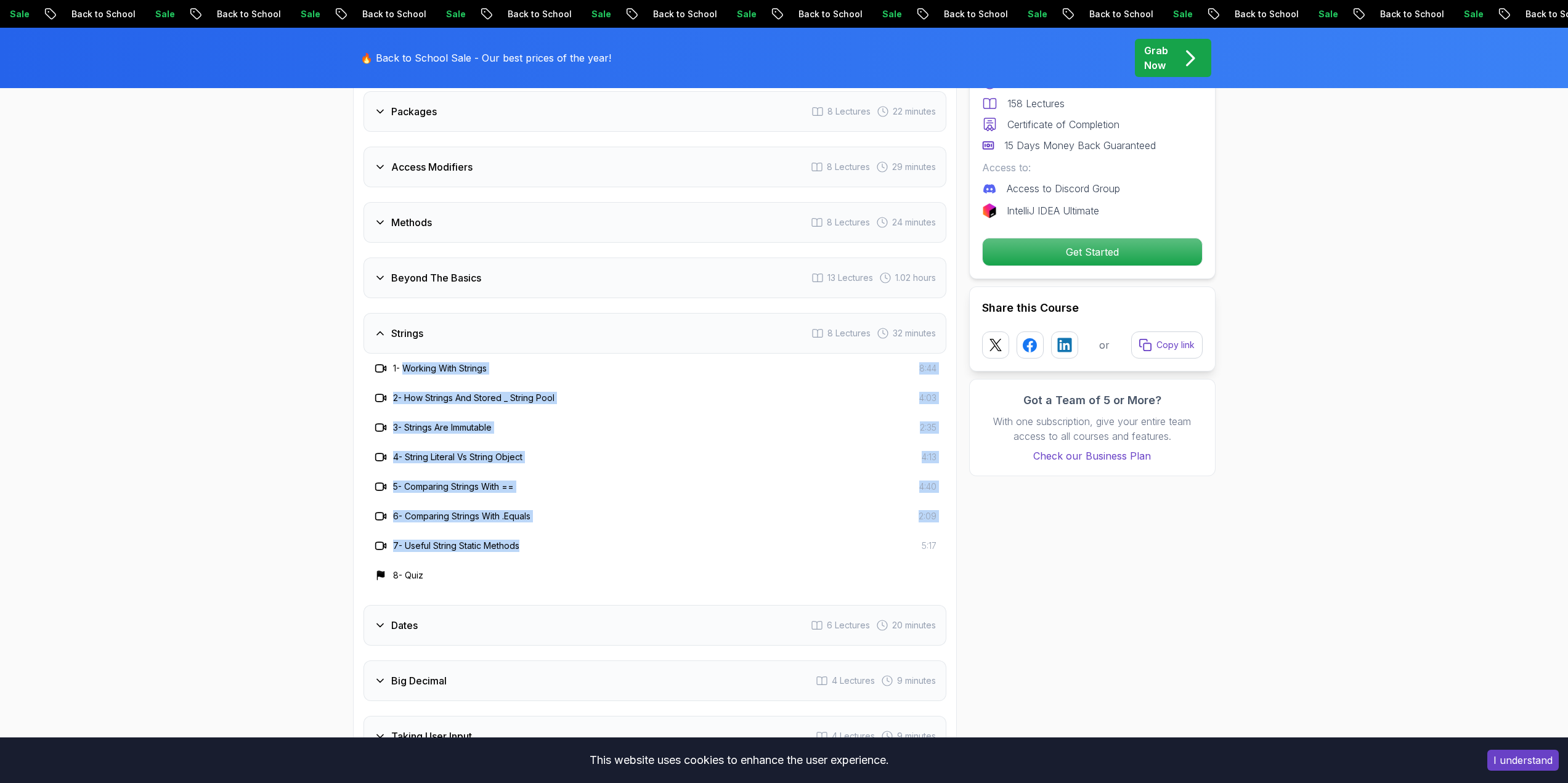
drag, startPoint x: 427, startPoint y: 353, endPoint x: 533, endPoint y: 536, distance: 211.5
click at [532, 536] on div "1 - Working With Strings 8:44 2 - How Strings And Stored _ String Pool 4:03 3 -…" at bounding box center [655, 471] width 583 height 236
click at [533, 536] on div "7 - Useful String Static Methods 5:17" at bounding box center [655, 546] width 583 height 30
drag, startPoint x: 533, startPoint y: 530, endPoint x: 399, endPoint y: 336, distance: 235.8
click at [399, 336] on div "Strings 8 Lectures 32 minutes 1 - Working With Strings 8:44 2 - How Strings And…" at bounding box center [655, 451] width 583 height 277
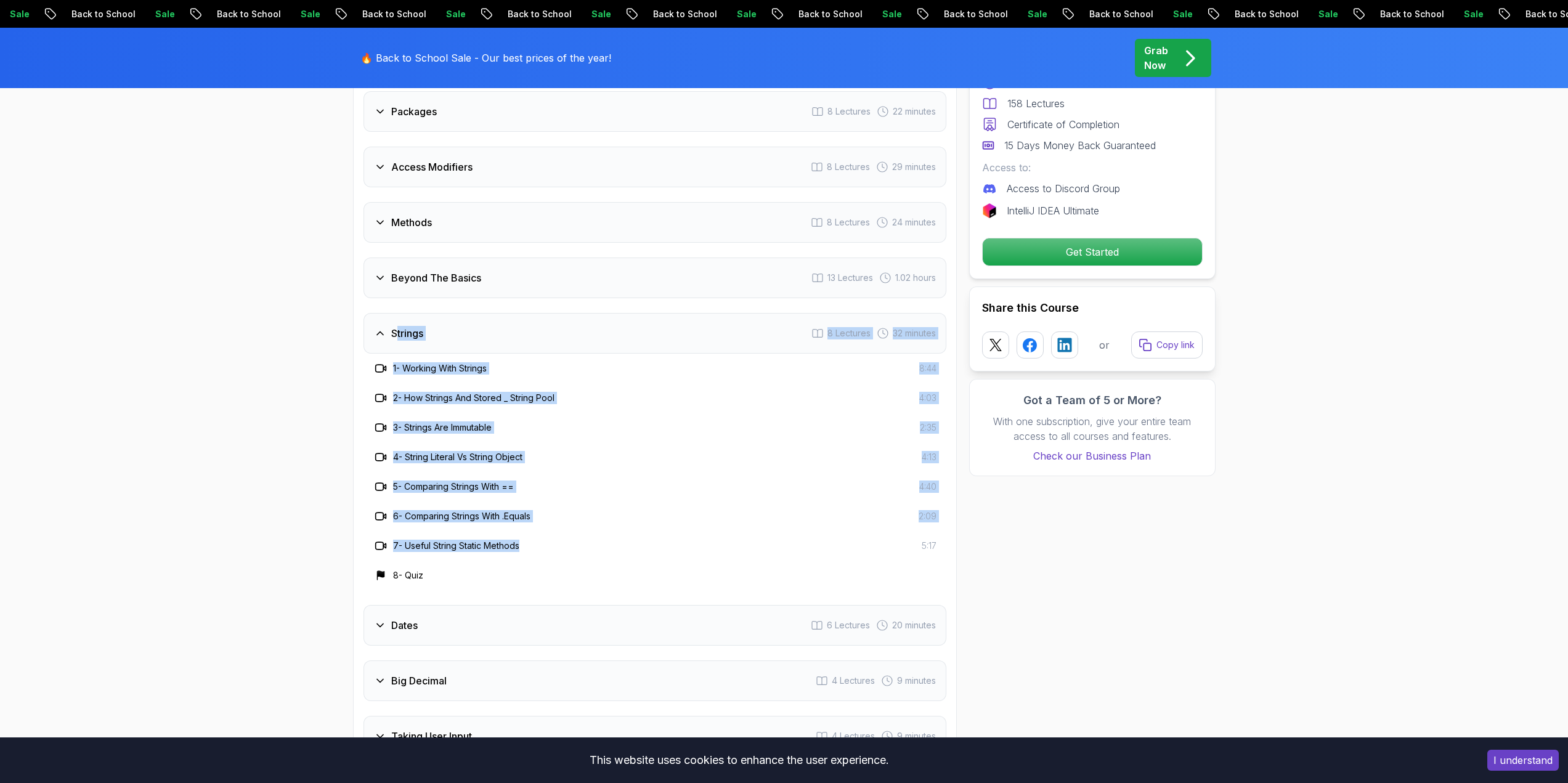
click at [552, 538] on div "7 - Useful String Static Methods 5:17" at bounding box center [655, 545] width 563 height 15
drag, startPoint x: 505, startPoint y: 508, endPoint x: 402, endPoint y: 355, distance: 184.4
click at [402, 355] on div "1 - Working With Strings 8:44 2 - How Strings And Stored _ String Pool 4:03 3 -…" at bounding box center [655, 471] width 583 height 236
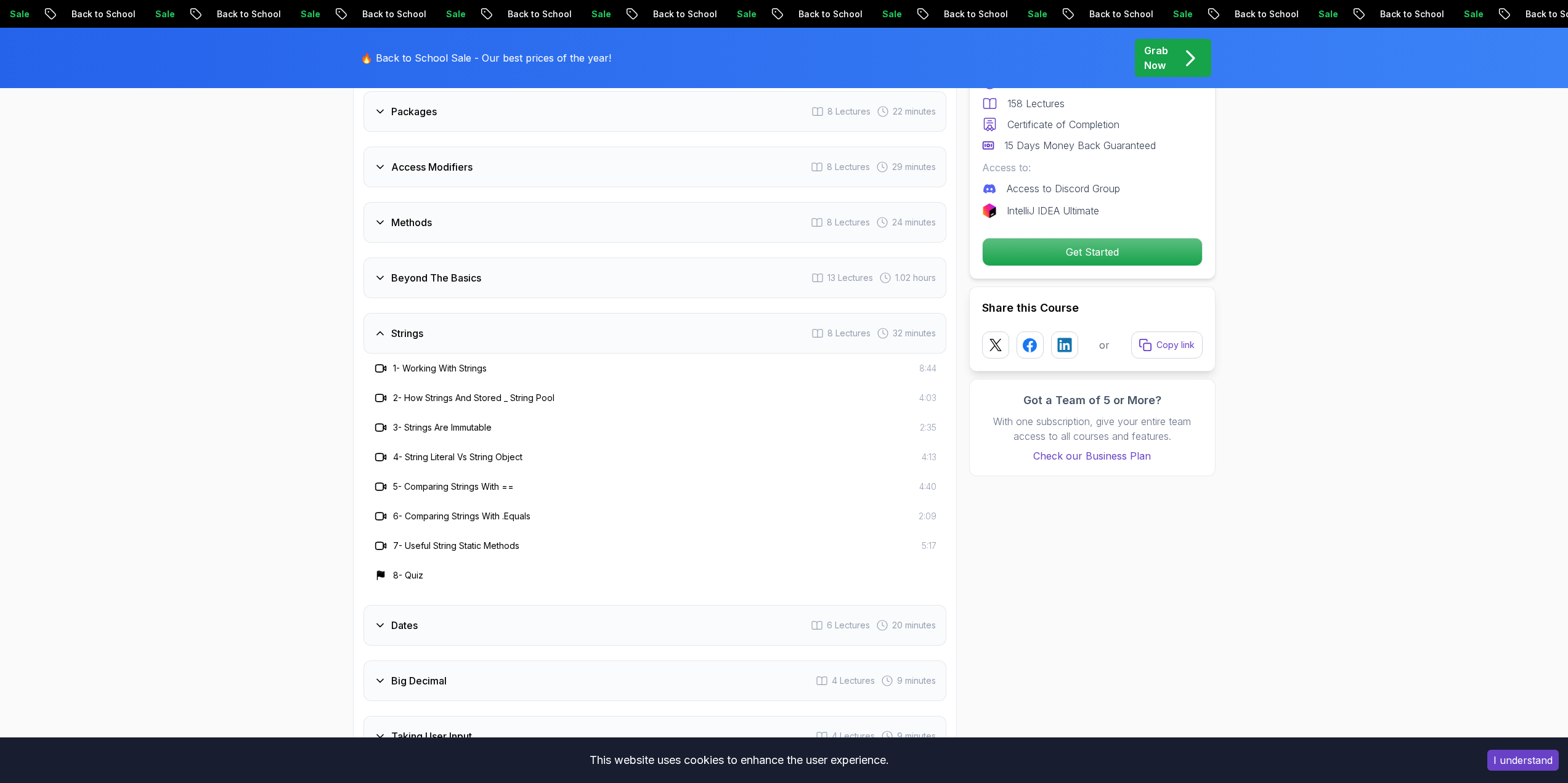
click at [551, 561] on div "8 - Quiz" at bounding box center [655, 576] width 583 height 30
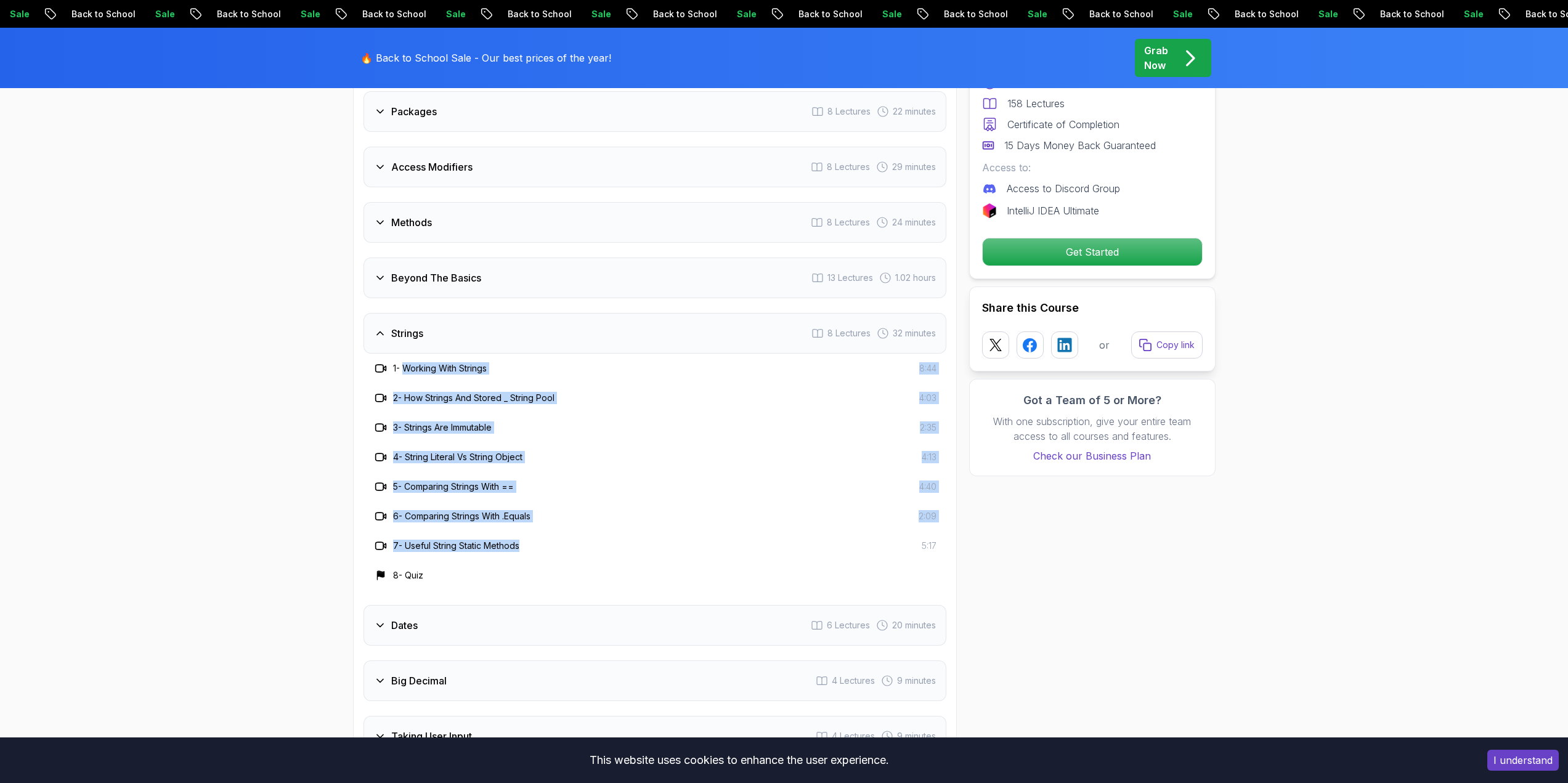
drag, startPoint x: 492, startPoint y: 485, endPoint x: 408, endPoint y: 353, distance: 156.5
click at [409, 353] on div "1 - Working With Strings 8:44 2 - How Strings And Stored _ String Pool 4:03 3 -…" at bounding box center [655, 471] width 583 height 236
click at [574, 538] on div "7 - Useful String Static Methods 5:17" at bounding box center [655, 545] width 563 height 15
drag, startPoint x: 554, startPoint y: 536, endPoint x: 416, endPoint y: 310, distance: 264.8
click at [416, 313] on div "Strings 8 Lectures 32 minutes 1 - Working With Strings 8:44 2 - How Strings And…" at bounding box center [655, 451] width 583 height 277
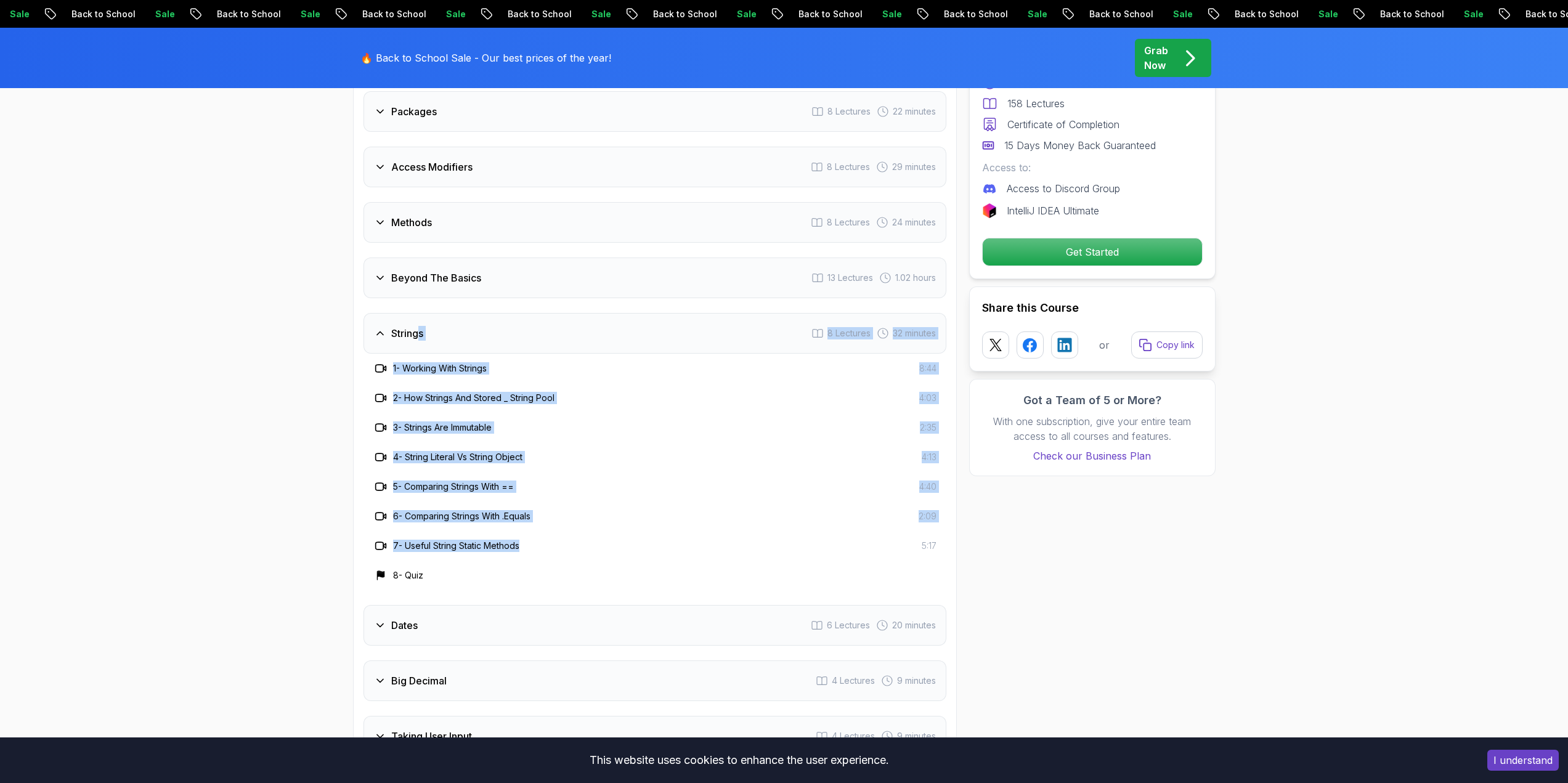
click at [581, 511] on div "6 - Comparing Strings With .Equals 2:09" at bounding box center [655, 516] width 583 height 30
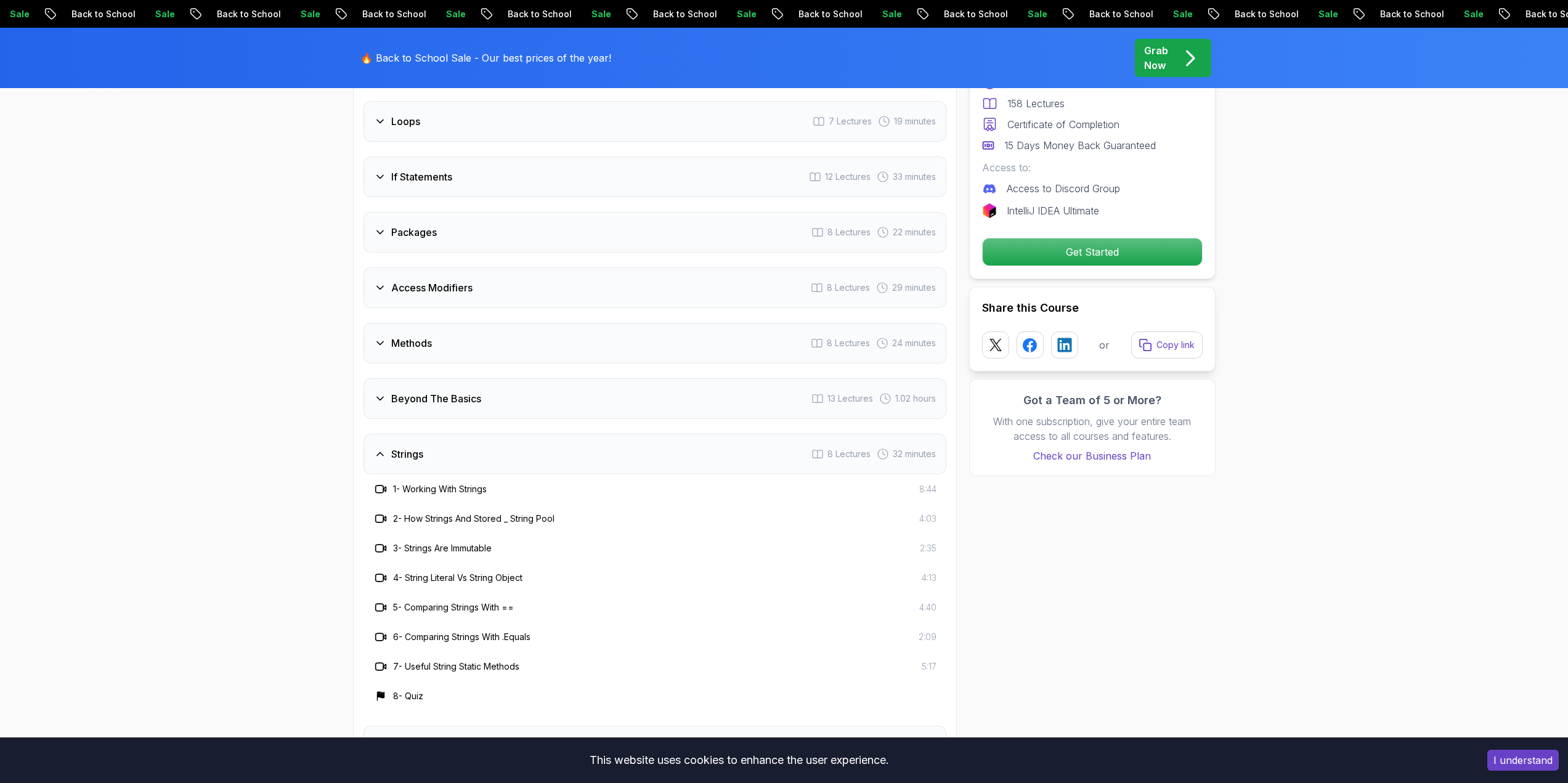
scroll to position [1728, 0]
click at [386, 395] on icon at bounding box center [379, 401] width 12 height 12
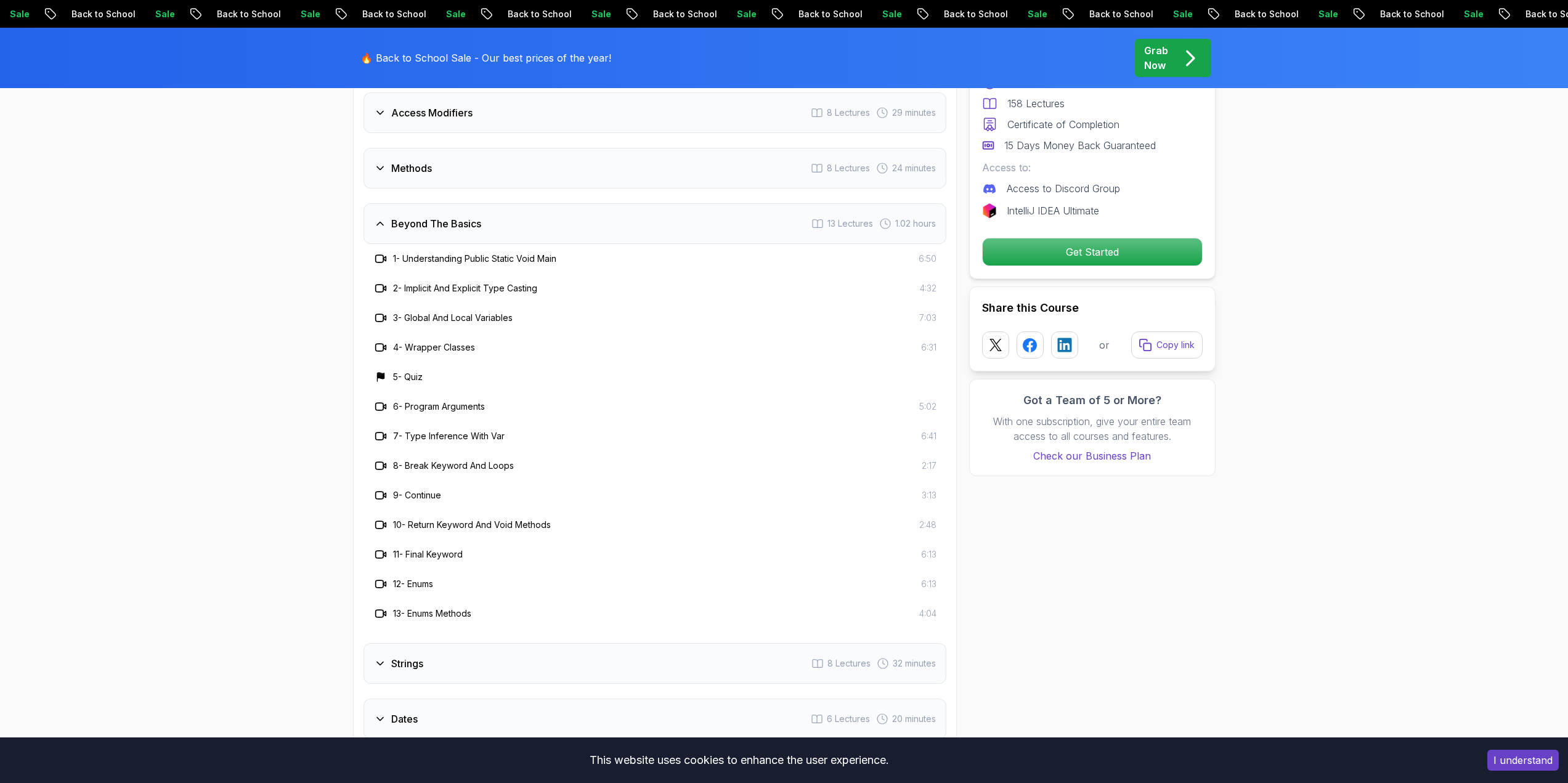
scroll to position [1912, 0]
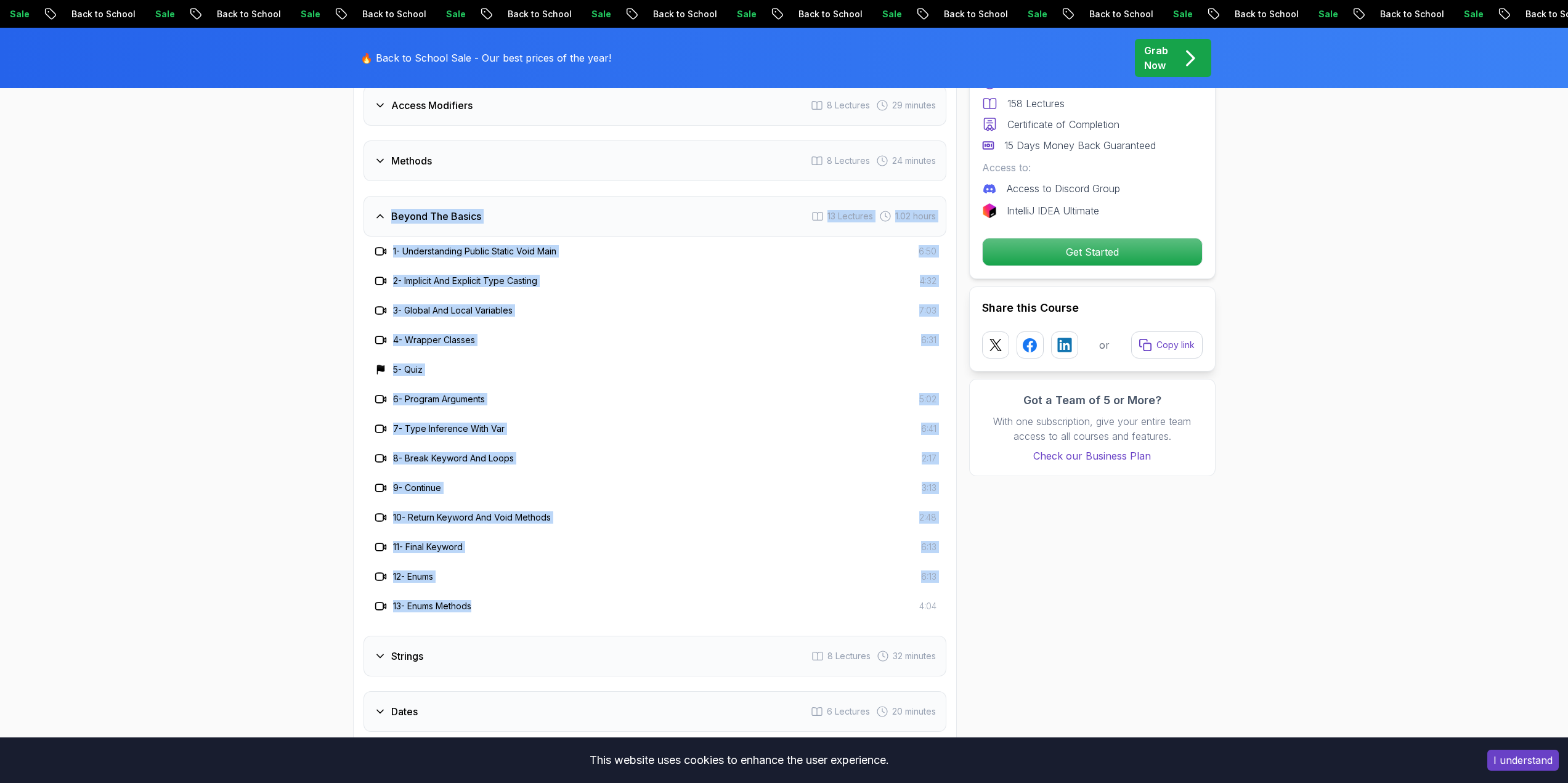
drag, startPoint x: 484, startPoint y: 566, endPoint x: 404, endPoint y: 245, distance: 330.8
click at [377, 210] on div "Beyond The Basics 13 Lectures 1.02 hours 1 - Understanding Public Static Void M…" at bounding box center [655, 408] width 583 height 425
click at [540, 424] on div "7 - Type Inference With Var 6:41" at bounding box center [655, 429] width 583 height 30
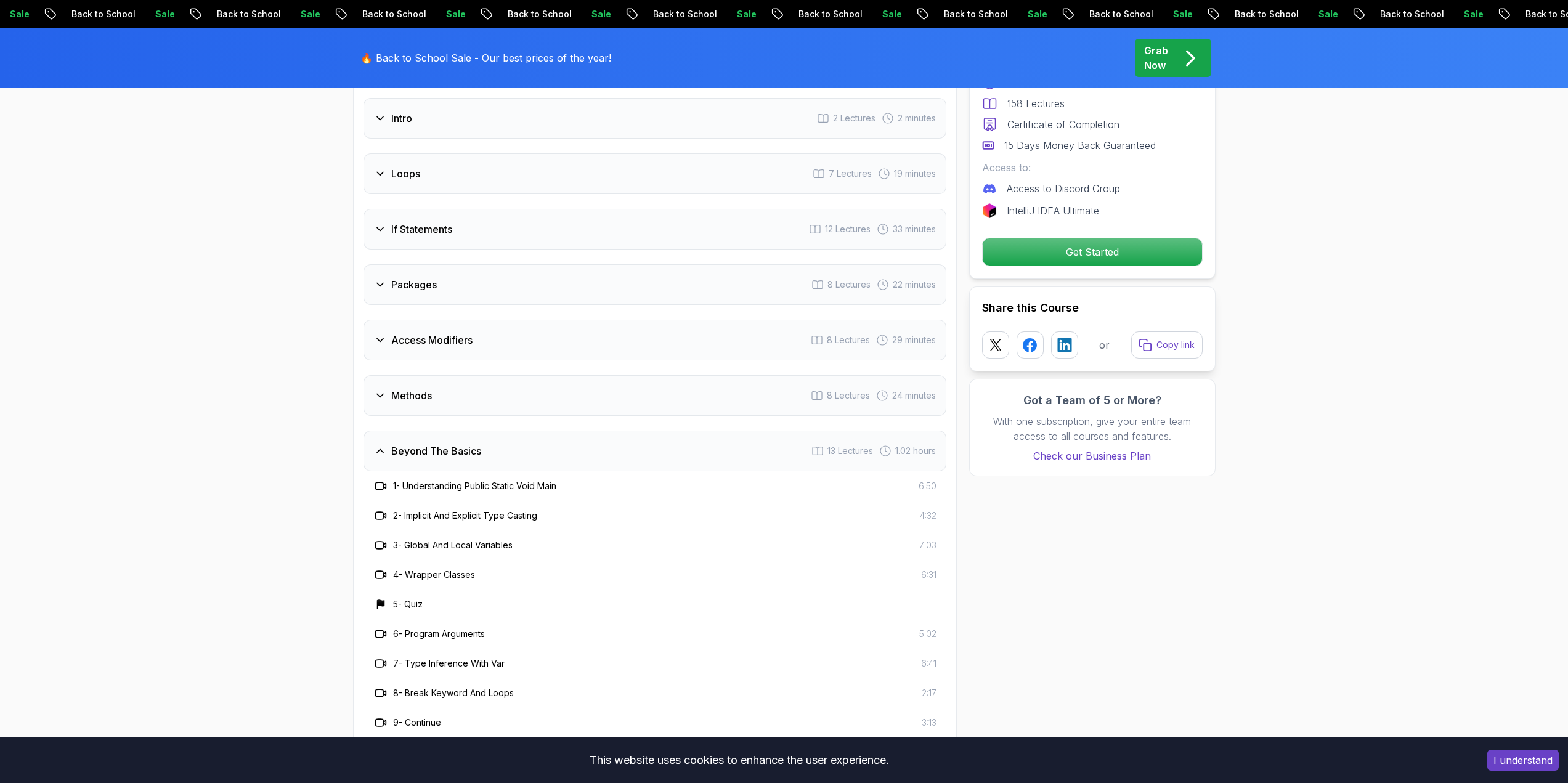
scroll to position [1604, 0]
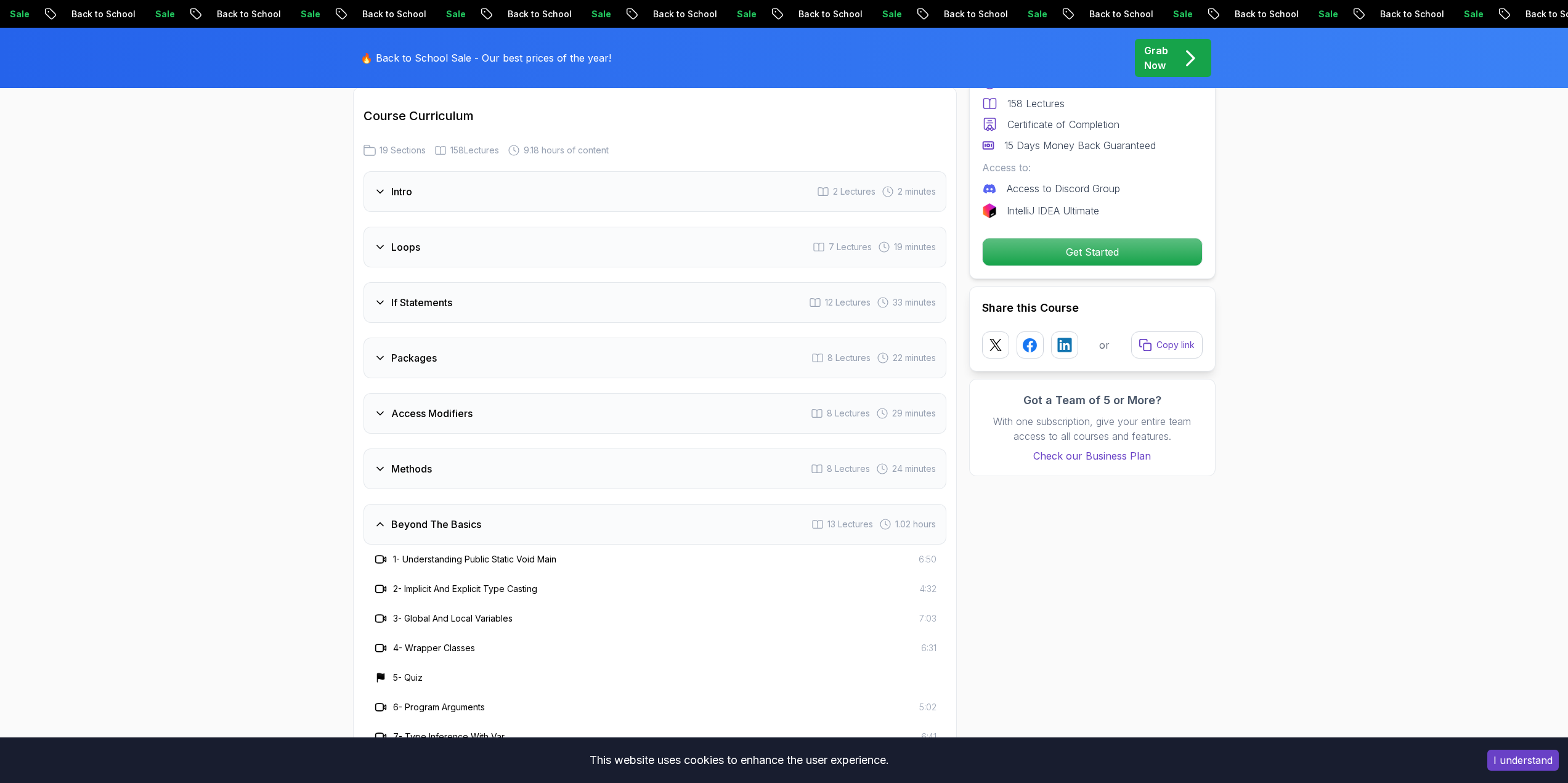
click at [388, 461] on div "Methods" at bounding box center [403, 468] width 58 height 15
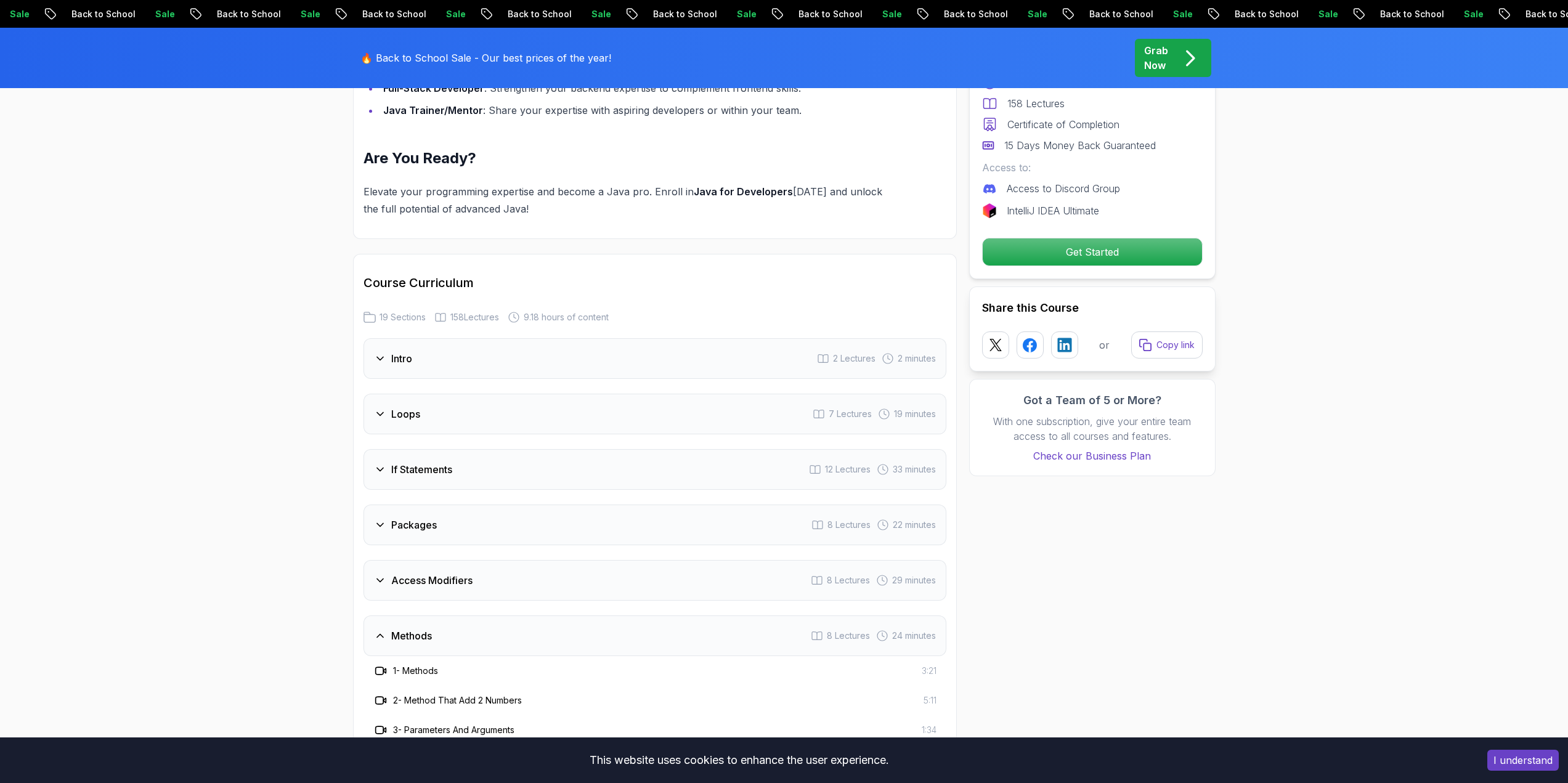
scroll to position [1358, 0]
